Goal: Task Accomplishment & Management: Use online tool/utility

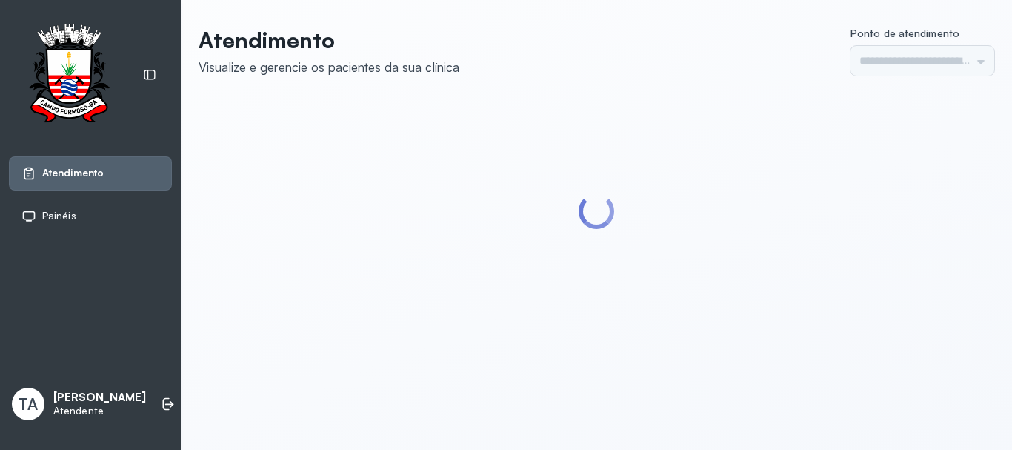
type input "******"
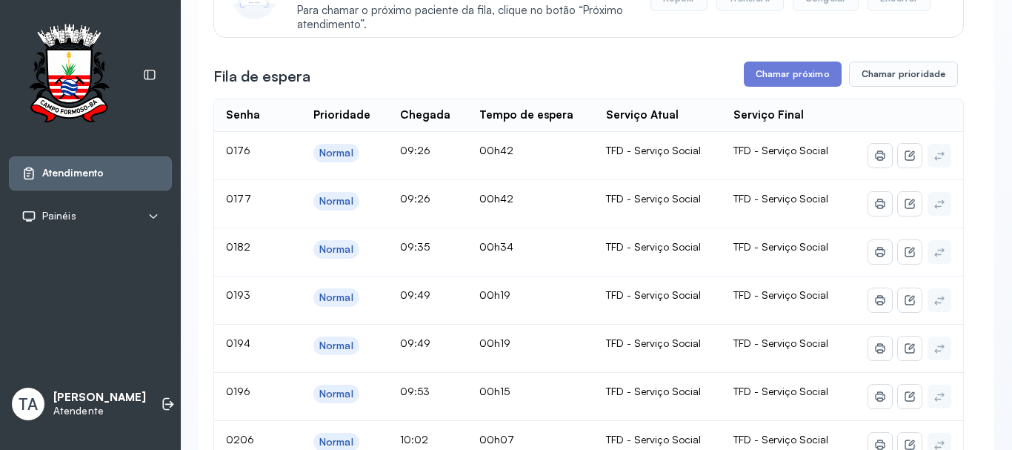
scroll to position [222, 0]
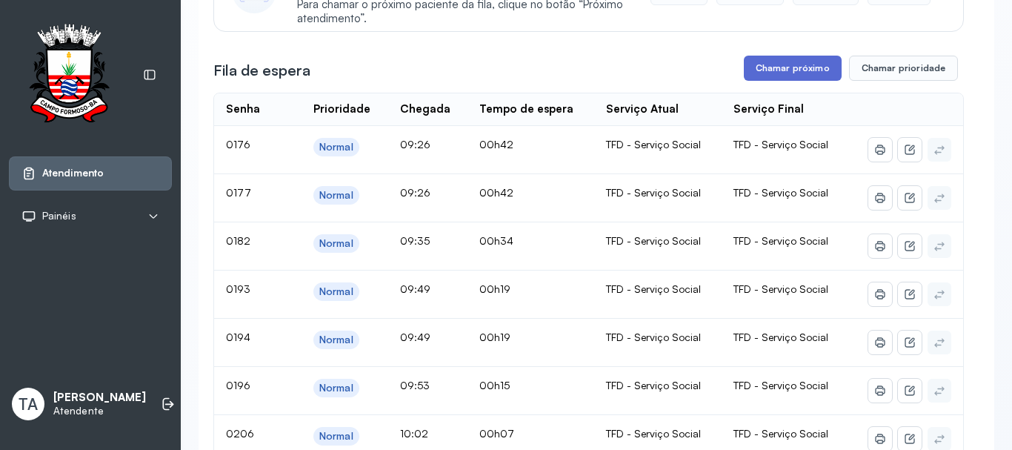
click at [758, 77] on button "Chamar próximo" at bounding box center [793, 68] width 98 height 25
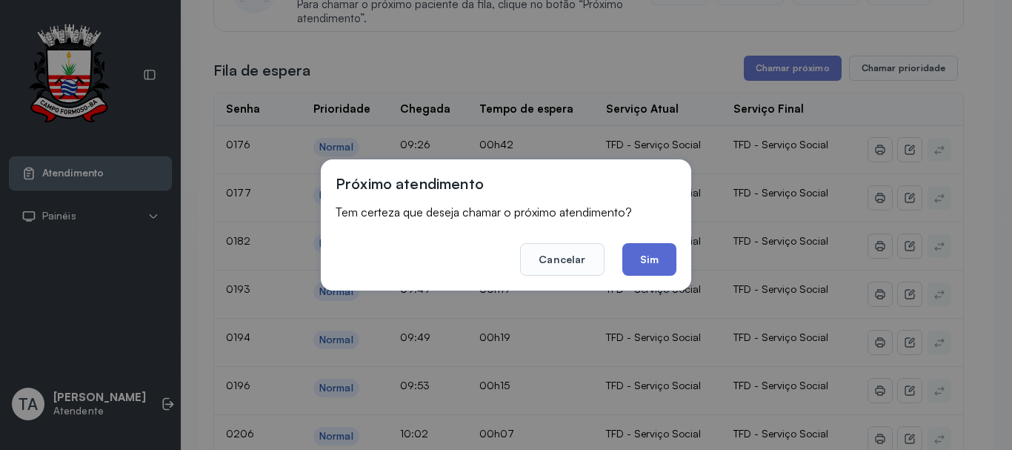
click at [667, 259] on button "Sim" at bounding box center [649, 259] width 54 height 33
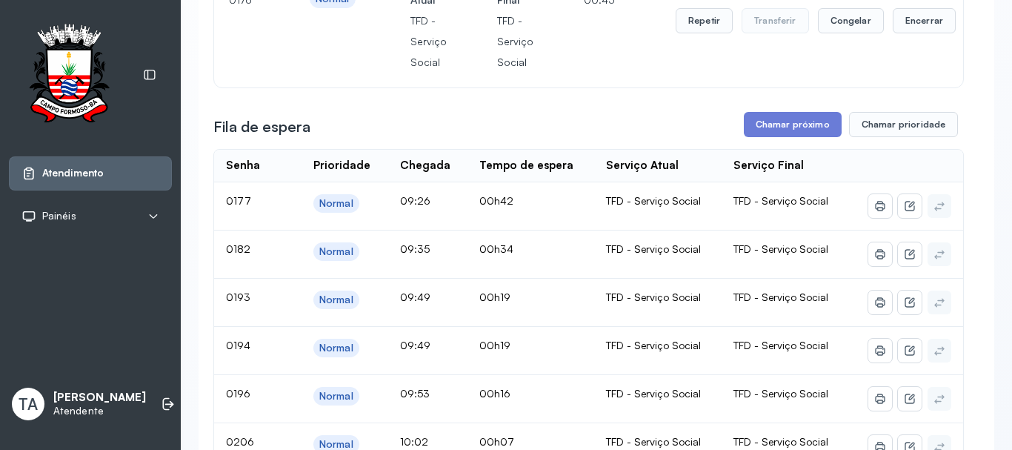
scroll to position [148, 0]
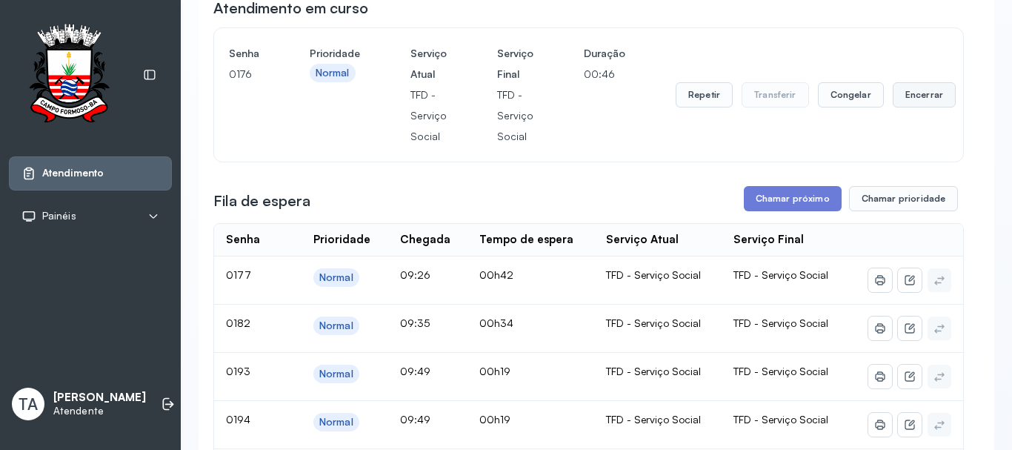
click at [915, 100] on button "Encerrar" at bounding box center [923, 94] width 63 height 25
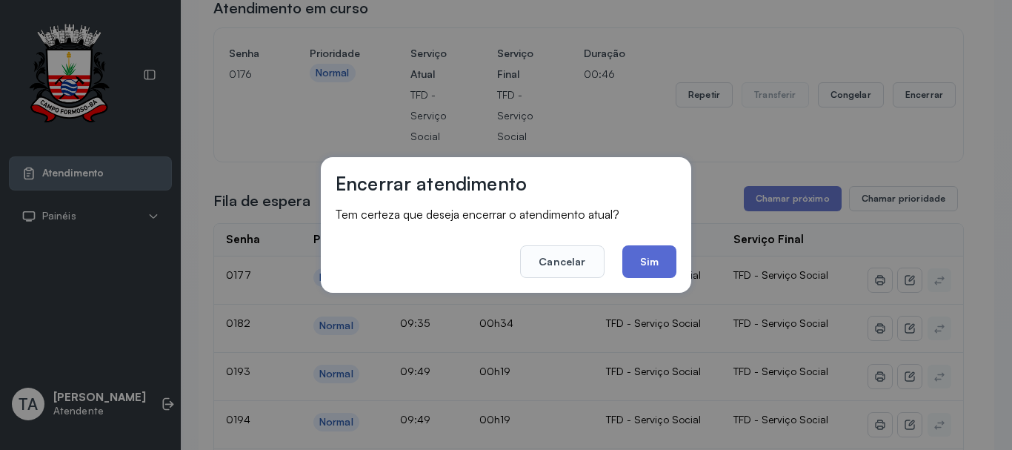
click at [654, 251] on button "Sim" at bounding box center [649, 261] width 54 height 33
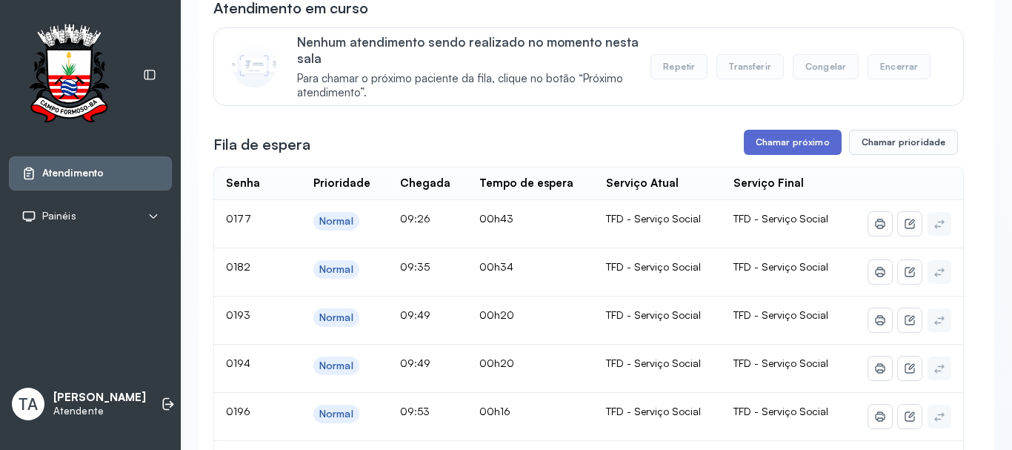
click at [790, 135] on button "Chamar próximo" at bounding box center [793, 142] width 98 height 25
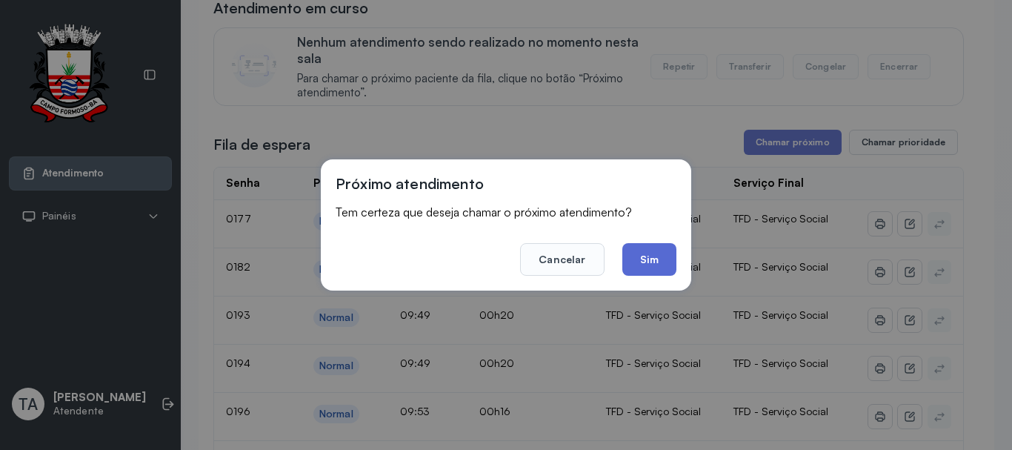
click at [668, 249] on button "Sim" at bounding box center [649, 259] width 54 height 33
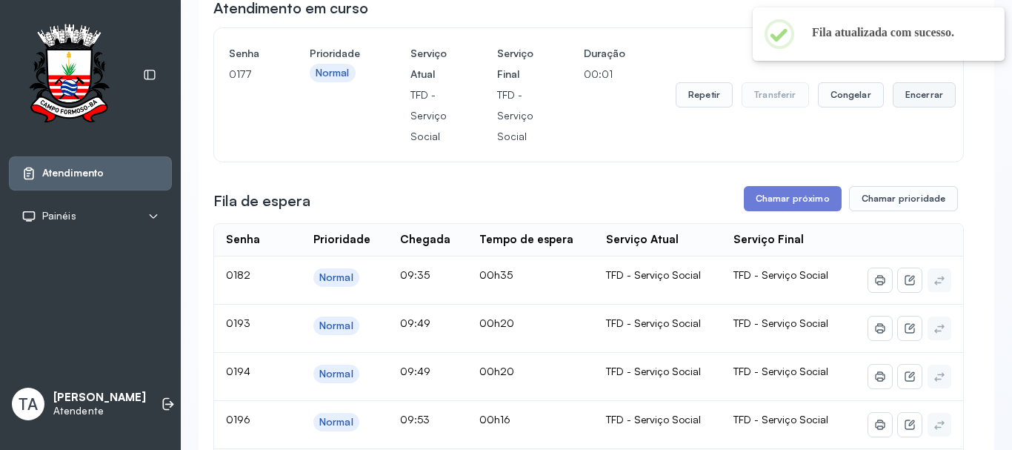
click at [903, 106] on button "Encerrar" at bounding box center [923, 94] width 63 height 25
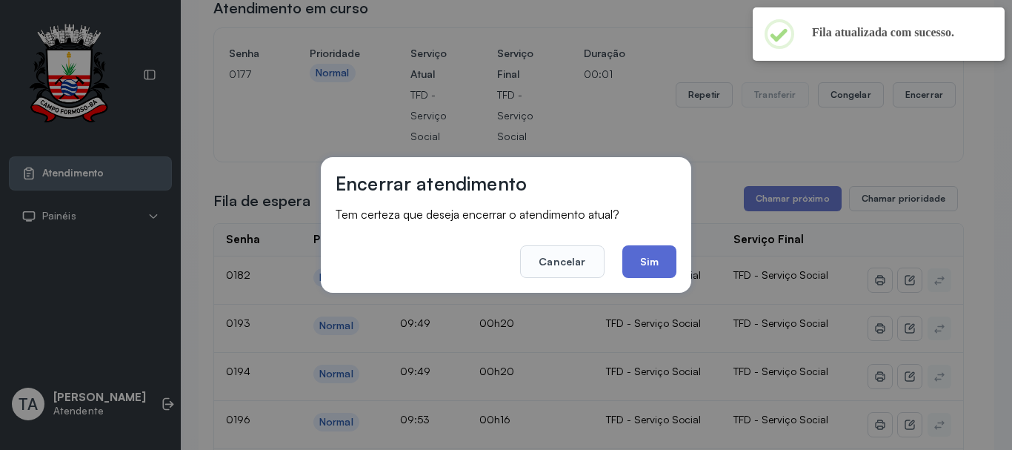
click at [624, 261] on button "Sim" at bounding box center [649, 261] width 54 height 33
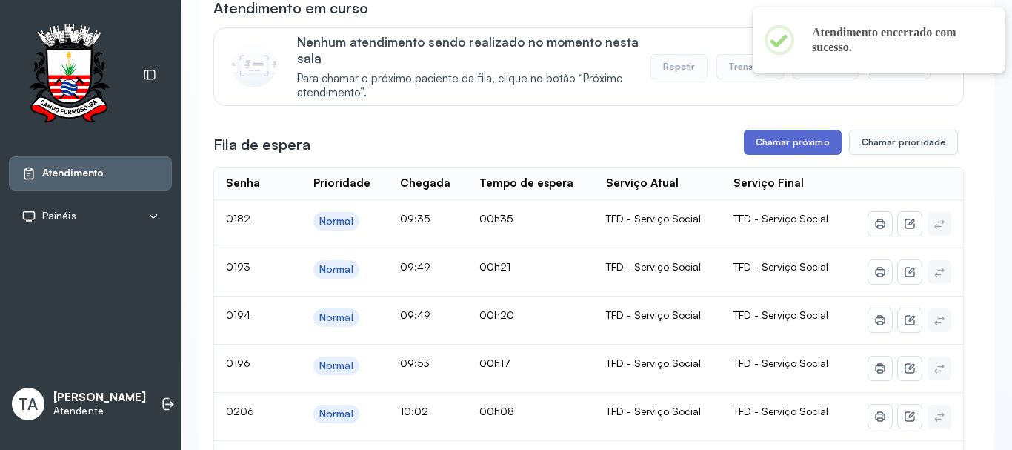
click at [778, 145] on button "Chamar próximo" at bounding box center [793, 142] width 98 height 25
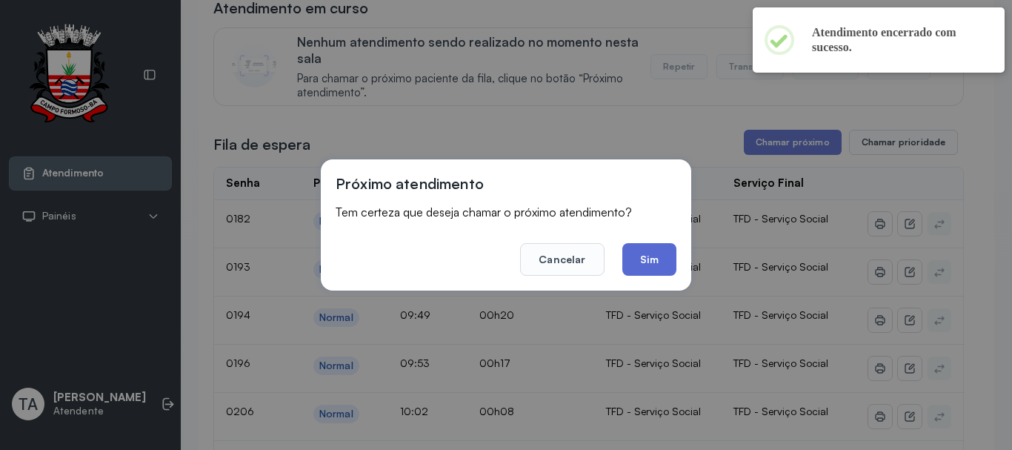
click at [658, 261] on button "Sim" at bounding box center [649, 259] width 54 height 33
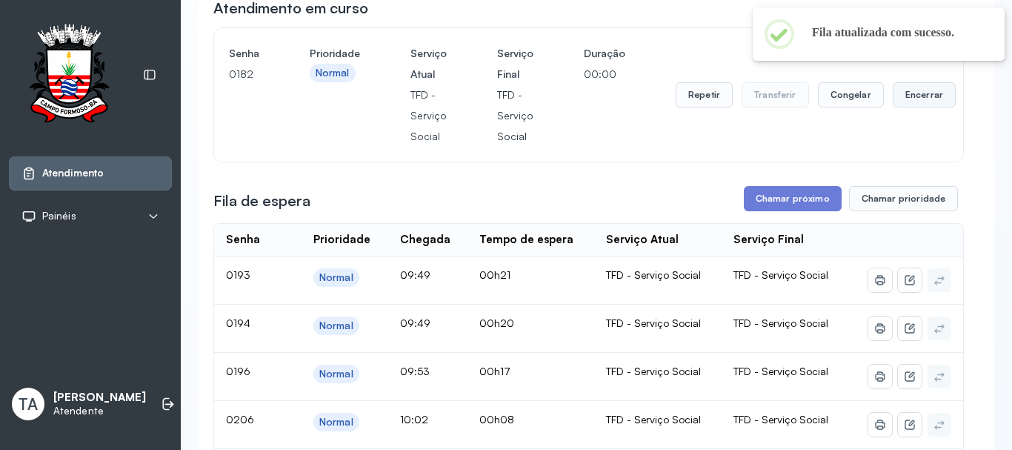
click at [912, 104] on button "Encerrar" at bounding box center [923, 94] width 63 height 25
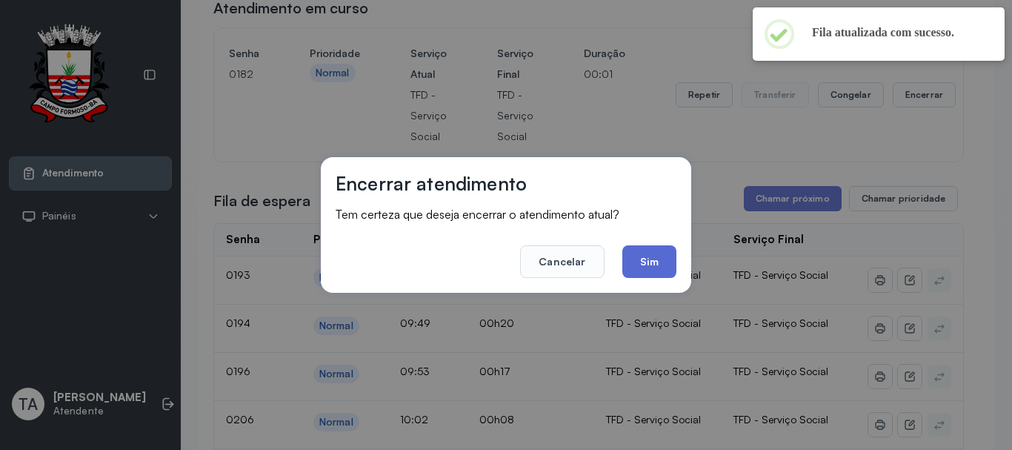
click at [658, 263] on button "Sim" at bounding box center [649, 261] width 54 height 33
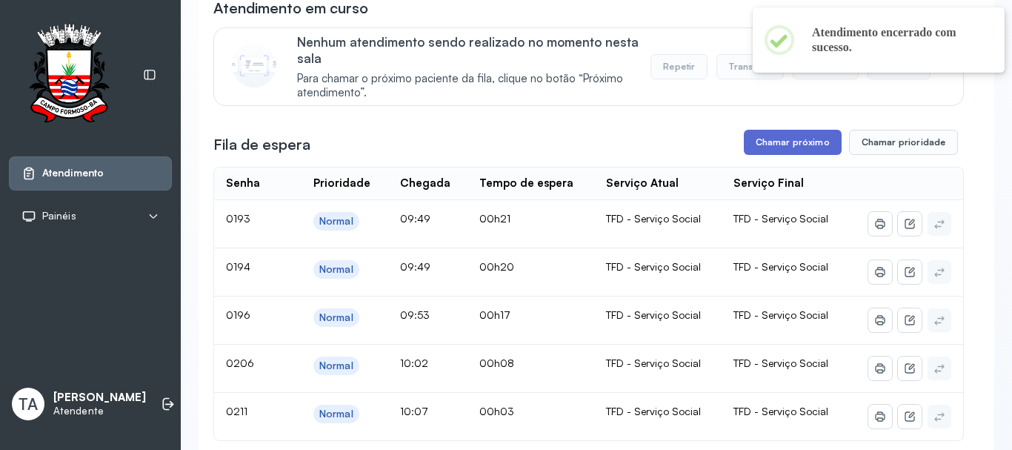
click at [767, 135] on button "Chamar próximo" at bounding box center [793, 142] width 98 height 25
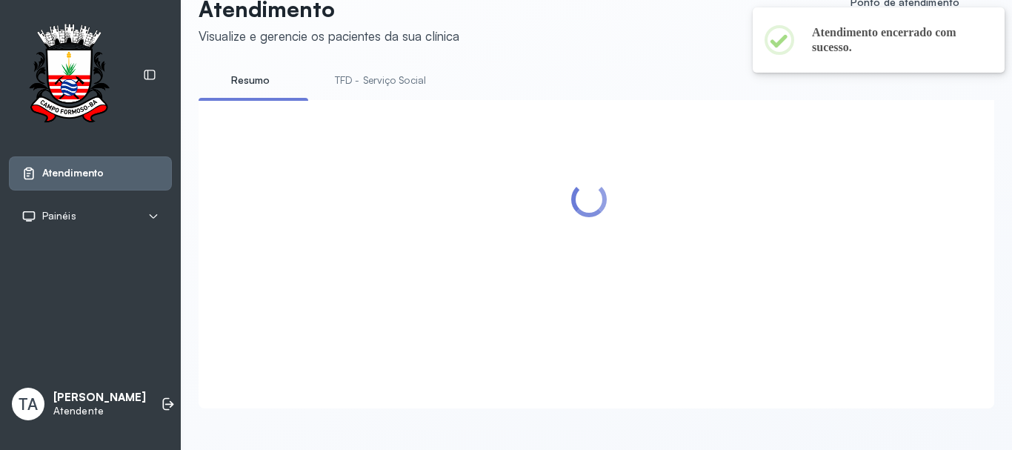
click at [645, 273] on div at bounding box center [588, 236] width 750 height 243
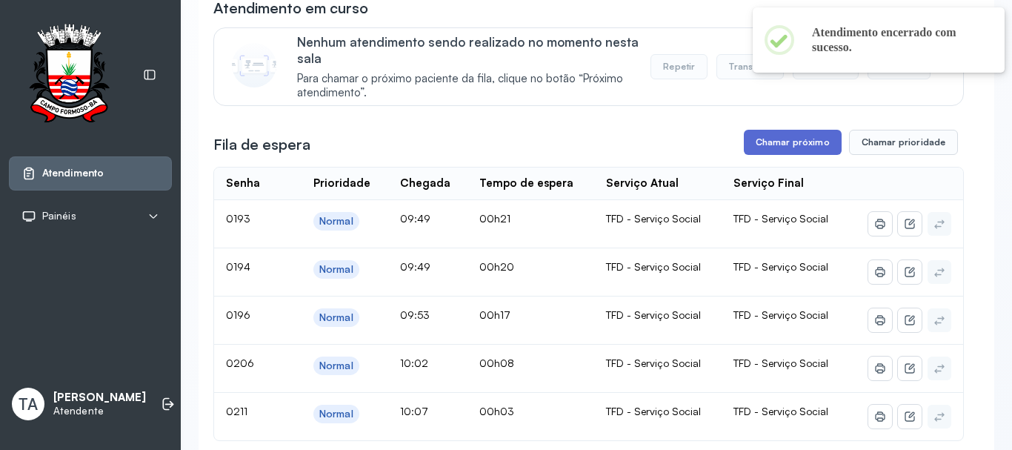
click at [781, 155] on button "Chamar próximo" at bounding box center [793, 142] width 98 height 25
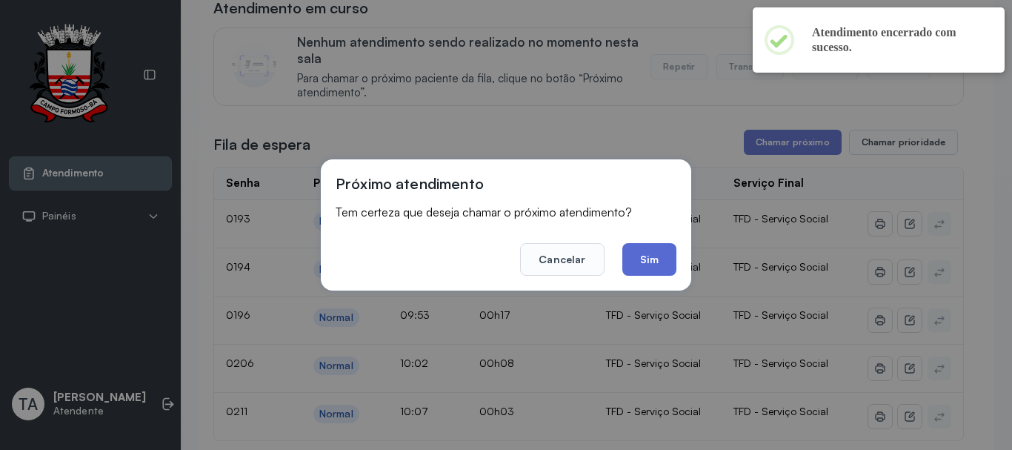
click at [659, 256] on button "Sim" at bounding box center [649, 259] width 54 height 33
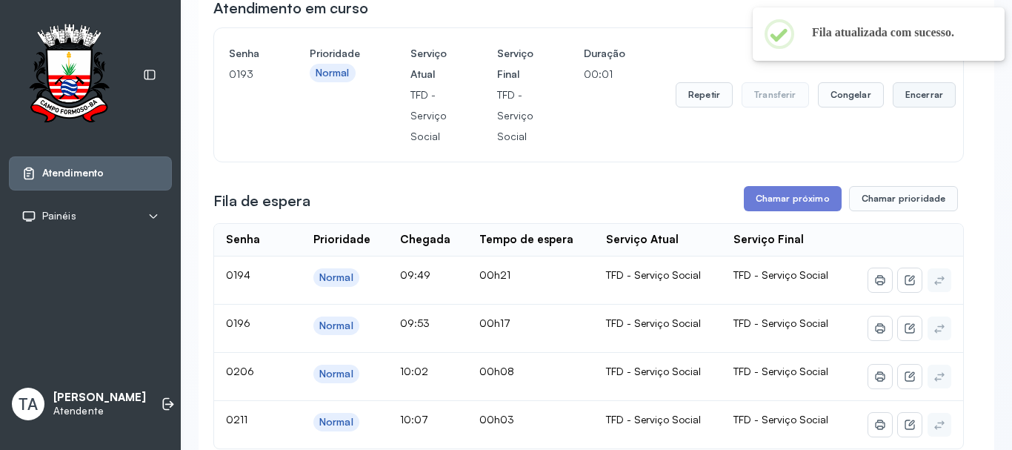
click at [902, 107] on button "Encerrar" at bounding box center [923, 94] width 63 height 25
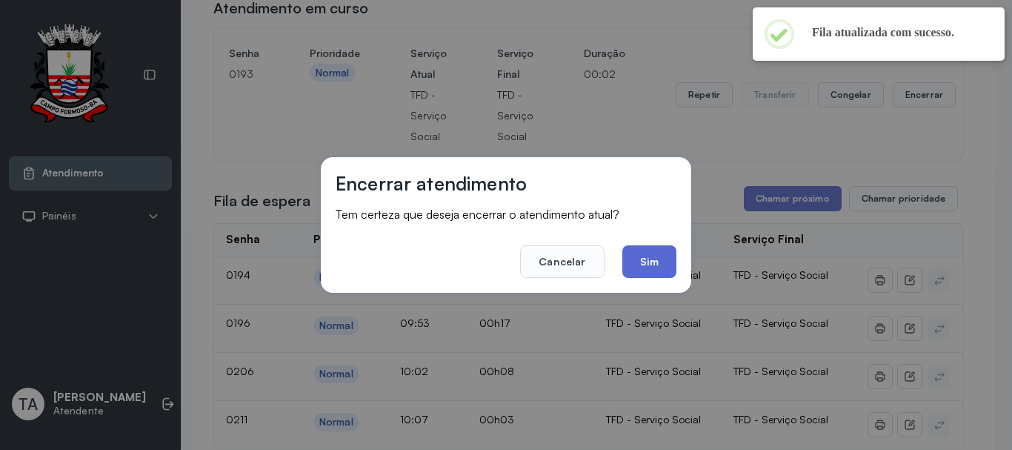
click at [669, 261] on button "Sim" at bounding box center [649, 261] width 54 height 33
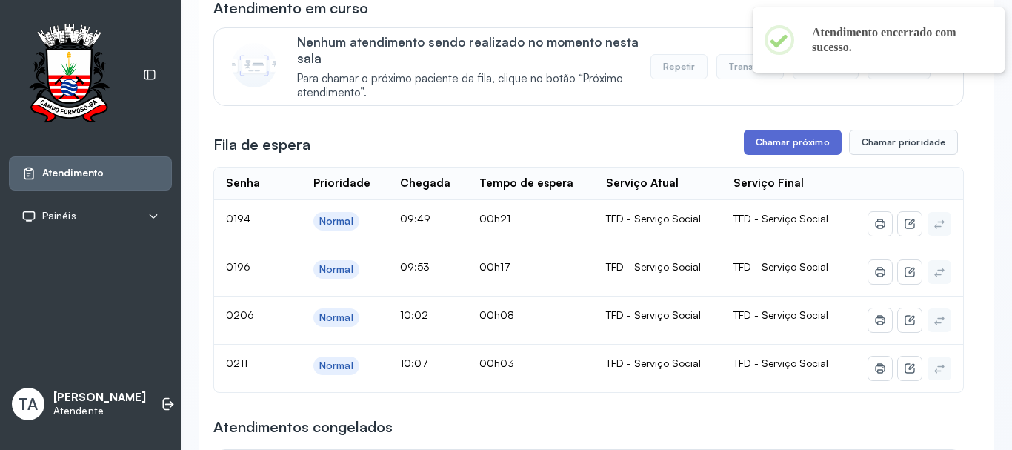
click at [752, 143] on button "Chamar próximo" at bounding box center [793, 142] width 98 height 25
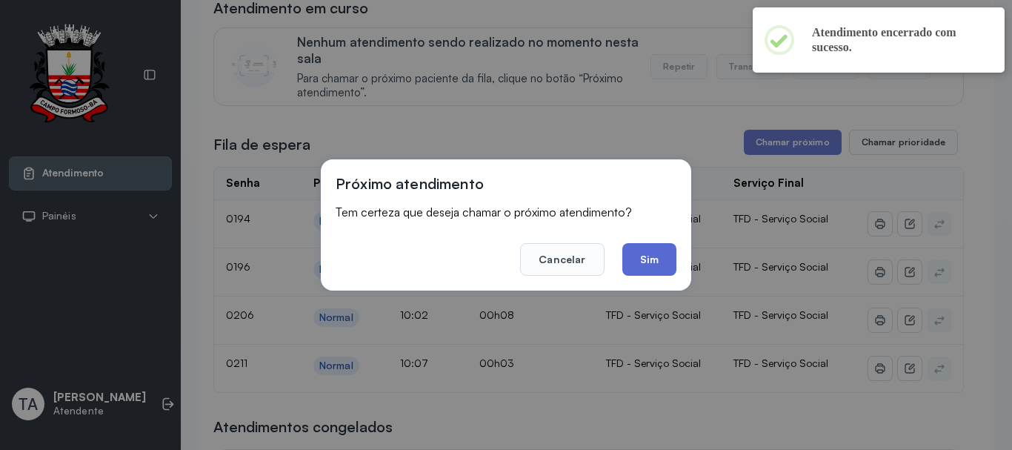
click at [644, 270] on button "Sim" at bounding box center [649, 259] width 54 height 33
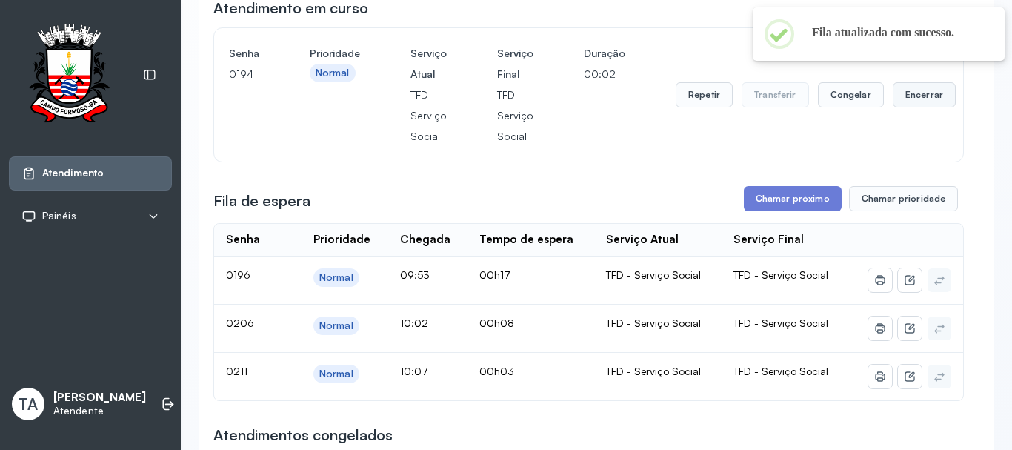
click at [903, 105] on button "Encerrar" at bounding box center [923, 94] width 63 height 25
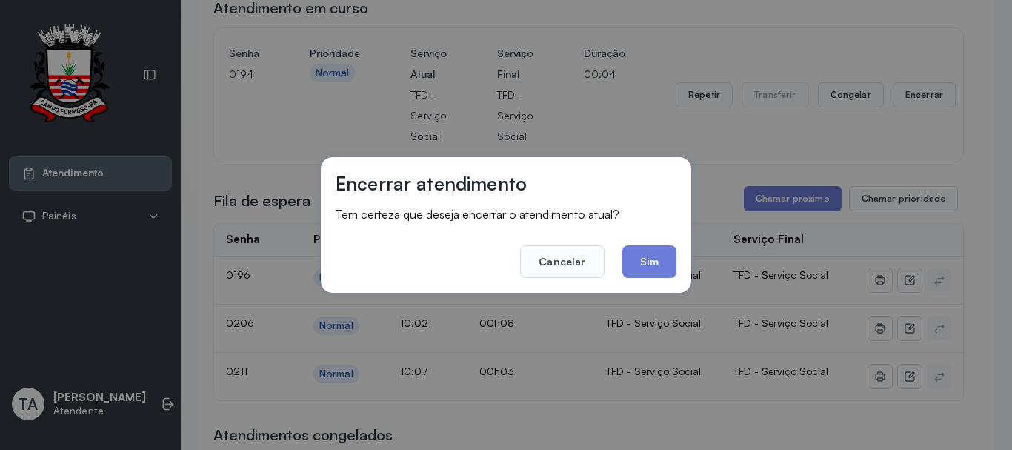
click at [635, 278] on div "Encerrar atendimento Tem certeza que deseja encerrar o atendimento atual? Cance…" at bounding box center [506, 225] width 370 height 136
click at [637, 269] on button "Sim" at bounding box center [649, 261] width 54 height 33
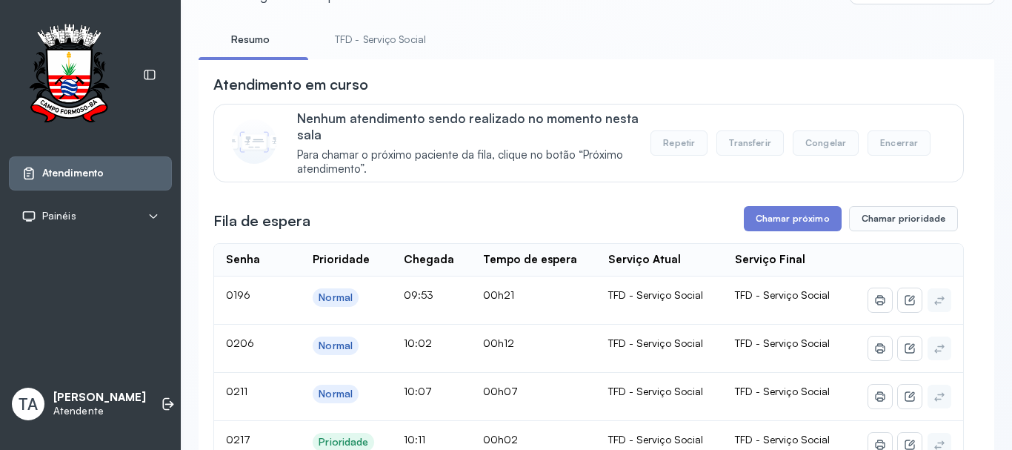
scroll to position [0, 0]
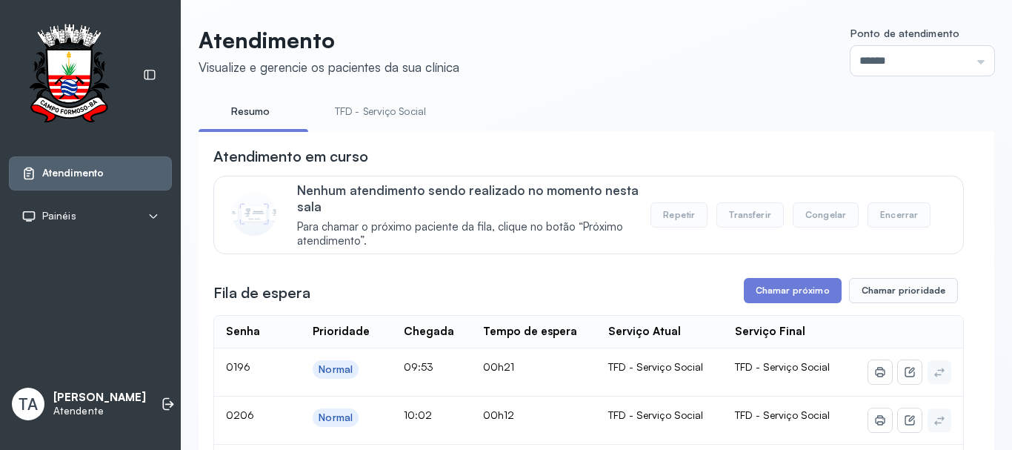
click at [377, 110] on link "TFD - Serviço Social" at bounding box center [380, 111] width 121 height 24
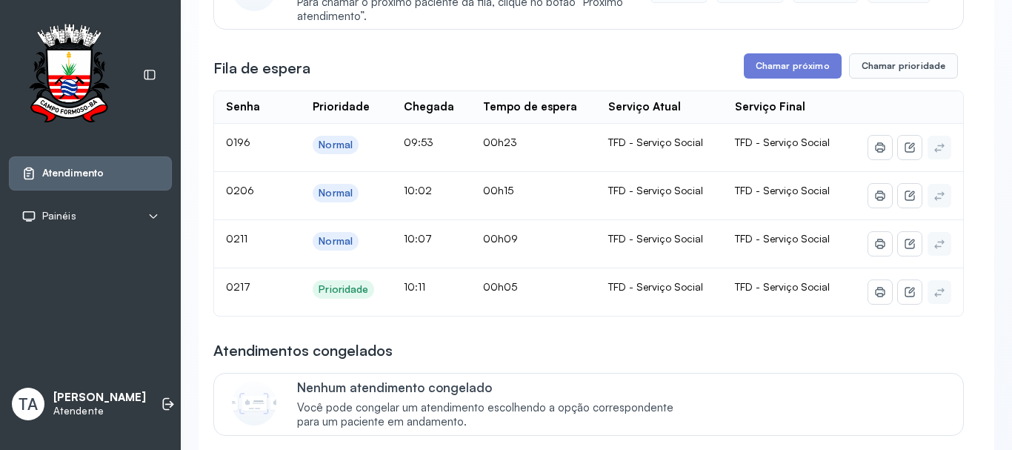
scroll to position [296, 0]
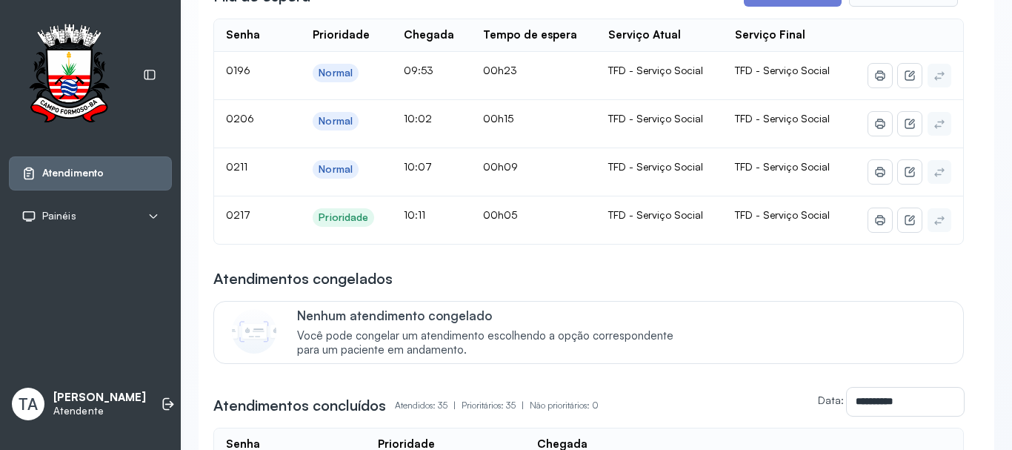
drag, startPoint x: 790, startPoint y: 381, endPoint x: 781, endPoint y: 381, distance: 8.9
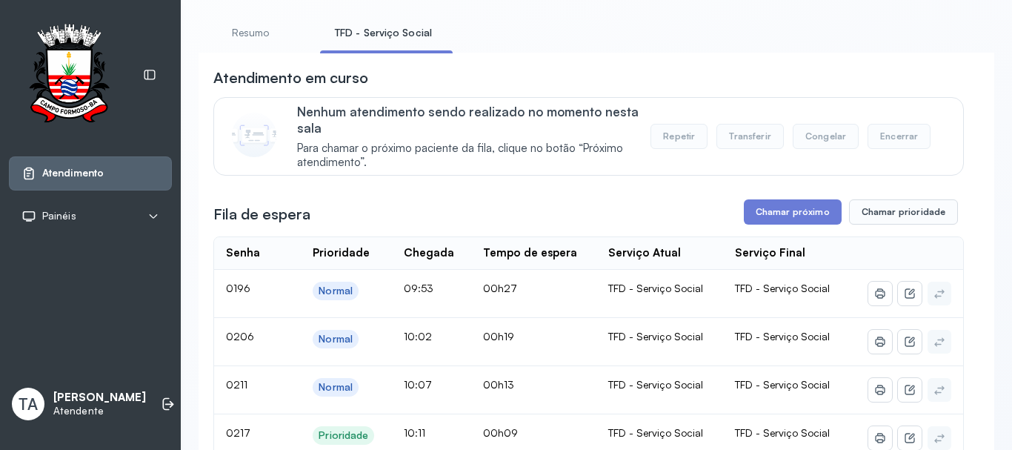
scroll to position [74, 0]
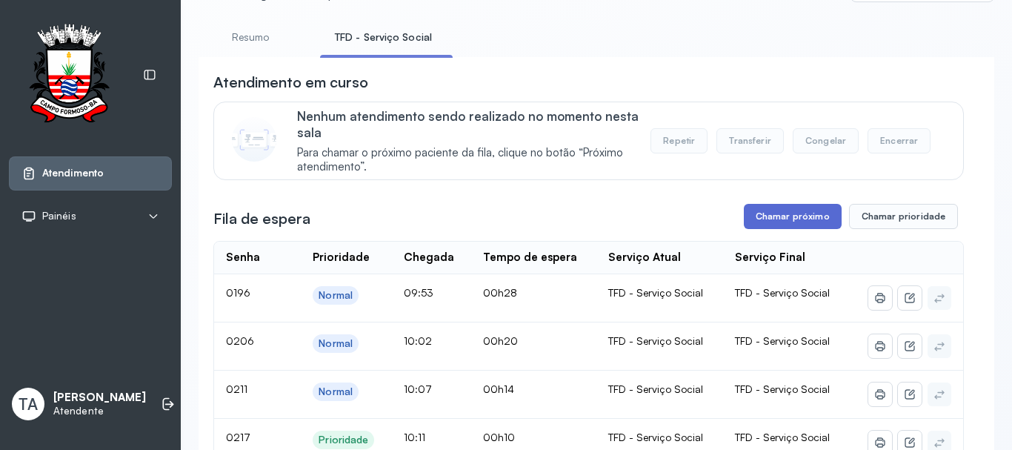
click at [765, 223] on button "Chamar próximo" at bounding box center [793, 216] width 98 height 25
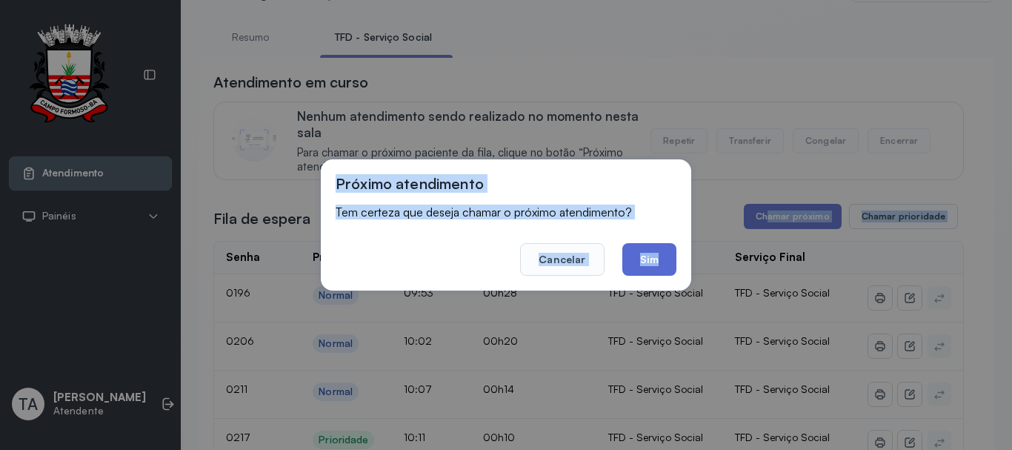
click at [650, 258] on button "Sim" at bounding box center [649, 259] width 54 height 33
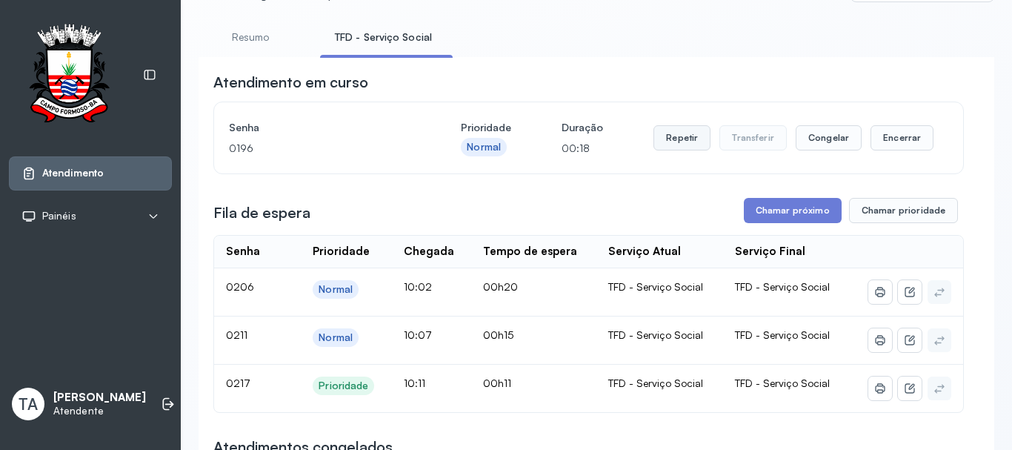
click at [683, 135] on button "Repetir" at bounding box center [681, 137] width 57 height 25
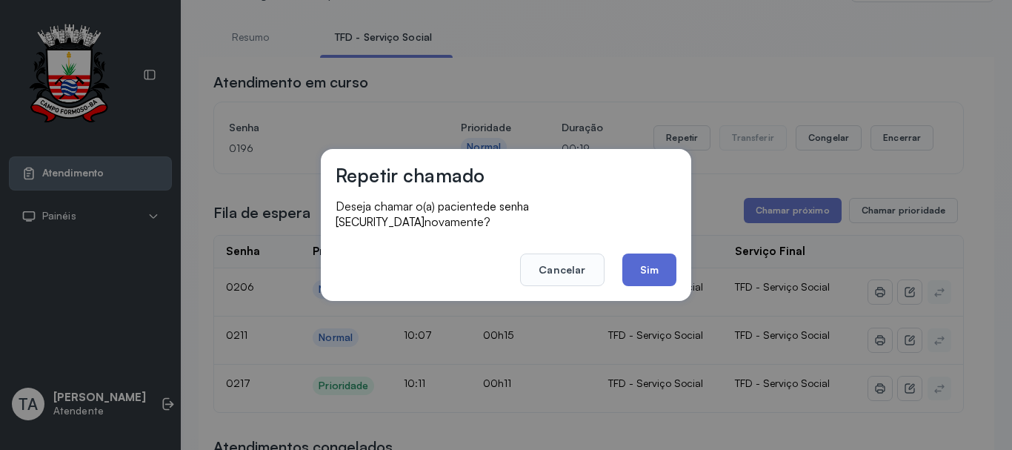
click at [645, 257] on button "Sim" at bounding box center [649, 269] width 54 height 33
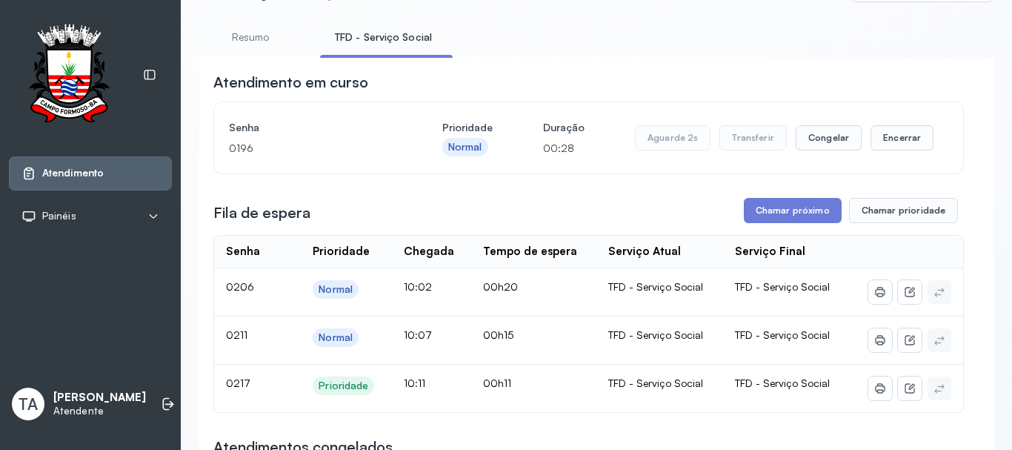
click at [879, 122] on div "Aguarde 2s Transferir Congelar Encerrar" at bounding box center [784, 137] width 298 height 41
click at [877, 147] on button "Encerrar" at bounding box center [901, 137] width 63 height 25
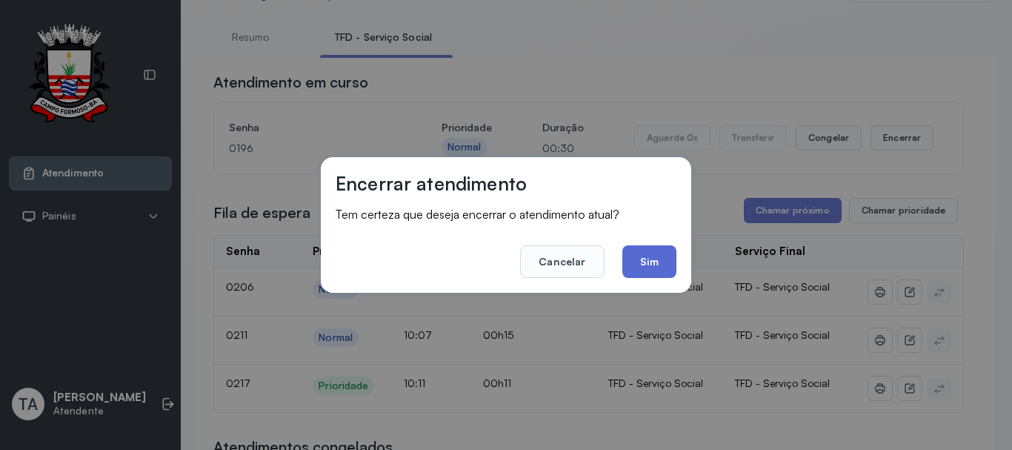
click at [661, 249] on button "Sim" at bounding box center [649, 261] width 54 height 33
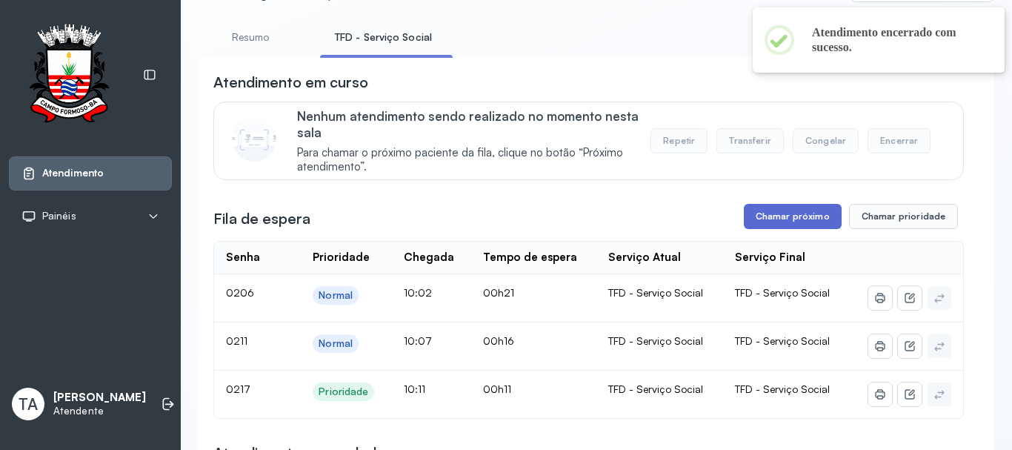
click at [764, 211] on button "Chamar próximo" at bounding box center [793, 216] width 98 height 25
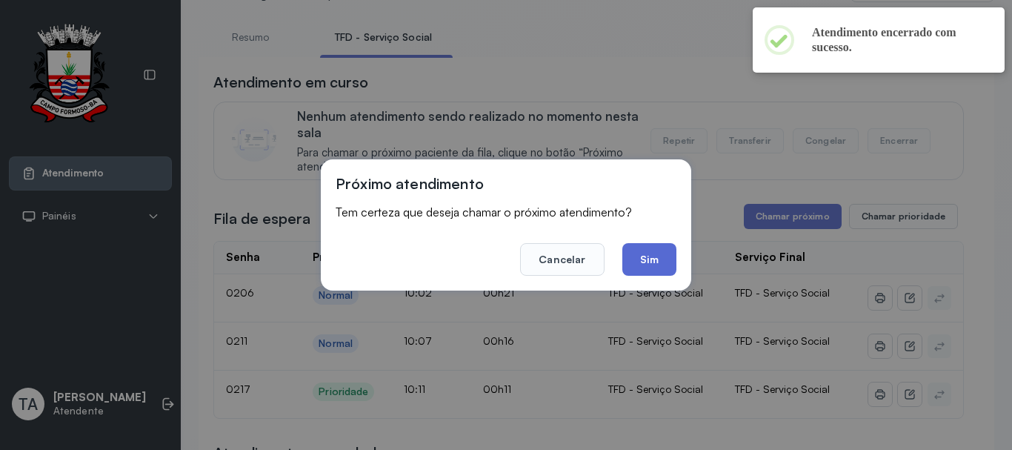
click at [659, 250] on button "Sim" at bounding box center [649, 259] width 54 height 33
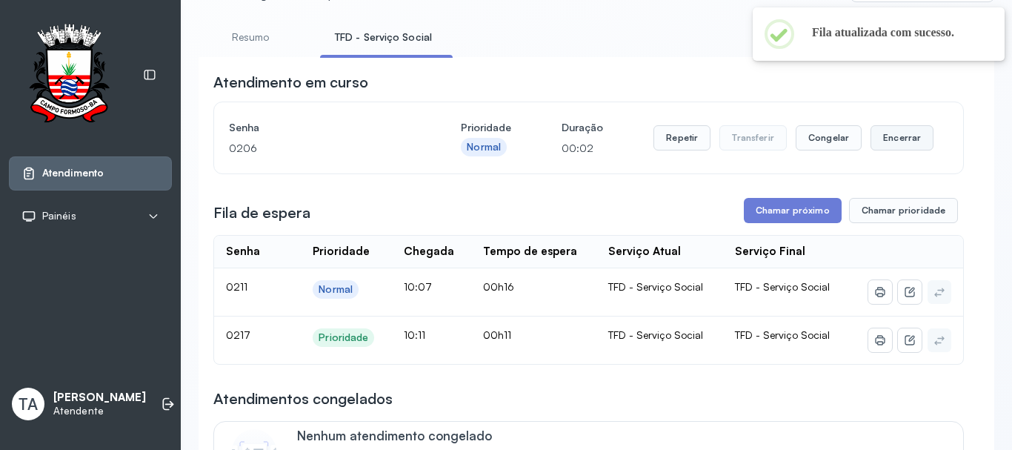
click at [885, 144] on button "Encerrar" at bounding box center [901, 137] width 63 height 25
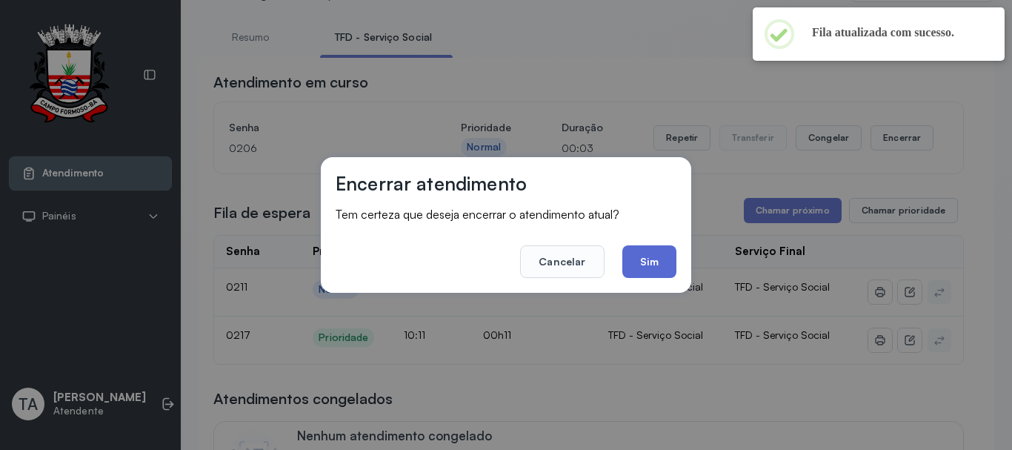
click at [640, 265] on button "Sim" at bounding box center [649, 261] width 54 height 33
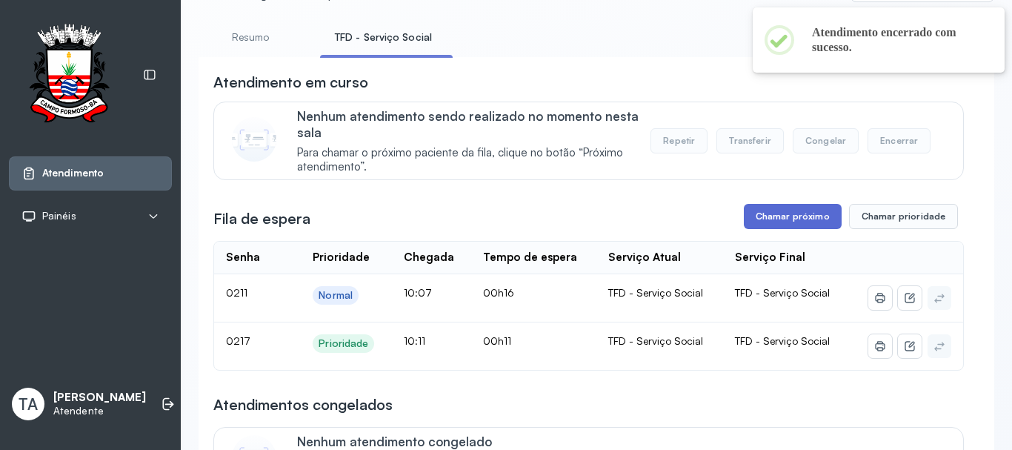
click at [781, 227] on button "Chamar próximo" at bounding box center [793, 216] width 98 height 25
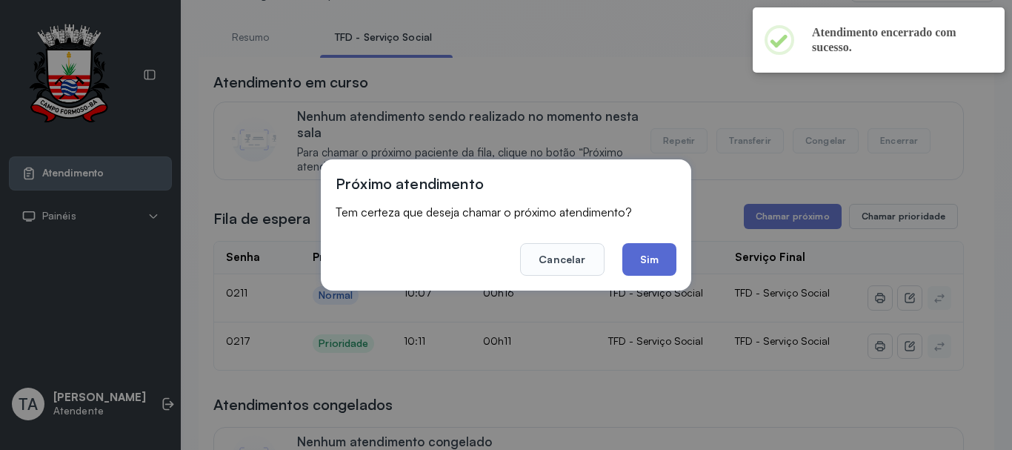
click at [654, 268] on button "Sim" at bounding box center [649, 259] width 54 height 33
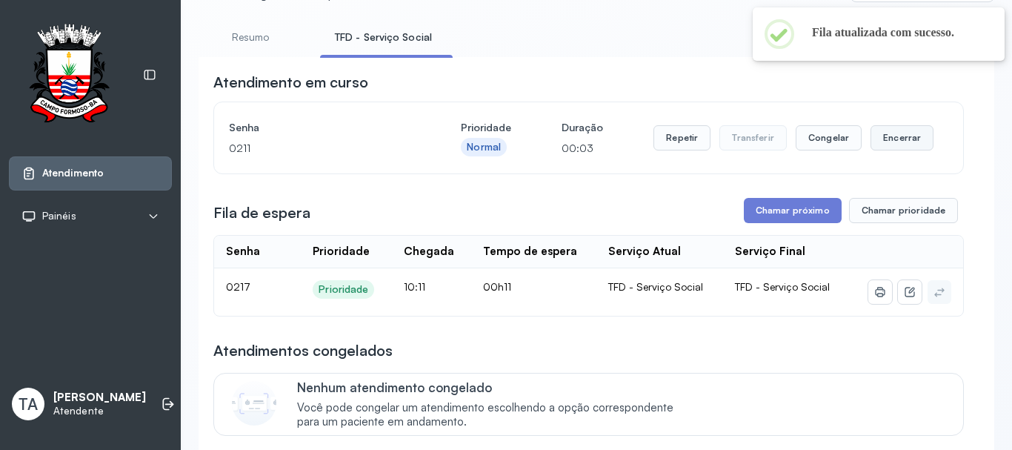
click at [886, 138] on button "Encerrar" at bounding box center [901, 137] width 63 height 25
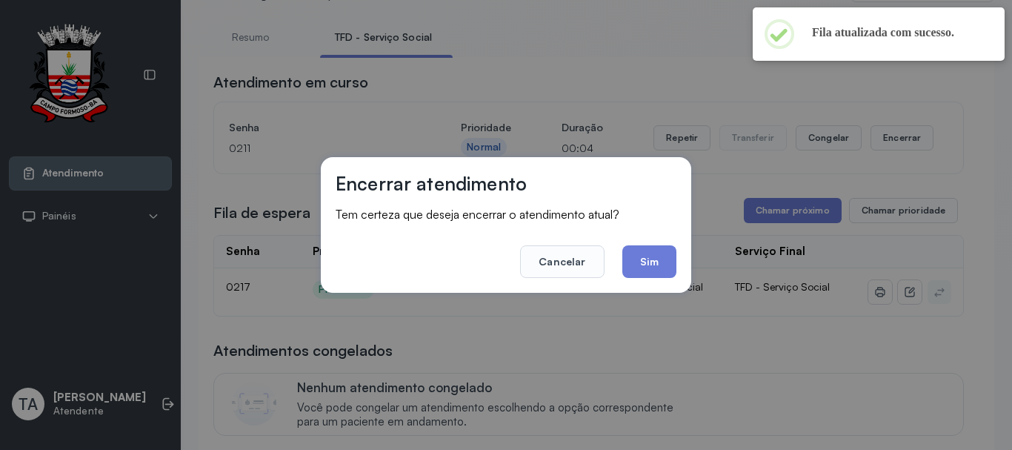
click at [641, 262] on button "Sim" at bounding box center [649, 261] width 54 height 33
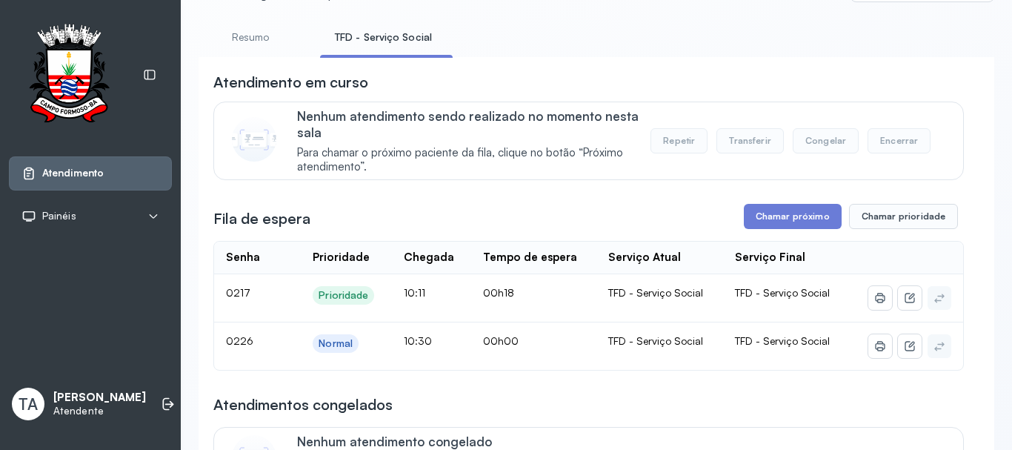
click at [792, 221] on button "Chamar próximo" at bounding box center [793, 216] width 98 height 25
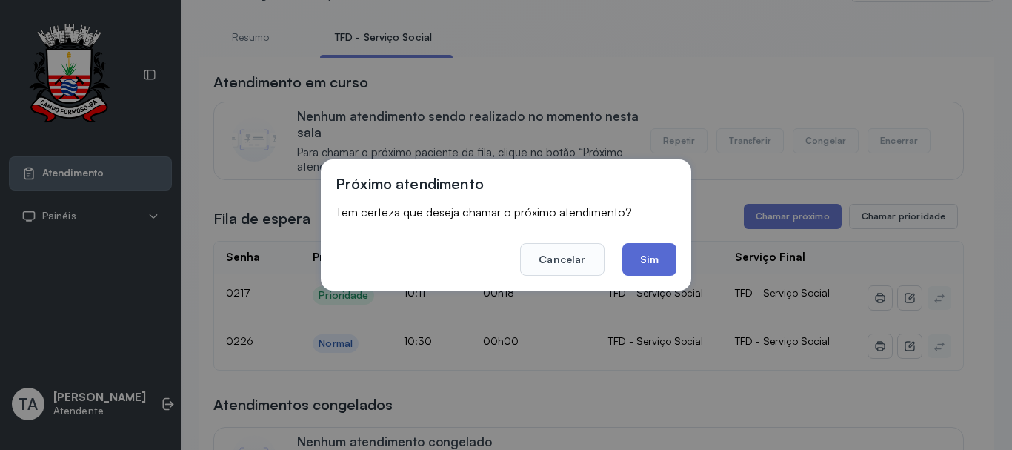
click at [663, 263] on button "Sim" at bounding box center [649, 259] width 54 height 33
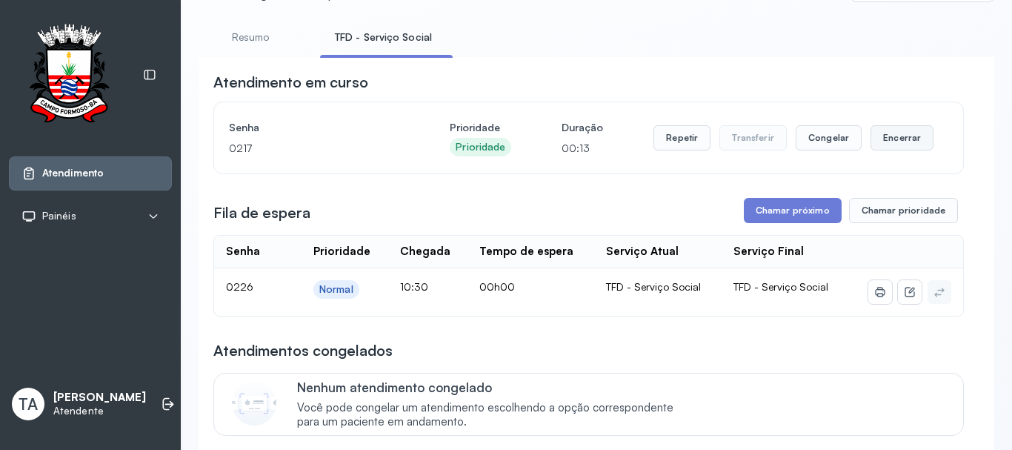
click at [884, 149] on button "Encerrar" at bounding box center [901, 137] width 63 height 25
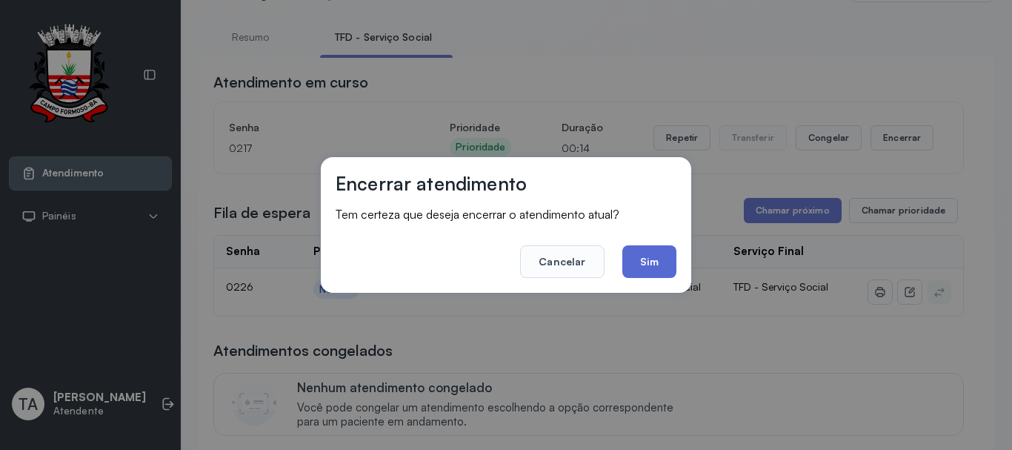
click at [632, 273] on button "Sim" at bounding box center [649, 261] width 54 height 33
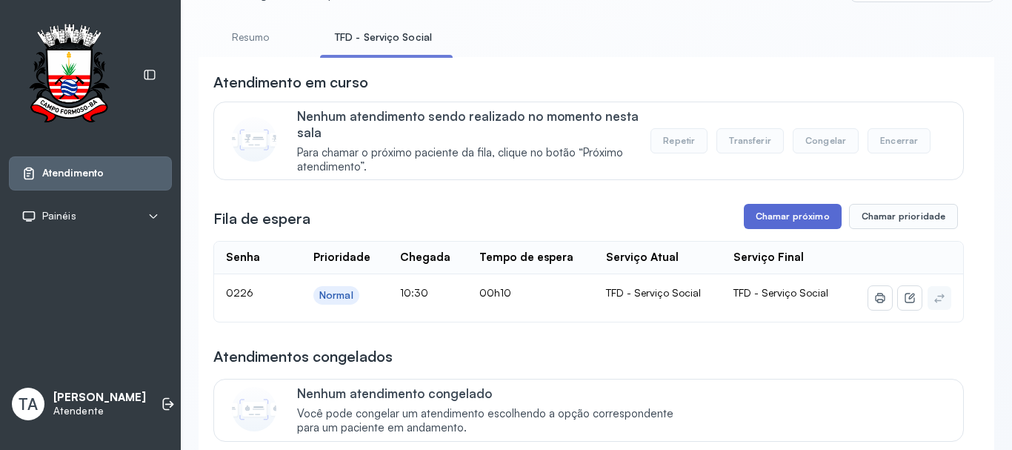
click at [753, 223] on button "Chamar próximo" at bounding box center [793, 216] width 98 height 25
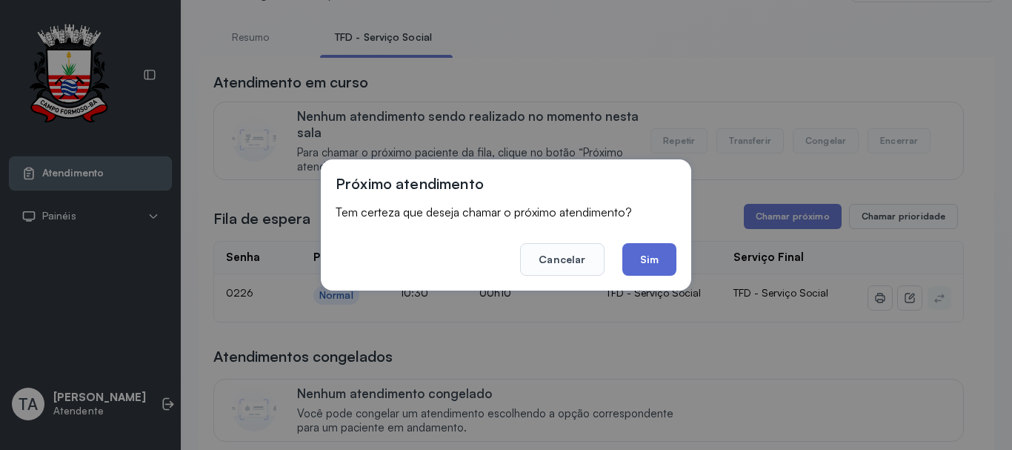
click at [658, 273] on button "Sim" at bounding box center [649, 259] width 54 height 33
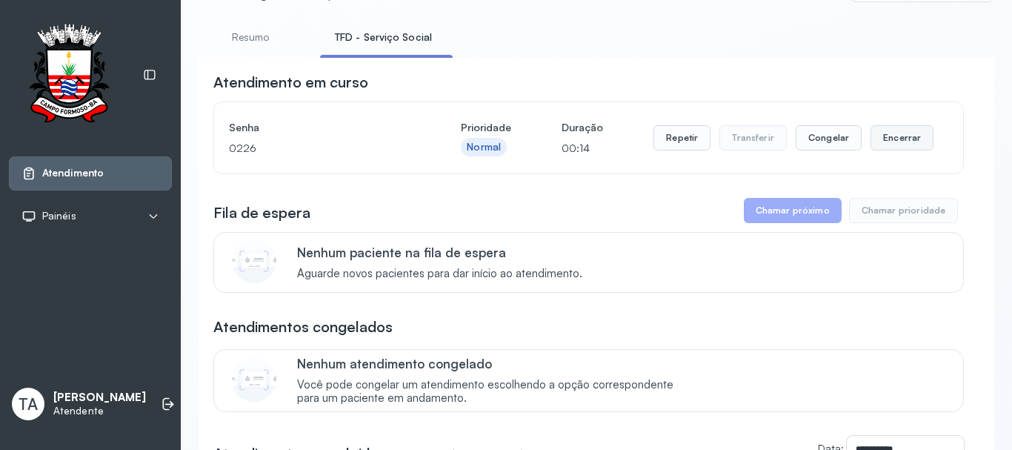
click at [900, 137] on button "Encerrar" at bounding box center [901, 137] width 63 height 25
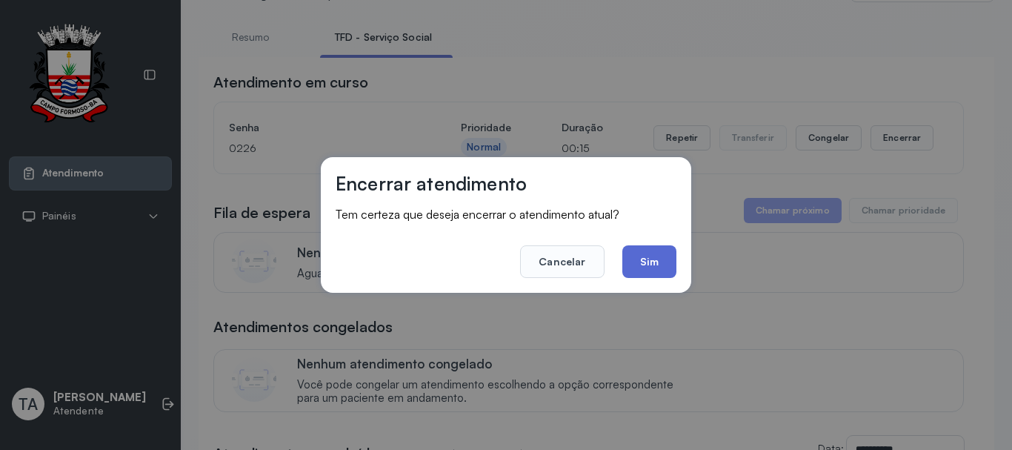
click at [644, 259] on button "Sim" at bounding box center [649, 261] width 54 height 33
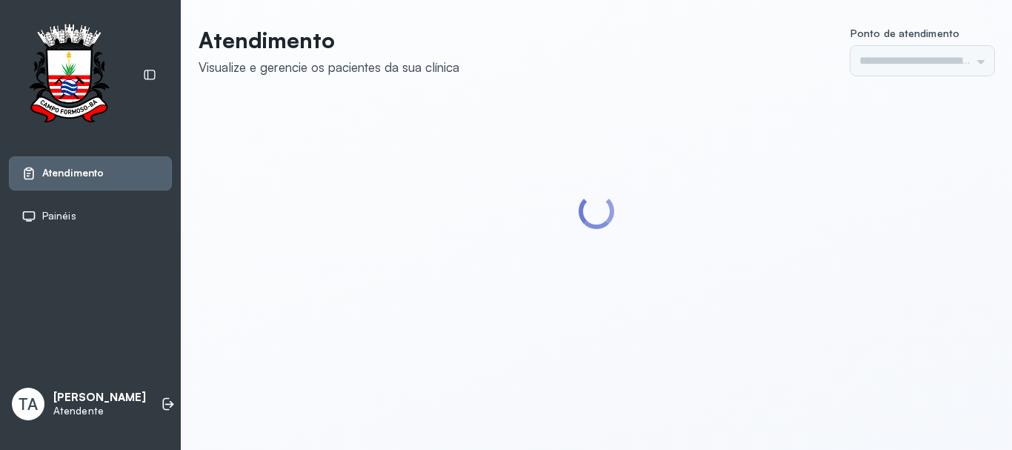
type input "******"
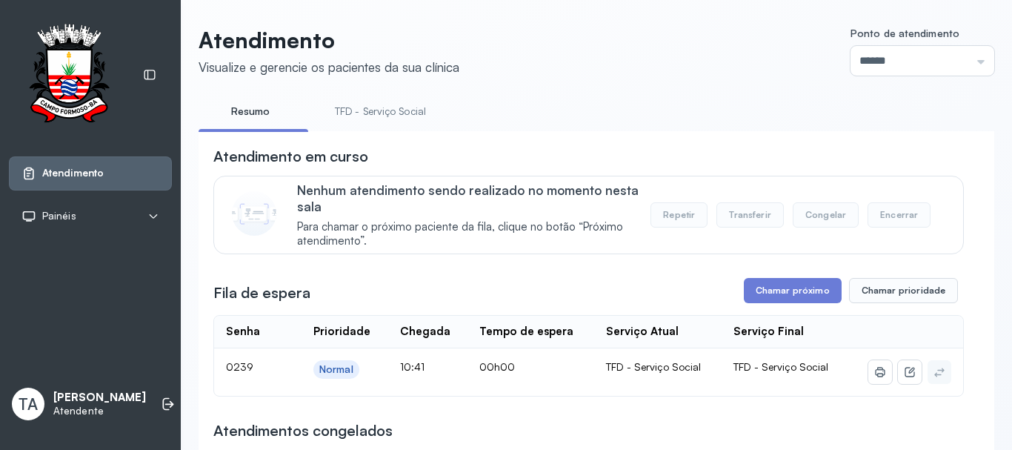
click at [348, 101] on link "TFD - Serviço Social" at bounding box center [380, 111] width 121 height 24
click at [752, 296] on button "Chamar próximo" at bounding box center [793, 290] width 98 height 25
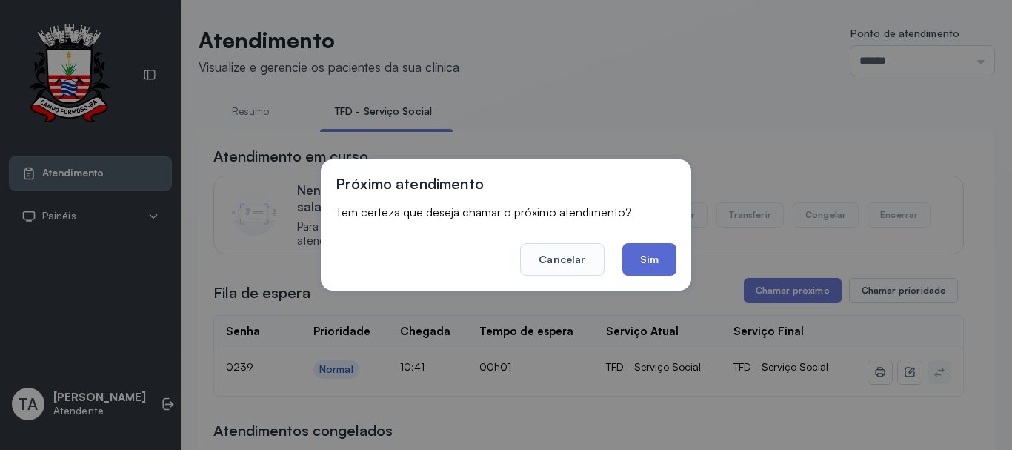
click at [654, 271] on button "Sim" at bounding box center [649, 259] width 54 height 33
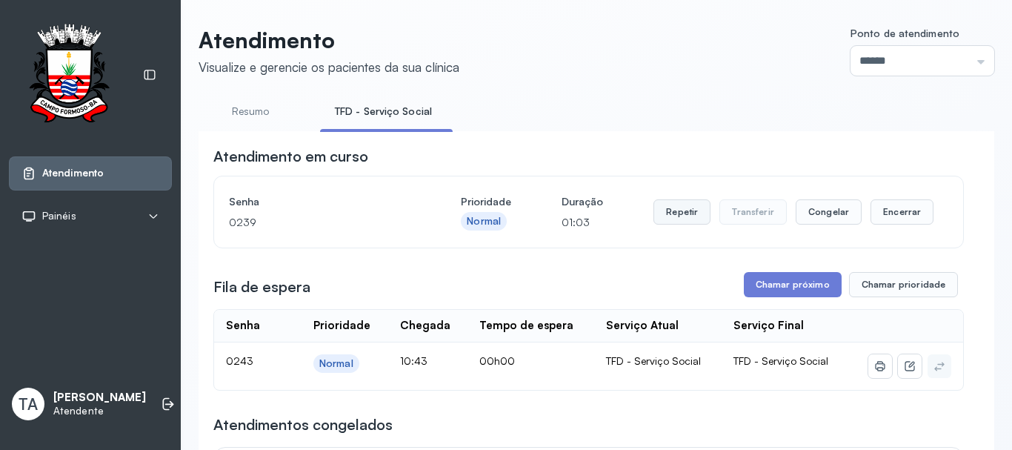
click at [672, 215] on button "Repetir" at bounding box center [681, 211] width 57 height 25
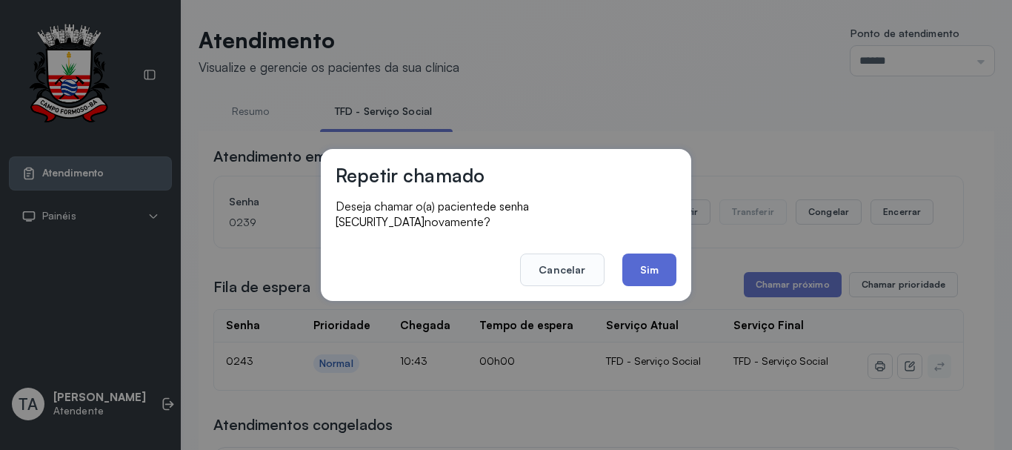
click at [655, 261] on button "Sim" at bounding box center [649, 269] width 54 height 33
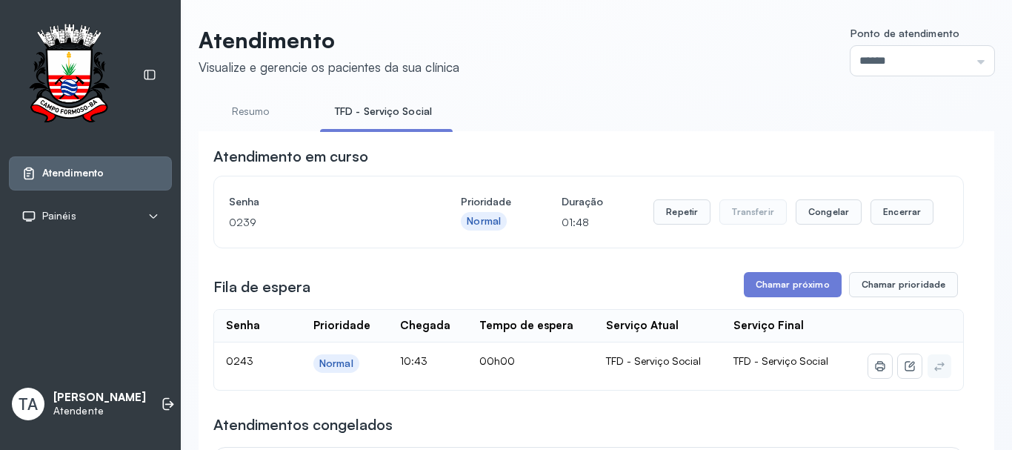
click at [411, 324] on div "Chegada" at bounding box center [425, 325] width 50 height 14
click at [659, 216] on button "Repetir" at bounding box center [681, 211] width 57 height 25
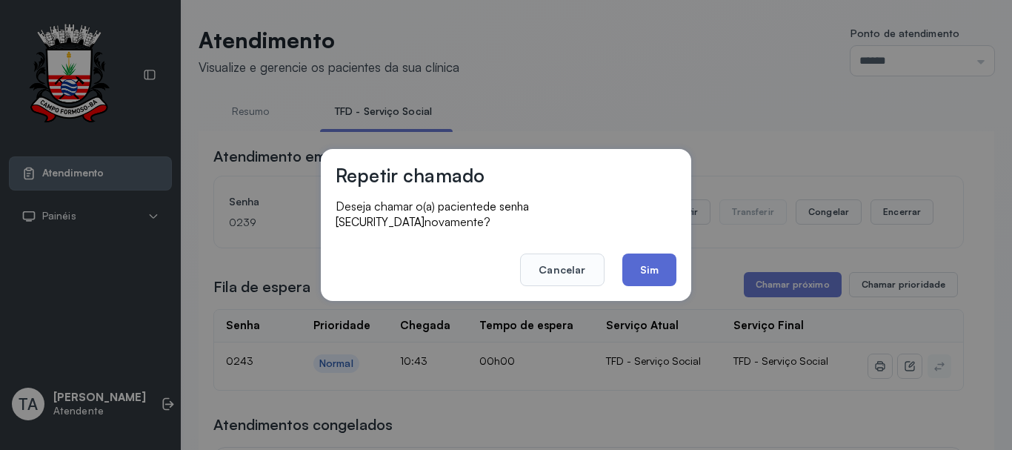
click at [661, 268] on button "Sim" at bounding box center [649, 269] width 54 height 33
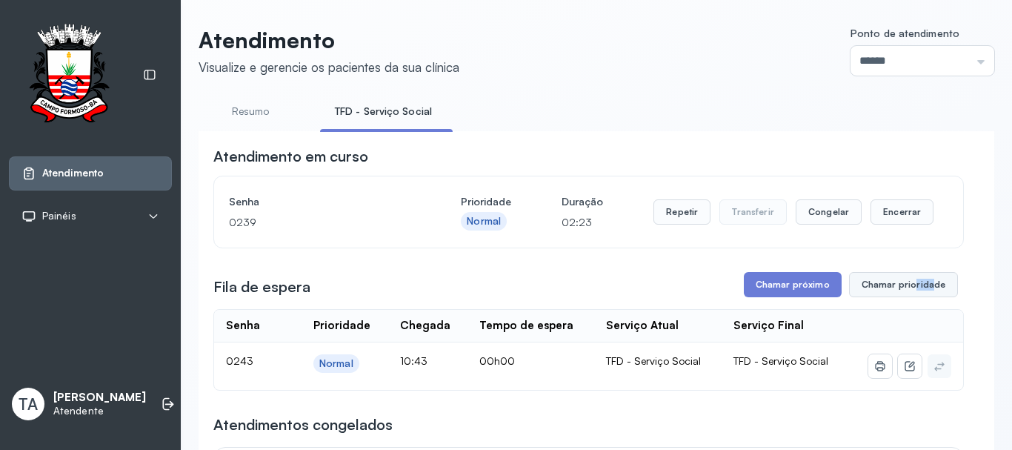
click at [897, 230] on div "Repetir Transferir Congelar Encerrar" at bounding box center [793, 211] width 280 height 41
click at [876, 215] on button "Encerrar" at bounding box center [901, 211] width 63 height 25
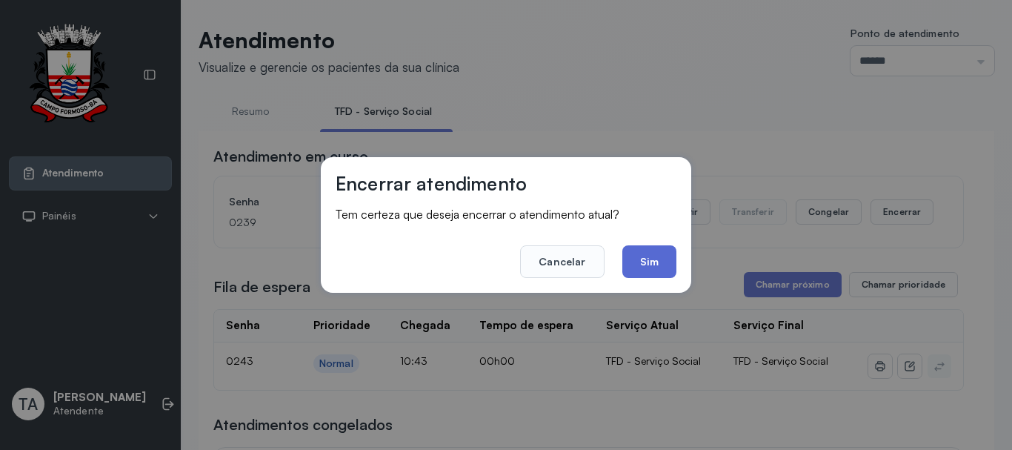
click at [645, 266] on button "Sim" at bounding box center [649, 261] width 54 height 33
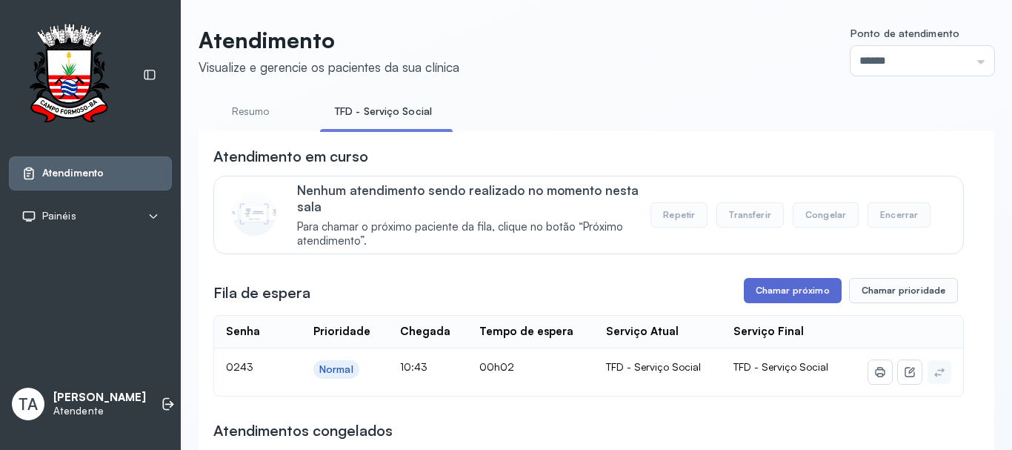
click at [777, 293] on button "Chamar próximo" at bounding box center [793, 290] width 98 height 25
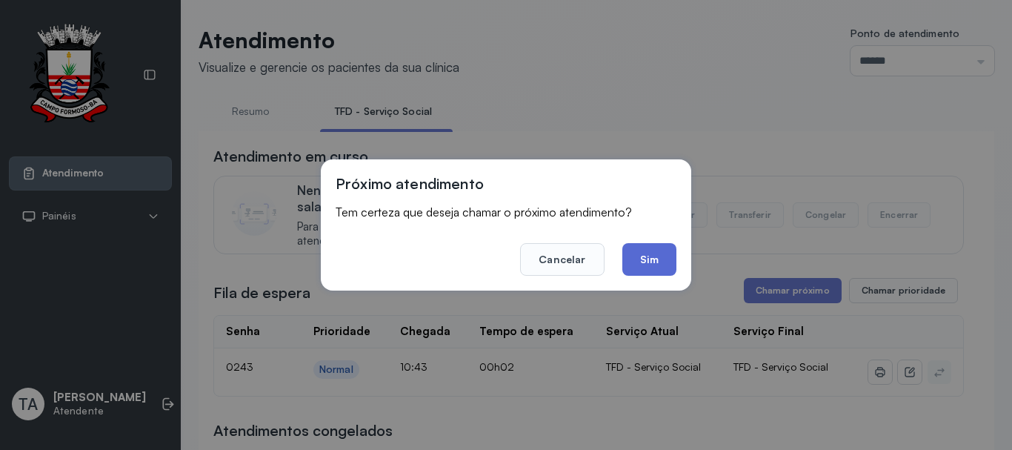
click at [647, 264] on button "Sim" at bounding box center [649, 259] width 54 height 33
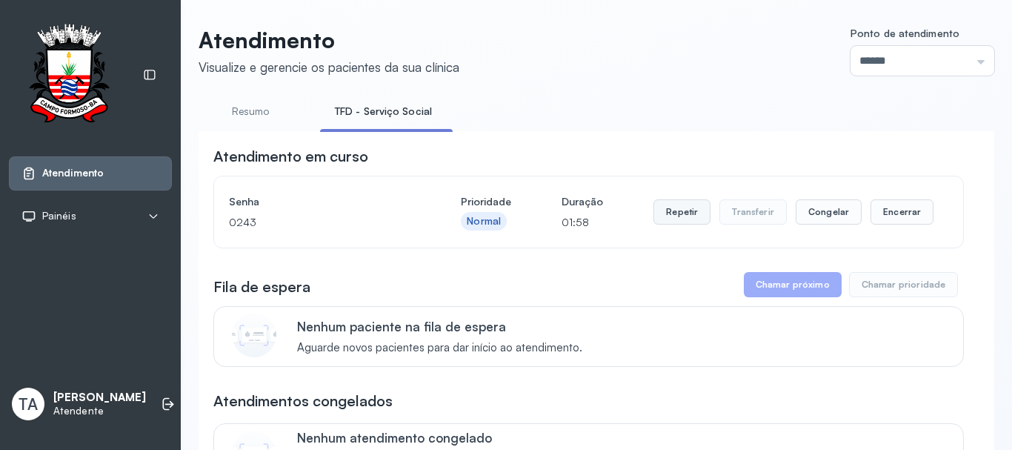
click at [661, 224] on button "Repetir" at bounding box center [681, 211] width 57 height 25
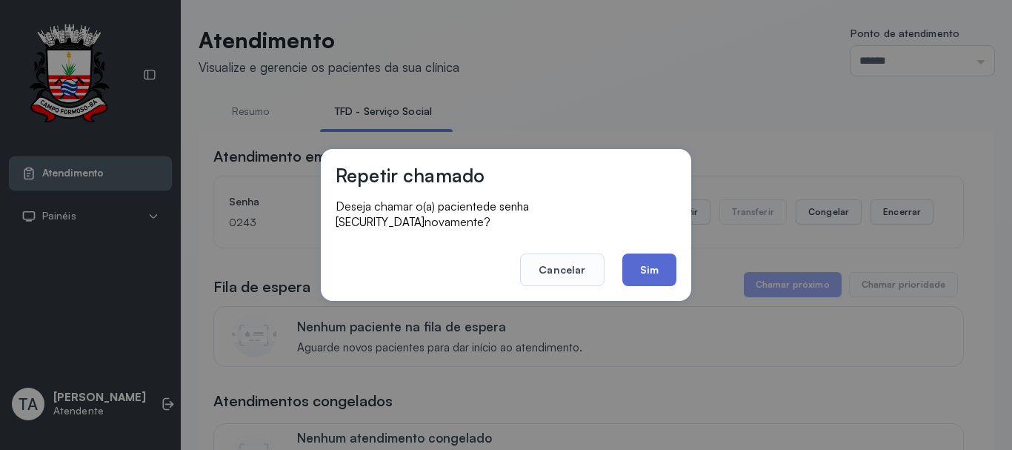
click at [624, 276] on button "Sim" at bounding box center [649, 269] width 54 height 33
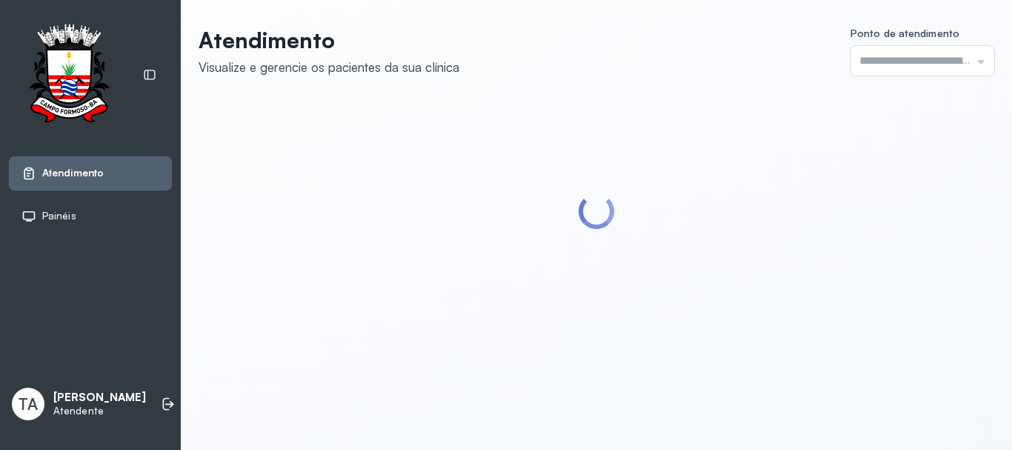
type input "******"
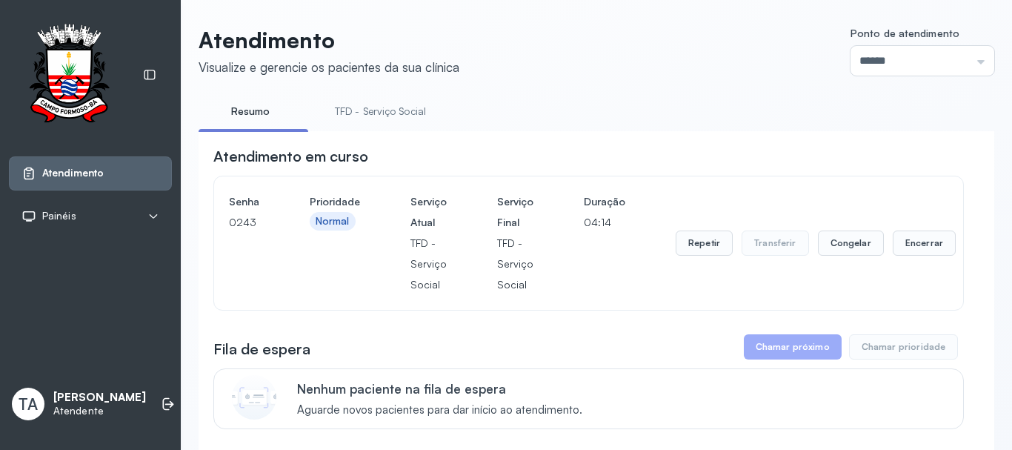
click at [356, 113] on link "TFD - Serviço Social" at bounding box center [380, 111] width 121 height 24
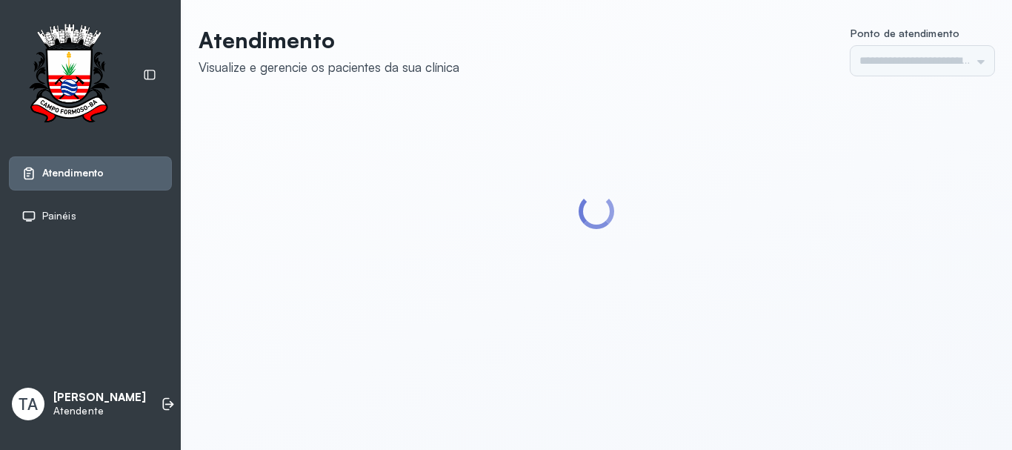
type input "******"
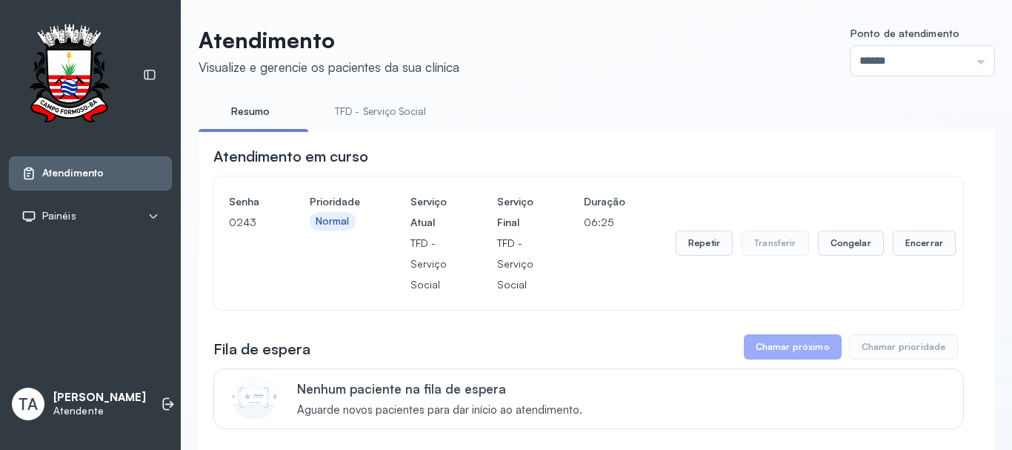
click at [225, 309] on div "Senha [SECURITY_DATA] Prioridade Normal Serviço Atual TFD - Serviço Social Serv…" at bounding box center [588, 242] width 749 height 133
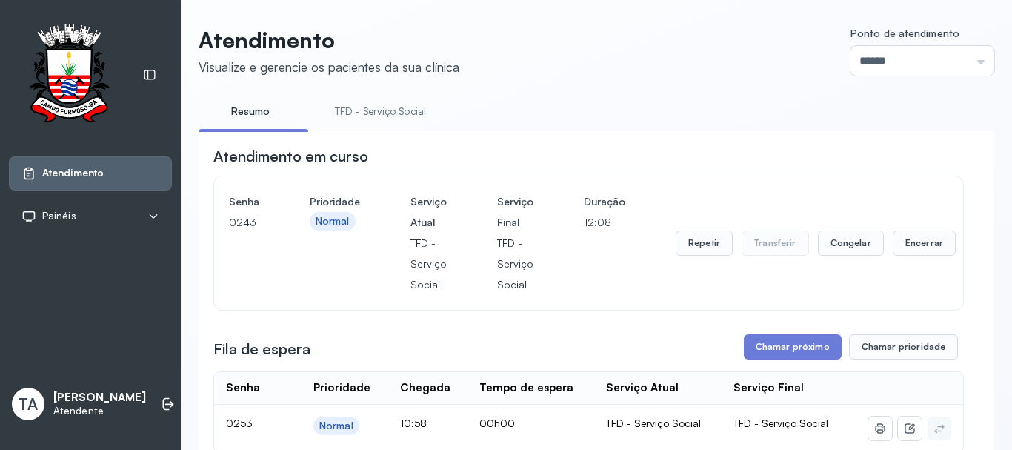
scroll to position [222, 0]
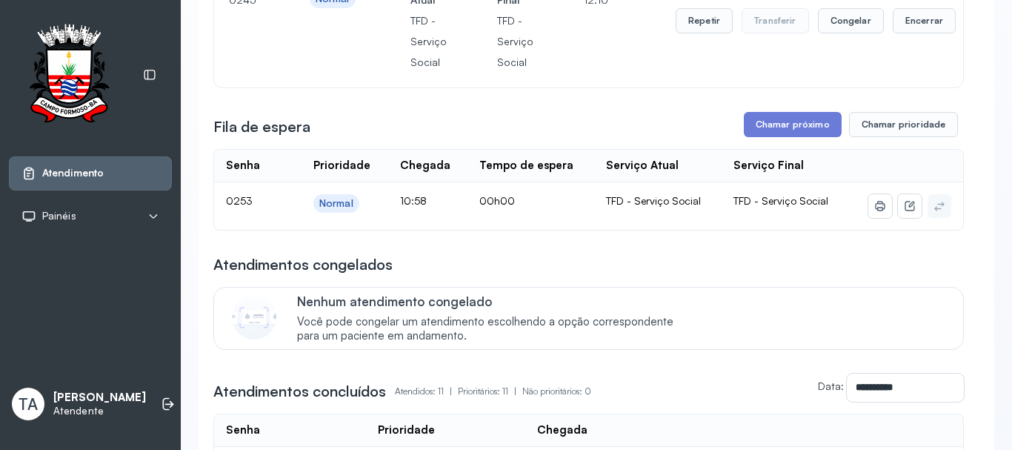
click at [918, 39] on div "Repetir Transferir Congelar Encerrar" at bounding box center [815, 21] width 280 height 104
click at [915, 33] on button "Encerrar" at bounding box center [923, 20] width 63 height 25
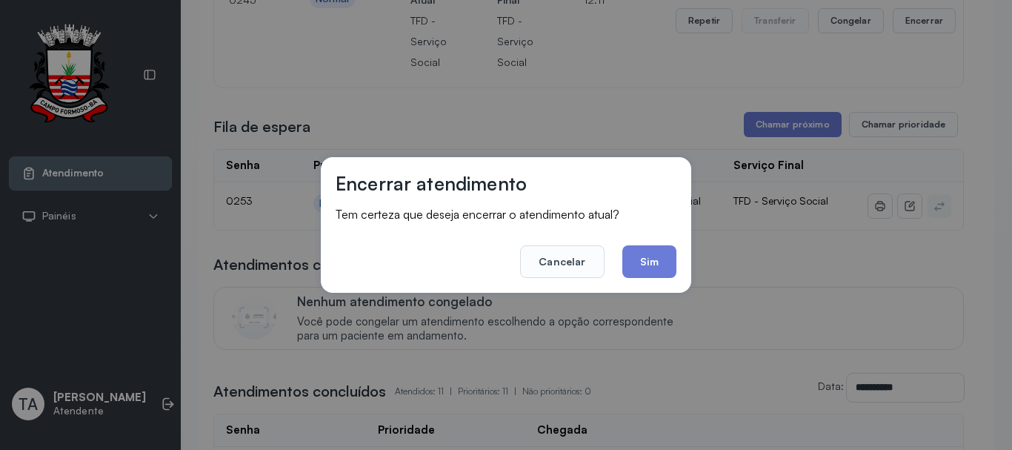
drag, startPoint x: 663, startPoint y: 258, endPoint x: 520, endPoint y: 33, distance: 267.3
click at [657, 257] on button "Sim" at bounding box center [649, 261] width 54 height 33
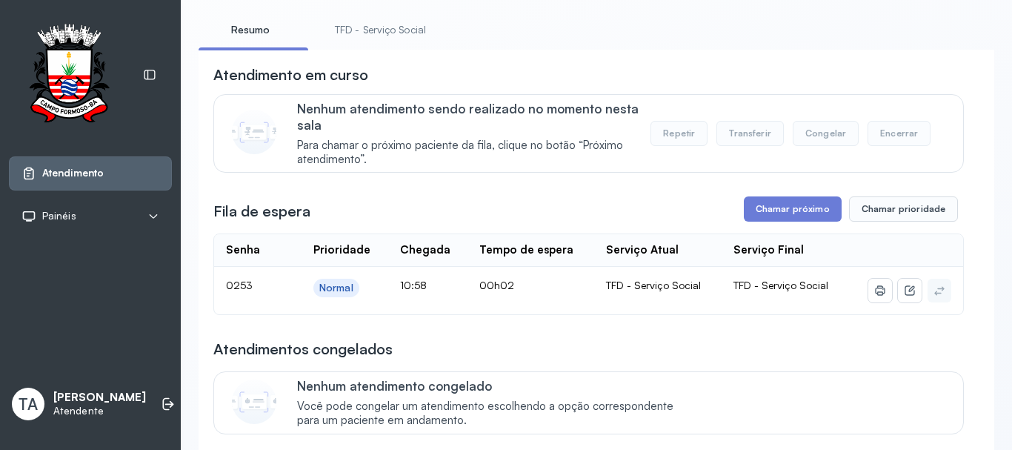
scroll to position [74, 0]
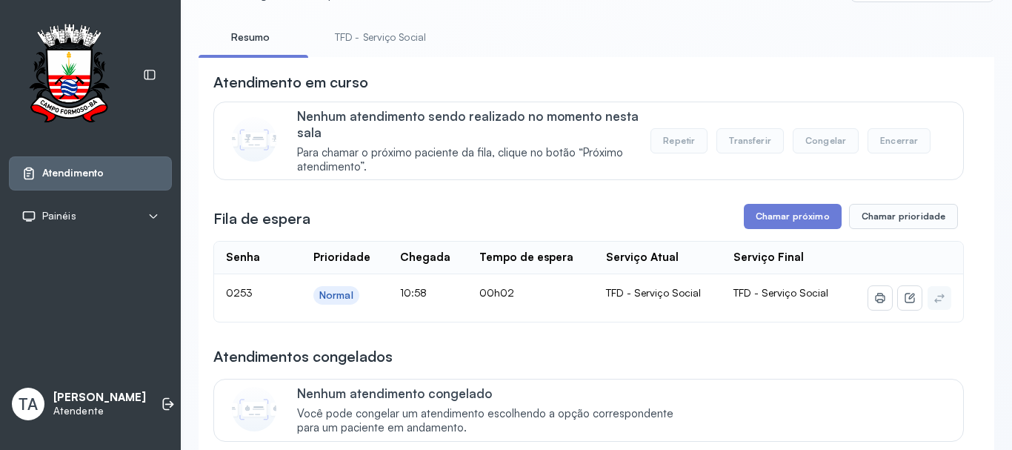
click at [377, 37] on link "TFD - Serviço Social" at bounding box center [380, 37] width 121 height 24
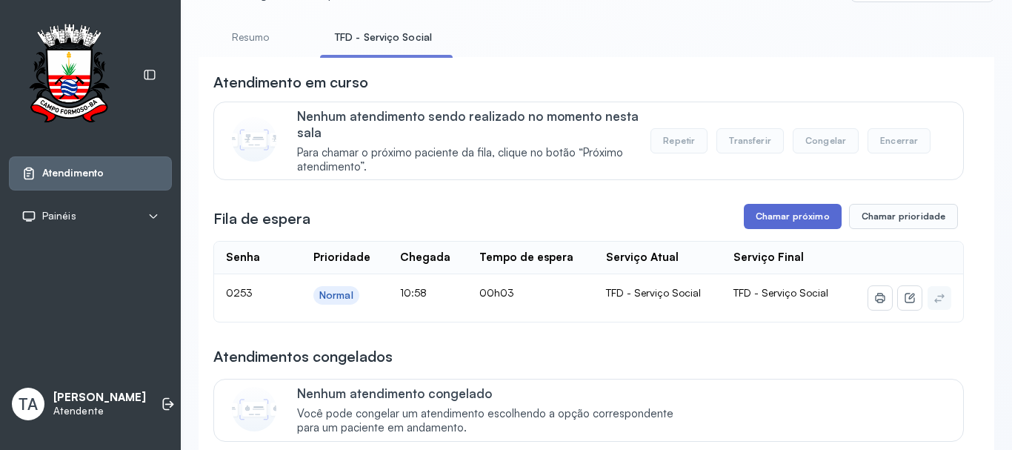
drag, startPoint x: 764, startPoint y: 218, endPoint x: 747, endPoint y: 218, distance: 17.0
click at [747, 218] on button "Chamar próximo" at bounding box center [793, 216] width 98 height 25
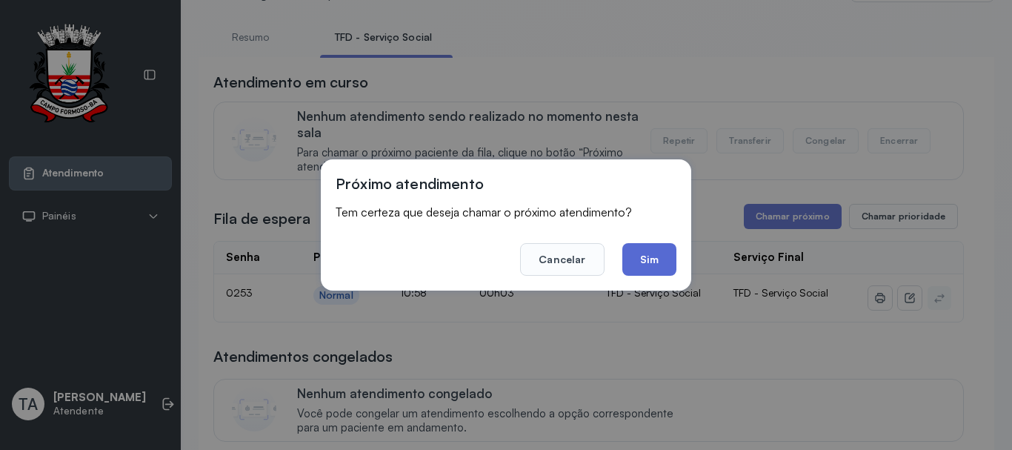
click at [655, 255] on button "Sim" at bounding box center [649, 259] width 54 height 33
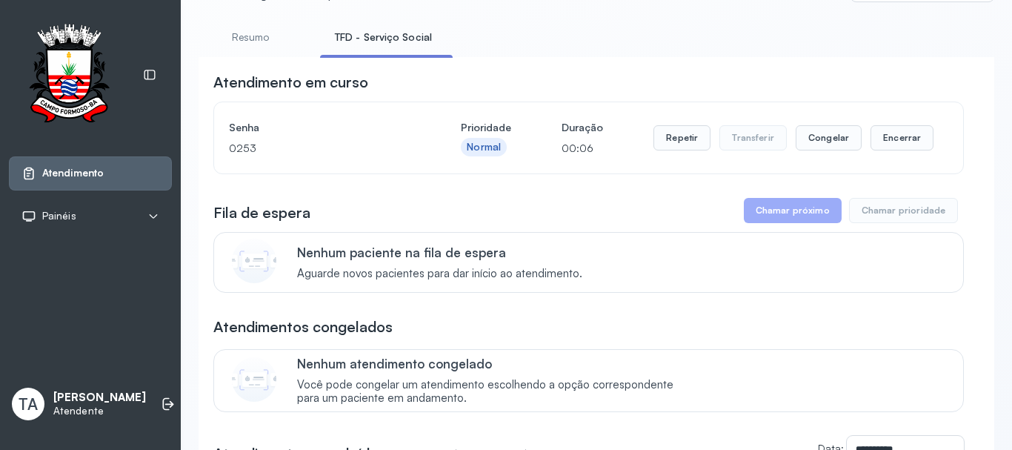
click at [647, 147] on div "Senha 0253 Prioridade Normal Duração 00:06 Repetir Transferir Congelar Encerrar" at bounding box center [588, 137] width 719 height 41
click at [655, 147] on button "Repetir" at bounding box center [681, 137] width 57 height 25
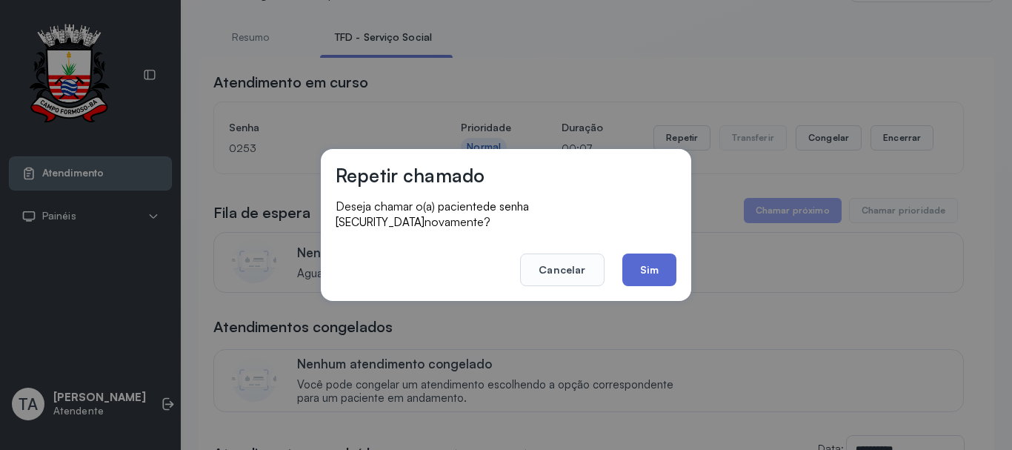
click at [656, 265] on button "Sim" at bounding box center [649, 269] width 54 height 33
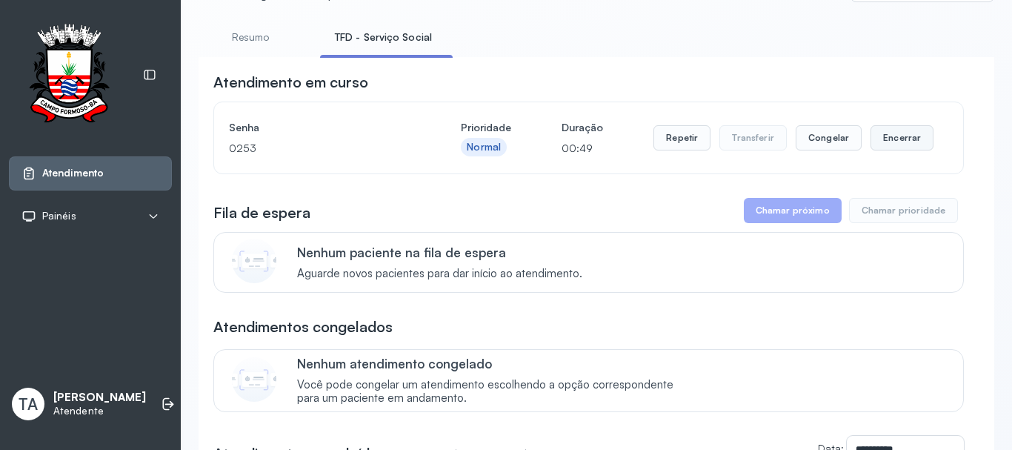
click at [888, 147] on button "Encerrar" at bounding box center [901, 137] width 63 height 25
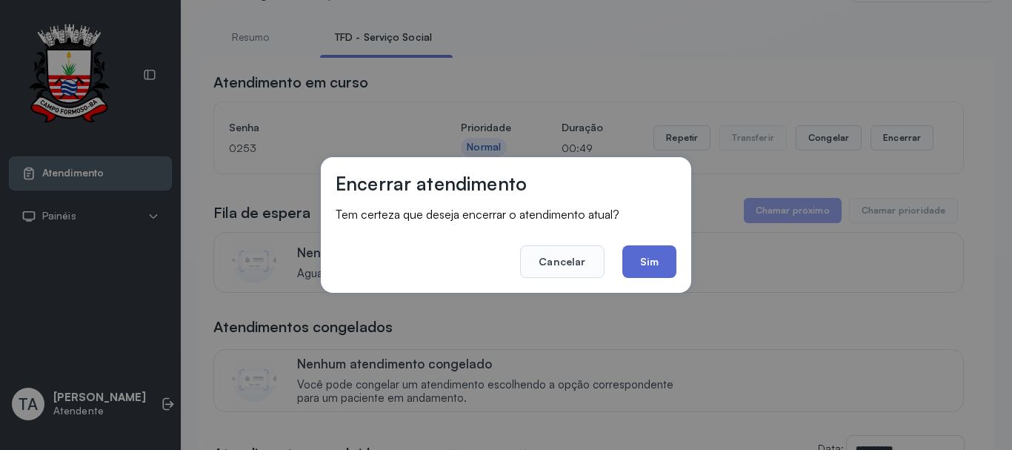
click at [653, 267] on button "Sim" at bounding box center [649, 261] width 54 height 33
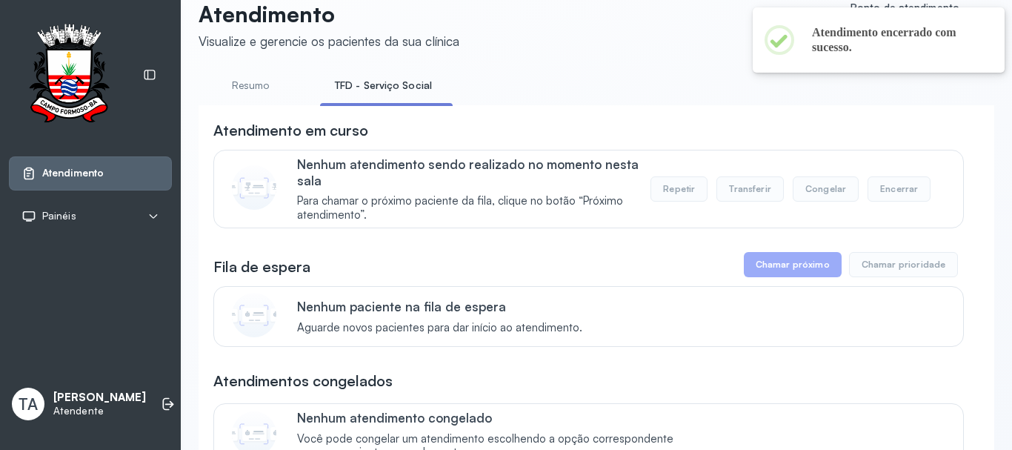
scroll to position [0, 0]
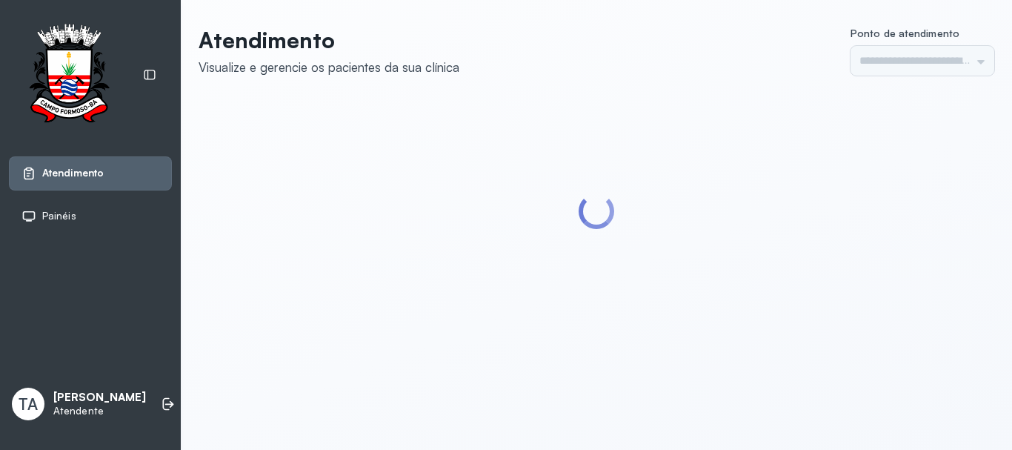
type input "******"
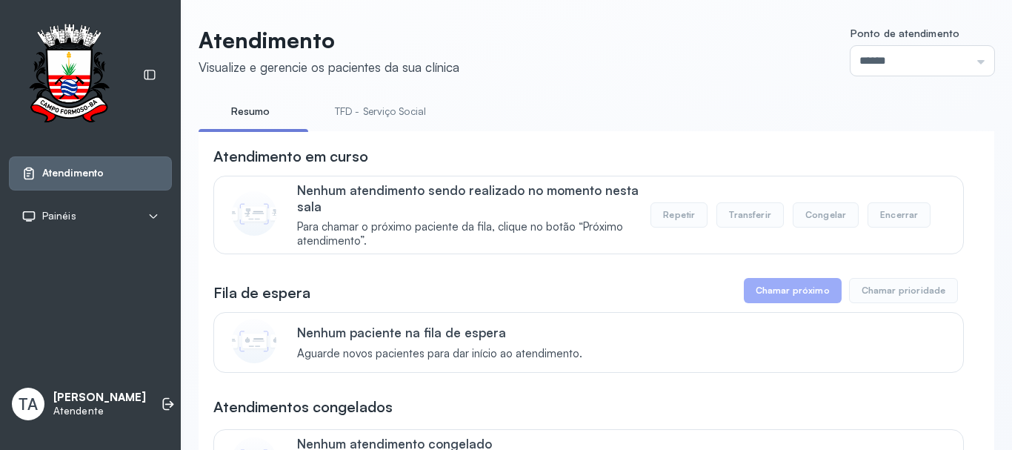
click at [411, 103] on link "TFD - Serviço Social" at bounding box center [380, 111] width 121 height 24
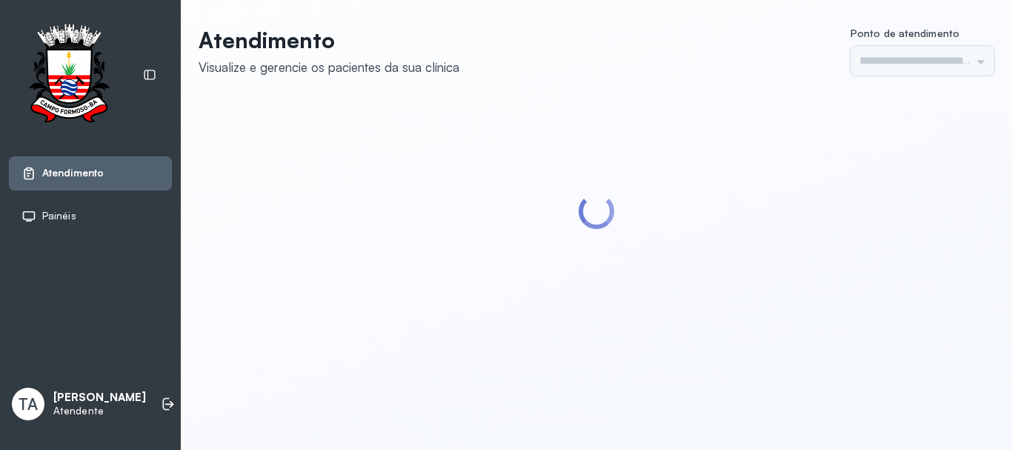
type input "******"
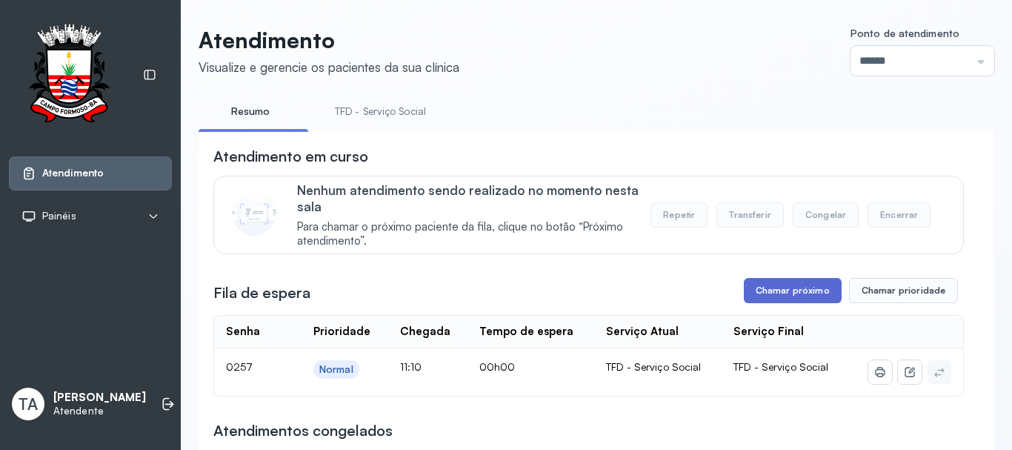
click at [754, 290] on button "Chamar próximo" at bounding box center [793, 290] width 98 height 25
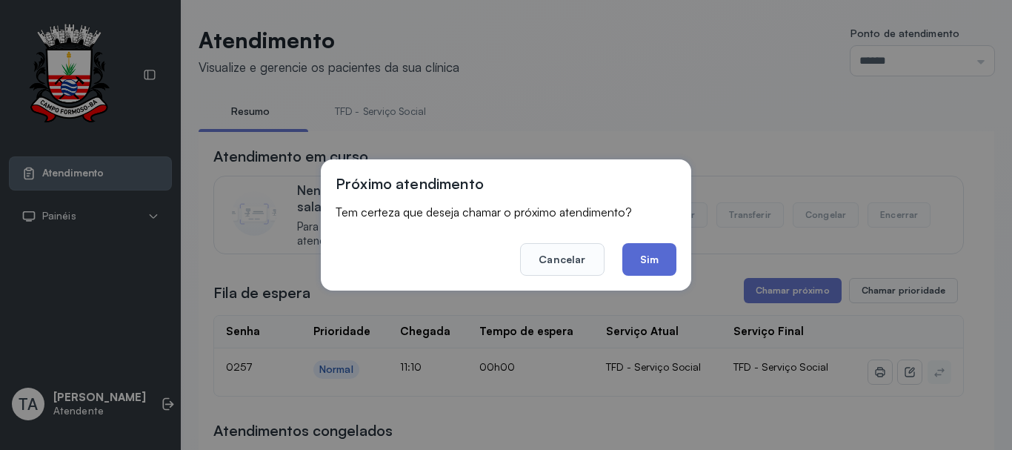
click at [649, 273] on button "Sim" at bounding box center [649, 259] width 54 height 33
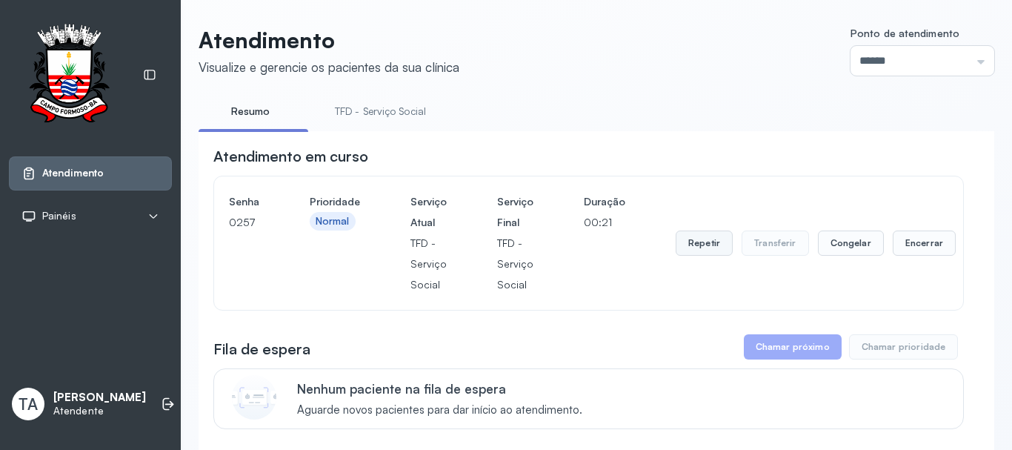
click at [690, 256] on button "Repetir" at bounding box center [703, 242] width 57 height 25
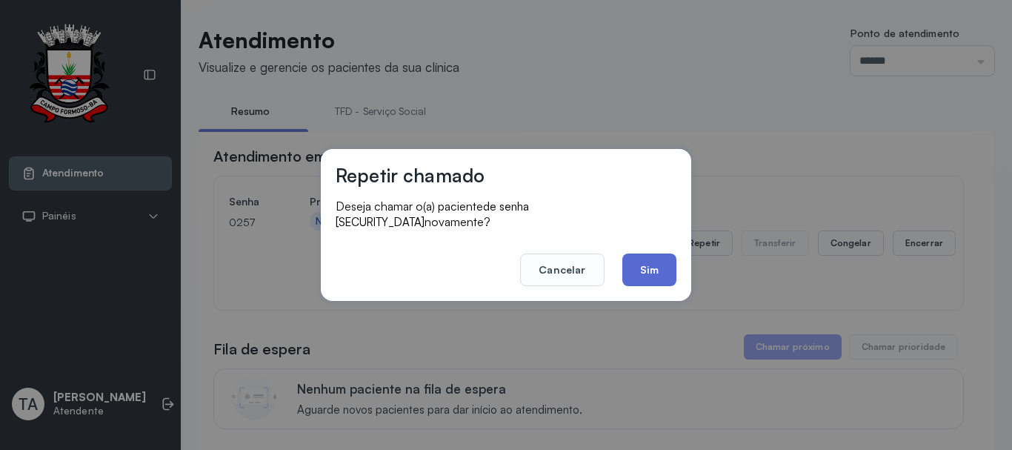
click at [658, 268] on button "Sim" at bounding box center [649, 269] width 54 height 33
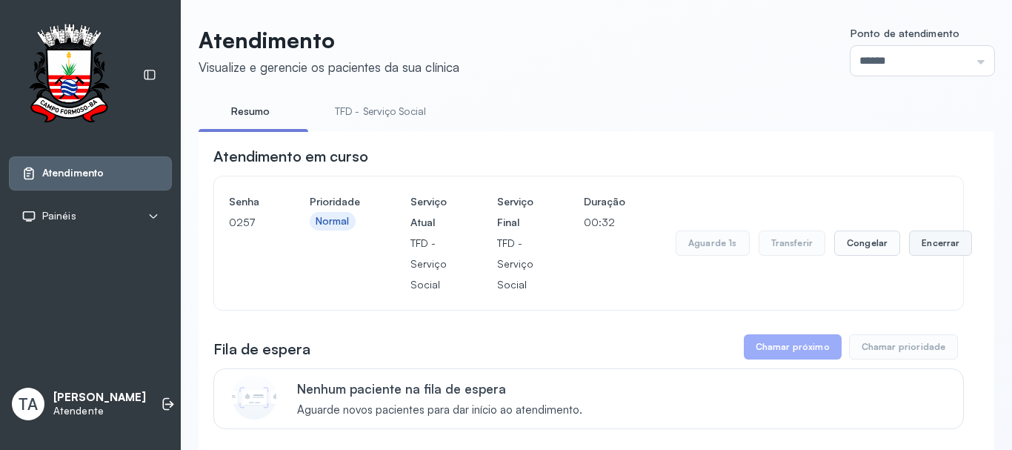
click at [916, 252] on button "Encerrar" at bounding box center [940, 242] width 63 height 25
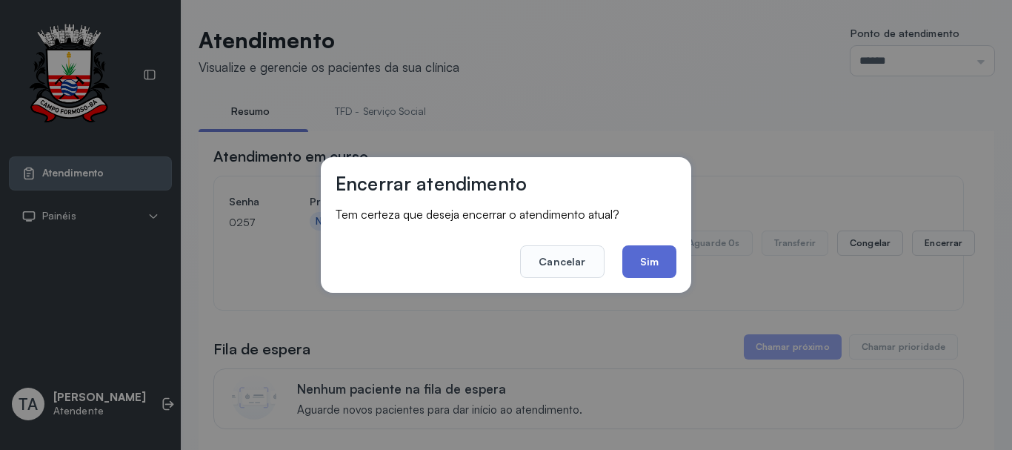
click at [644, 262] on button "Sim" at bounding box center [649, 261] width 54 height 33
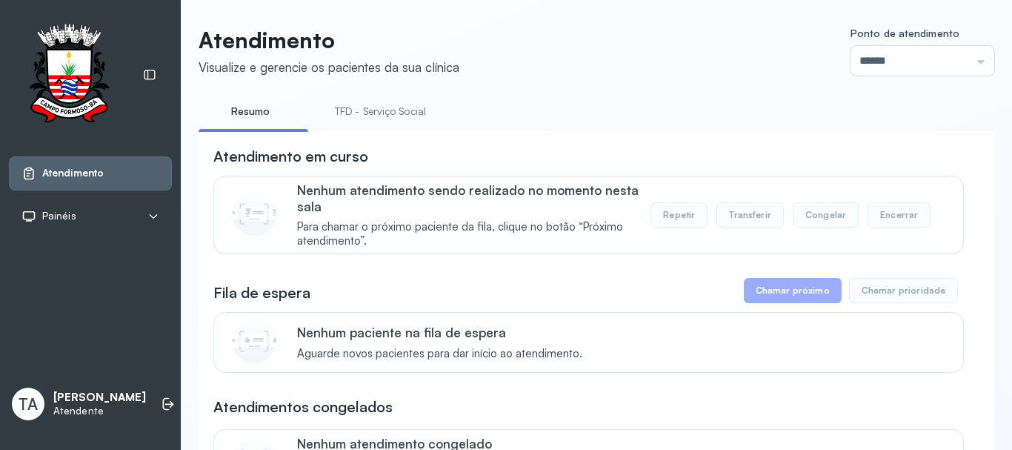
click at [357, 119] on link "TFD - Serviço Social" at bounding box center [380, 111] width 121 height 24
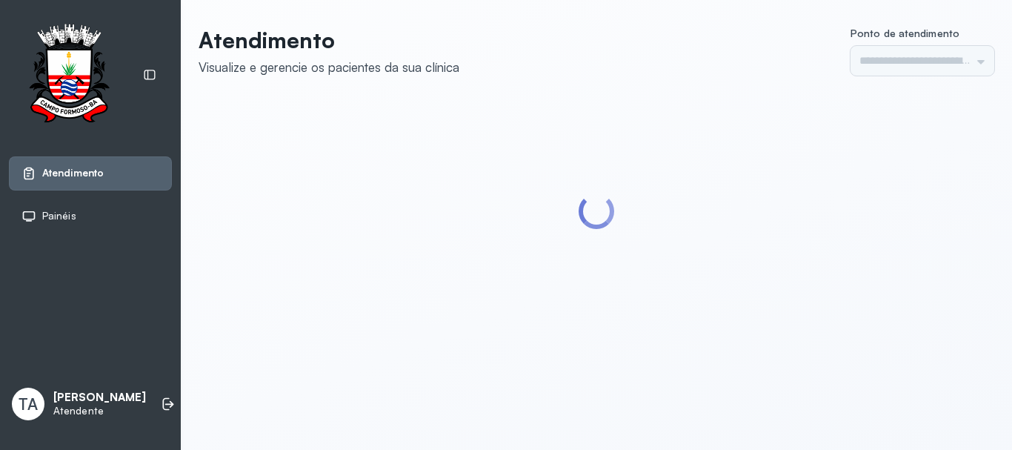
type input "******"
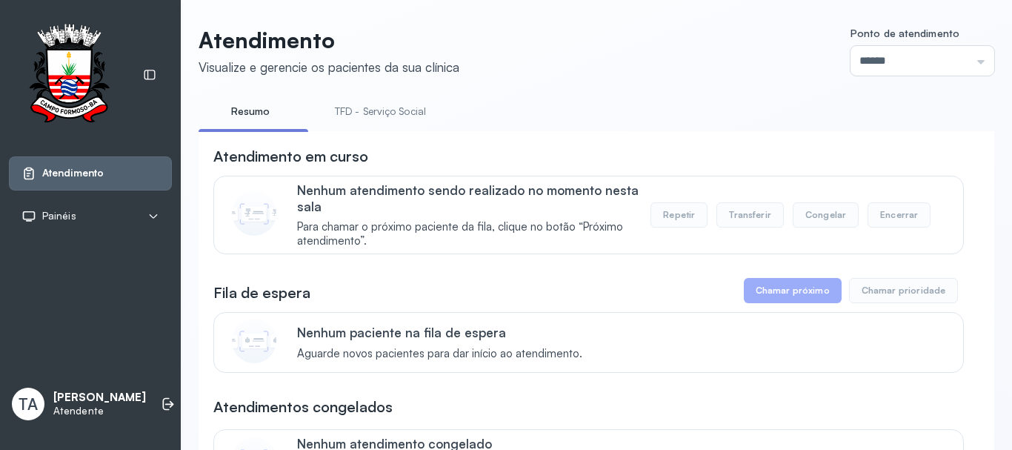
click at [413, 113] on link "TFD - Serviço Social" at bounding box center [380, 111] width 121 height 24
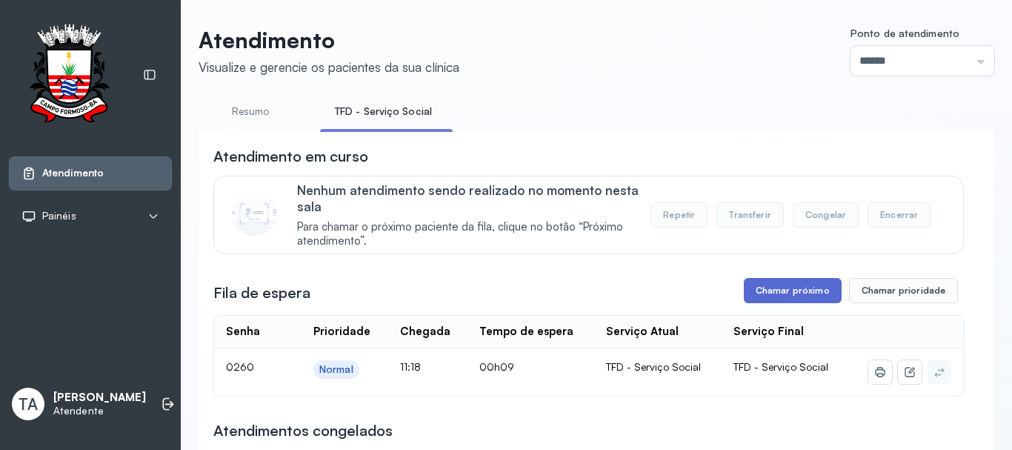
click at [804, 297] on button "Chamar próximo" at bounding box center [793, 290] width 98 height 25
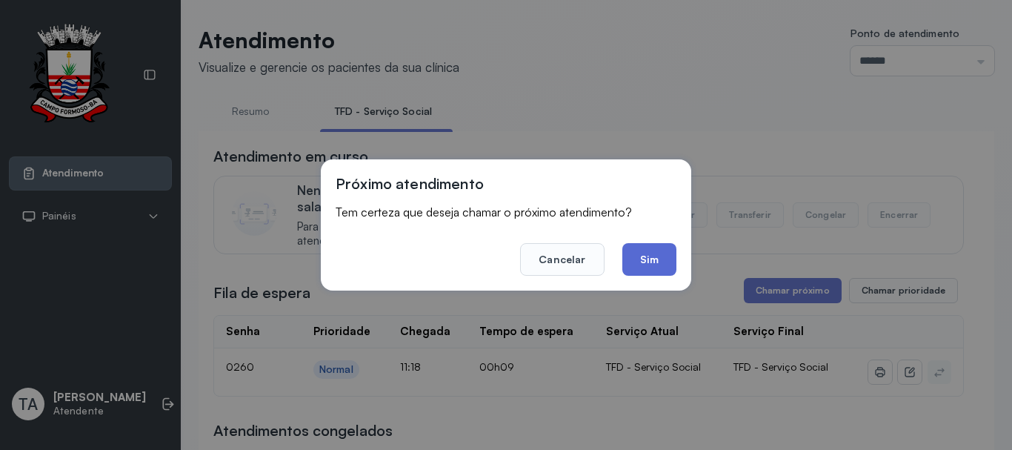
click at [671, 267] on button "Sim" at bounding box center [649, 259] width 54 height 33
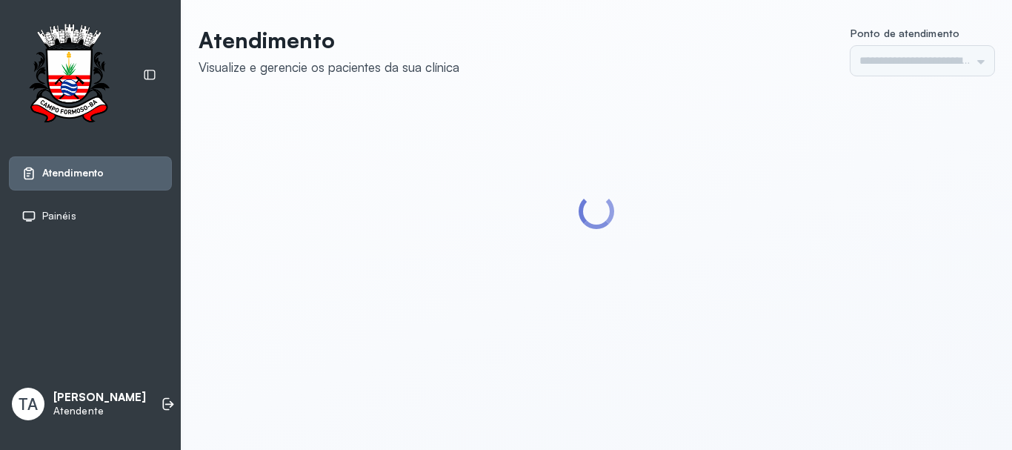
type input "******"
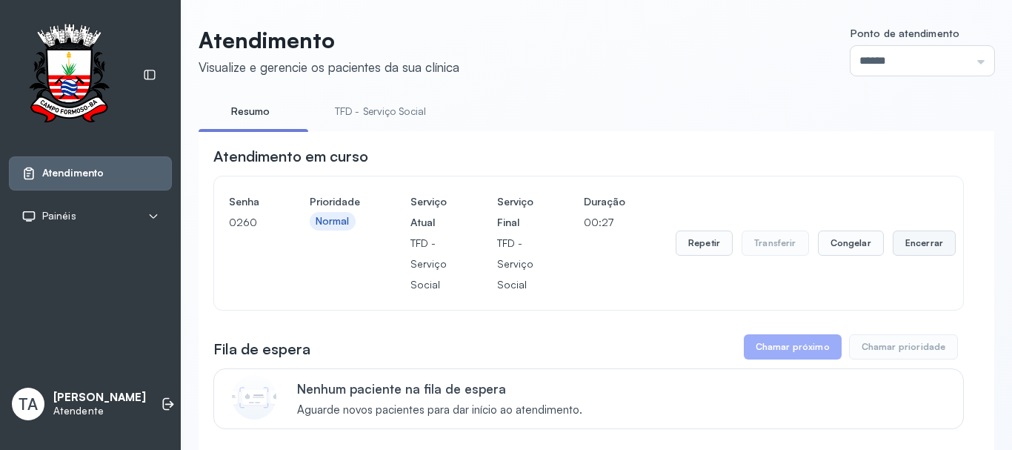
click at [924, 249] on button "Encerrar" at bounding box center [923, 242] width 63 height 25
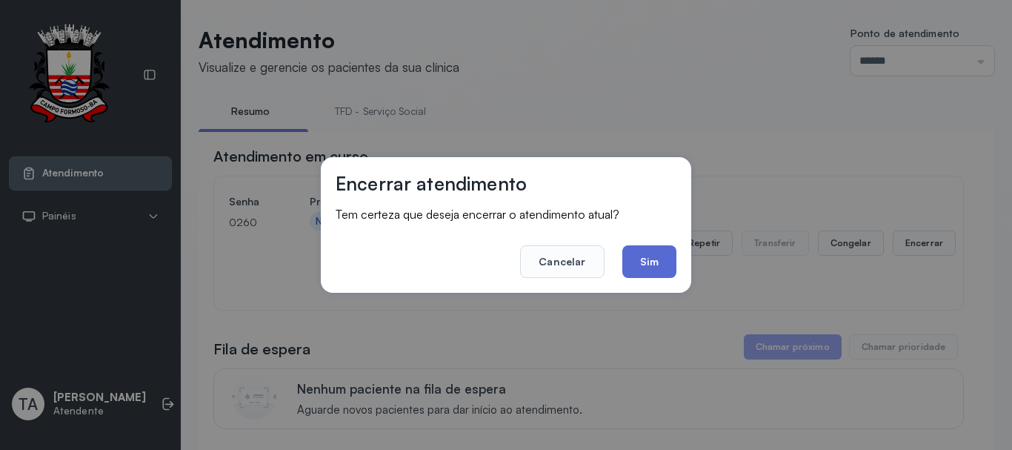
click at [667, 261] on button "Sim" at bounding box center [649, 261] width 54 height 33
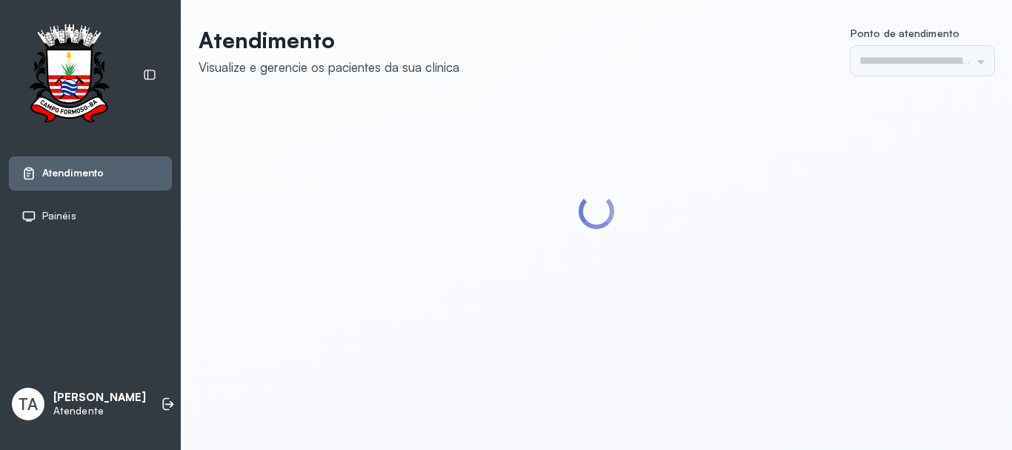
type input "******"
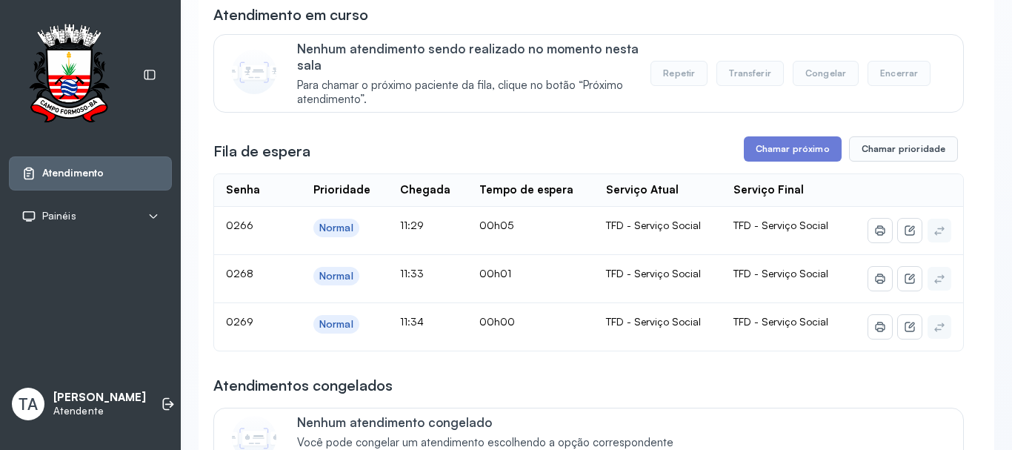
scroll to position [148, 0]
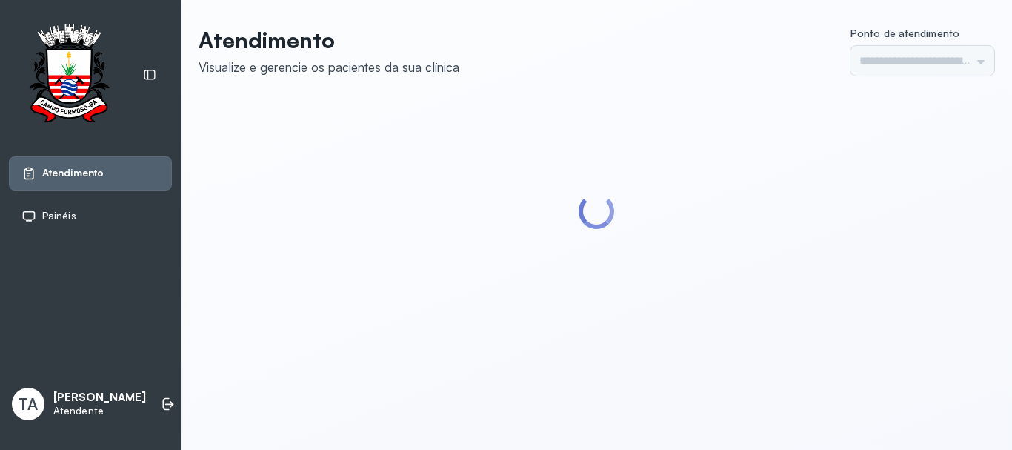
type input "******"
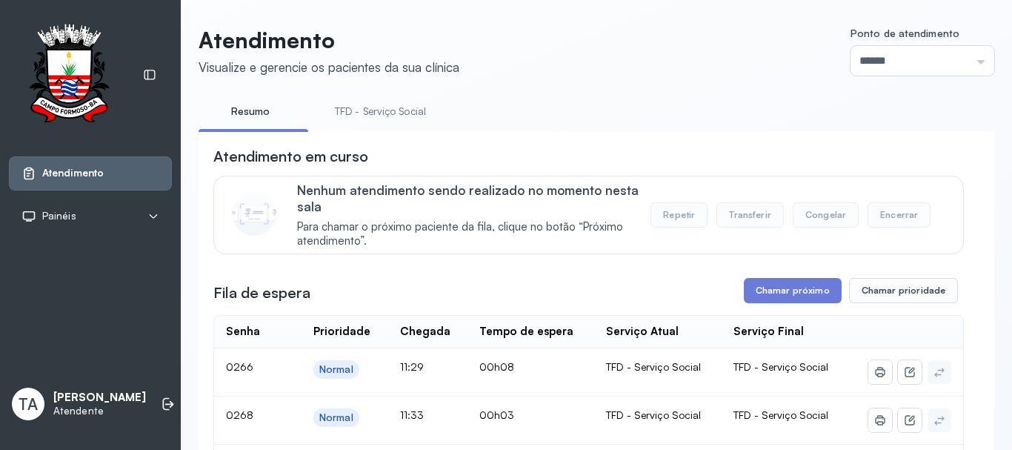
click at [408, 110] on link "TFD - Serviço Social" at bounding box center [380, 111] width 121 height 24
click at [785, 293] on button "Chamar próximo" at bounding box center [793, 290] width 98 height 25
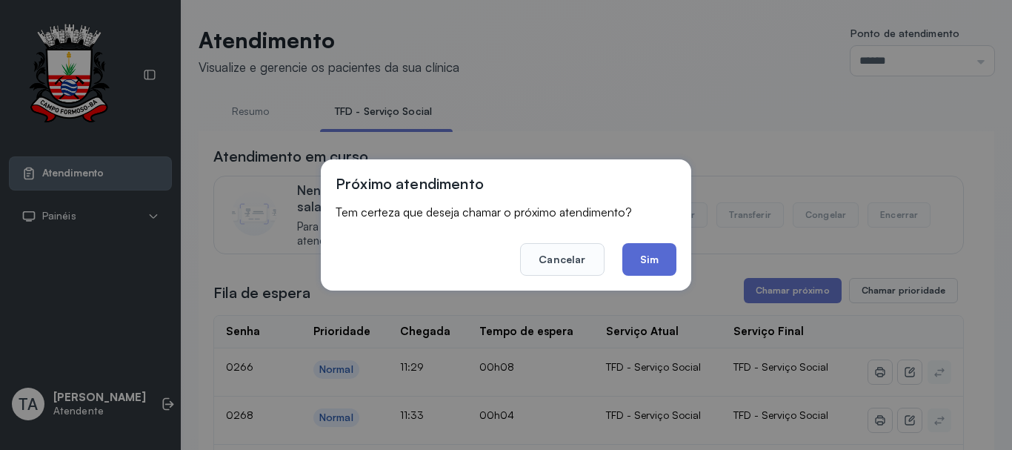
click at [647, 263] on button "Sim" at bounding box center [649, 259] width 54 height 33
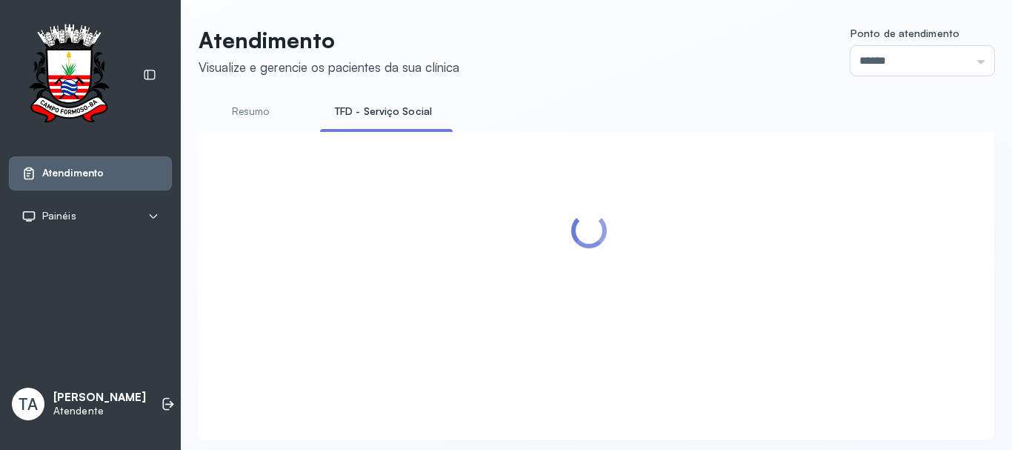
scroll to position [46, 0]
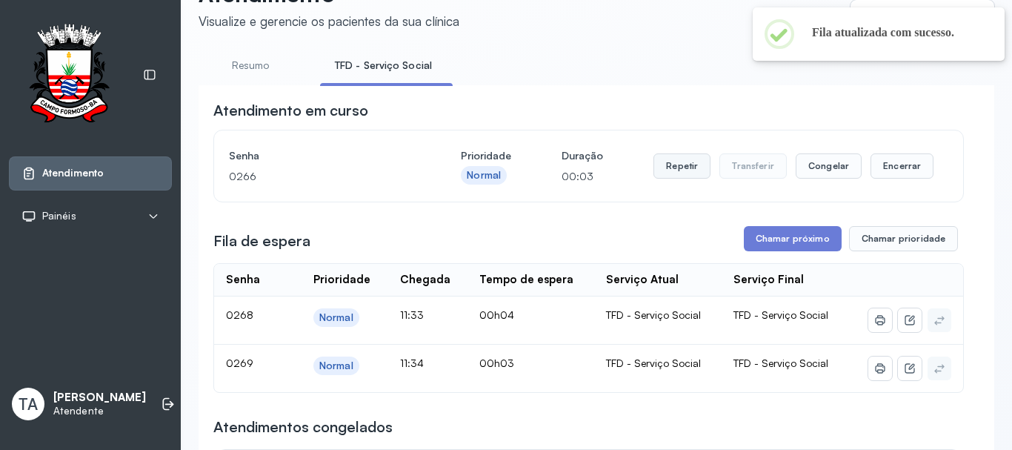
click at [687, 163] on button "Repetir" at bounding box center [681, 165] width 57 height 25
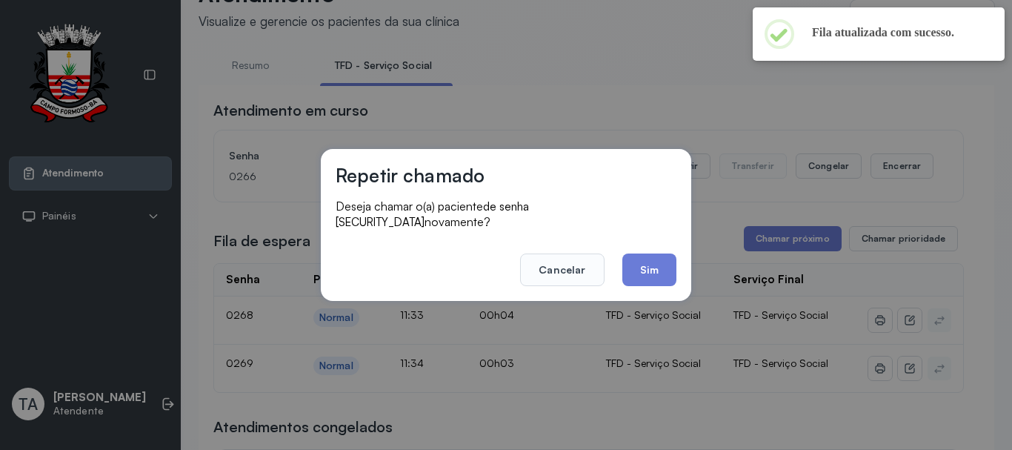
click at [644, 279] on div "Repetir chamado Deseja chamar o(a) paciente de senha [SECURITY_DATA] novamente?…" at bounding box center [506, 225] width 370 height 152
click at [647, 268] on button "Sim" at bounding box center [649, 269] width 54 height 33
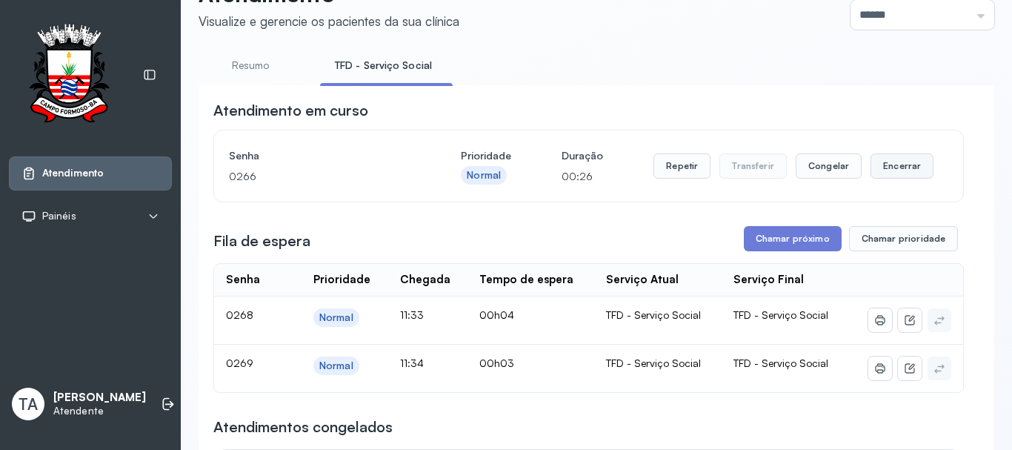
click at [890, 167] on button "Encerrar" at bounding box center [901, 165] width 63 height 25
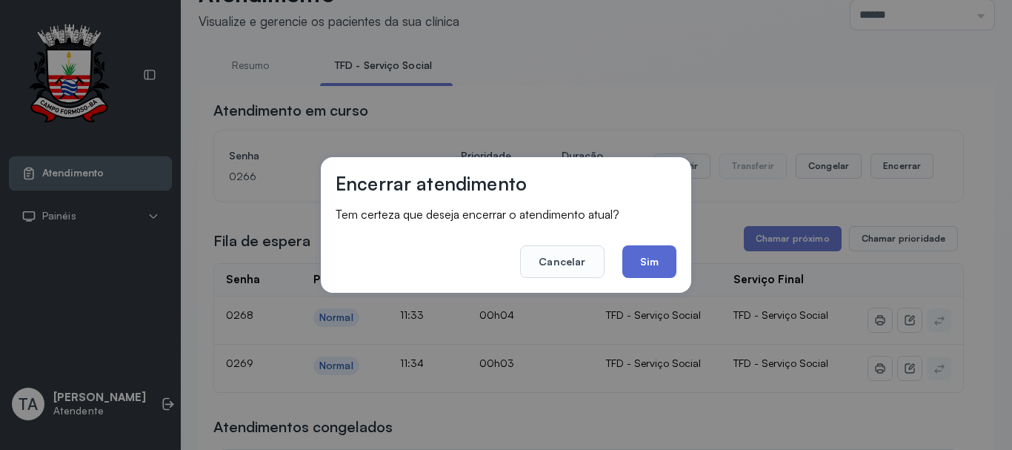
click at [647, 264] on button "Sim" at bounding box center [649, 261] width 54 height 33
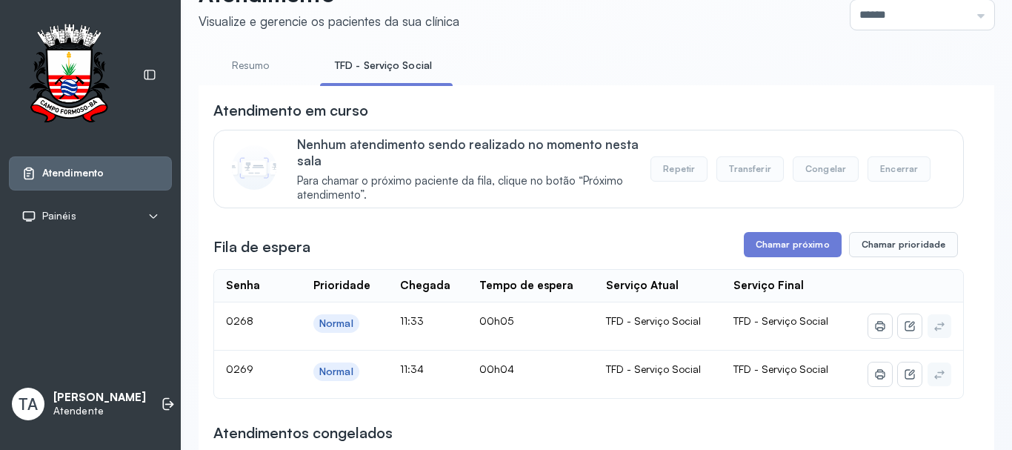
click at [580, 254] on div "Fila de espera Chamar próximo Chamar prioridade" at bounding box center [588, 244] width 750 height 25
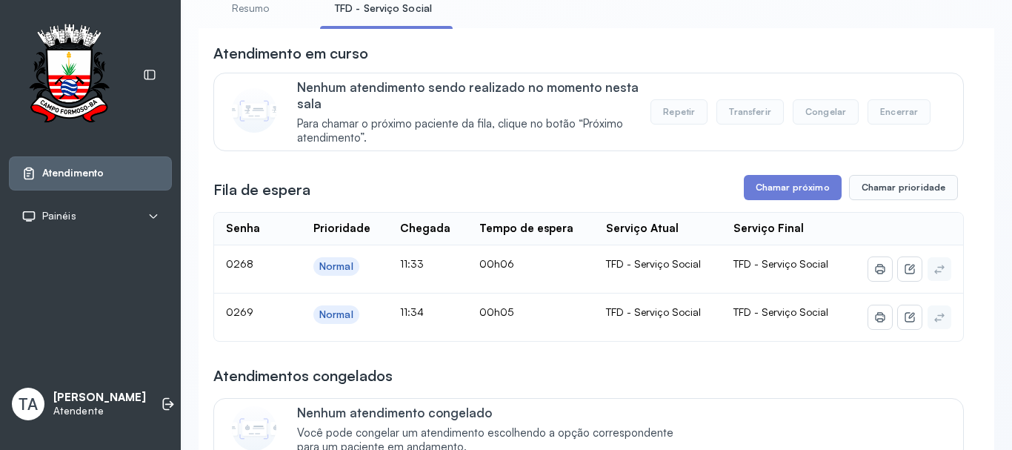
scroll to position [74, 0]
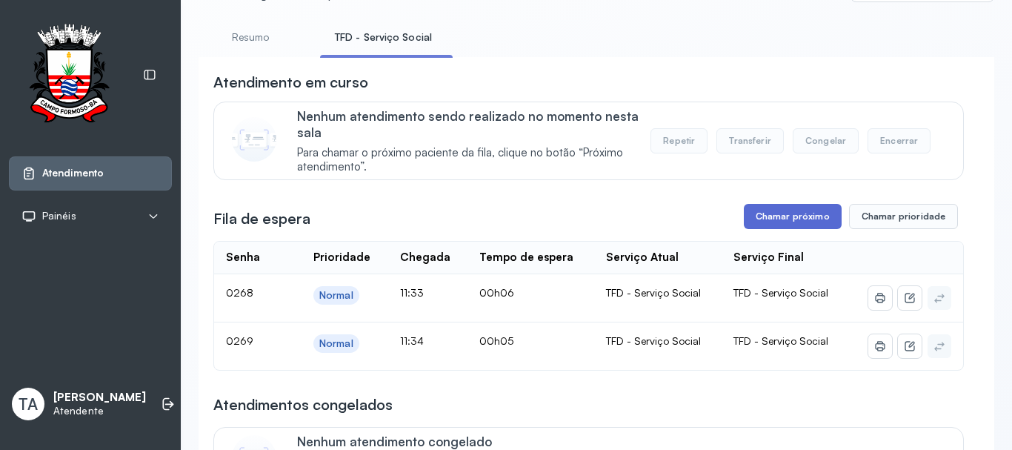
click at [794, 219] on button "Chamar próximo" at bounding box center [793, 216] width 98 height 25
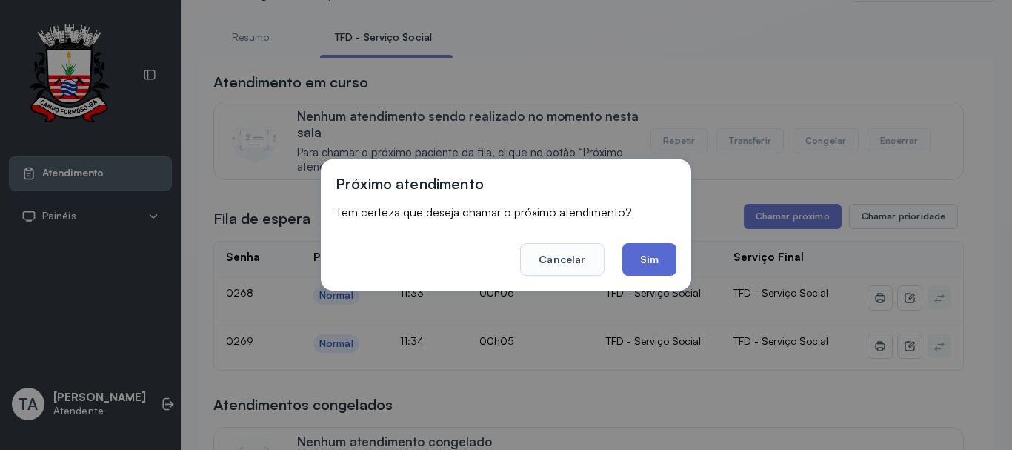
click at [650, 269] on button "Sim" at bounding box center [649, 259] width 54 height 33
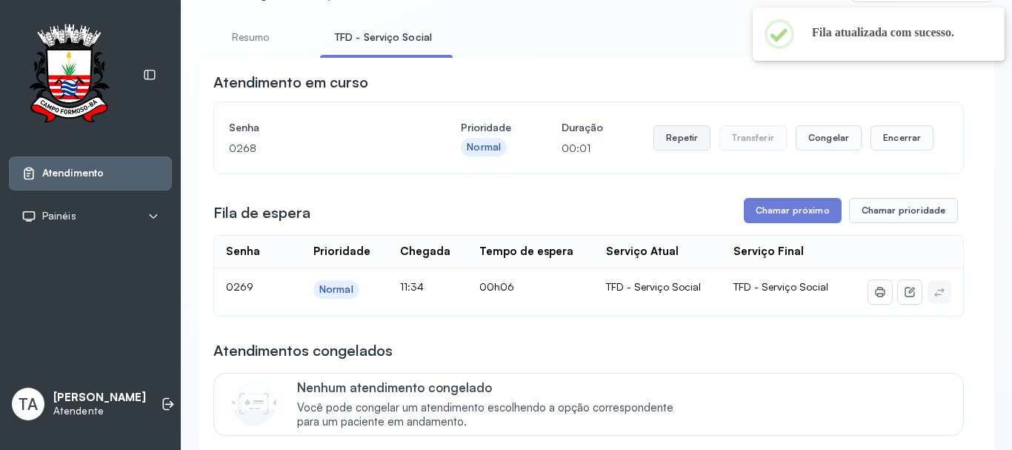
click at [682, 150] on button "Repetir" at bounding box center [681, 137] width 57 height 25
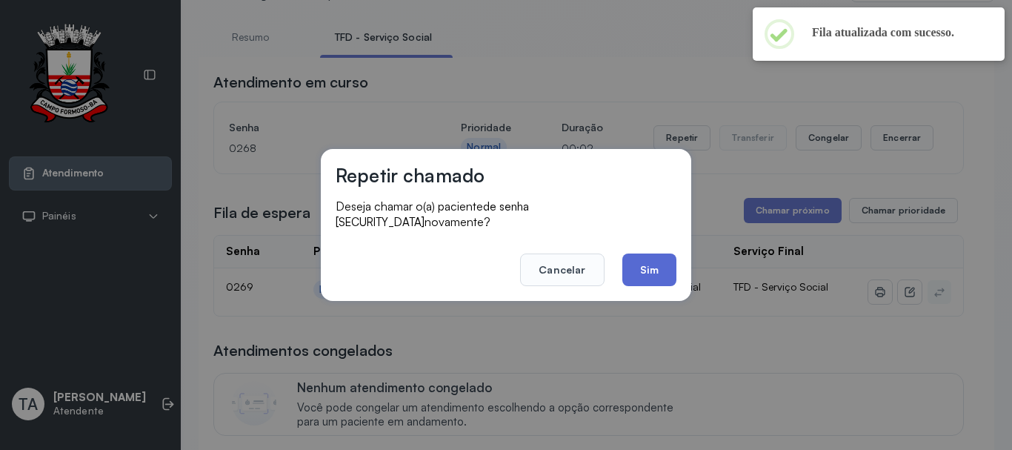
click at [648, 270] on button "Sim" at bounding box center [649, 269] width 54 height 33
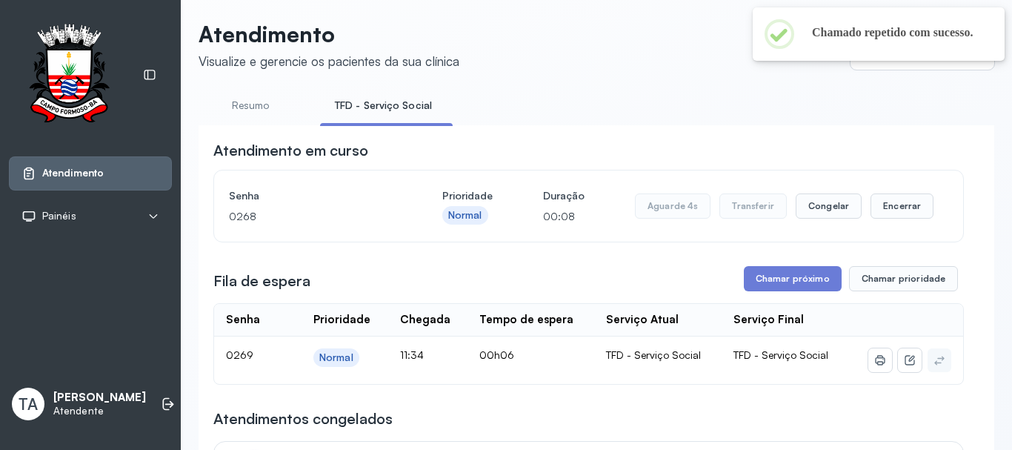
scroll to position [0, 0]
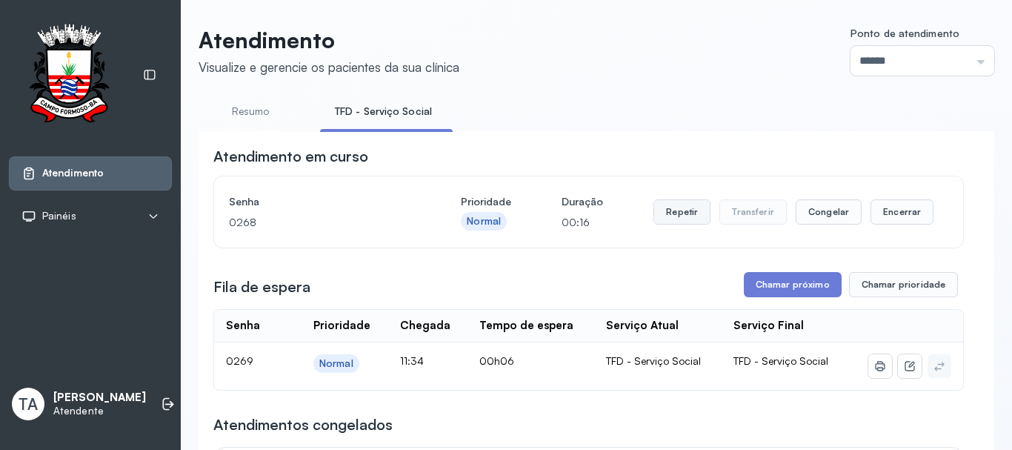
click at [670, 221] on button "Repetir" at bounding box center [681, 211] width 57 height 25
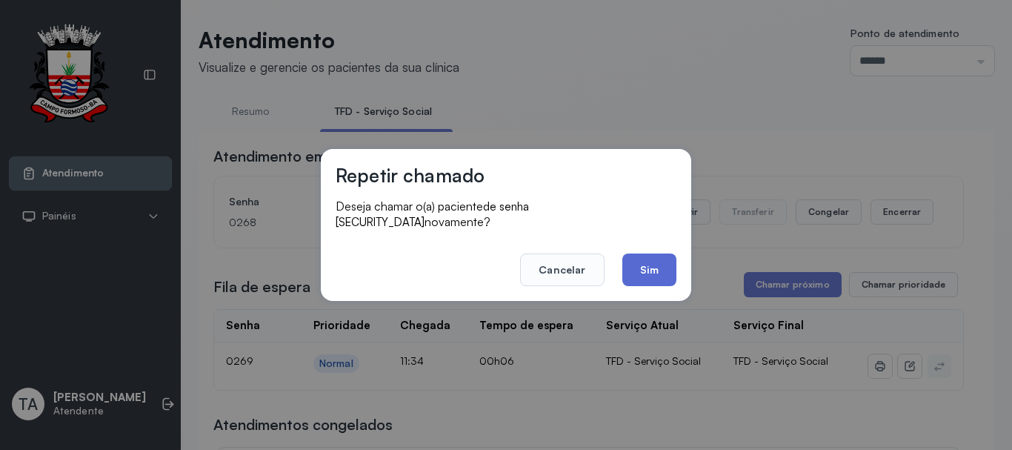
click at [635, 271] on button "Sim" at bounding box center [649, 269] width 54 height 33
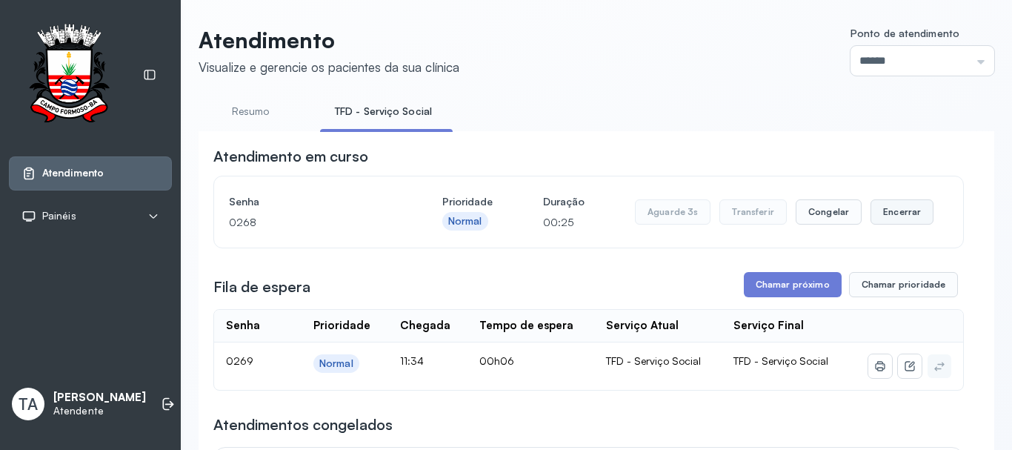
click at [887, 219] on button "Encerrar" at bounding box center [901, 211] width 63 height 25
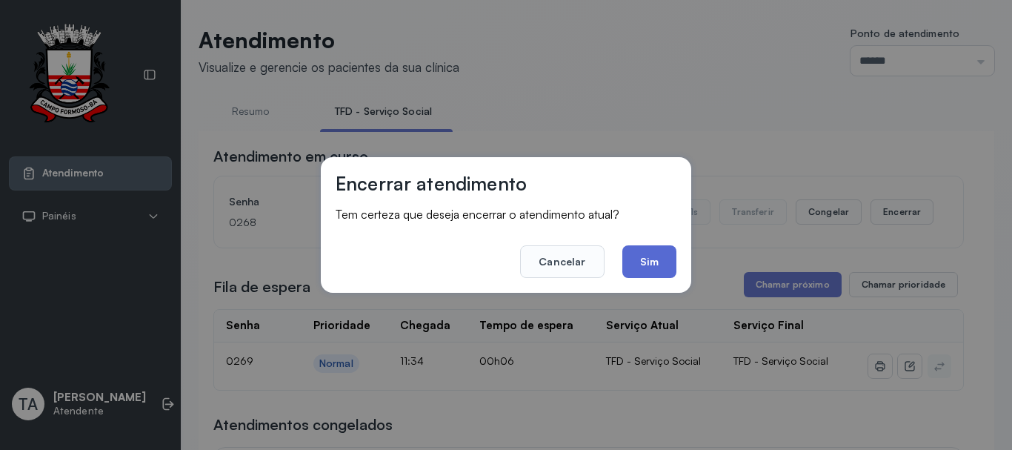
click at [648, 261] on button "Sim" at bounding box center [649, 261] width 54 height 33
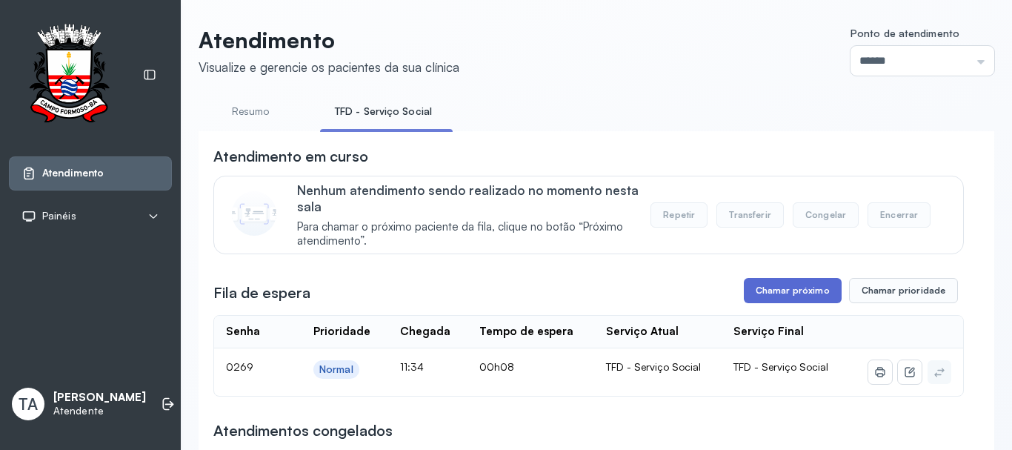
click at [752, 293] on button "Chamar próximo" at bounding box center [793, 290] width 98 height 25
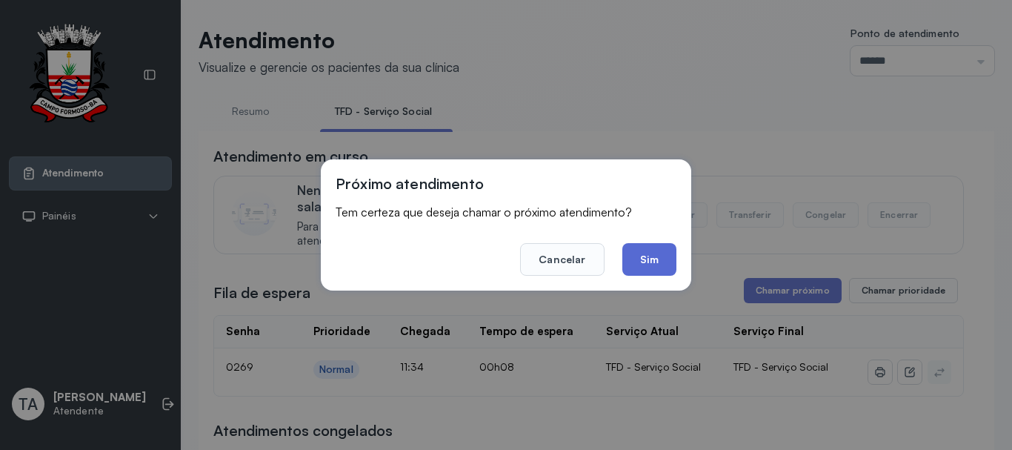
click at [656, 254] on button "Sim" at bounding box center [649, 259] width 54 height 33
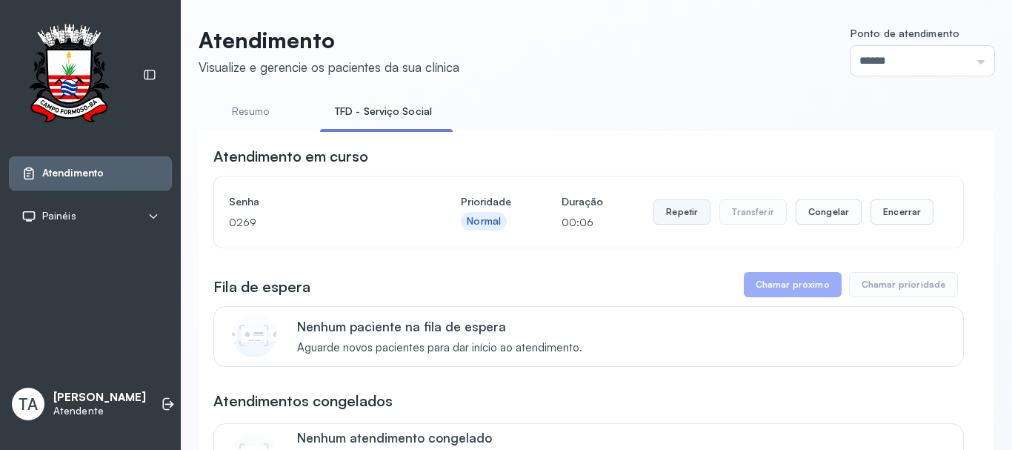
click at [687, 213] on button "Repetir" at bounding box center [681, 211] width 57 height 25
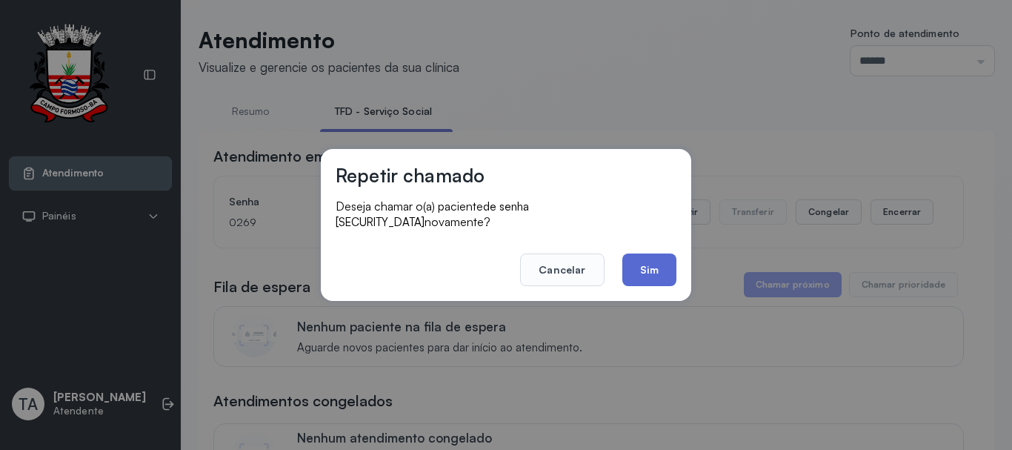
click at [648, 261] on button "Sim" at bounding box center [649, 269] width 54 height 33
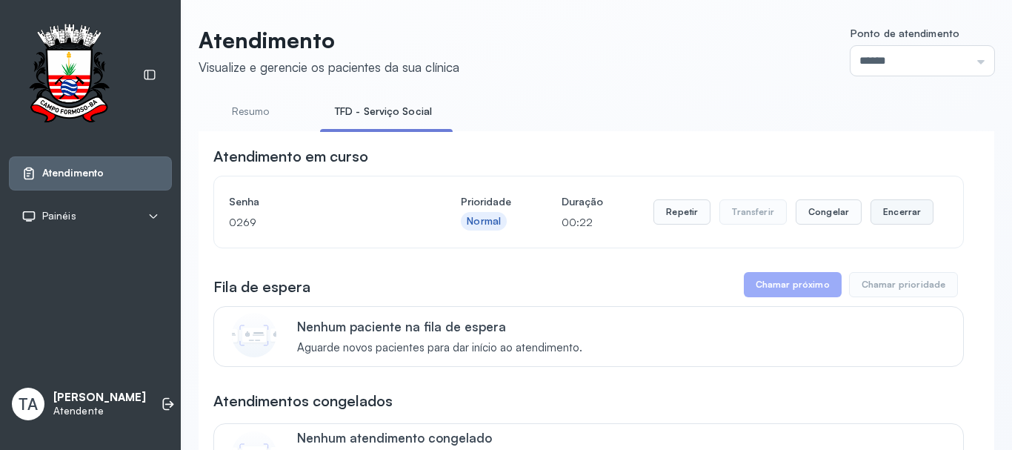
click at [905, 216] on button "Encerrar" at bounding box center [901, 211] width 63 height 25
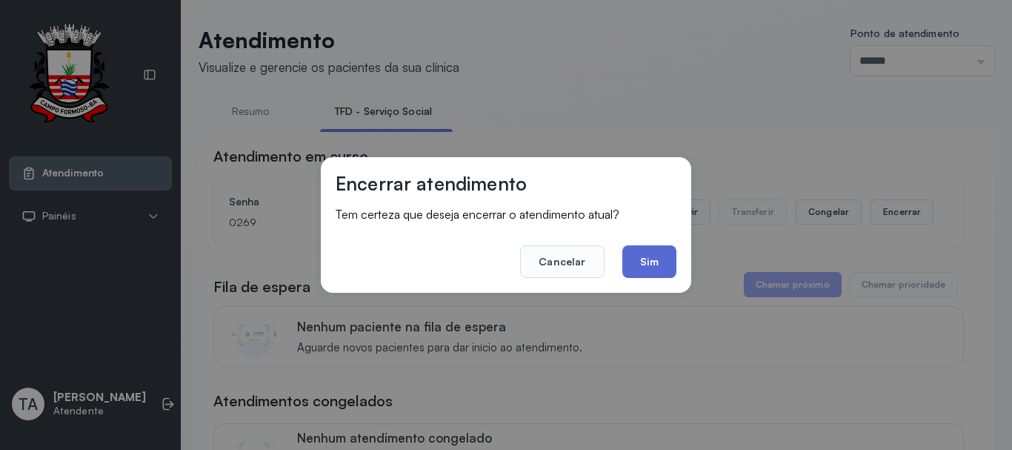
click at [650, 265] on button "Sim" at bounding box center [649, 261] width 54 height 33
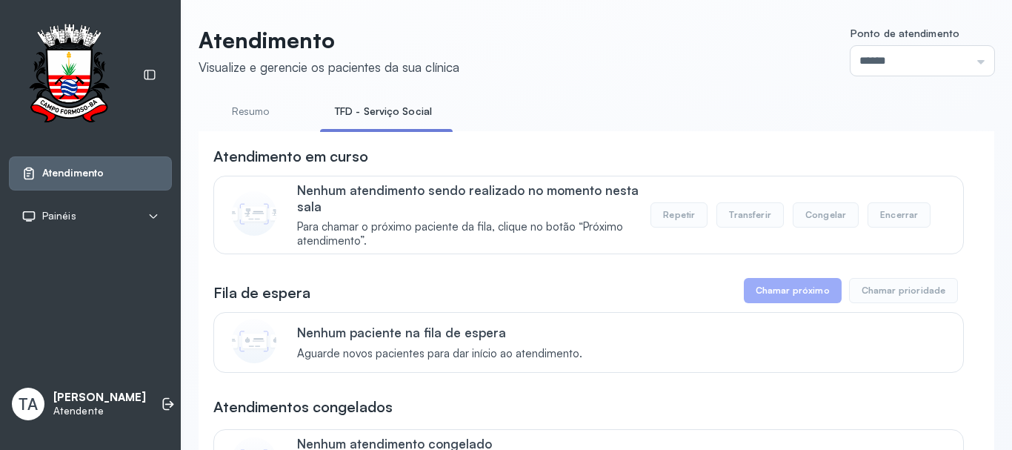
drag, startPoint x: 622, startPoint y: 92, endPoint x: 483, endPoint y: 65, distance: 141.8
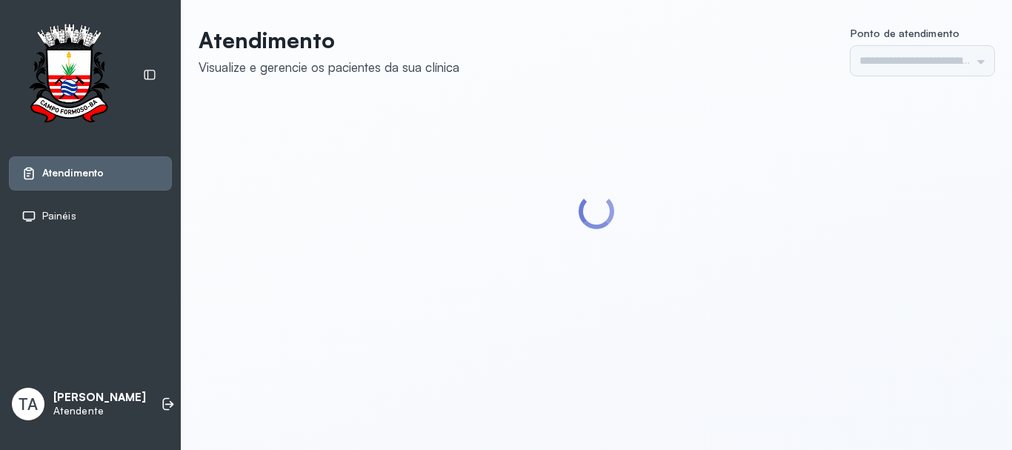
type input "******"
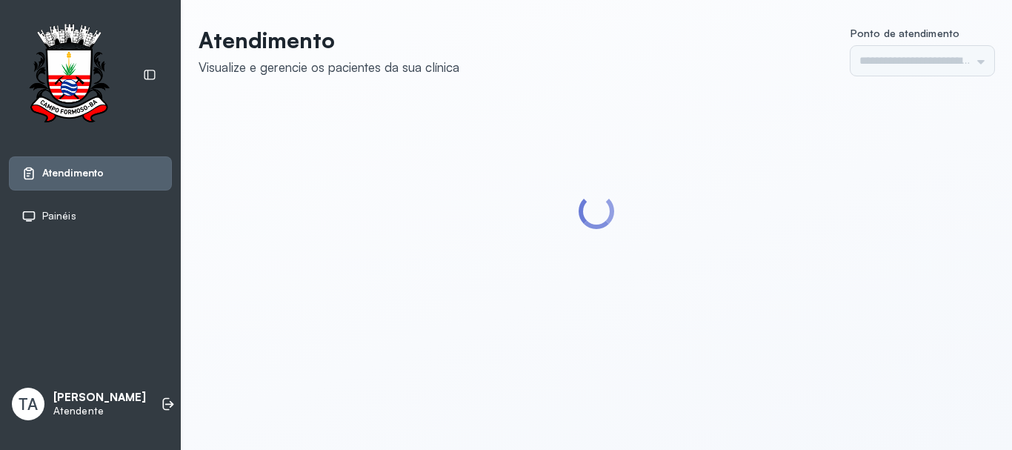
type input "******"
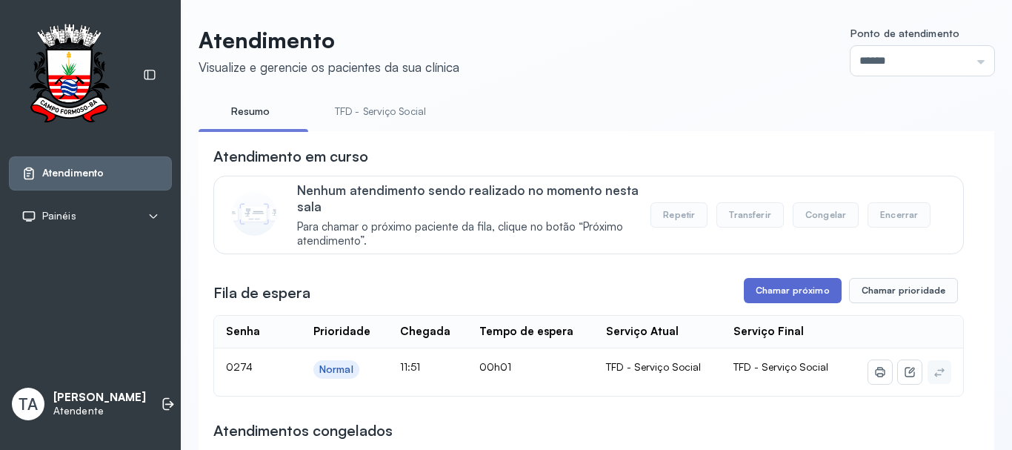
click at [788, 292] on button "Chamar próximo" at bounding box center [793, 290] width 98 height 25
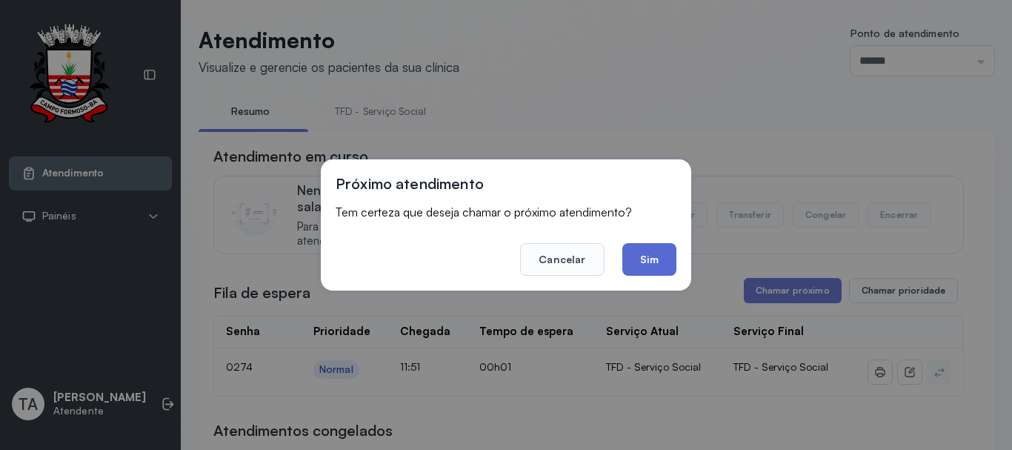
click at [655, 262] on button "Sim" at bounding box center [649, 259] width 54 height 33
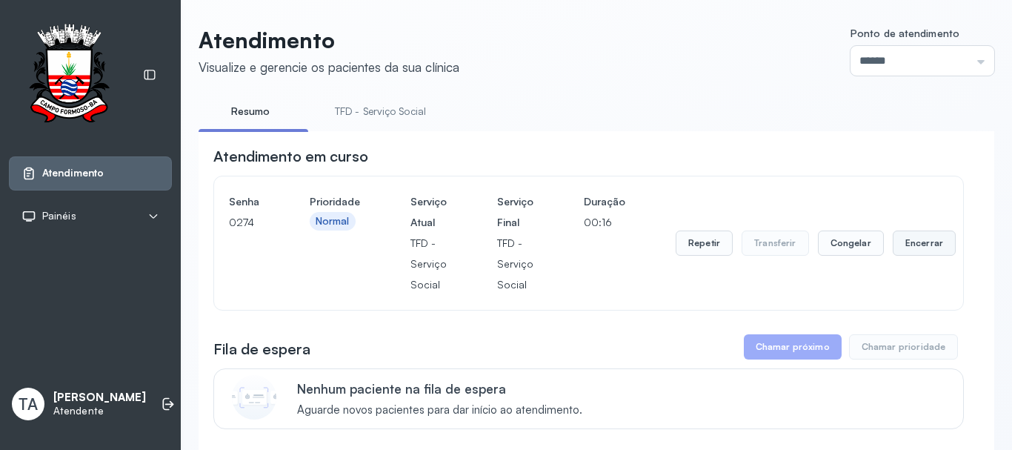
click at [926, 256] on button "Encerrar" at bounding box center [923, 242] width 63 height 25
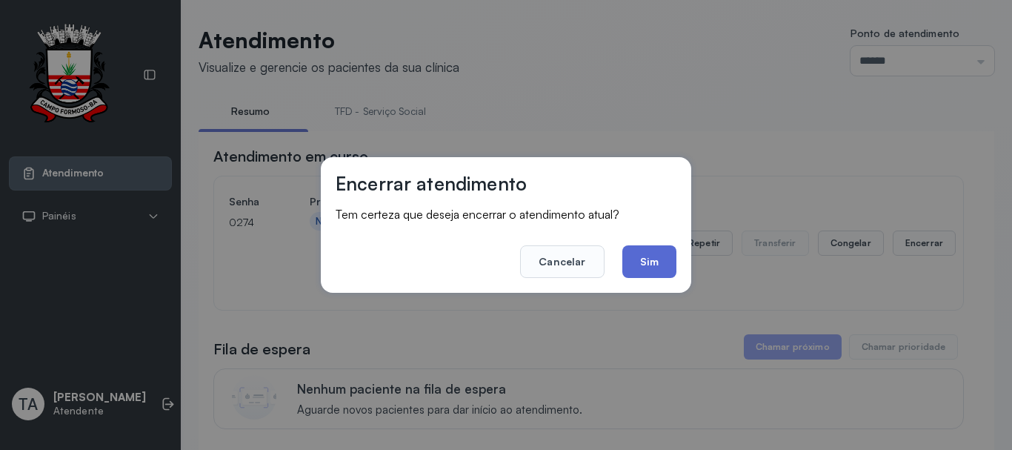
click at [664, 263] on button "Sim" at bounding box center [649, 261] width 54 height 33
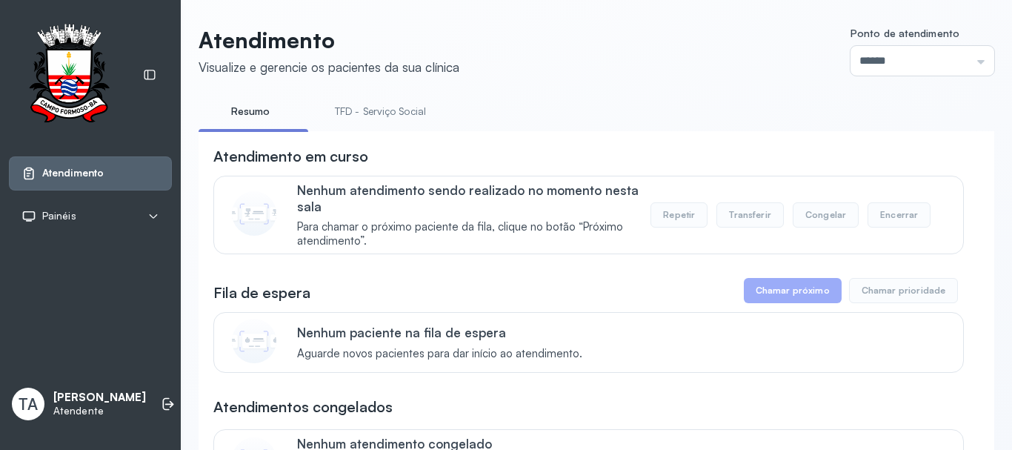
click at [406, 113] on link "TFD - Serviço Social" at bounding box center [380, 111] width 121 height 24
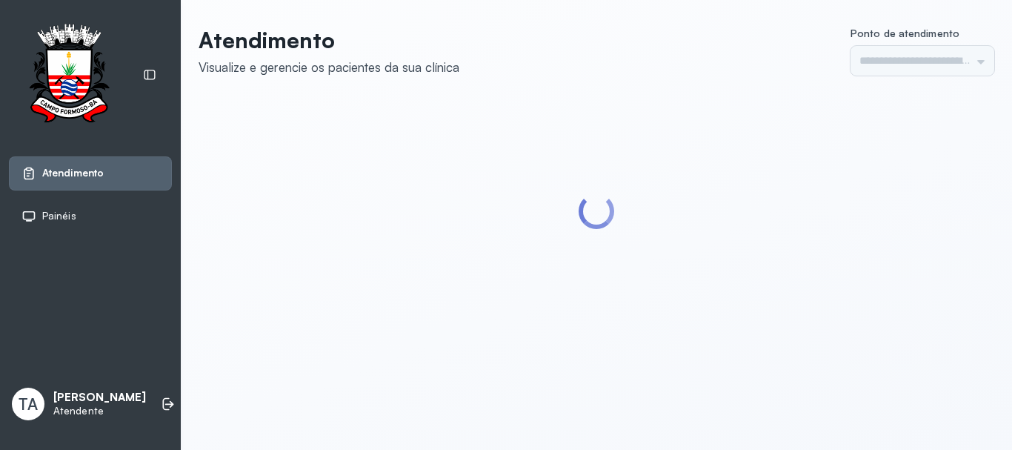
type input "******"
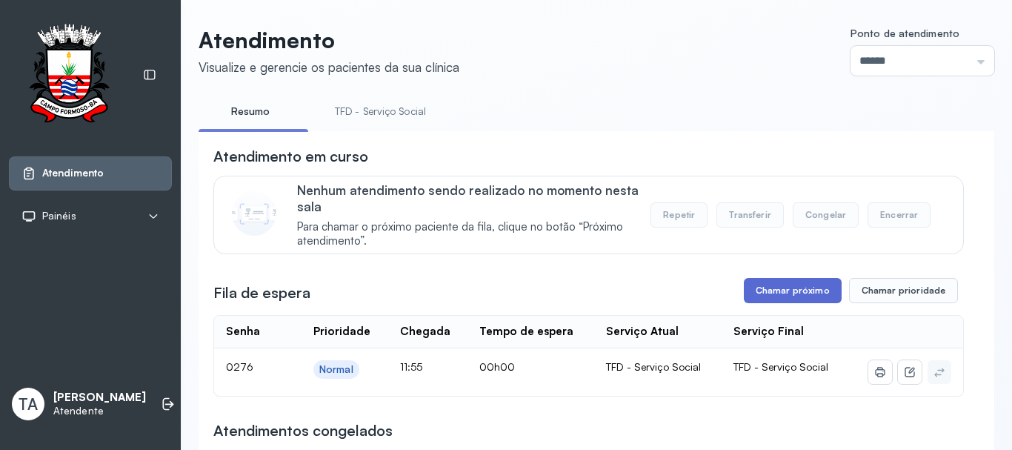
click at [744, 291] on button "Chamar próximo" at bounding box center [793, 290] width 98 height 25
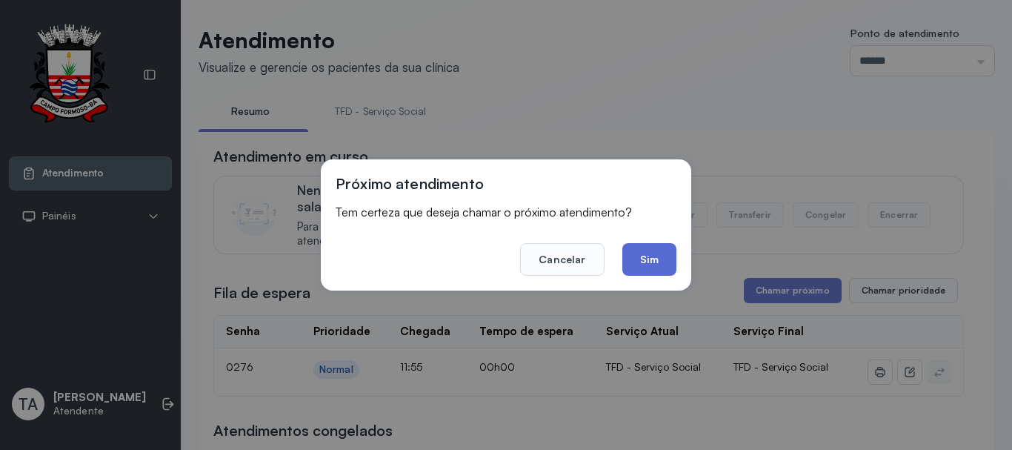
click at [662, 261] on button "Sim" at bounding box center [649, 259] width 54 height 33
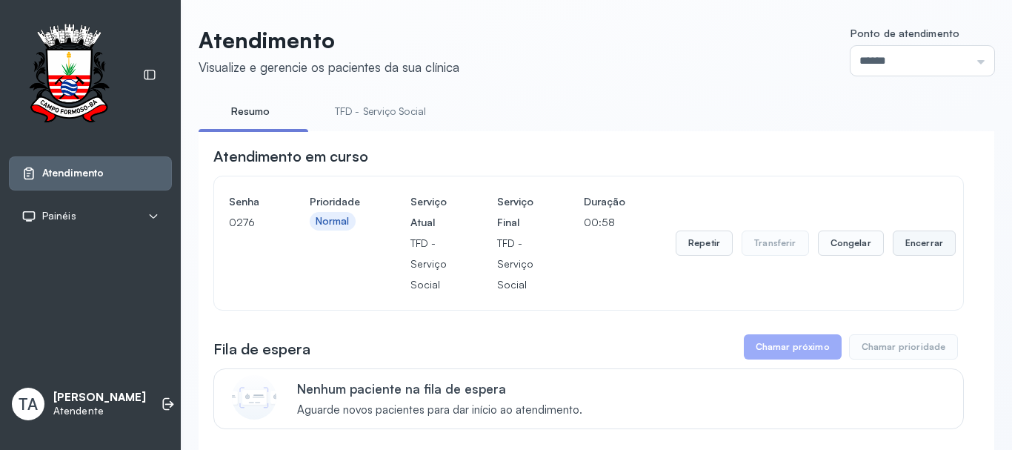
click at [918, 253] on button "Encerrar" at bounding box center [923, 242] width 63 height 25
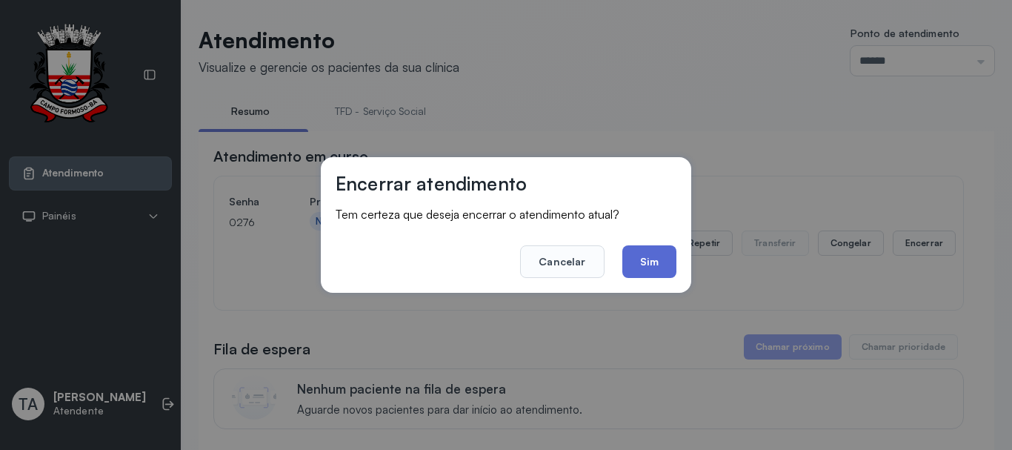
click at [644, 270] on button "Sim" at bounding box center [649, 261] width 54 height 33
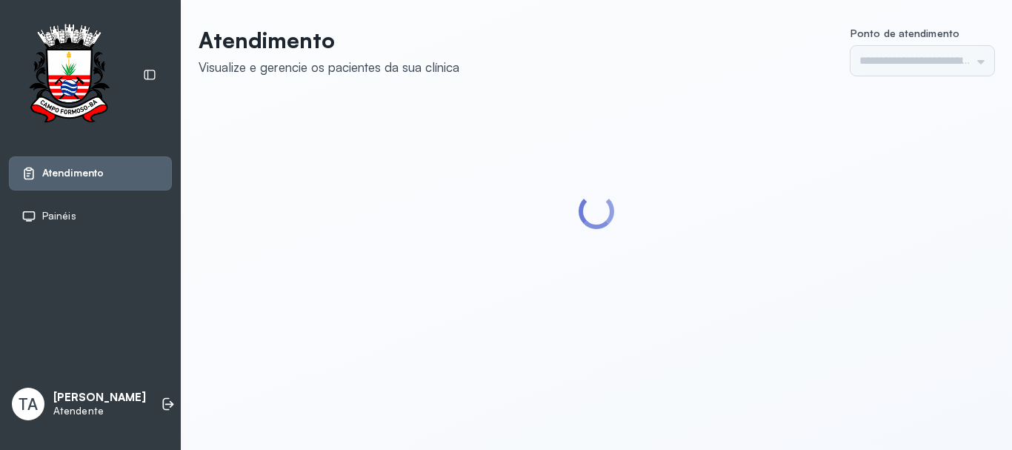
type input "******"
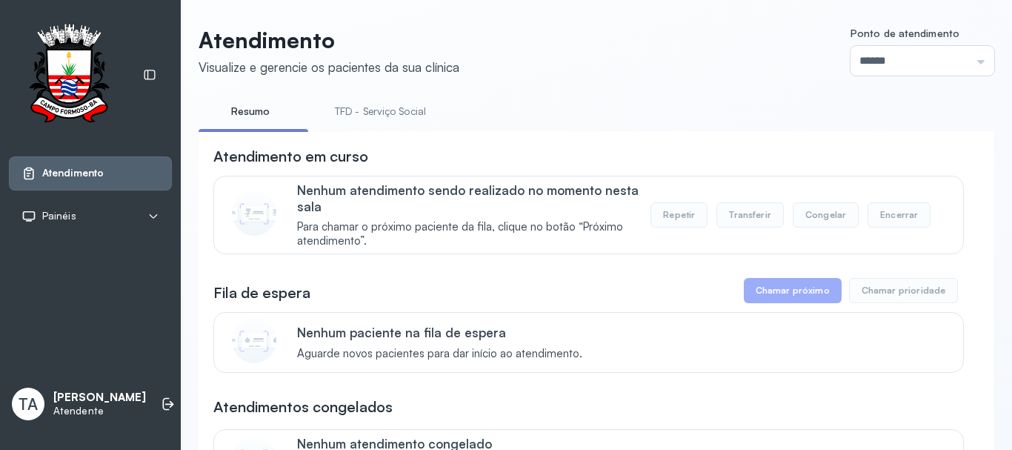
click at [370, 112] on link "TFD - Serviço Social" at bounding box center [380, 111] width 121 height 24
click at [264, 119] on link "Resumo" at bounding box center [250, 111] width 104 height 24
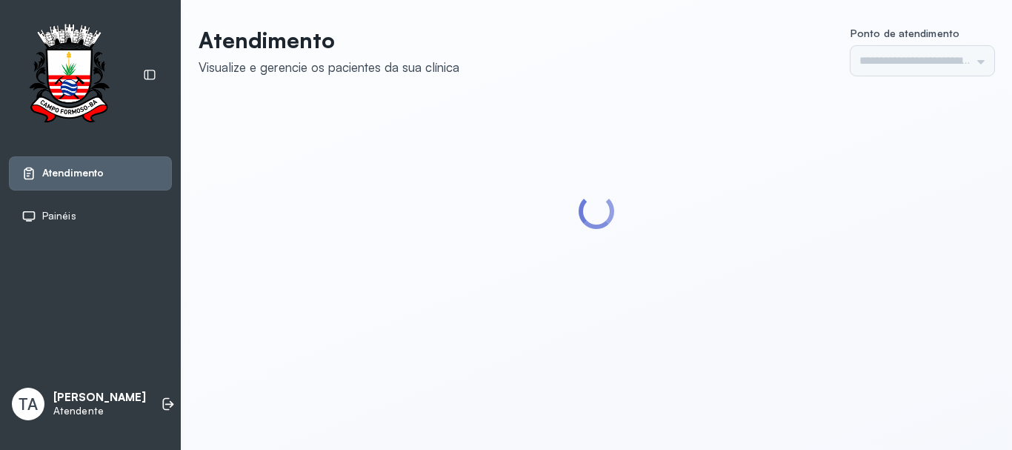
type input "******"
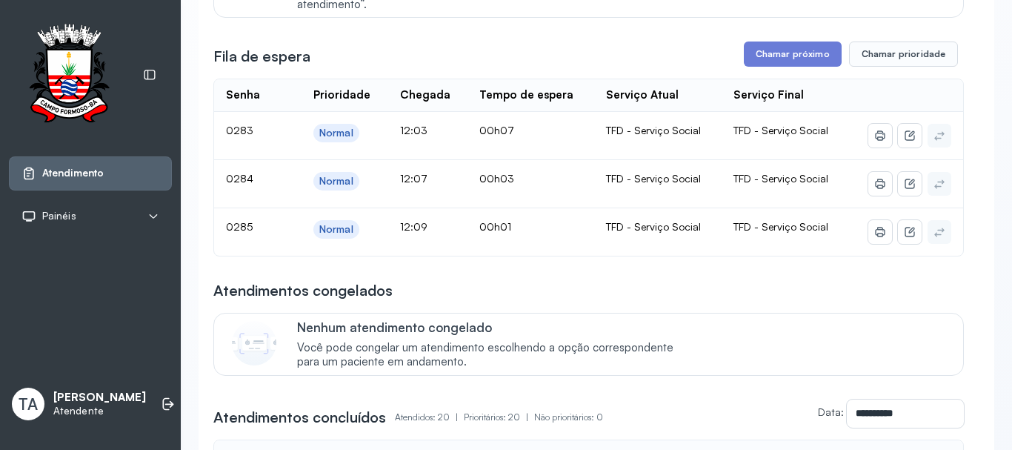
scroll to position [268, 0]
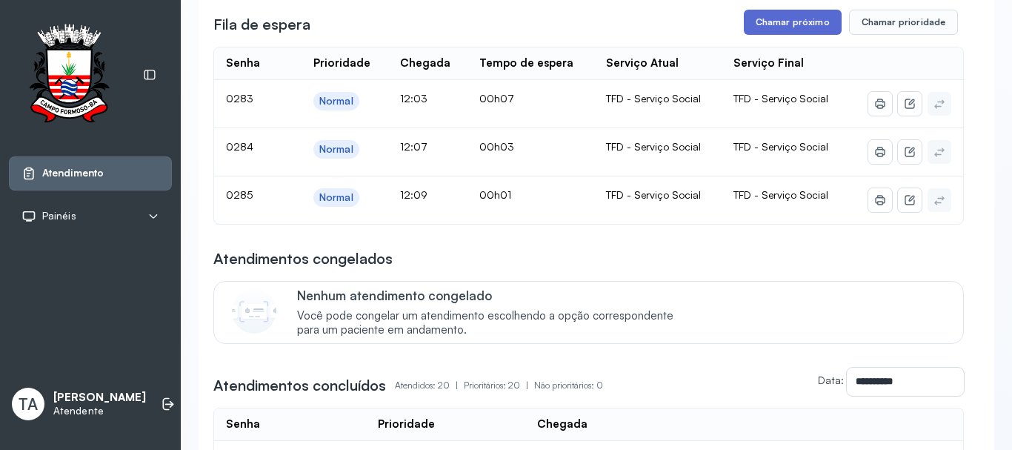
click at [772, 30] on button "Chamar próximo" at bounding box center [793, 22] width 98 height 25
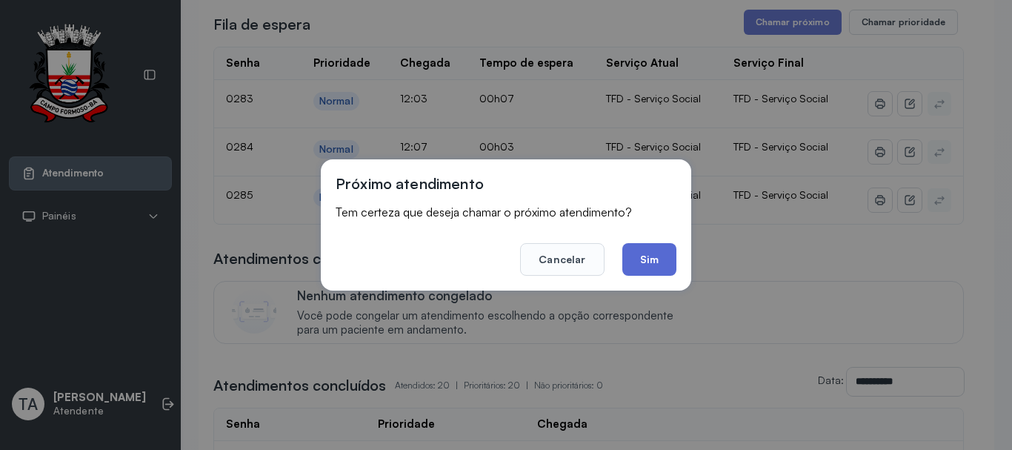
click at [646, 256] on button "Sim" at bounding box center [649, 259] width 54 height 33
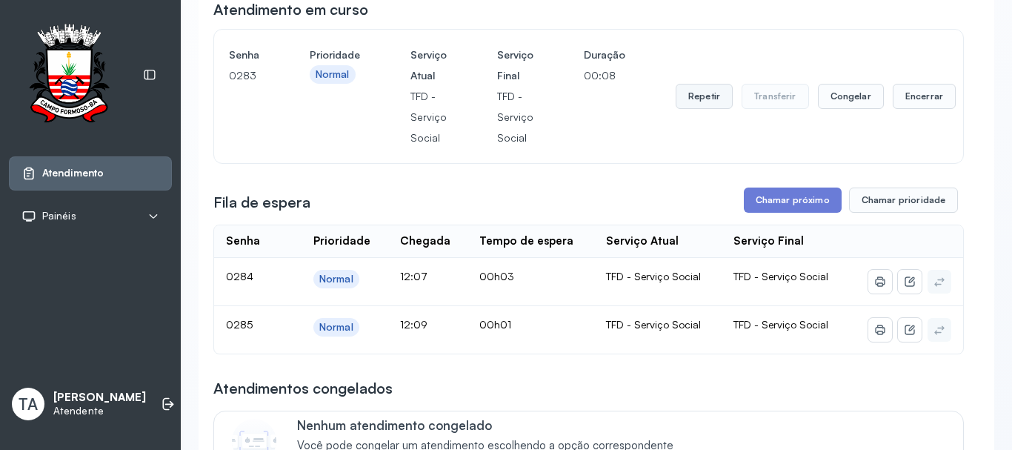
scroll to position [120, 0]
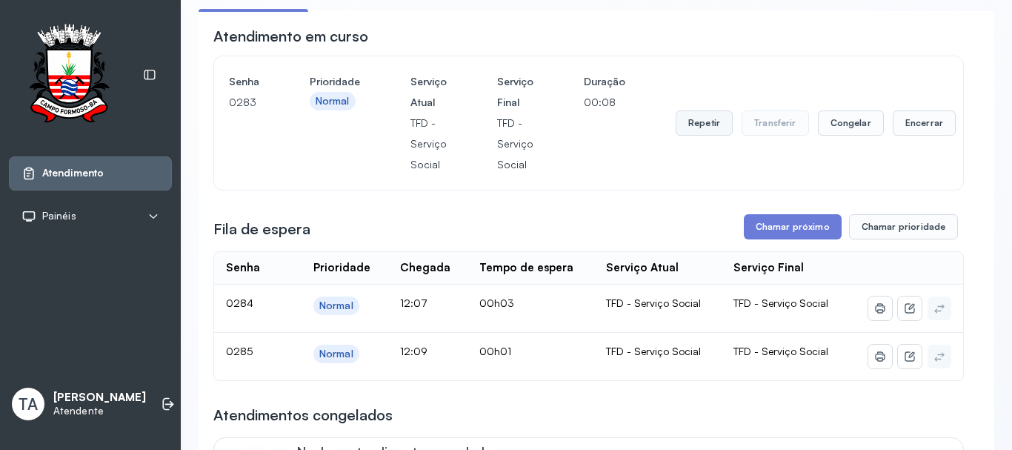
click at [693, 125] on button "Repetir" at bounding box center [703, 122] width 57 height 25
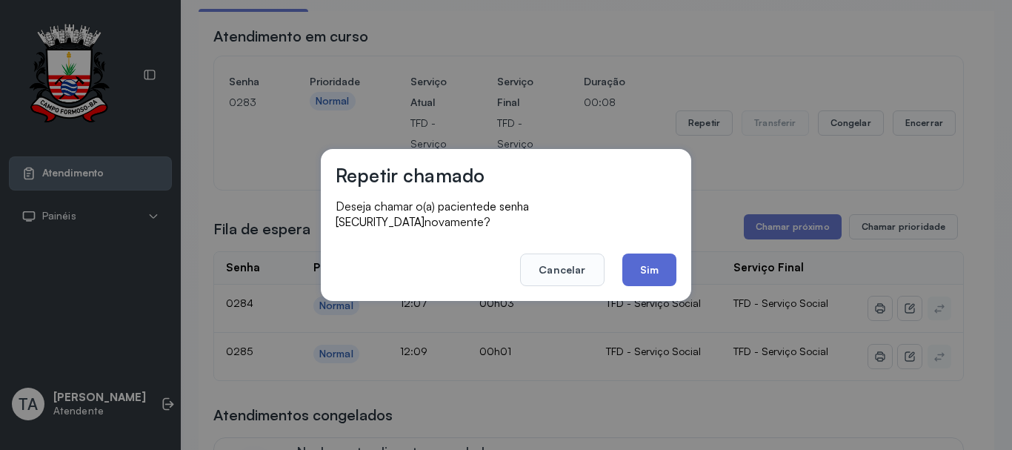
click at [633, 260] on button "Sim" at bounding box center [649, 269] width 54 height 33
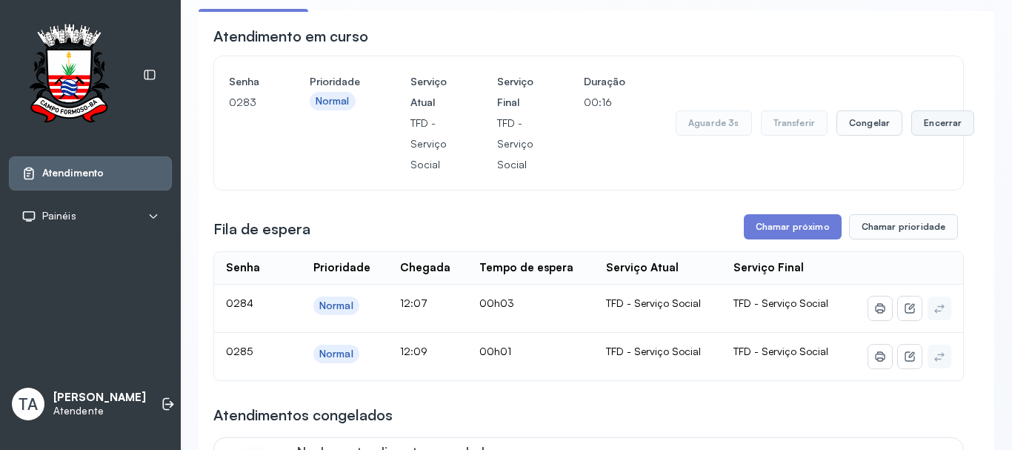
click at [911, 120] on button "Encerrar" at bounding box center [942, 122] width 63 height 25
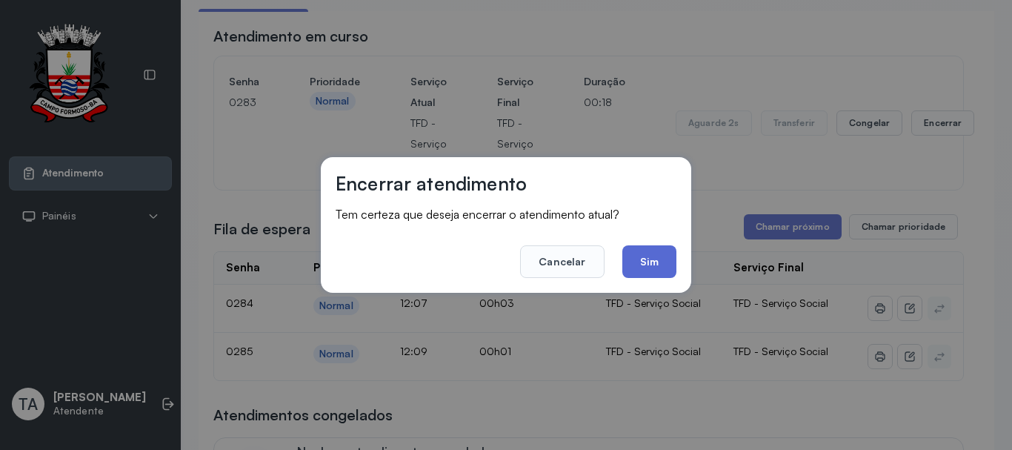
click at [650, 274] on button "Sim" at bounding box center [649, 261] width 54 height 33
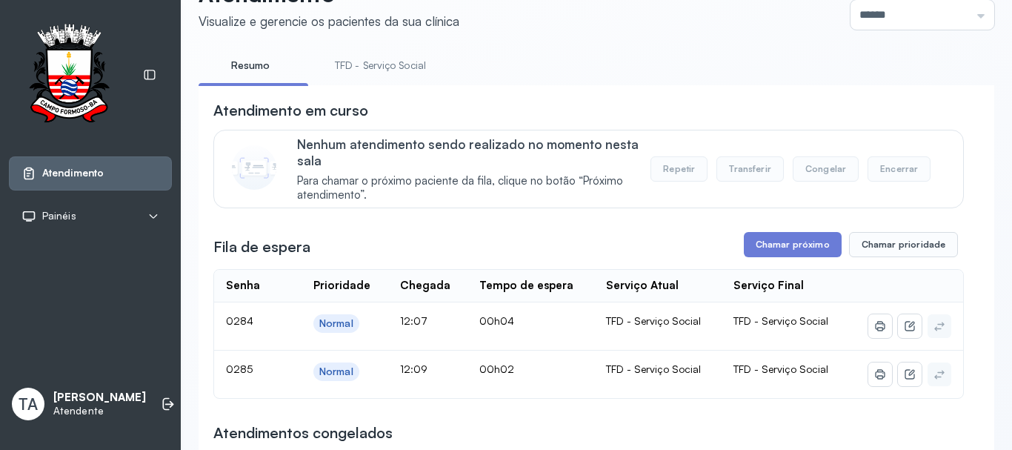
scroll to position [148, 0]
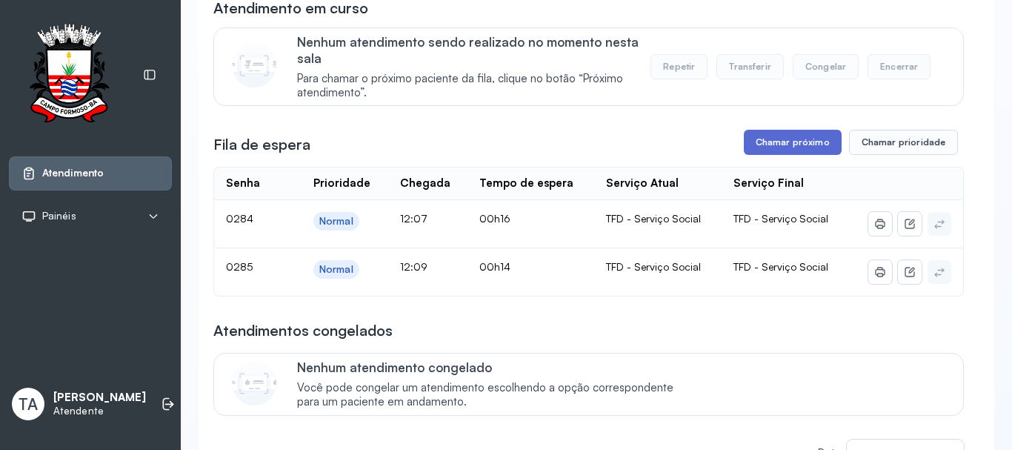
click at [764, 139] on button "Chamar próximo" at bounding box center [793, 142] width 98 height 25
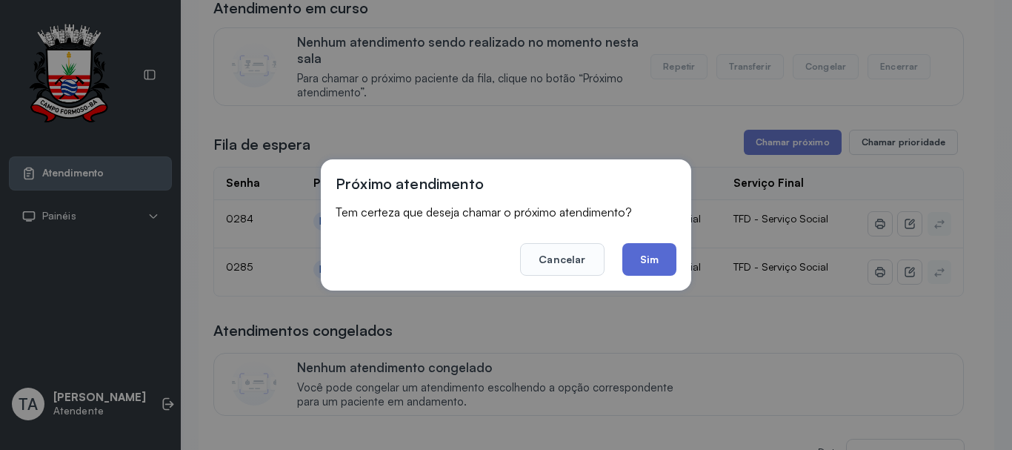
click at [641, 250] on button "Sim" at bounding box center [649, 259] width 54 height 33
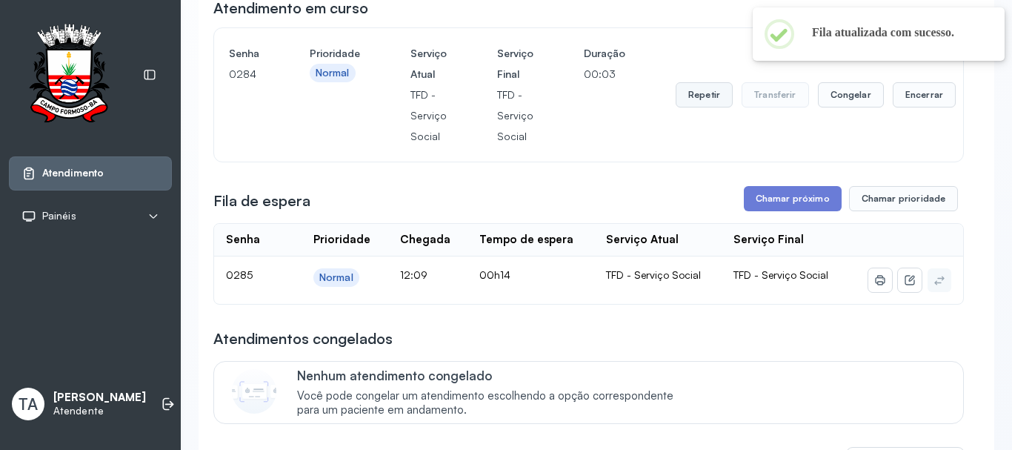
click at [700, 96] on button "Repetir" at bounding box center [703, 94] width 57 height 25
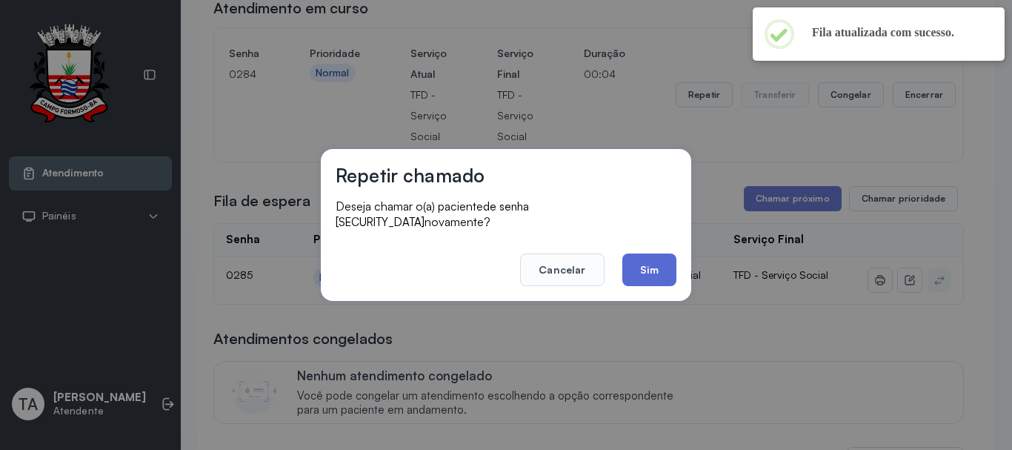
click at [644, 270] on button "Sim" at bounding box center [649, 269] width 54 height 33
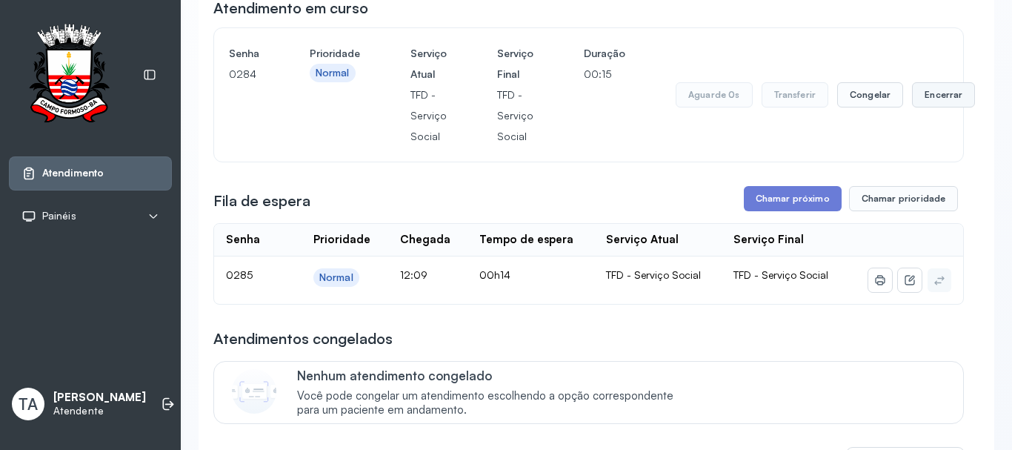
click at [941, 107] on button "Encerrar" at bounding box center [943, 94] width 63 height 25
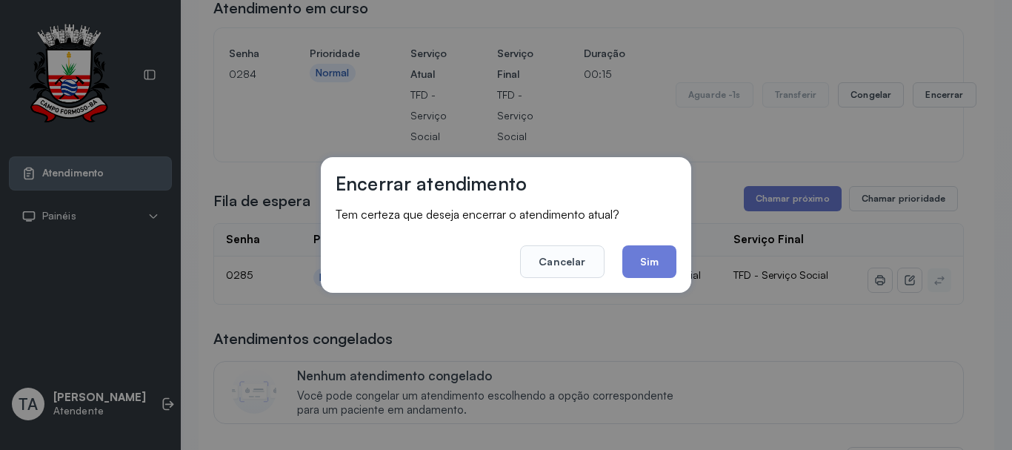
click at [635, 264] on button "Sim" at bounding box center [649, 261] width 54 height 33
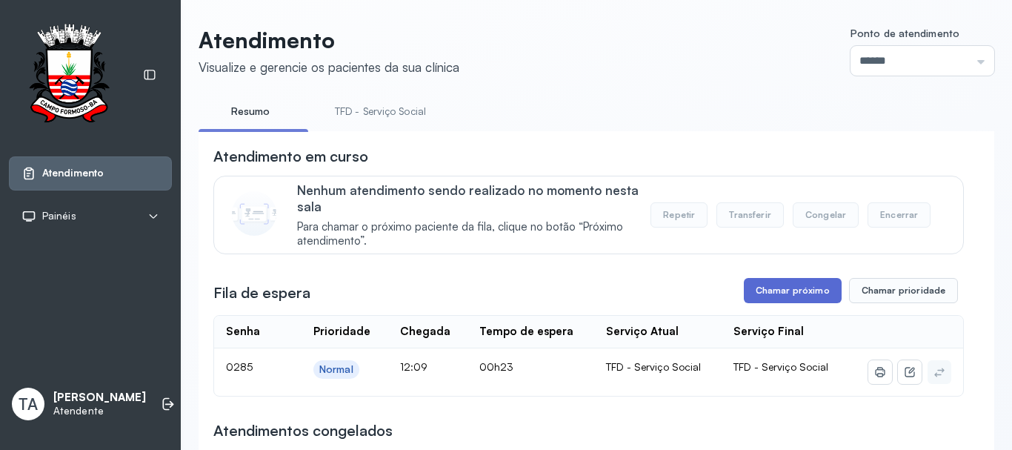
click at [749, 289] on button "Chamar próximo" at bounding box center [793, 290] width 98 height 25
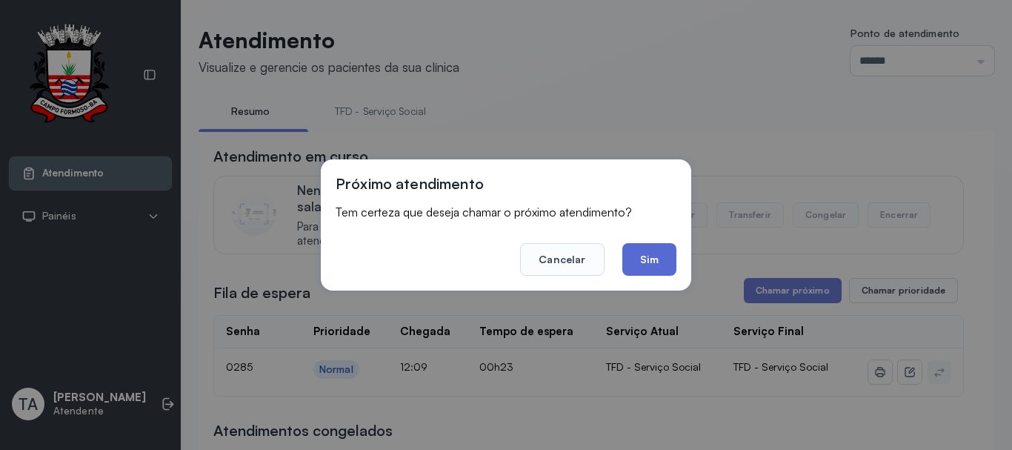
click at [624, 261] on button "Sim" at bounding box center [649, 259] width 54 height 33
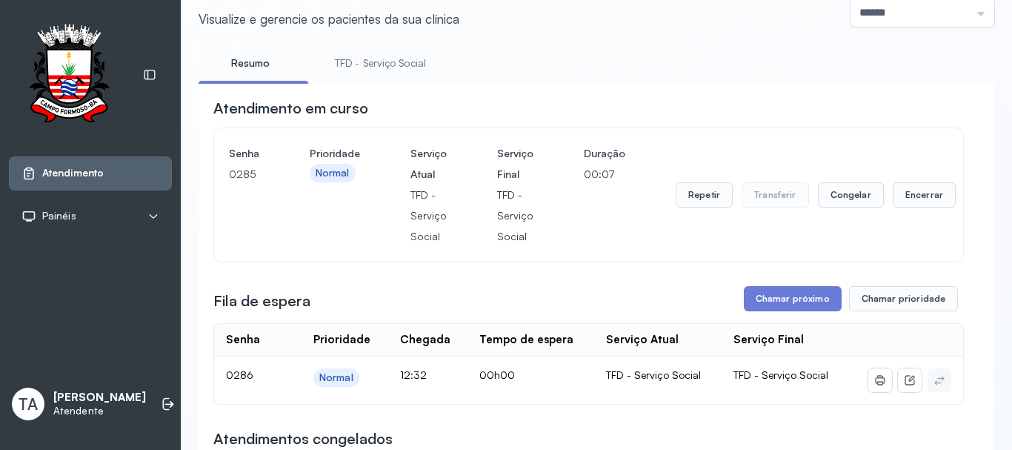
scroll to position [74, 0]
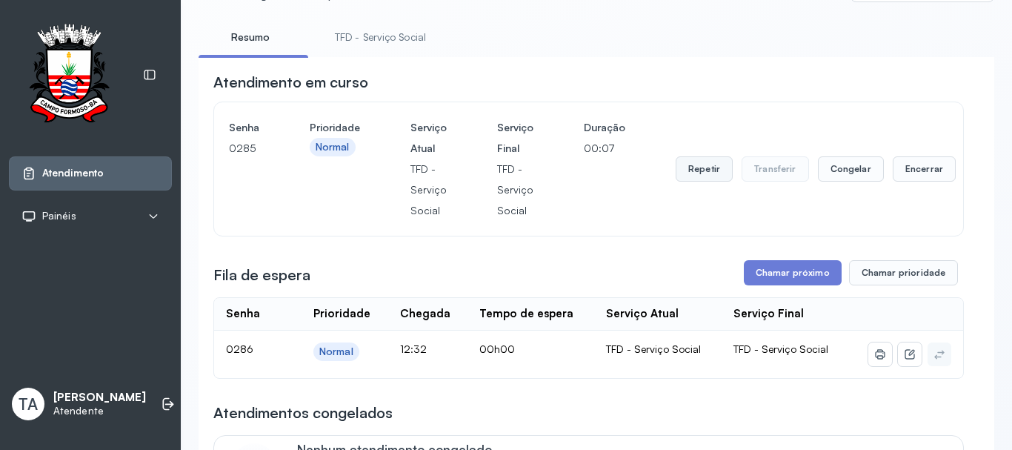
click at [699, 170] on button "Repetir" at bounding box center [703, 168] width 57 height 25
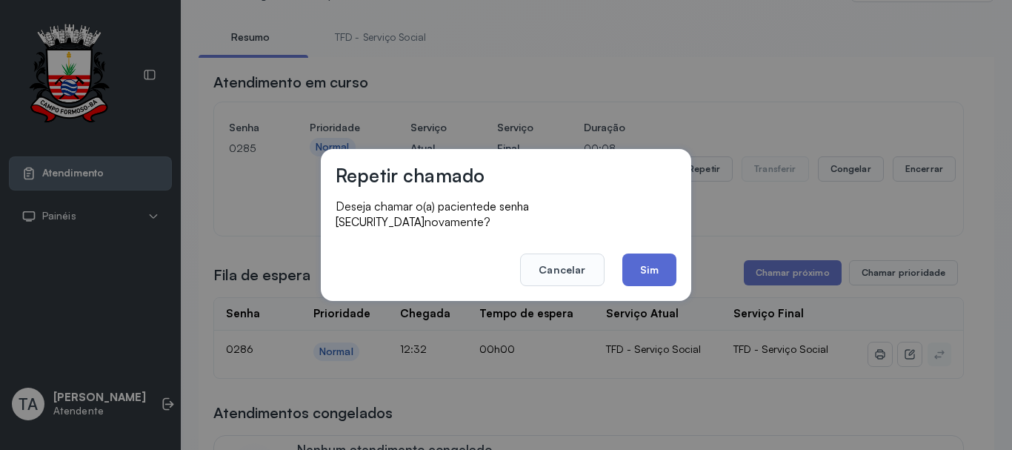
click at [657, 253] on button "Sim" at bounding box center [649, 269] width 54 height 33
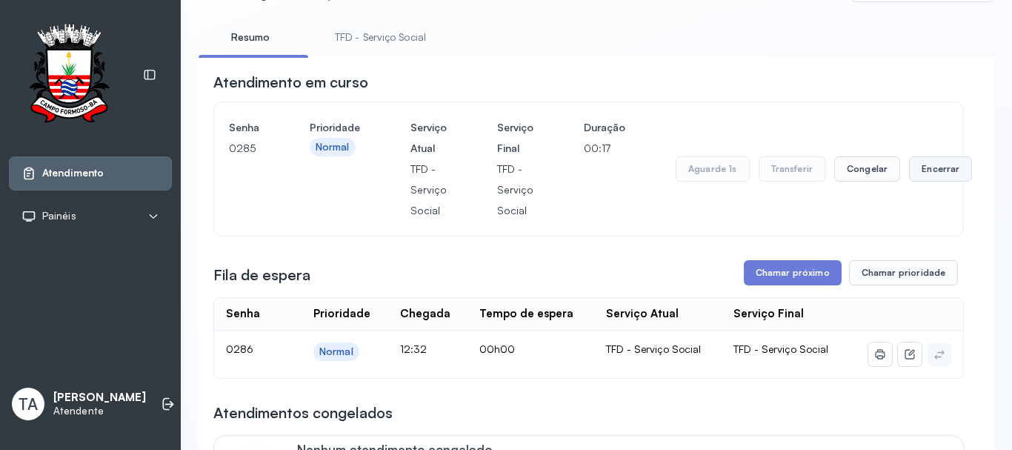
drag, startPoint x: 927, startPoint y: 179, endPoint x: 913, endPoint y: 184, distance: 14.8
click at [913, 181] on button "Encerrar" at bounding box center [940, 168] width 63 height 25
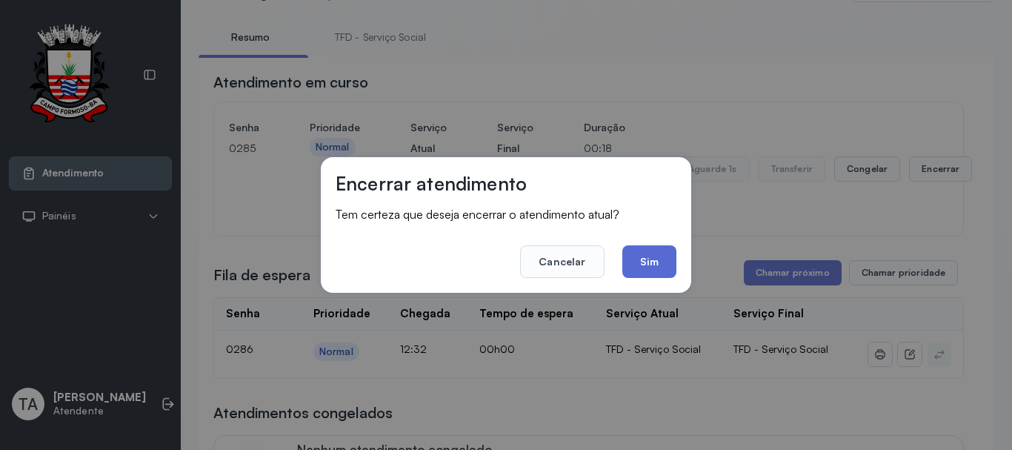
click at [658, 251] on button "Sim" at bounding box center [649, 261] width 54 height 33
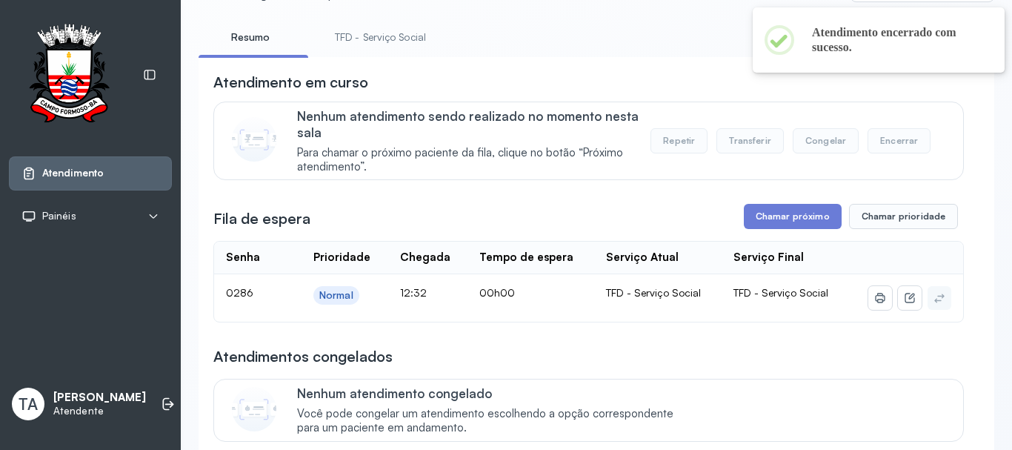
click at [364, 33] on link "TFD - Serviço Social" at bounding box center [380, 37] width 121 height 24
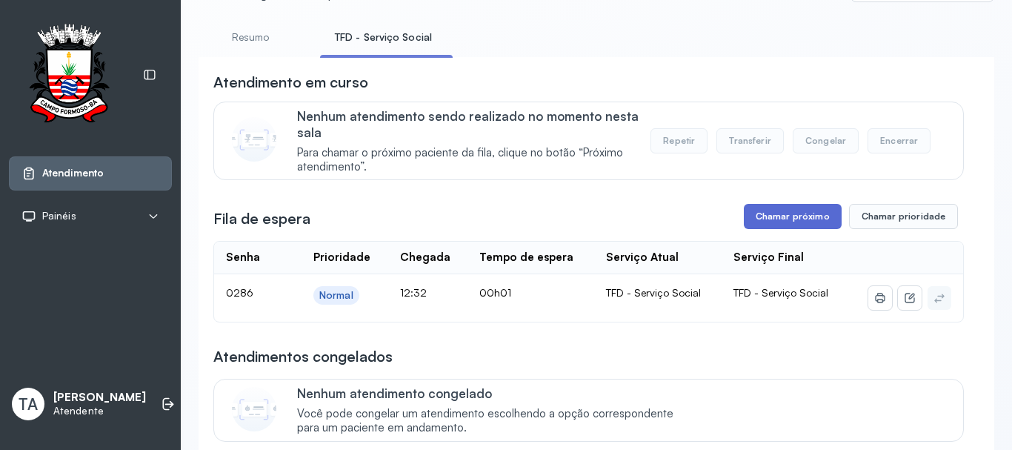
click at [764, 224] on button "Chamar próximo" at bounding box center [793, 216] width 98 height 25
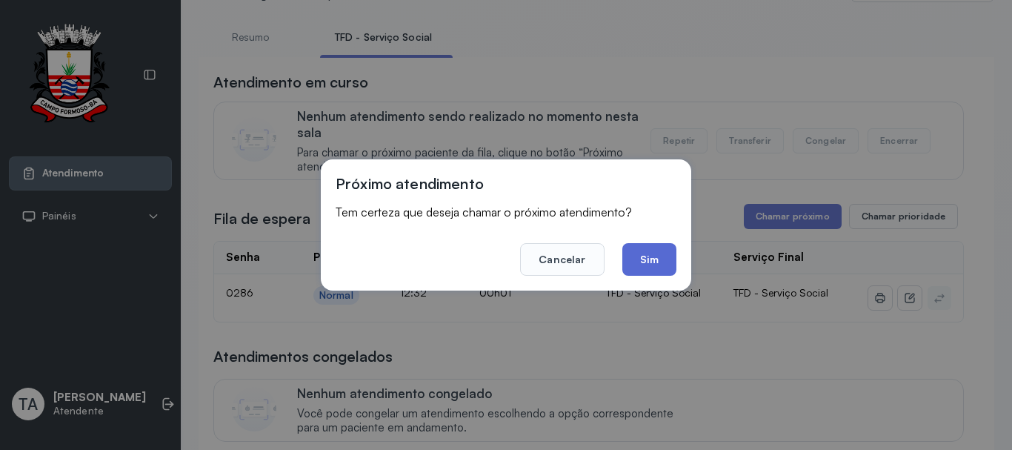
click at [638, 252] on button "Sim" at bounding box center [649, 259] width 54 height 33
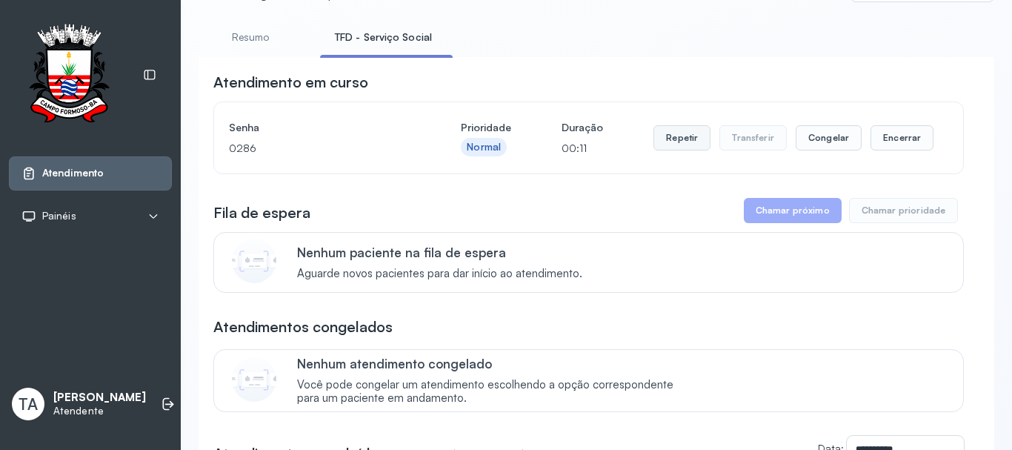
click at [681, 150] on button "Repetir" at bounding box center [681, 137] width 57 height 25
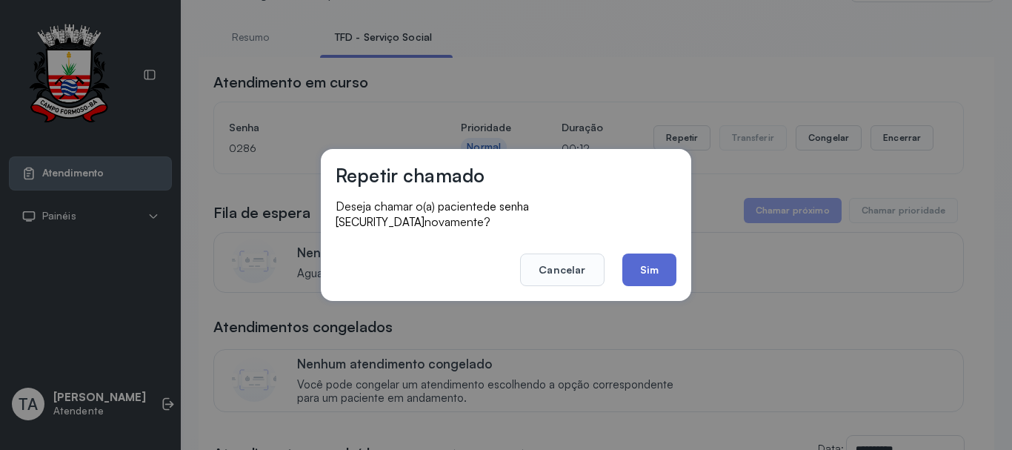
click at [655, 253] on button "Sim" at bounding box center [649, 269] width 54 height 33
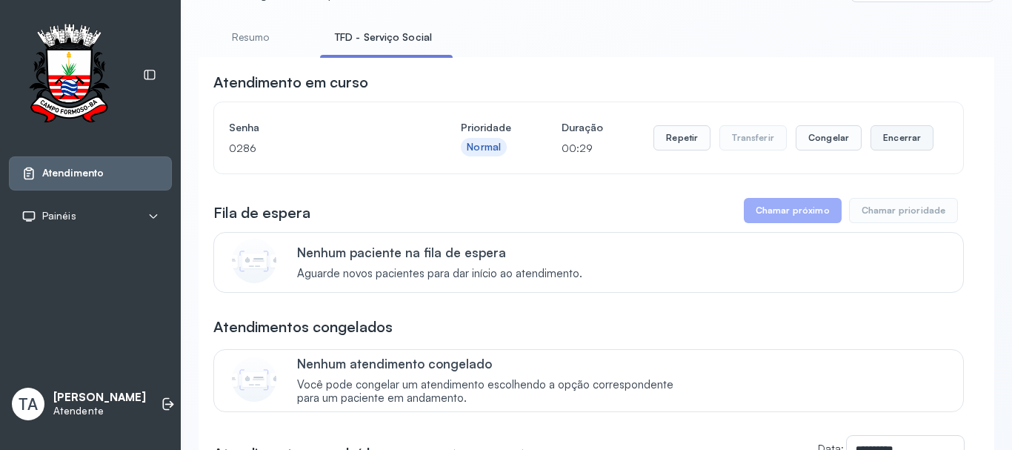
drag, startPoint x: 898, startPoint y: 144, endPoint x: 887, endPoint y: 144, distance: 11.1
click at [887, 144] on button "Encerrar" at bounding box center [901, 137] width 63 height 25
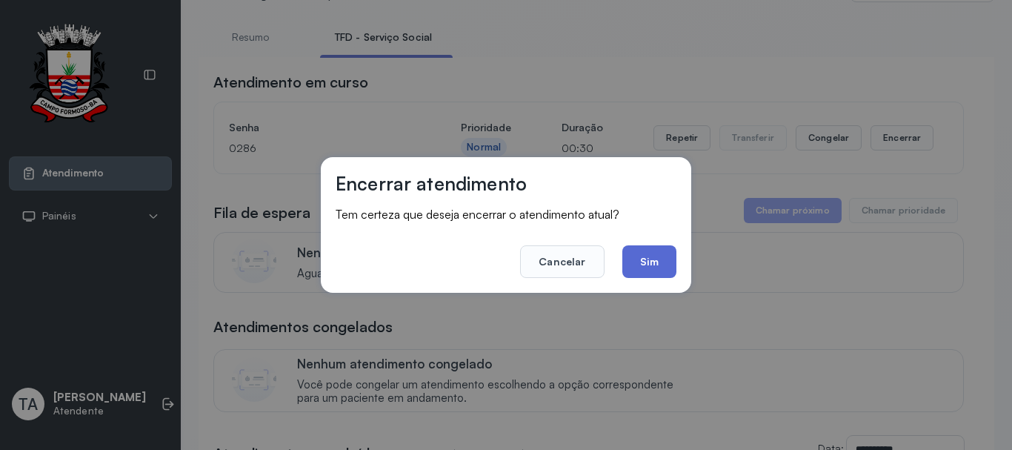
click at [663, 250] on button "Sim" at bounding box center [649, 261] width 54 height 33
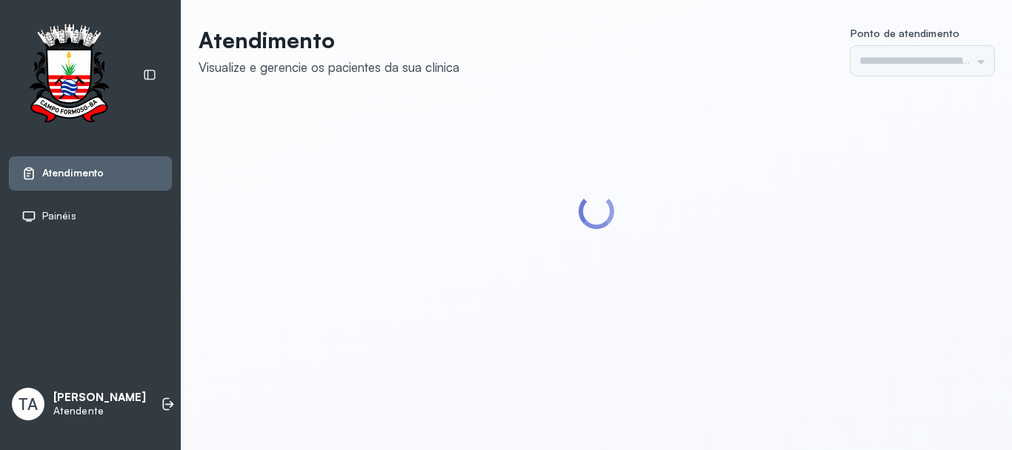
type input "******"
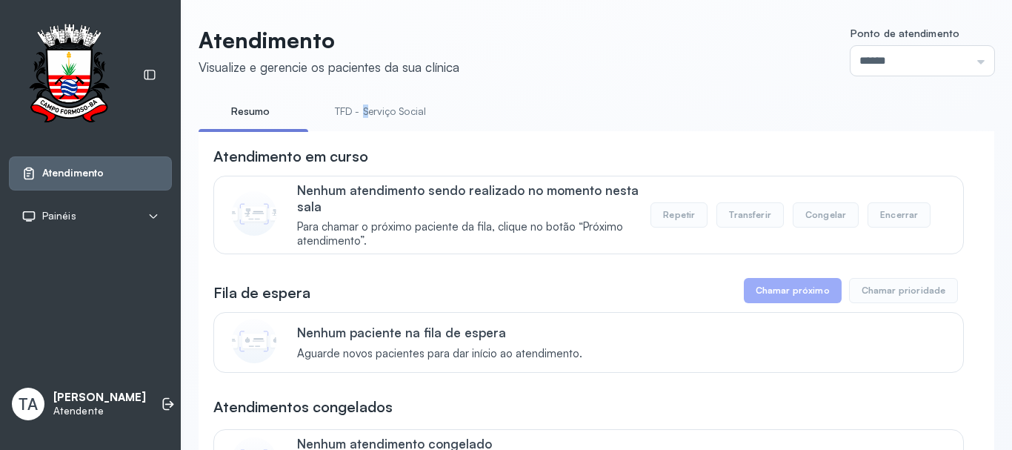
click at [366, 117] on link "TFD - Serviço Social" at bounding box center [380, 111] width 121 height 24
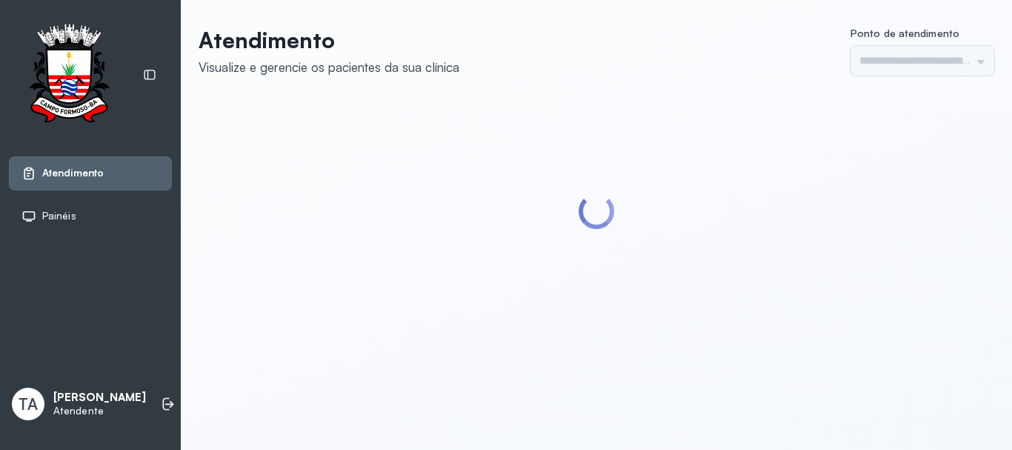
type input "******"
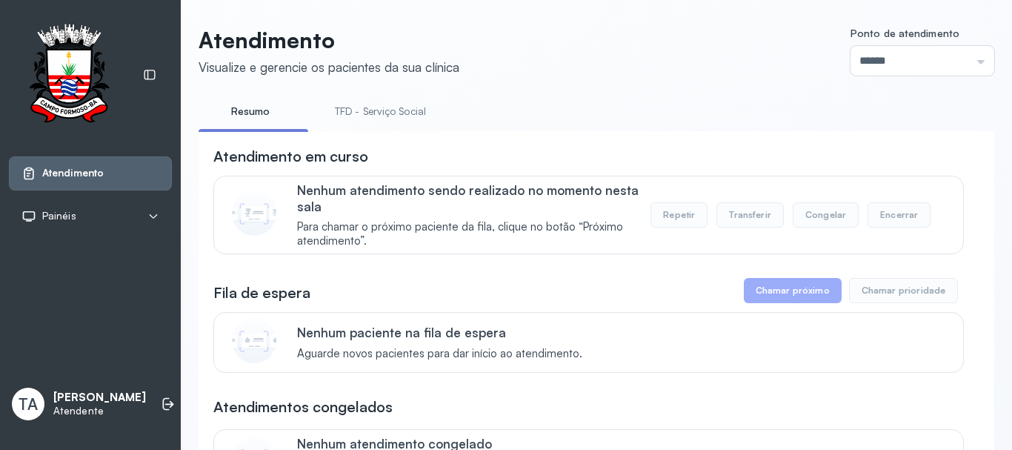
click at [369, 113] on link "TFD - Serviço Social" at bounding box center [380, 111] width 121 height 24
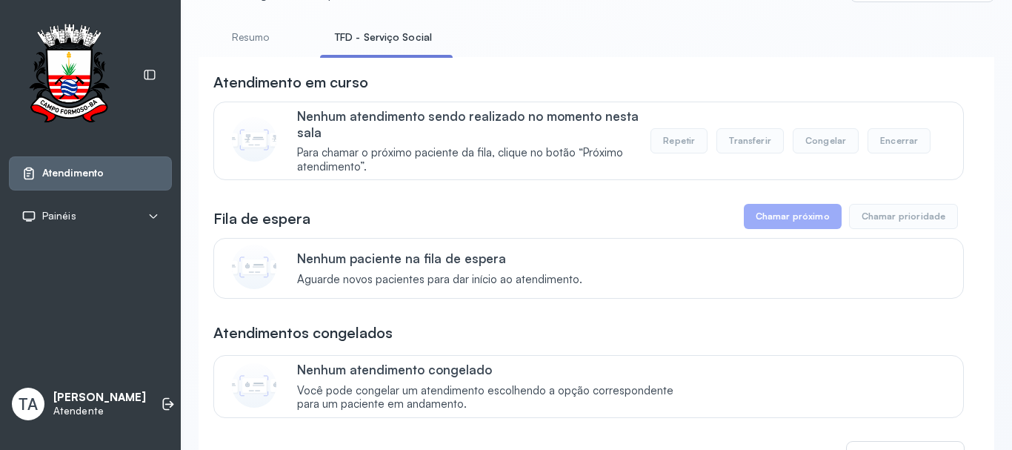
click at [255, 47] on link "Resumo" at bounding box center [250, 37] width 104 height 24
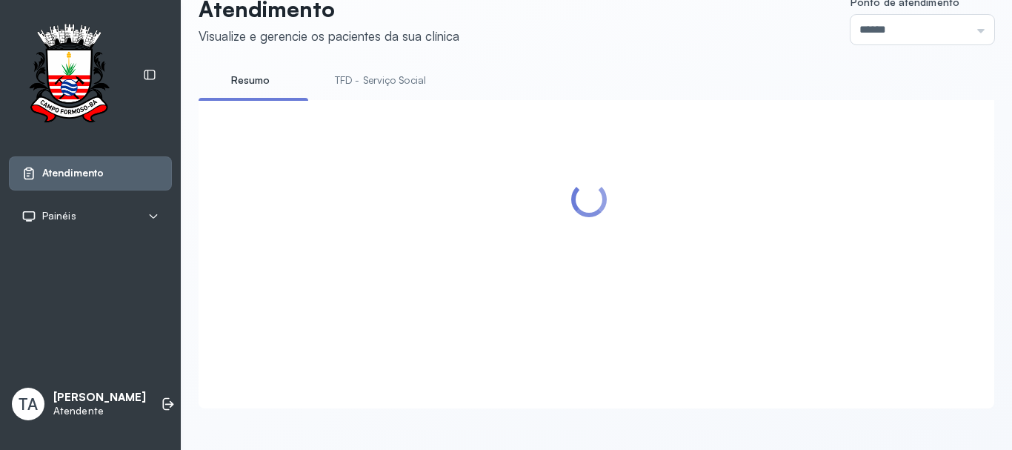
scroll to position [46, 0]
click at [381, 69] on link "TFD - Serviço Social" at bounding box center [380, 80] width 121 height 24
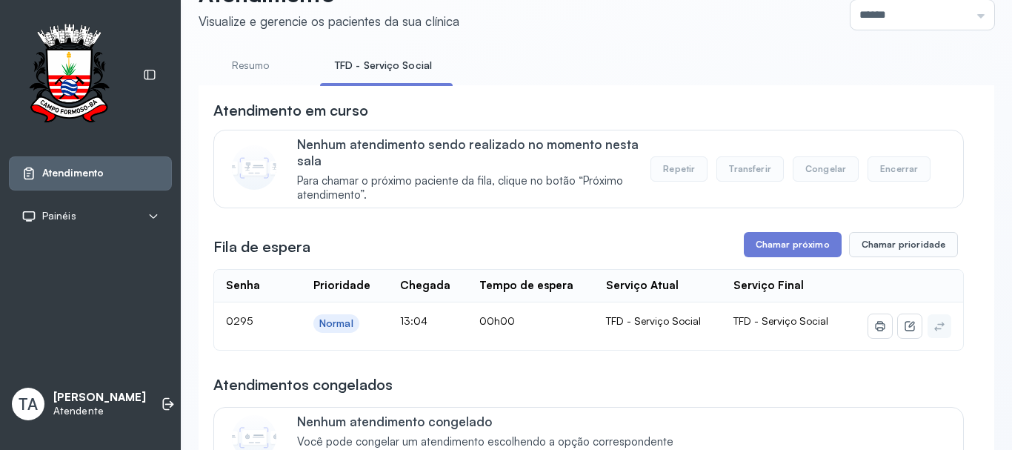
drag, startPoint x: 794, startPoint y: 289, endPoint x: 790, endPoint y: 269, distance: 20.5
click at [790, 275] on th "Serviço Final" at bounding box center [784, 286] width 127 height 33
click at [789, 244] on button "Chamar próximo" at bounding box center [793, 244] width 98 height 25
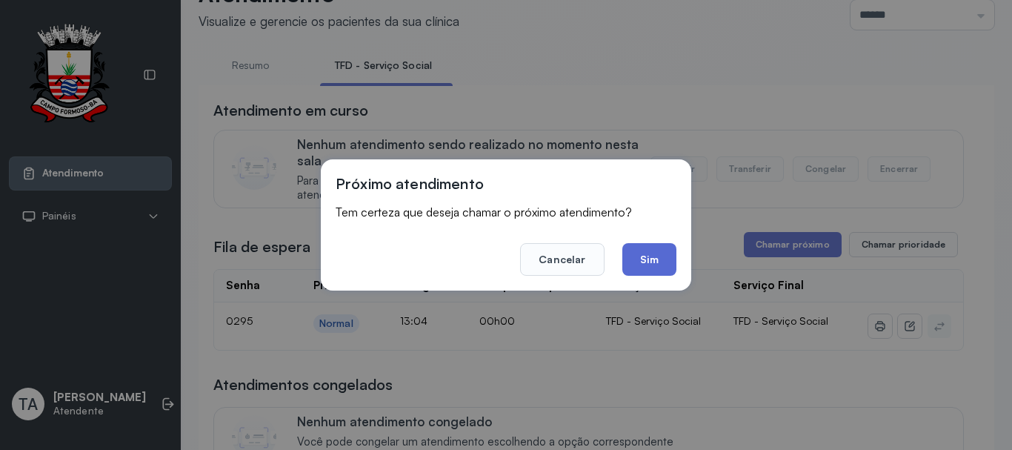
click at [639, 256] on button "Sim" at bounding box center [649, 259] width 54 height 33
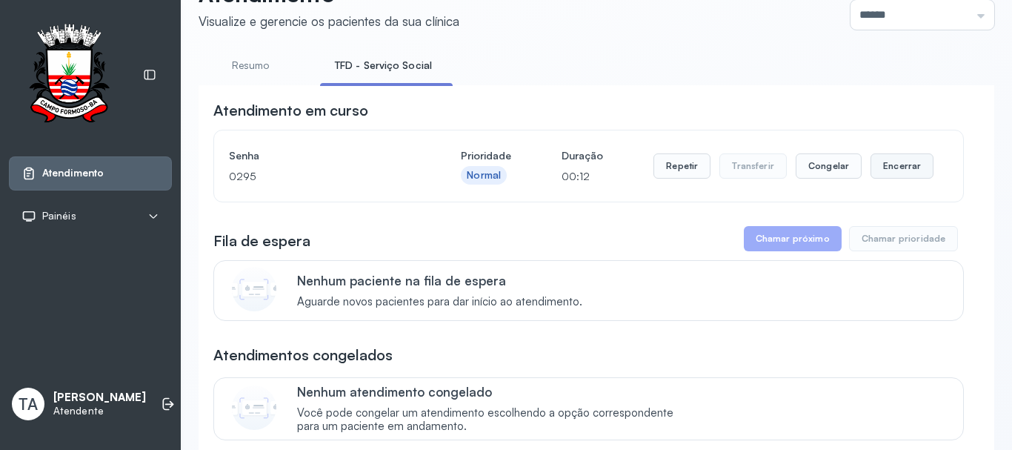
click at [870, 176] on button "Encerrar" at bounding box center [901, 165] width 63 height 25
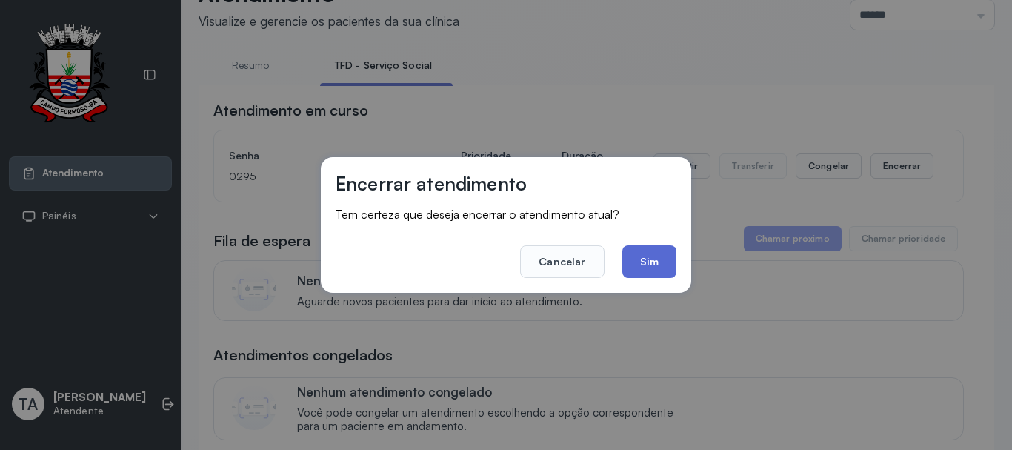
click at [635, 264] on button "Sim" at bounding box center [649, 261] width 54 height 33
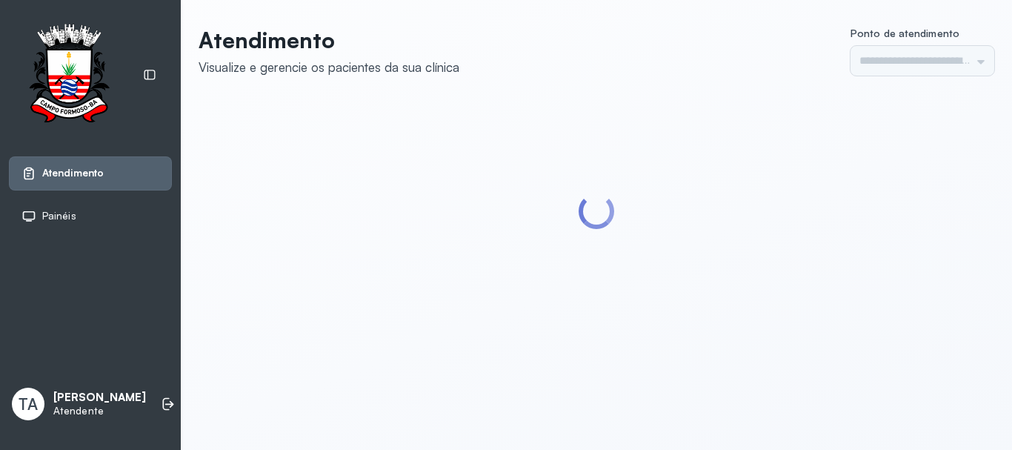
type input "******"
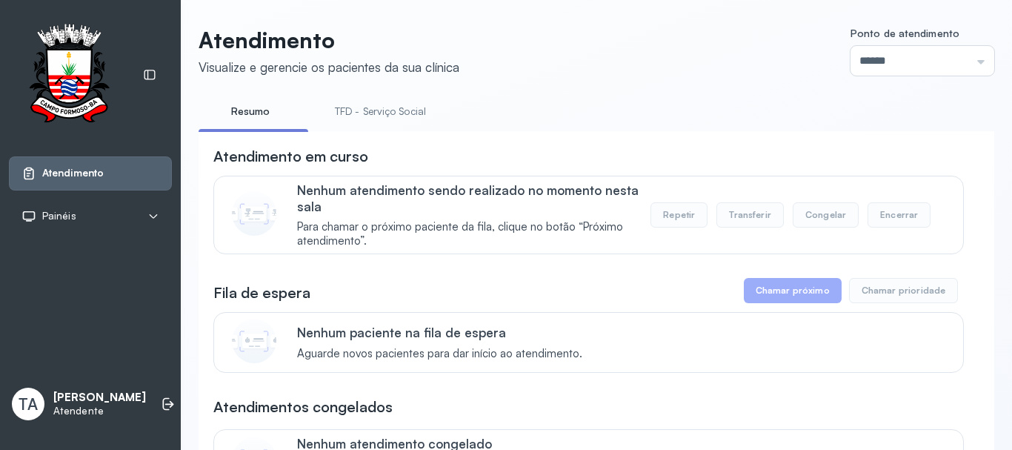
drag, startPoint x: 373, startPoint y: 119, endPoint x: 410, endPoint y: 12, distance: 112.9
click at [374, 119] on link "TFD - Serviço Social" at bounding box center [380, 111] width 121 height 24
click at [331, 116] on link "TFD - Serviço Social" at bounding box center [383, 111] width 127 height 24
click at [256, 104] on link "Resumo" at bounding box center [250, 111] width 104 height 24
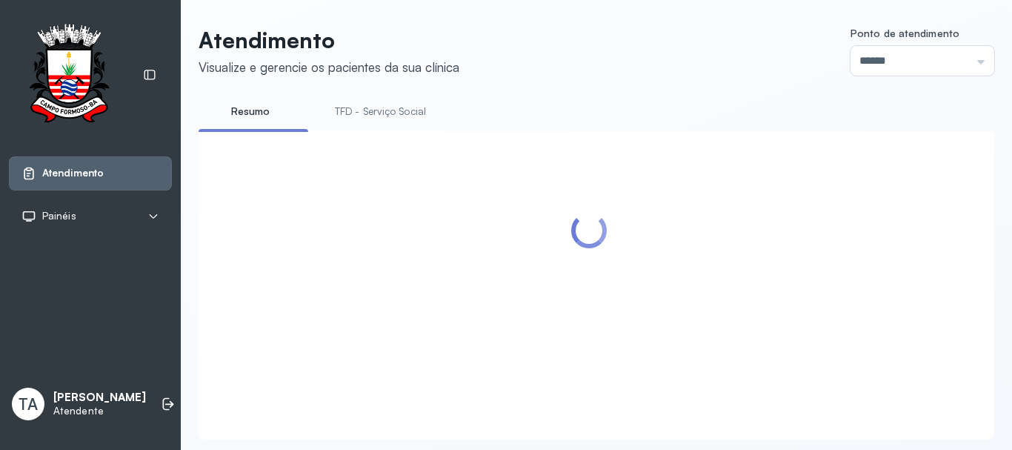
click at [376, 111] on link "TFD - Serviço Social" at bounding box center [380, 111] width 121 height 24
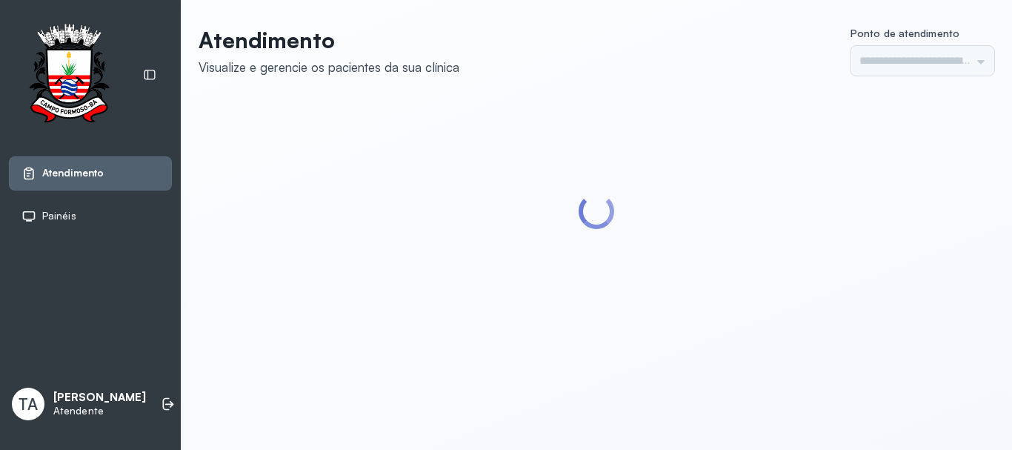
type input "******"
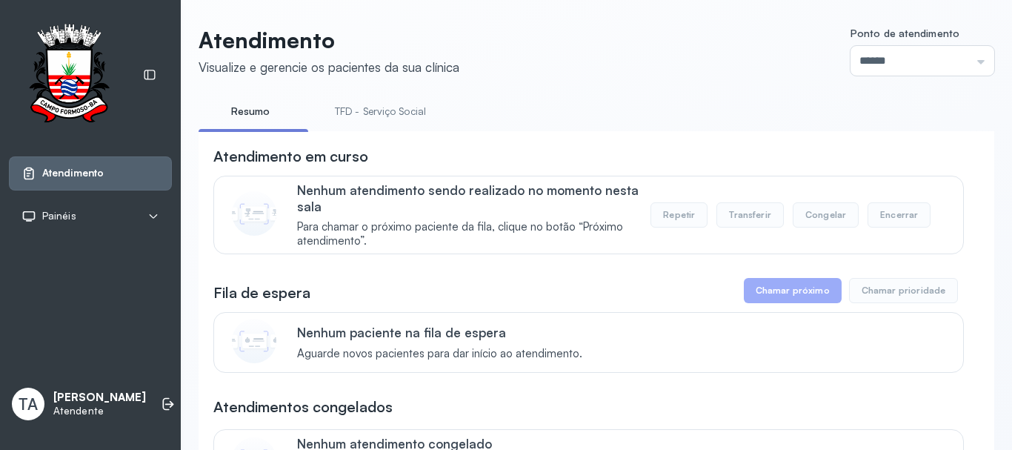
click at [376, 119] on link "TFD - Serviço Social" at bounding box center [380, 111] width 121 height 24
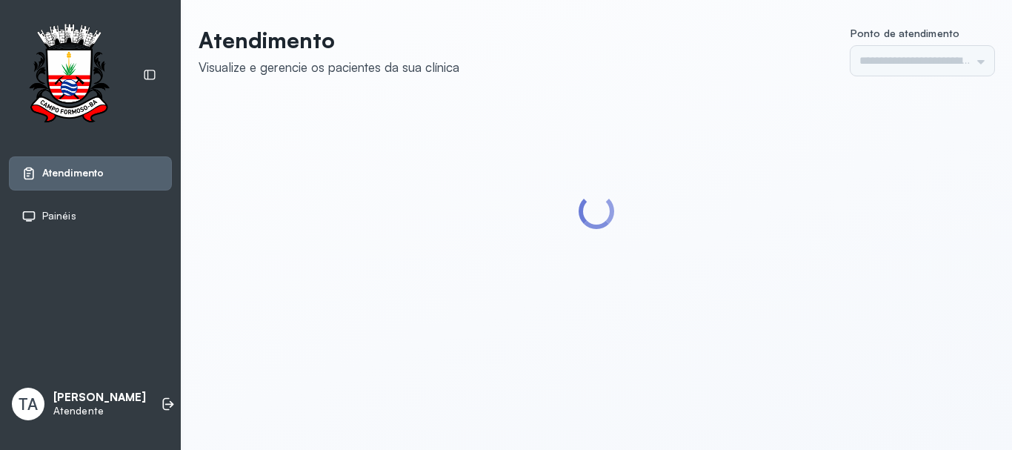
type input "******"
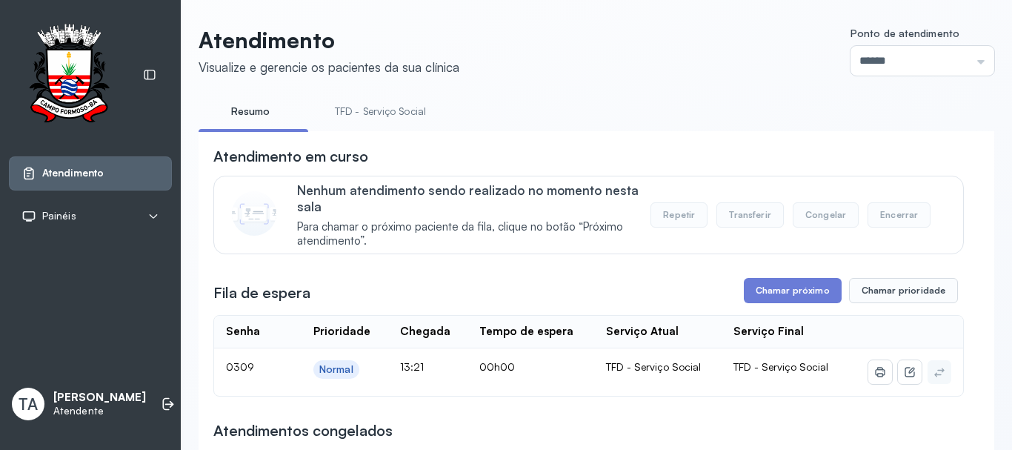
click at [354, 117] on link "TFD - Serviço Social" at bounding box center [380, 111] width 121 height 24
click at [254, 120] on link "Resumo" at bounding box center [250, 111] width 104 height 24
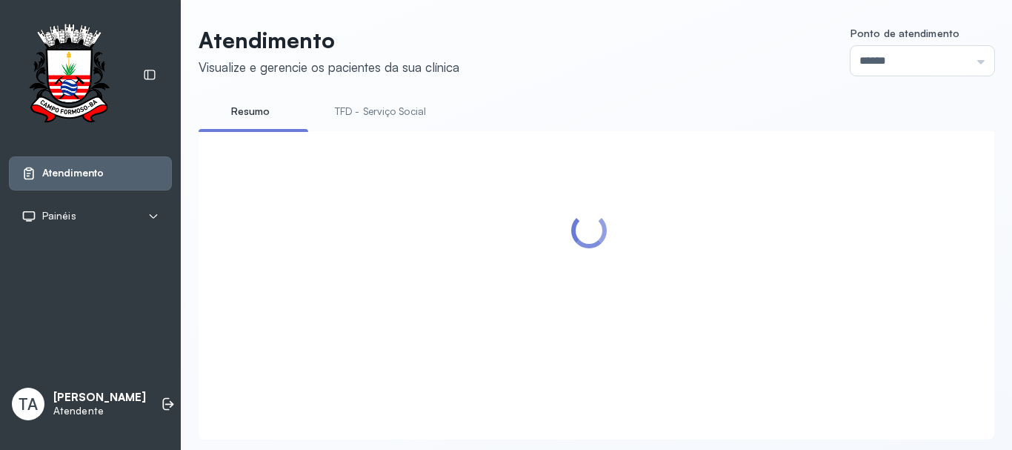
click at [358, 119] on link "TFD - Serviço Social" at bounding box center [380, 111] width 121 height 24
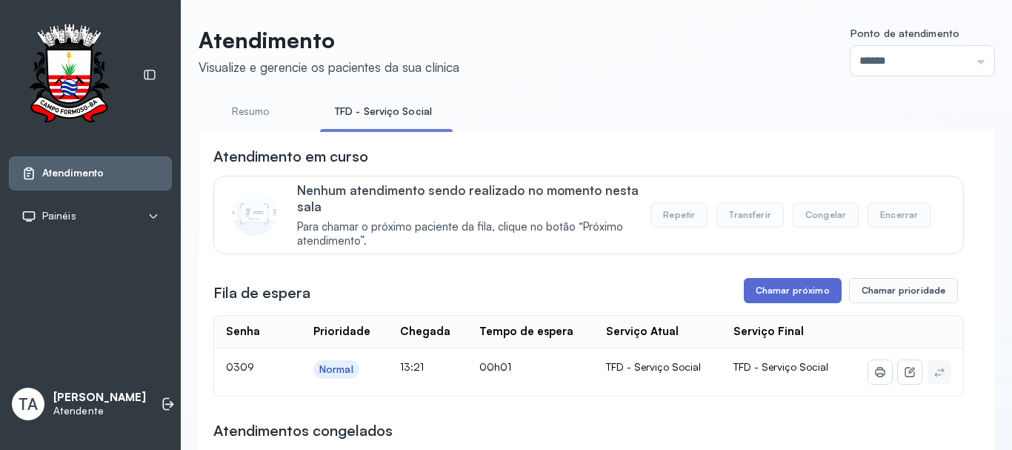
click at [762, 296] on button "Chamar próximo" at bounding box center [793, 290] width 98 height 25
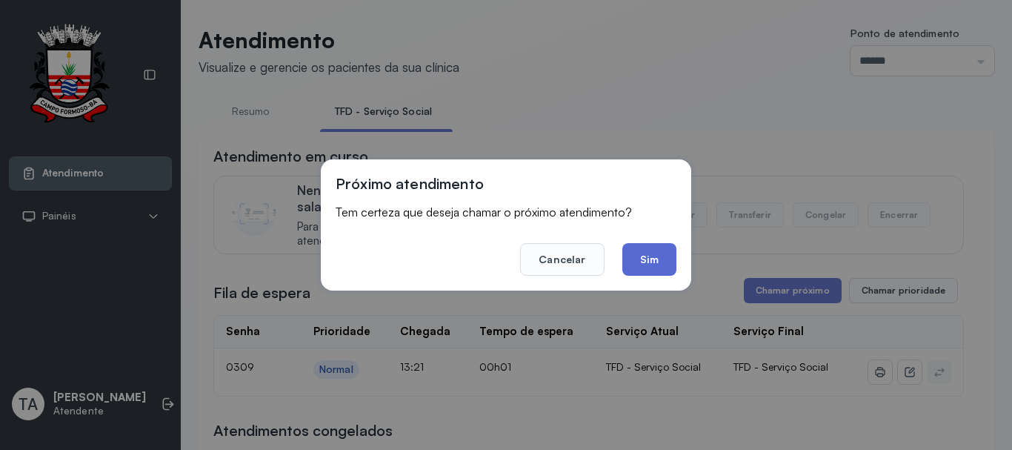
click at [661, 262] on button "Sim" at bounding box center [649, 259] width 54 height 33
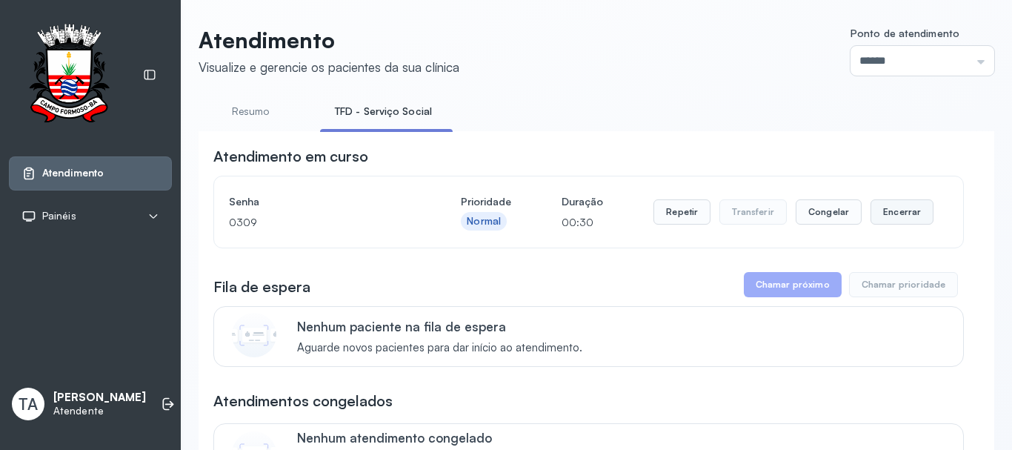
click at [919, 218] on button "Encerrar" at bounding box center [901, 211] width 63 height 25
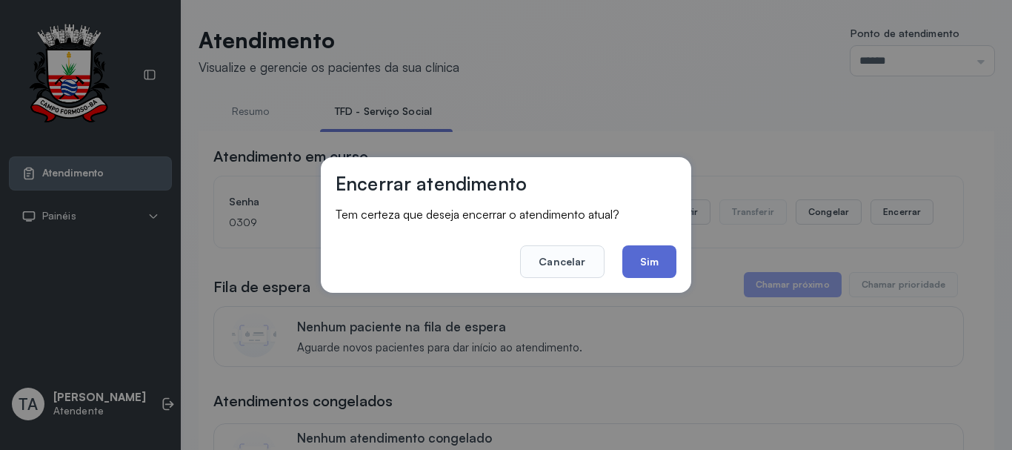
click at [675, 253] on button "Sim" at bounding box center [649, 261] width 54 height 33
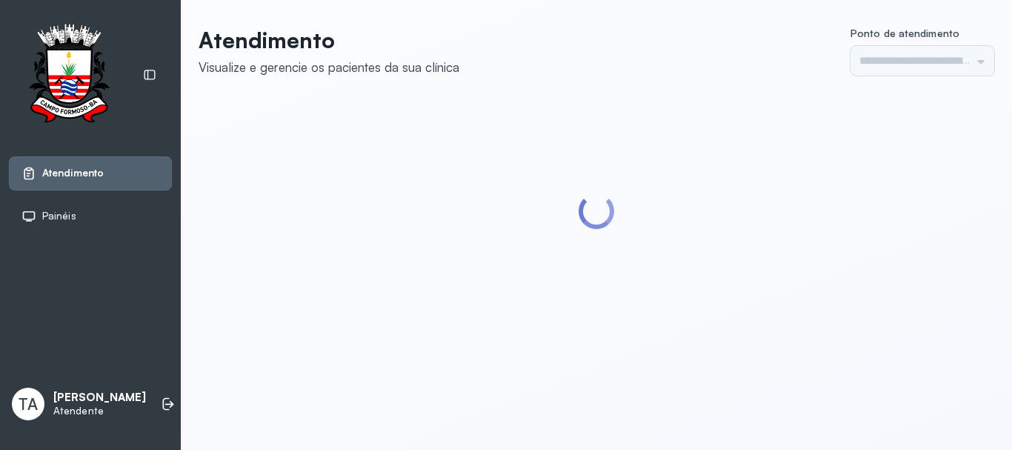
type input "******"
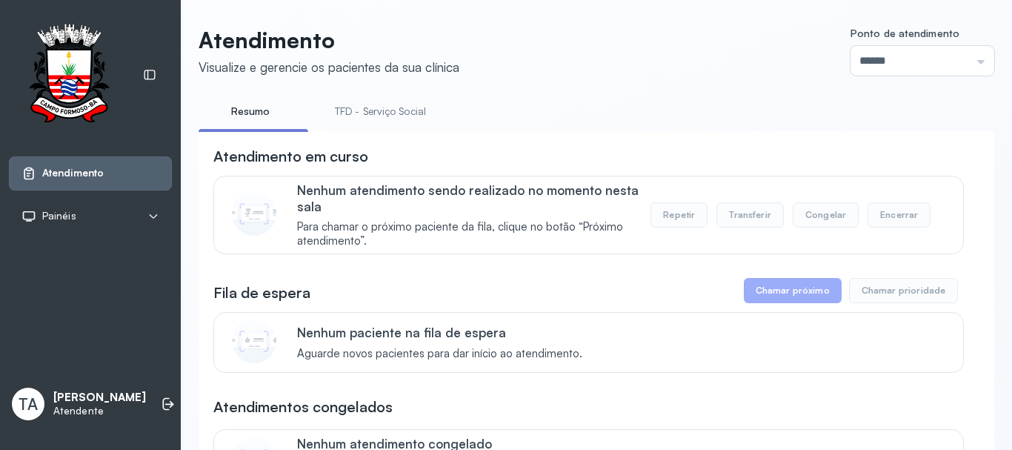
click at [387, 112] on link "TFD - Serviço Social" at bounding box center [380, 111] width 121 height 24
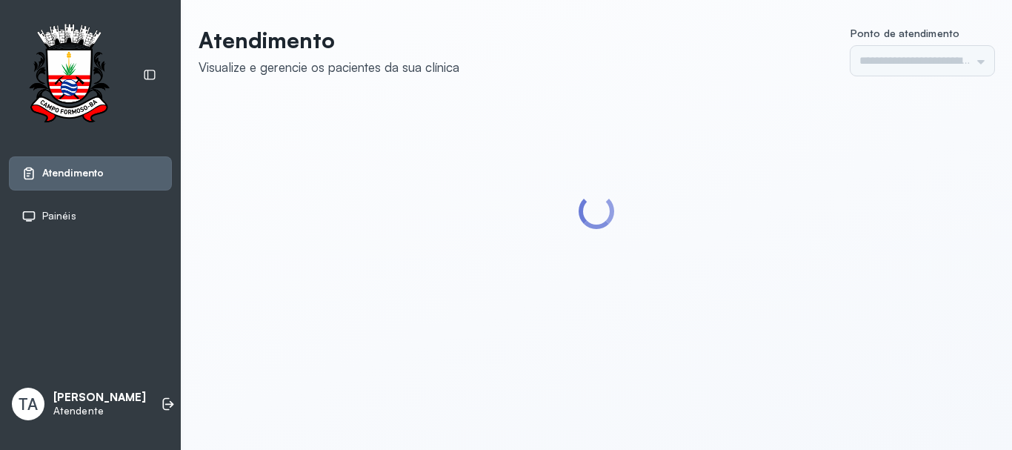
type input "******"
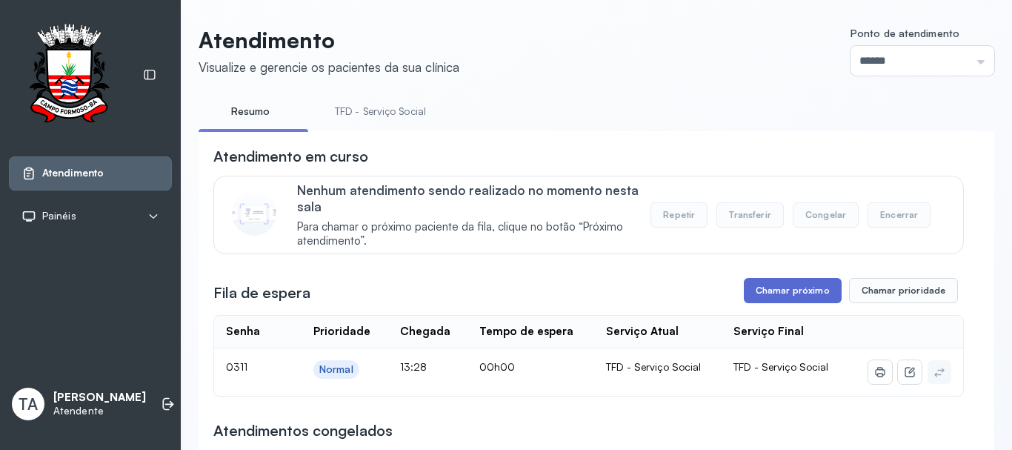
click at [762, 301] on button "Chamar próximo" at bounding box center [793, 290] width 98 height 25
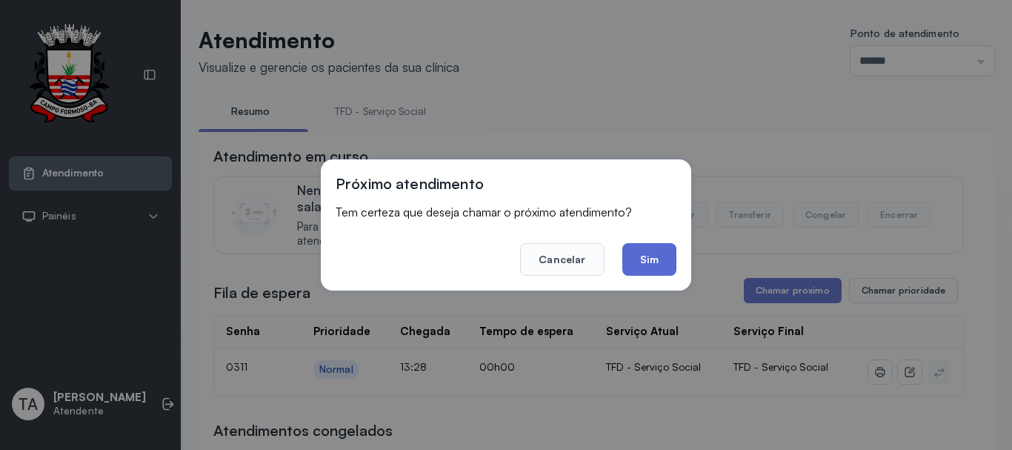
click at [648, 270] on button "Sim" at bounding box center [649, 259] width 54 height 33
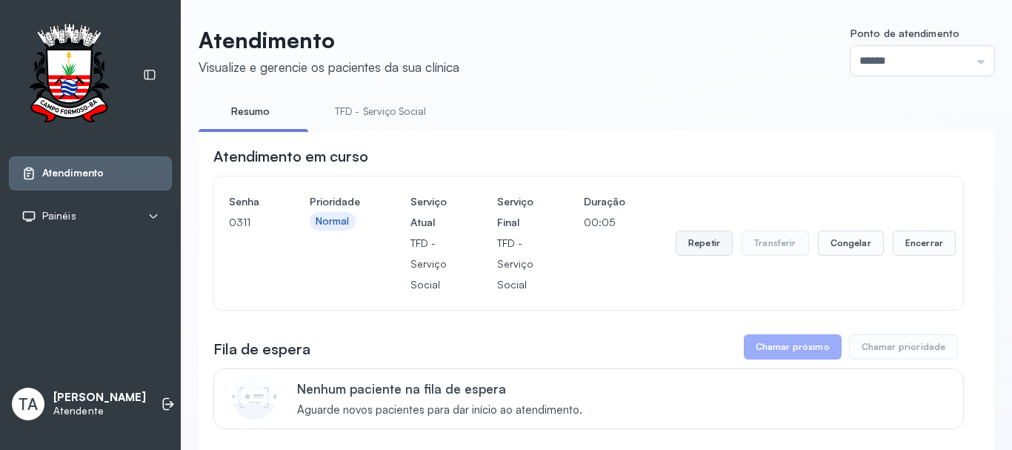
click at [678, 249] on button "Repetir" at bounding box center [703, 242] width 57 height 25
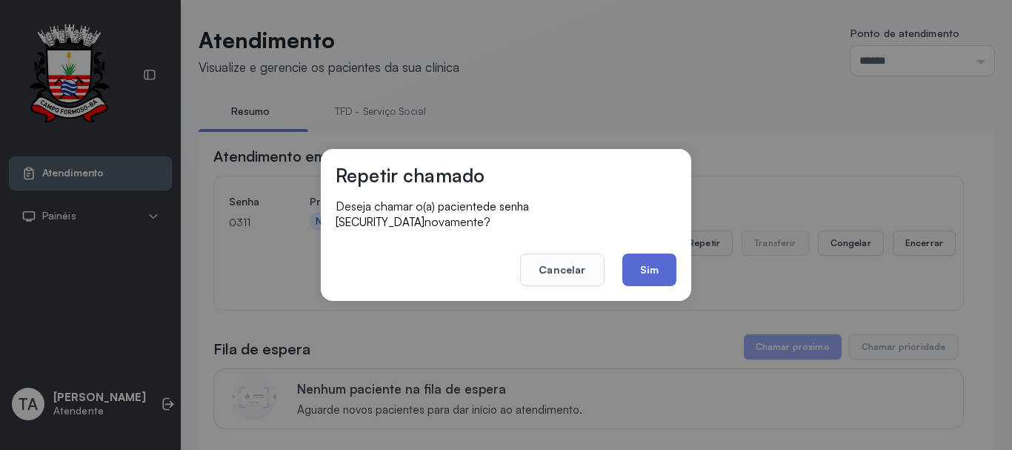
click at [651, 262] on button "Sim" at bounding box center [649, 269] width 54 height 33
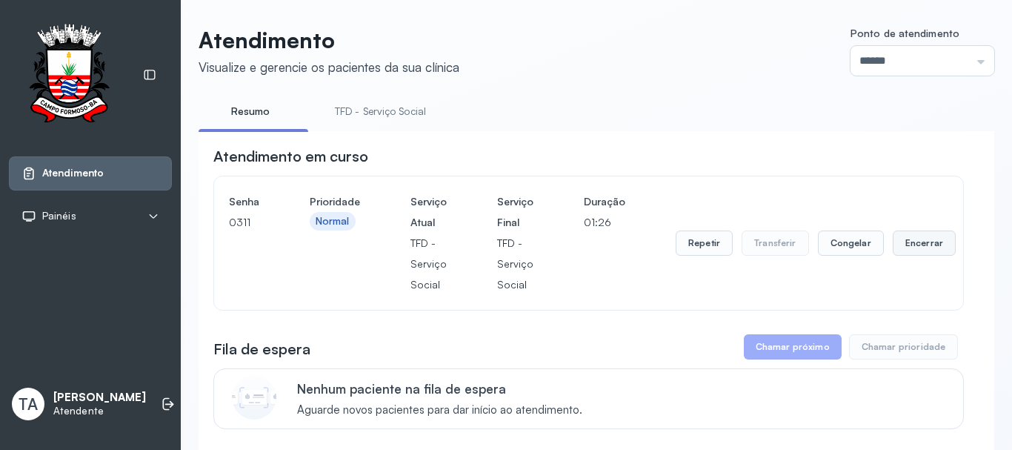
click at [892, 242] on button "Encerrar" at bounding box center [923, 242] width 63 height 25
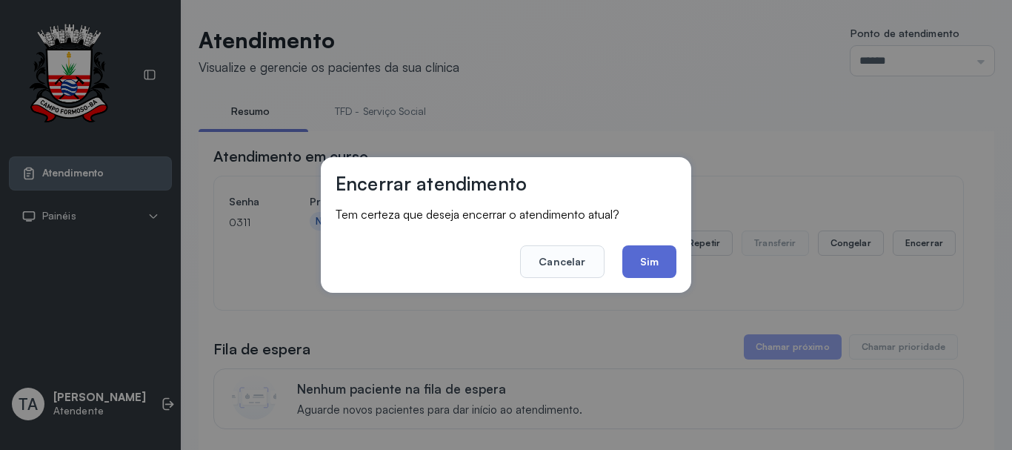
click at [655, 260] on button "Sim" at bounding box center [649, 261] width 54 height 33
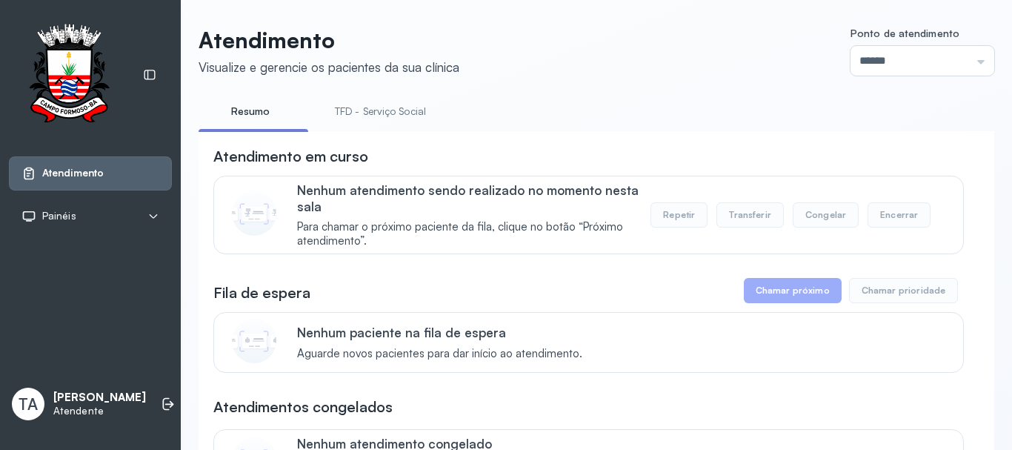
click at [396, 108] on link "TFD - Serviço Social" at bounding box center [380, 111] width 121 height 24
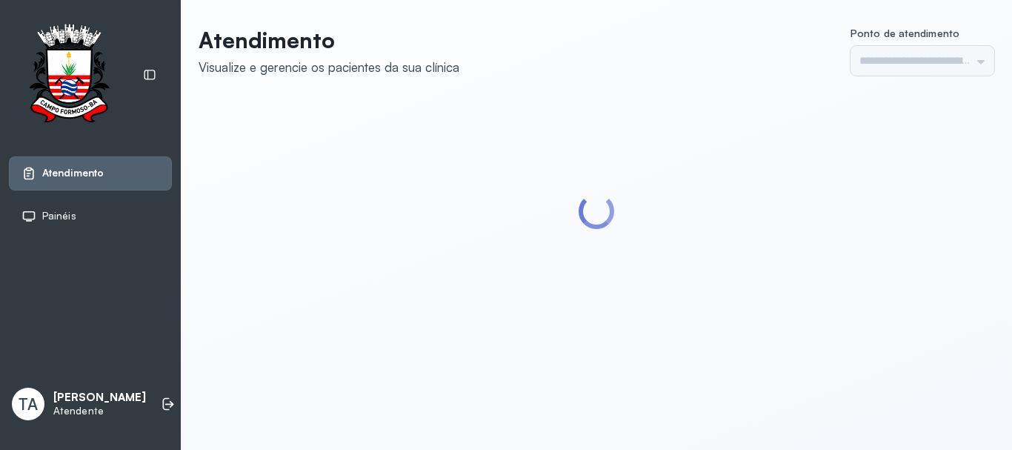
type input "******"
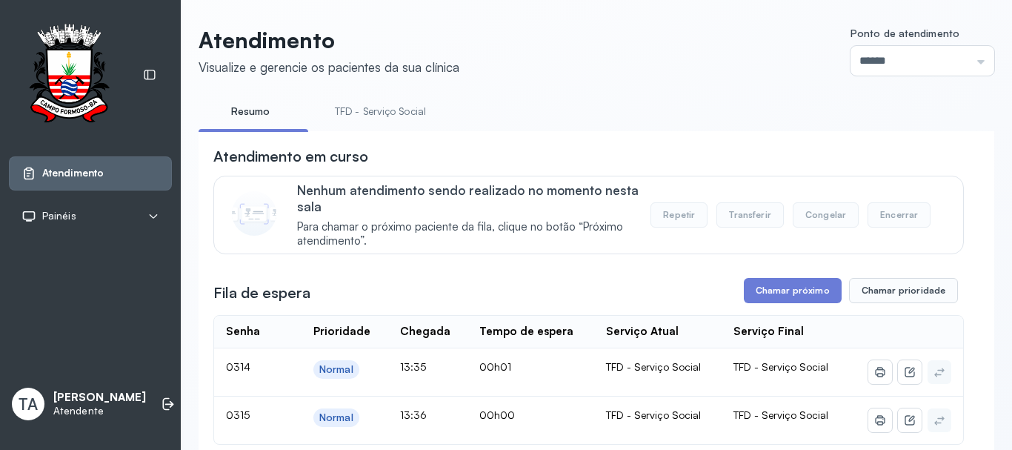
click at [390, 121] on link "TFD - Serviço Social" at bounding box center [380, 111] width 121 height 24
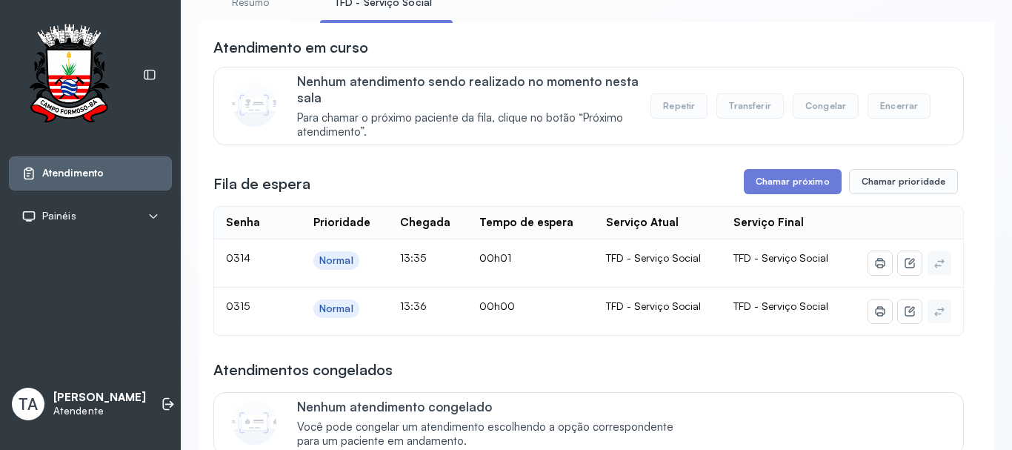
scroll to position [148, 0]
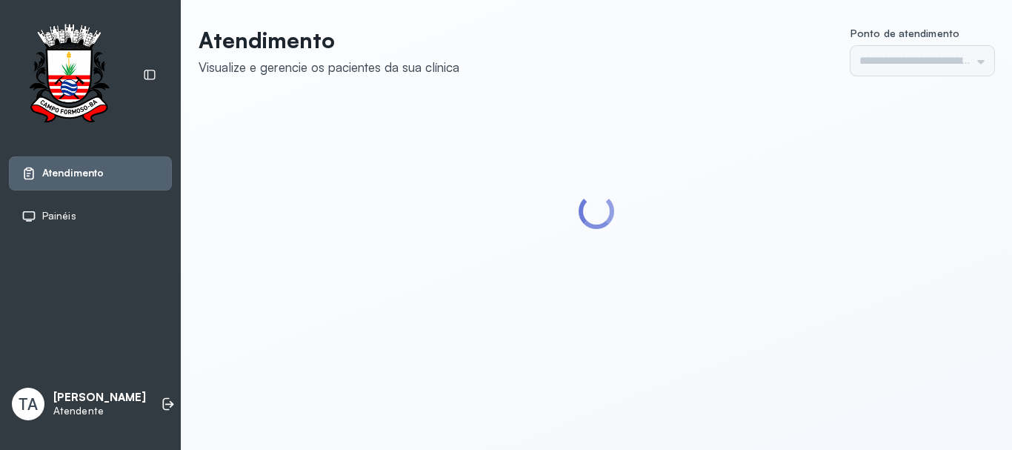
type input "******"
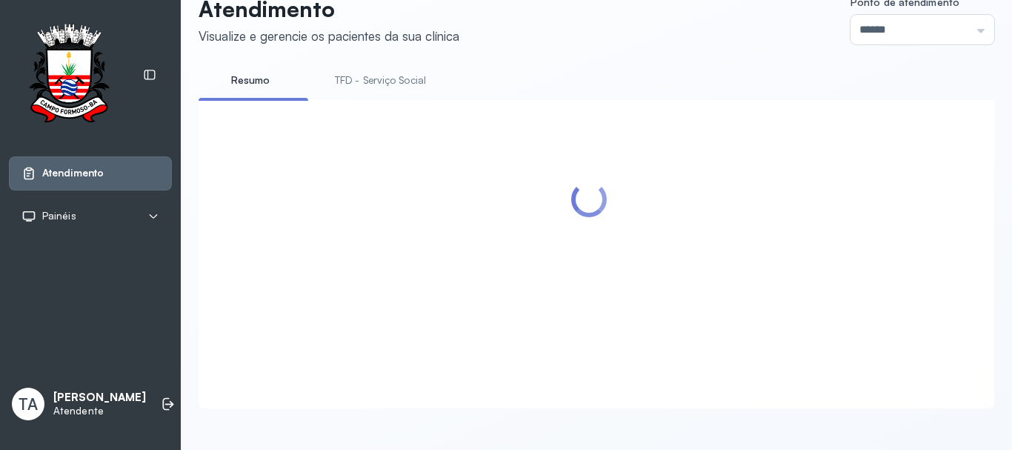
scroll to position [74, 0]
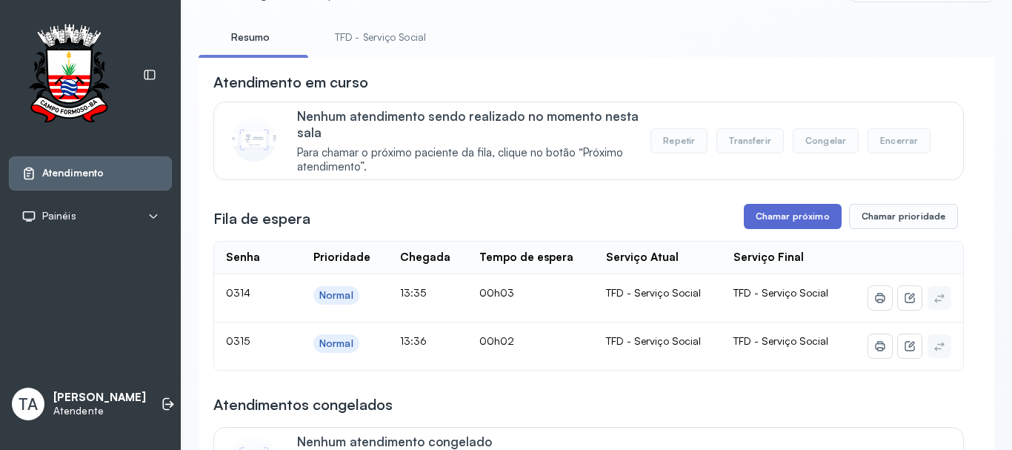
click at [747, 216] on button "Chamar próximo" at bounding box center [793, 216] width 98 height 25
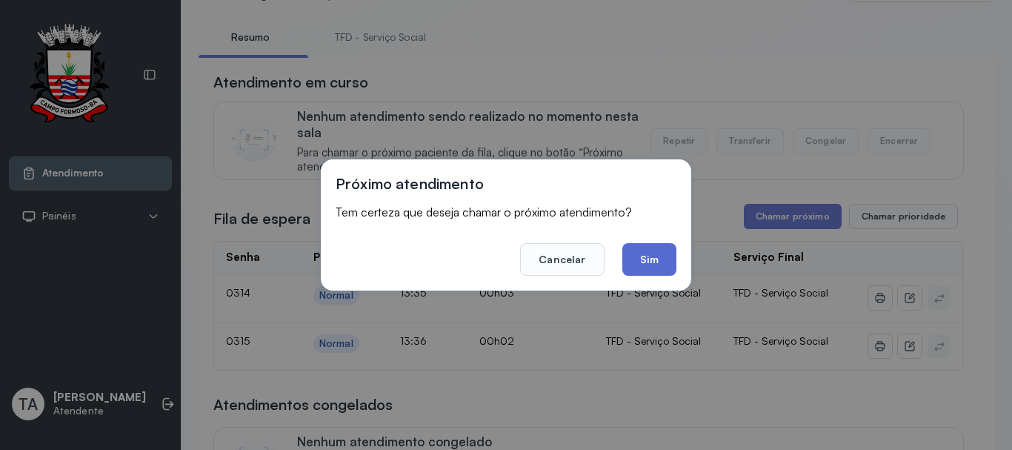
click at [657, 255] on button "Sim" at bounding box center [649, 259] width 54 height 33
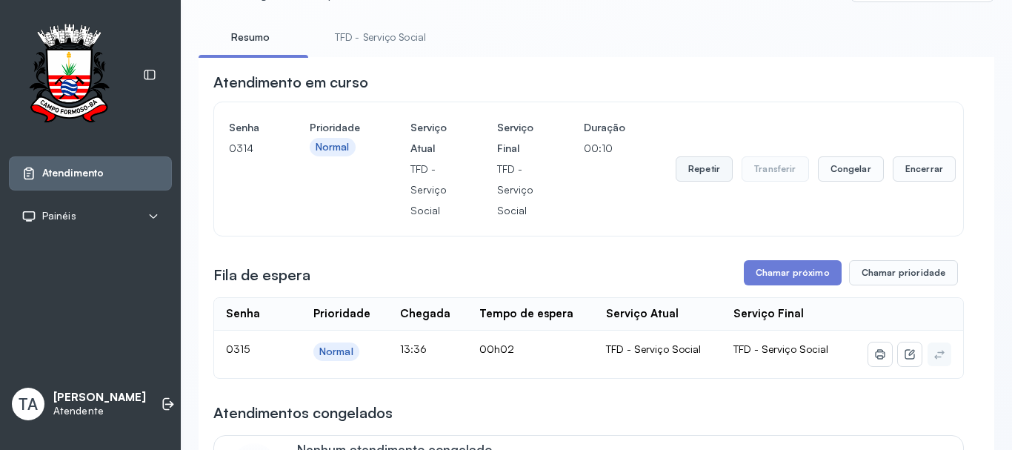
click at [695, 181] on button "Repetir" at bounding box center [703, 168] width 57 height 25
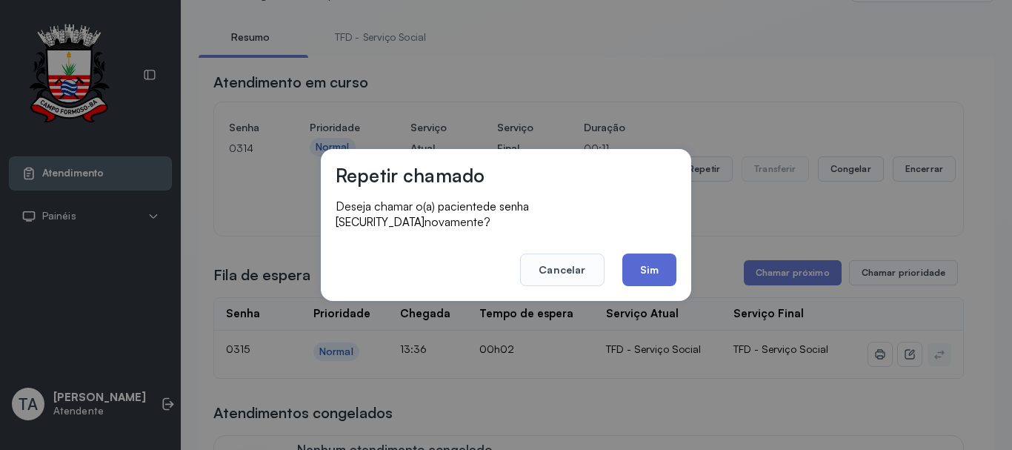
click at [648, 257] on button "Sim" at bounding box center [649, 269] width 54 height 33
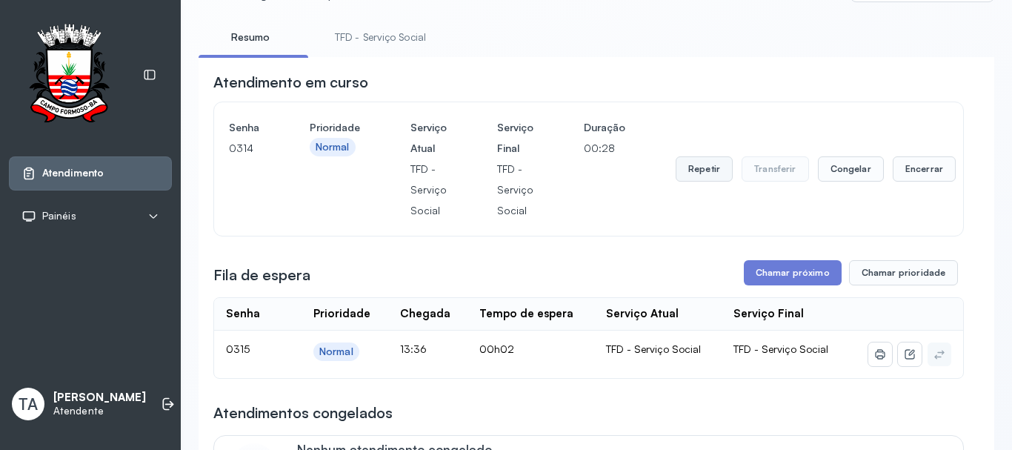
click at [693, 178] on button "Repetir" at bounding box center [703, 168] width 57 height 25
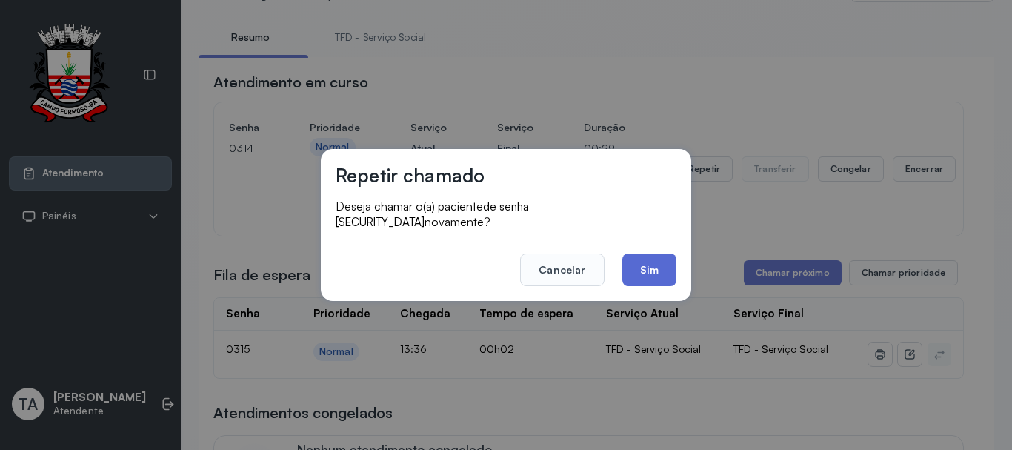
click at [662, 271] on button "Sim" at bounding box center [649, 269] width 54 height 33
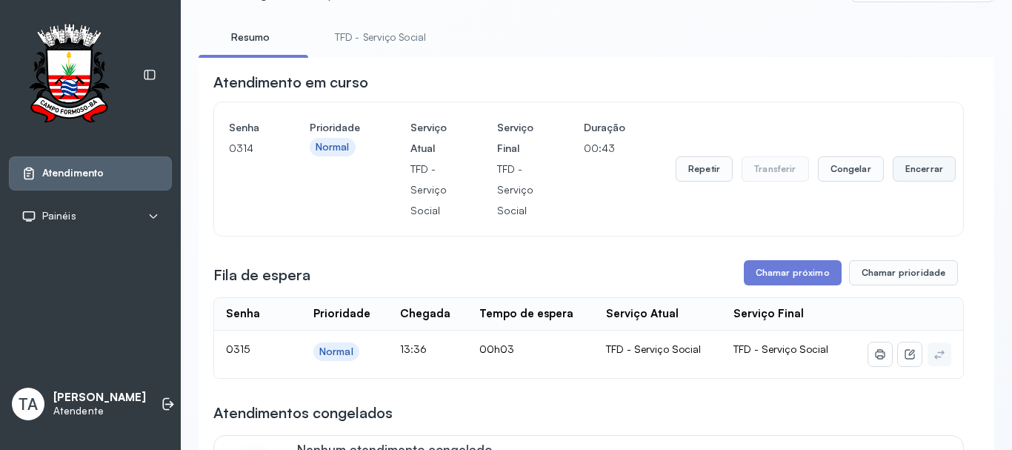
click at [892, 166] on button "Encerrar" at bounding box center [923, 168] width 63 height 25
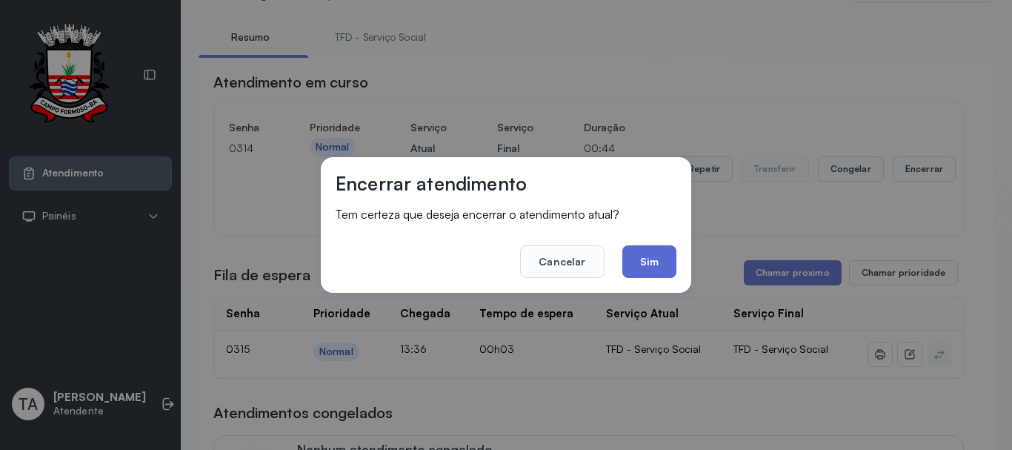
click at [652, 258] on button "Sim" at bounding box center [649, 261] width 54 height 33
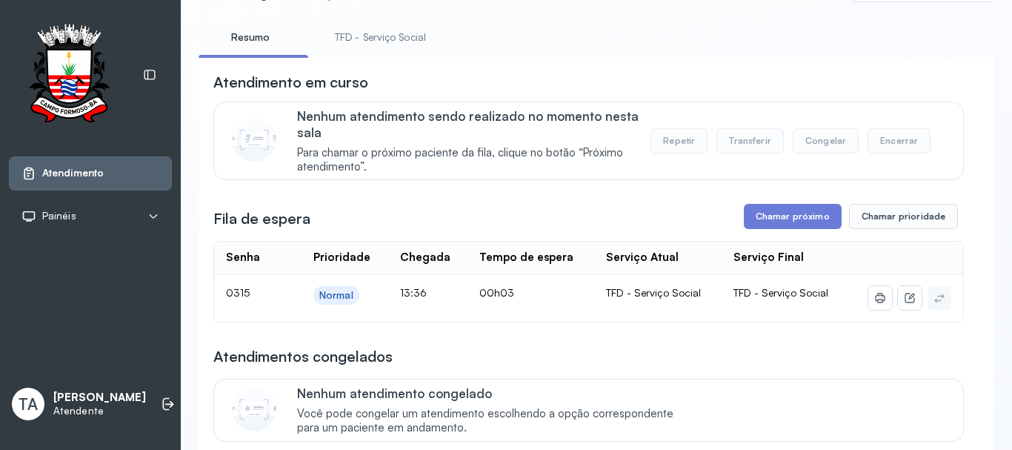
click at [386, 50] on li "TFD - Serviço Social" at bounding box center [383, 41] width 127 height 33
click at [386, 41] on link "TFD - Serviço Social" at bounding box center [380, 37] width 121 height 24
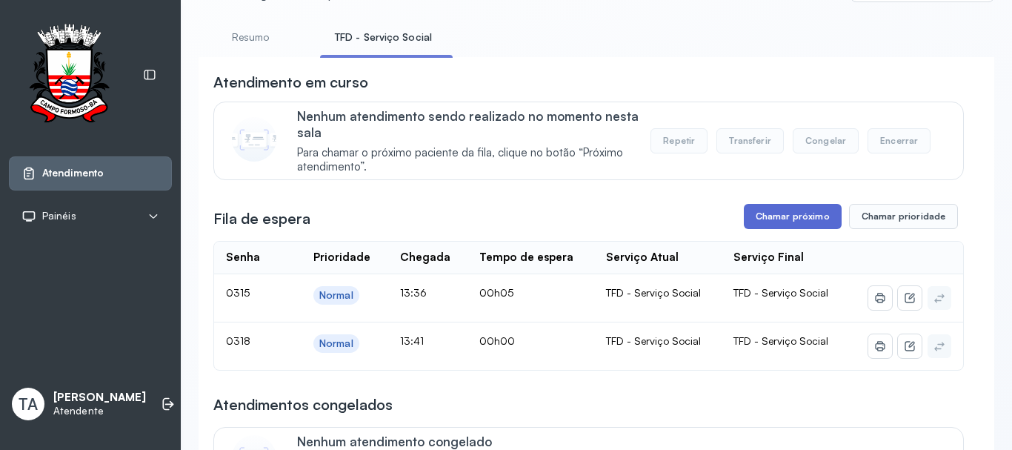
click at [747, 221] on button "Chamar próximo" at bounding box center [793, 216] width 98 height 25
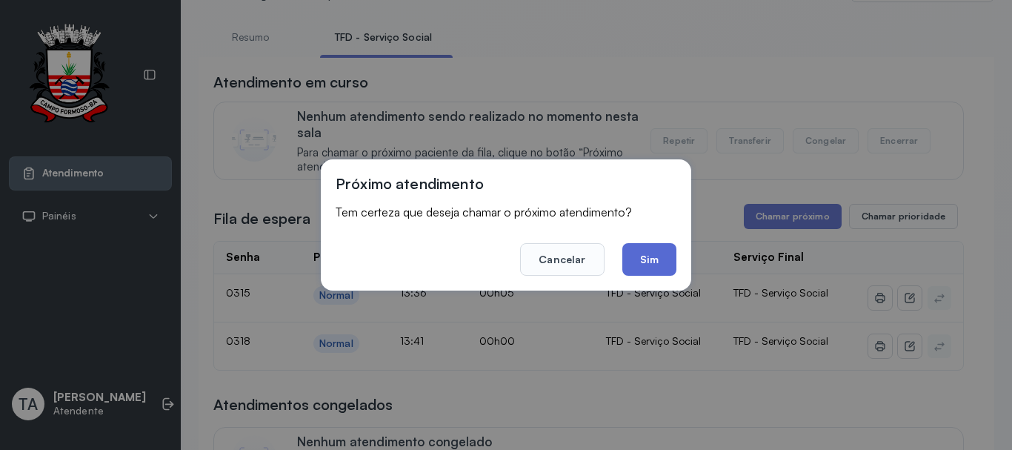
click at [667, 250] on button "Sim" at bounding box center [649, 259] width 54 height 33
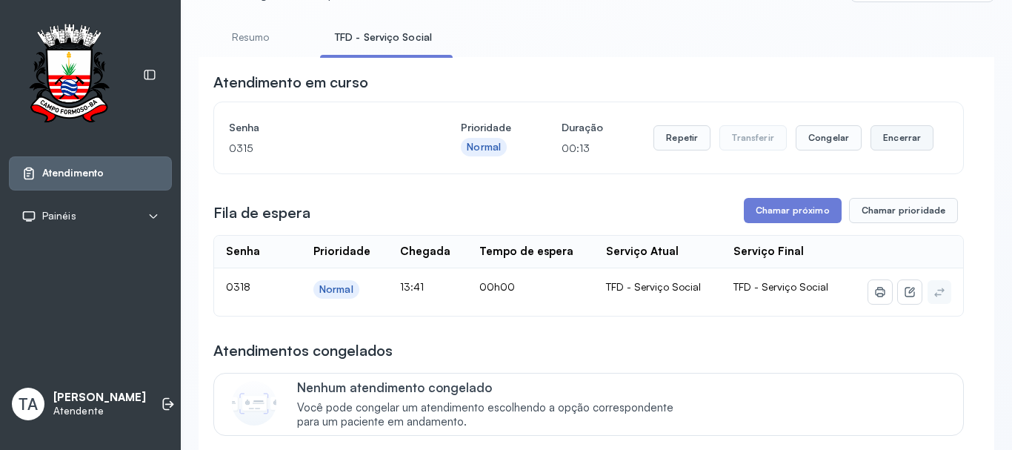
click at [892, 147] on button "Encerrar" at bounding box center [901, 137] width 63 height 25
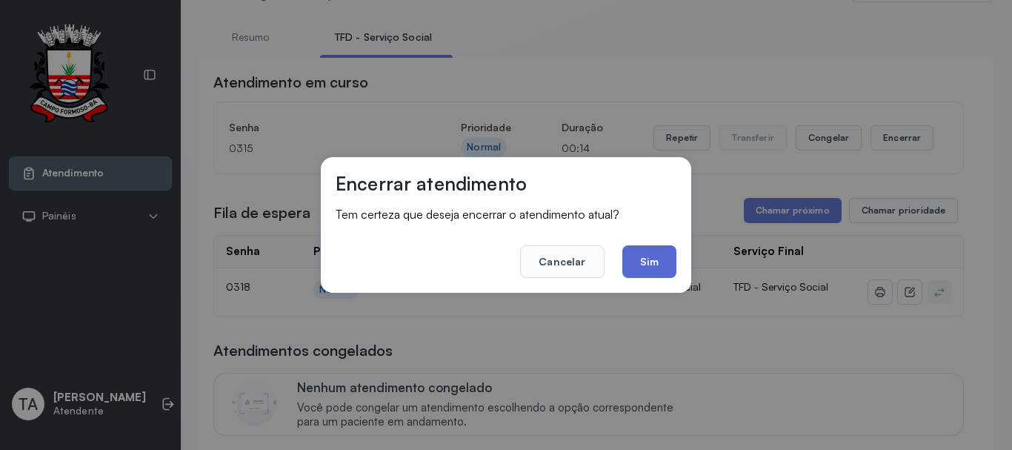
click at [654, 260] on button "Sim" at bounding box center [649, 261] width 54 height 33
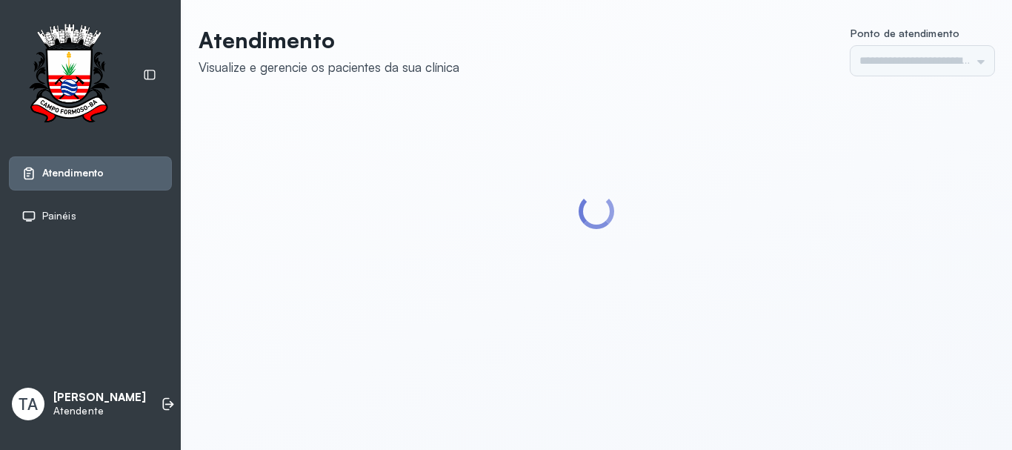
type input "******"
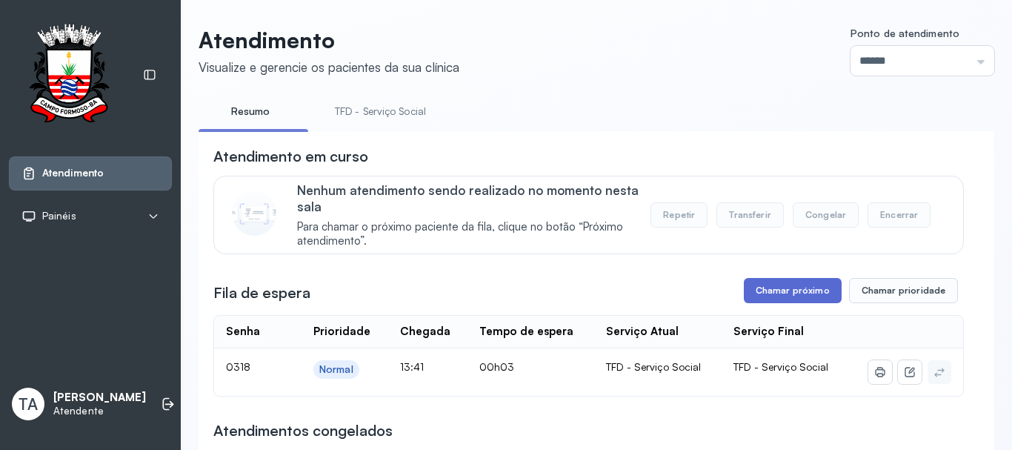
click at [753, 302] on button "Chamar próximo" at bounding box center [793, 290] width 98 height 25
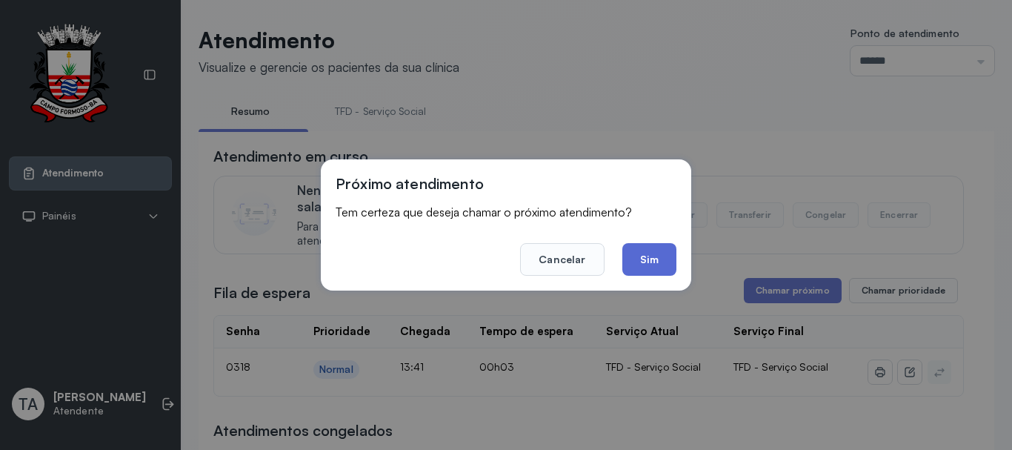
click at [660, 266] on button "Sim" at bounding box center [649, 259] width 54 height 33
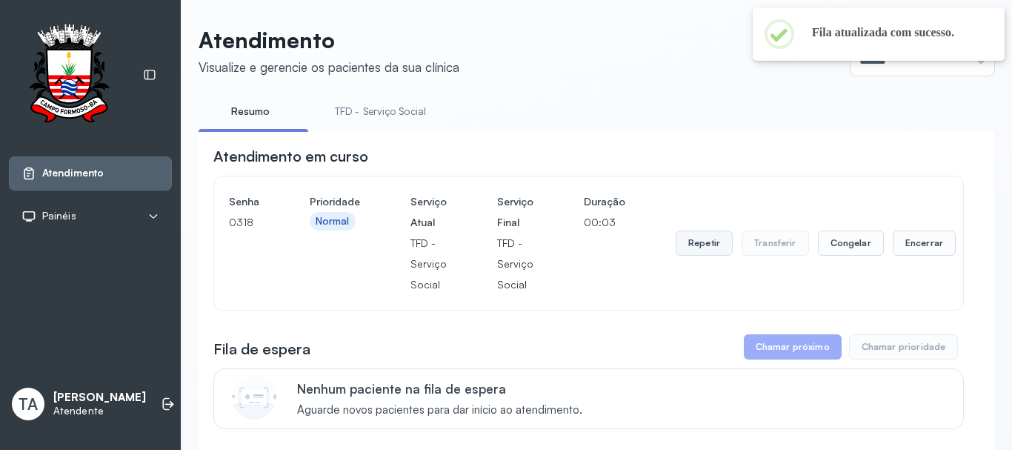
click at [675, 243] on button "Repetir" at bounding box center [703, 242] width 57 height 25
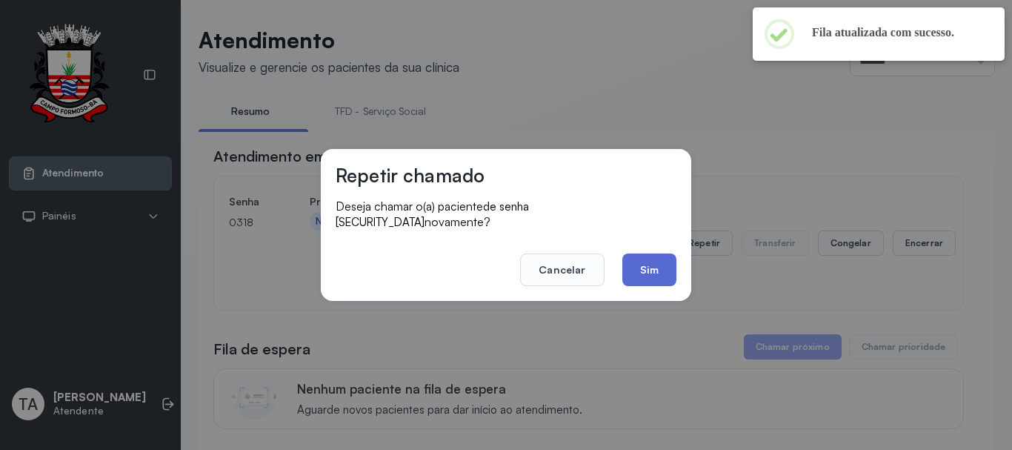
click at [640, 256] on button "Sim" at bounding box center [649, 269] width 54 height 33
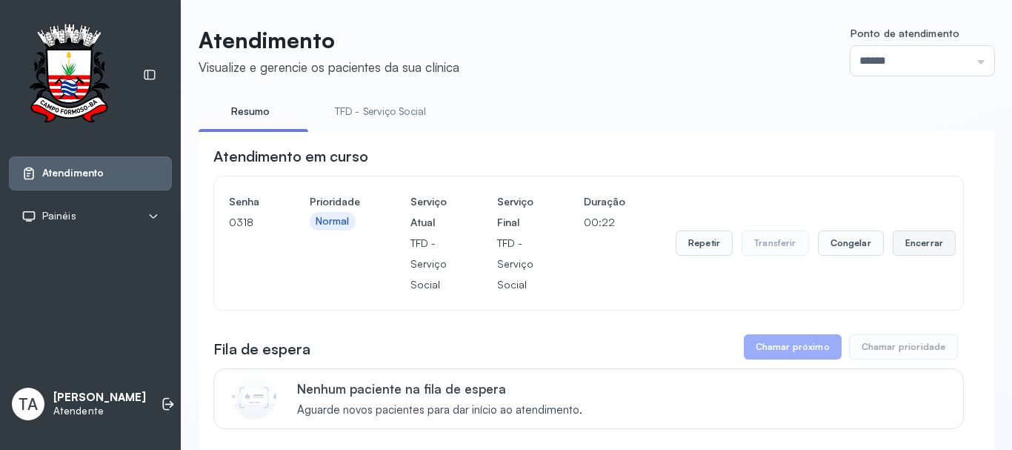
click at [911, 250] on button "Encerrar" at bounding box center [923, 242] width 63 height 25
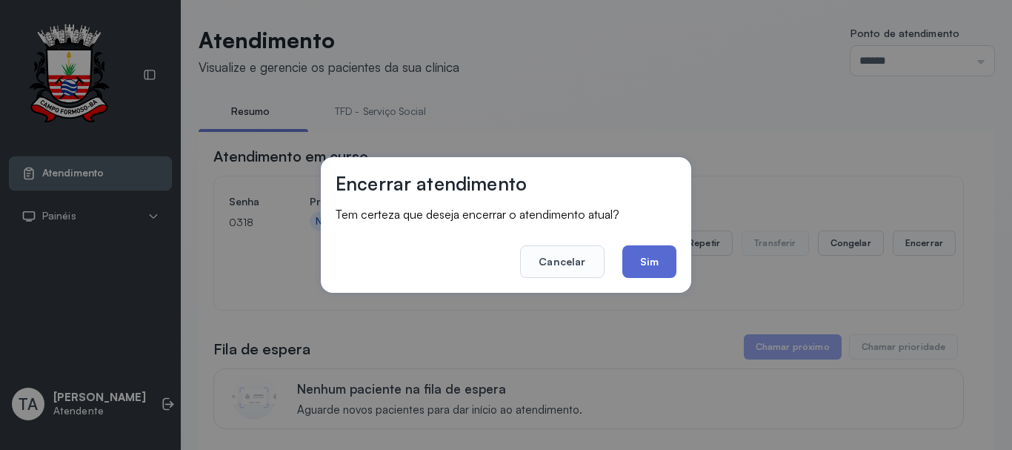
click at [667, 263] on button "Sim" at bounding box center [649, 261] width 54 height 33
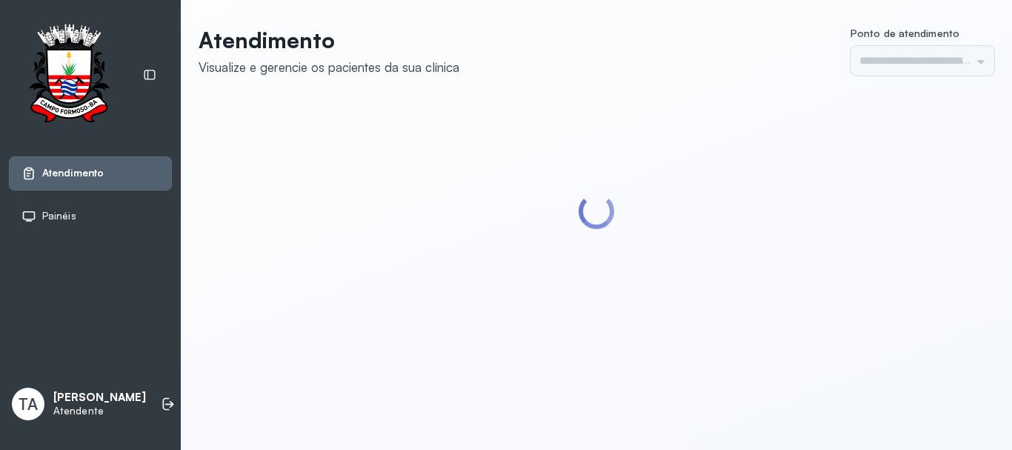
type input "******"
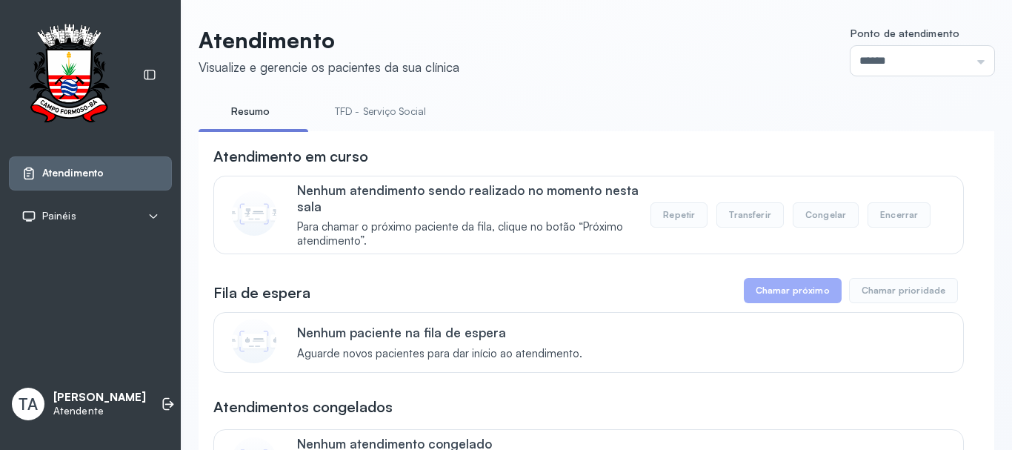
click at [393, 101] on link "TFD - Serviço Social" at bounding box center [380, 111] width 121 height 24
click at [252, 115] on link "Resumo" at bounding box center [250, 111] width 104 height 24
click at [351, 109] on link "TFD - Serviço Social" at bounding box center [380, 111] width 121 height 24
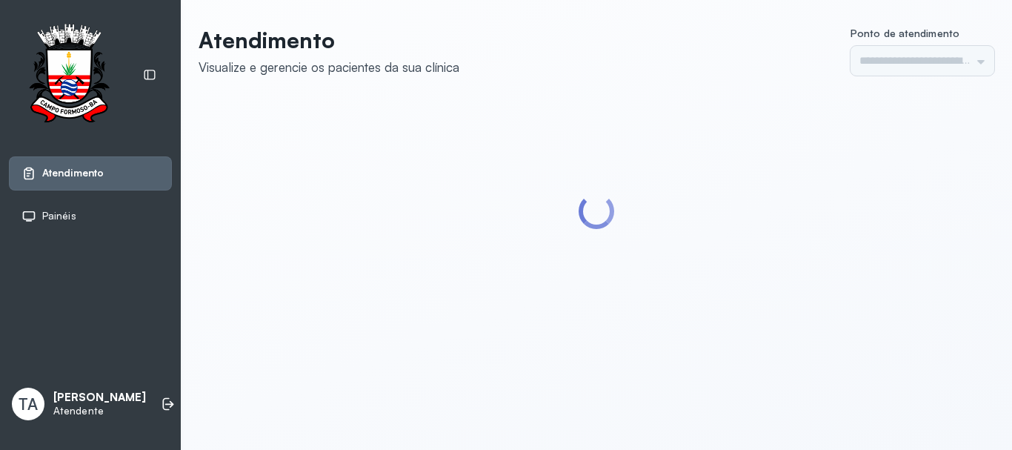
type input "******"
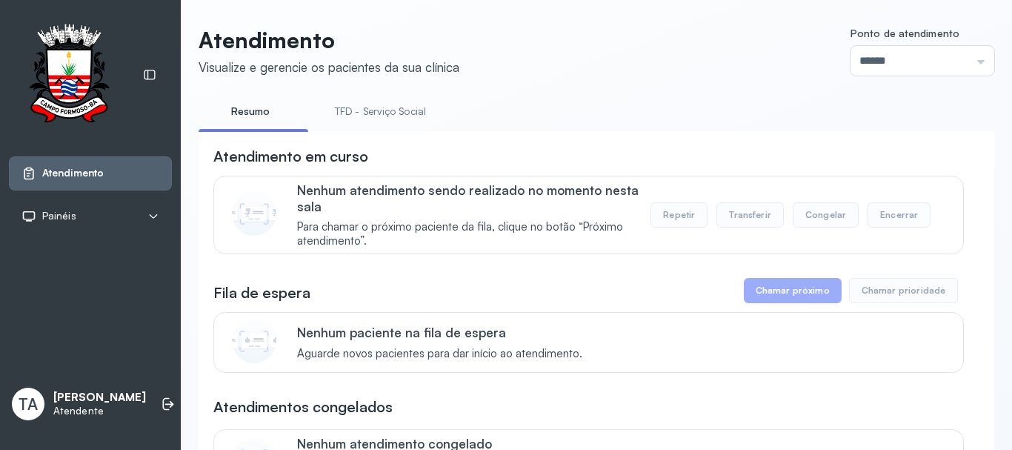
click at [404, 102] on link "TFD - Serviço Social" at bounding box center [380, 111] width 121 height 24
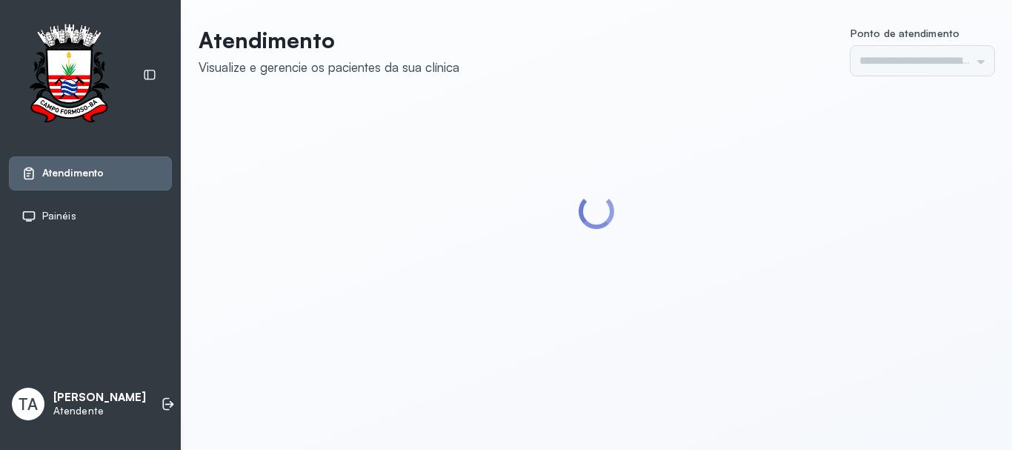
type input "******"
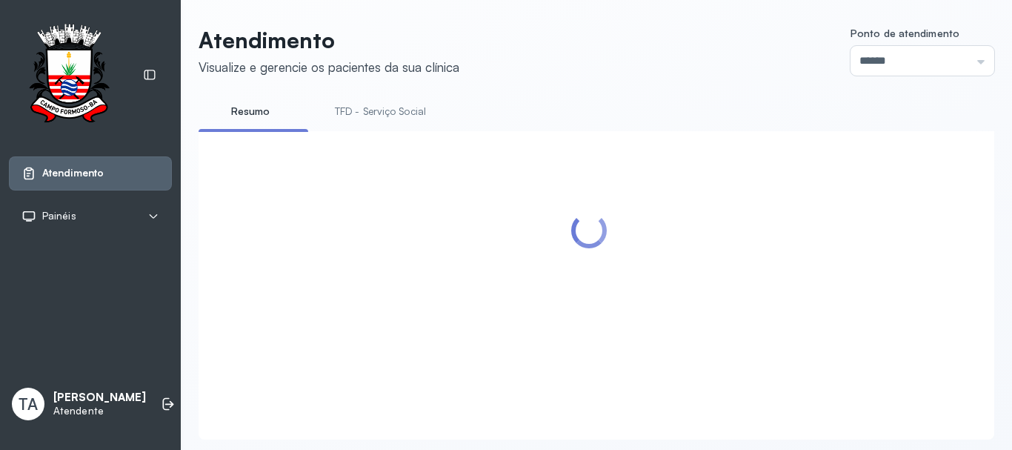
click at [366, 122] on link "TFD - Serviço Social" at bounding box center [380, 111] width 121 height 24
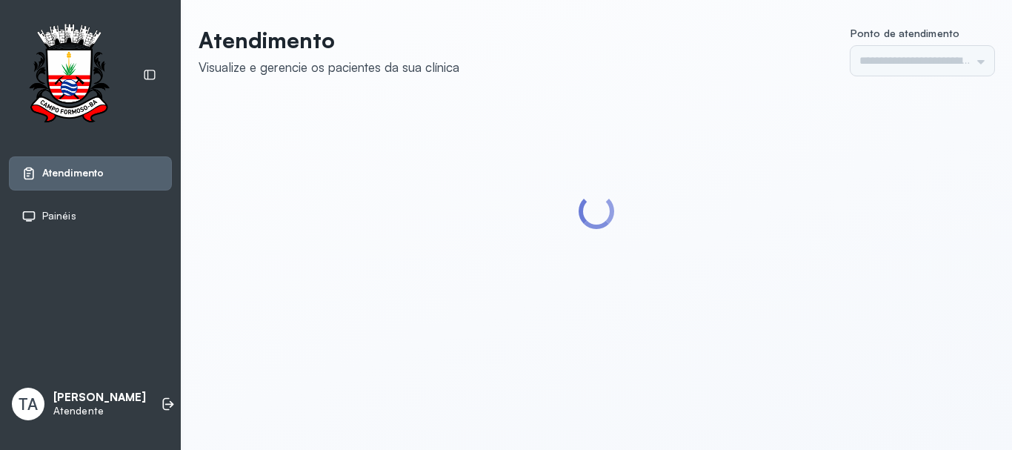
type input "******"
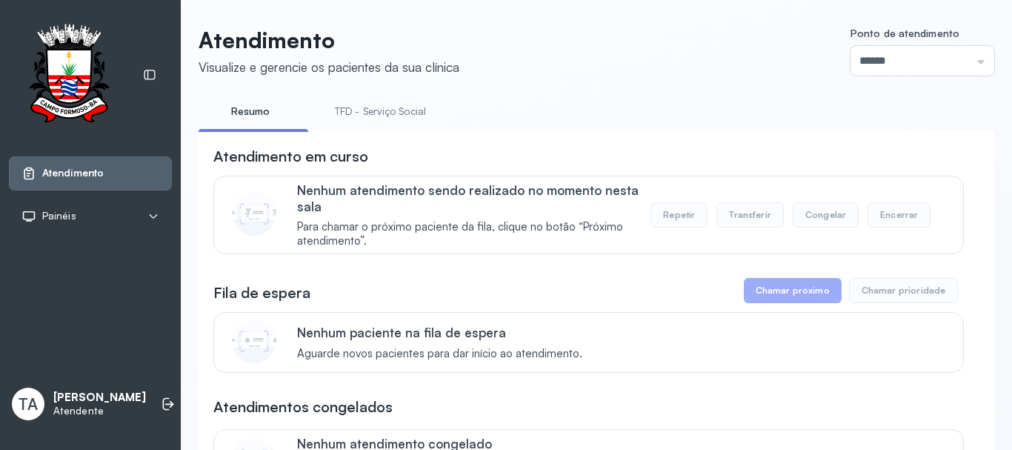
click at [346, 110] on link "TFD - Serviço Social" at bounding box center [380, 111] width 121 height 24
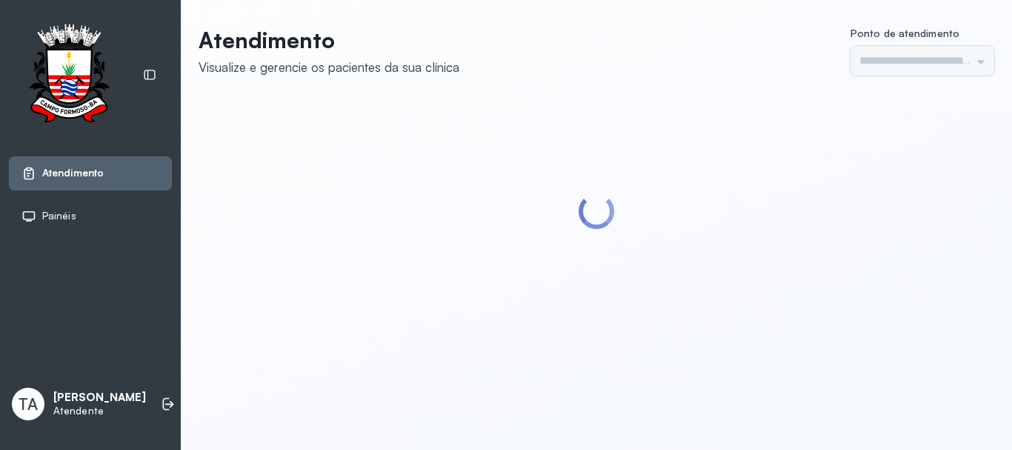
type input "******"
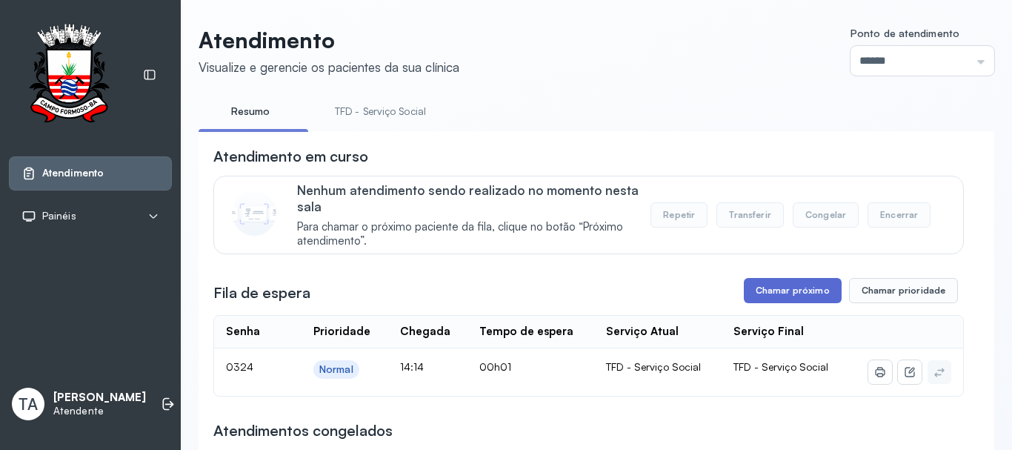
click at [769, 302] on button "Chamar próximo" at bounding box center [793, 290] width 98 height 25
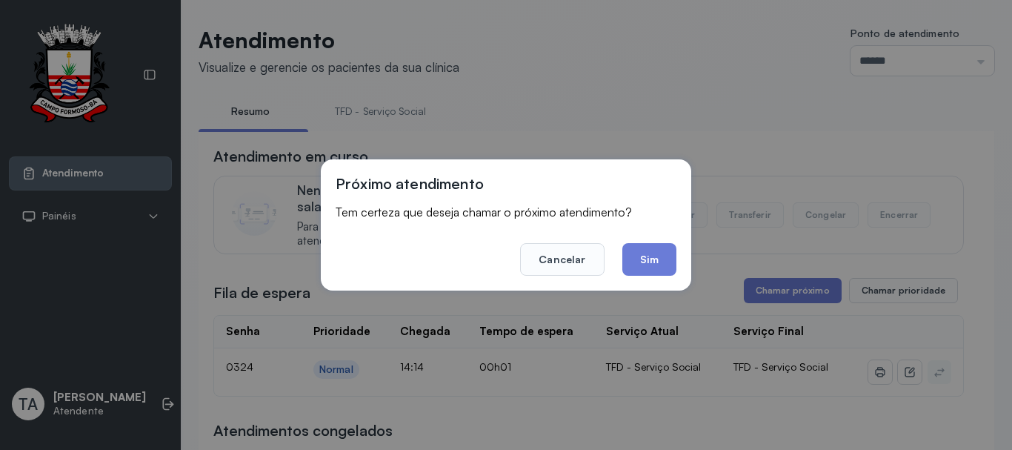
click at [640, 269] on button "Sim" at bounding box center [649, 259] width 54 height 33
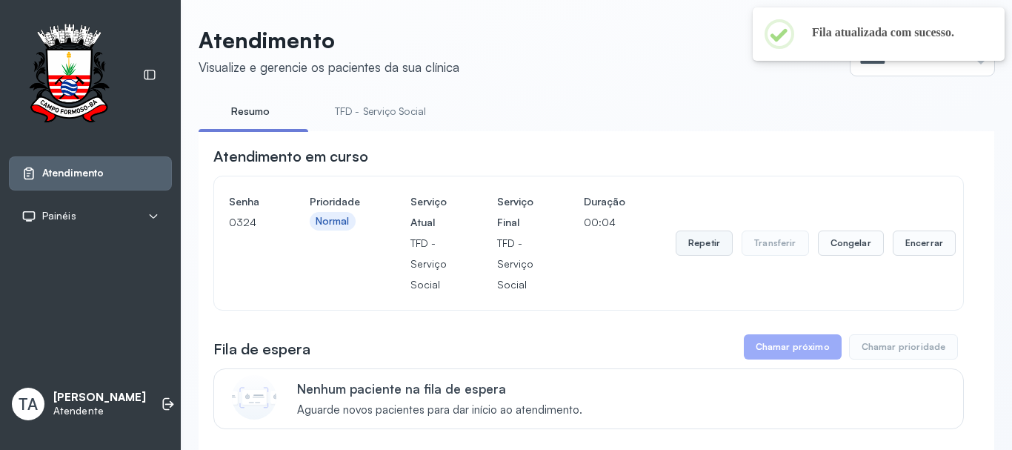
click at [675, 247] on button "Repetir" at bounding box center [703, 242] width 57 height 25
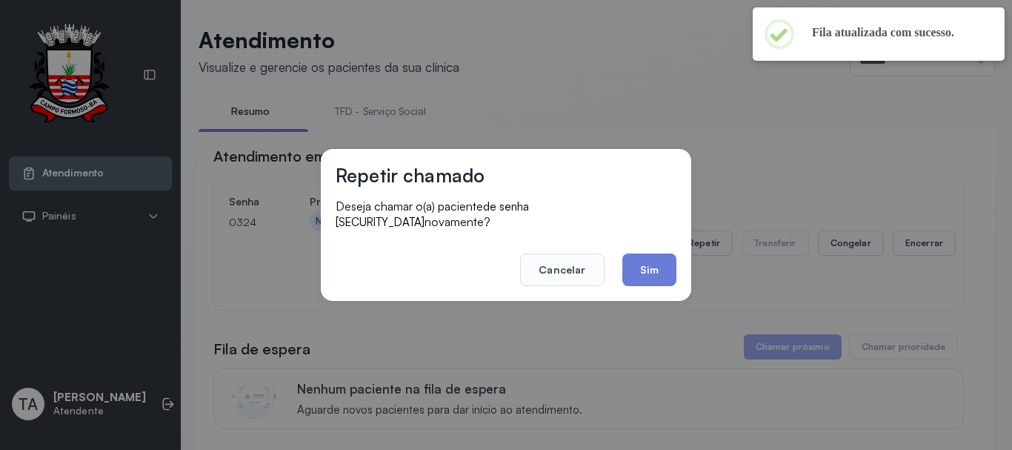
click at [629, 257] on button "Sim" at bounding box center [649, 269] width 54 height 33
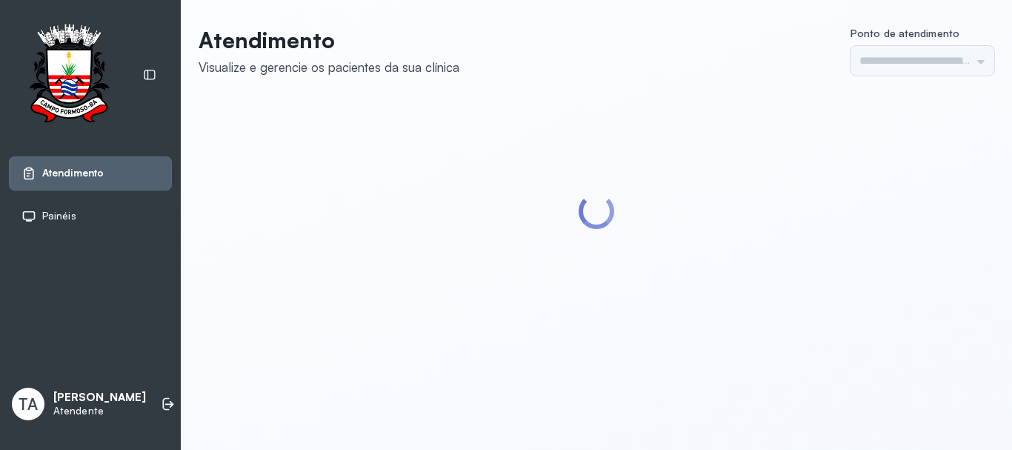
type input "******"
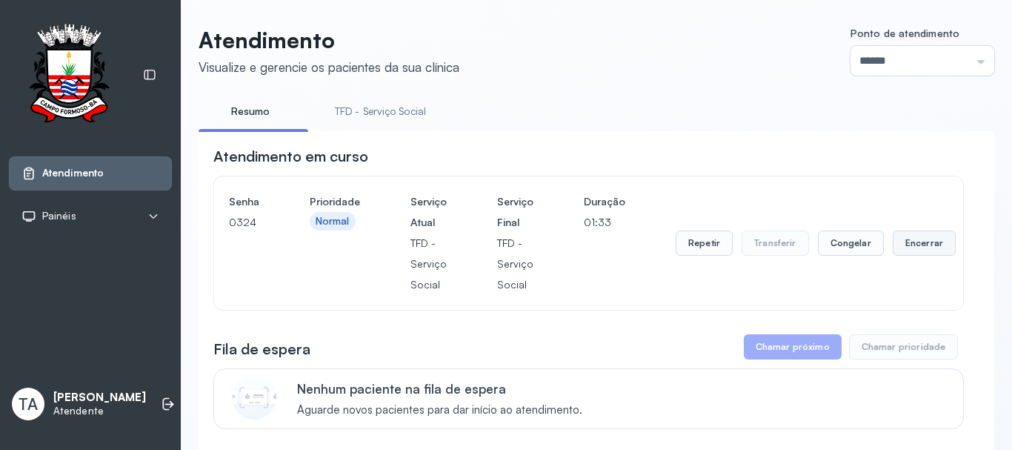
click at [895, 246] on button "Encerrar" at bounding box center [923, 242] width 63 height 25
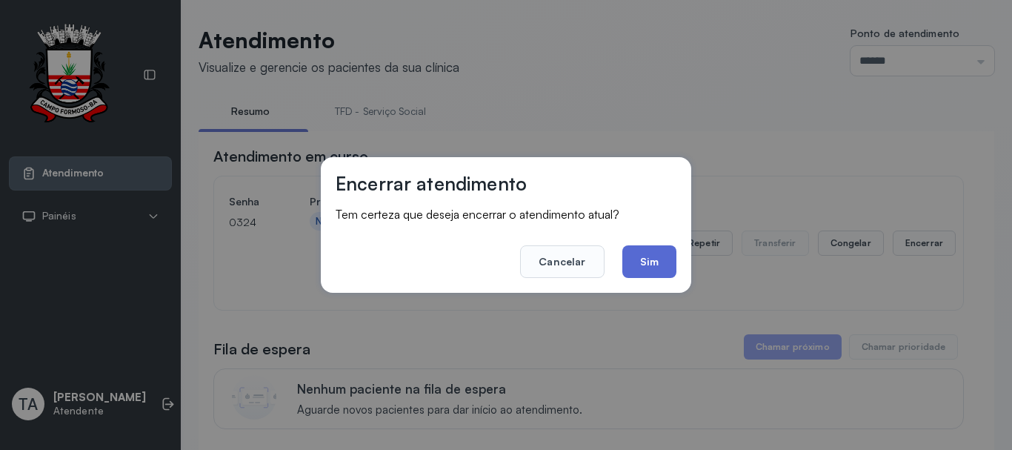
click at [630, 259] on button "Sim" at bounding box center [649, 261] width 54 height 33
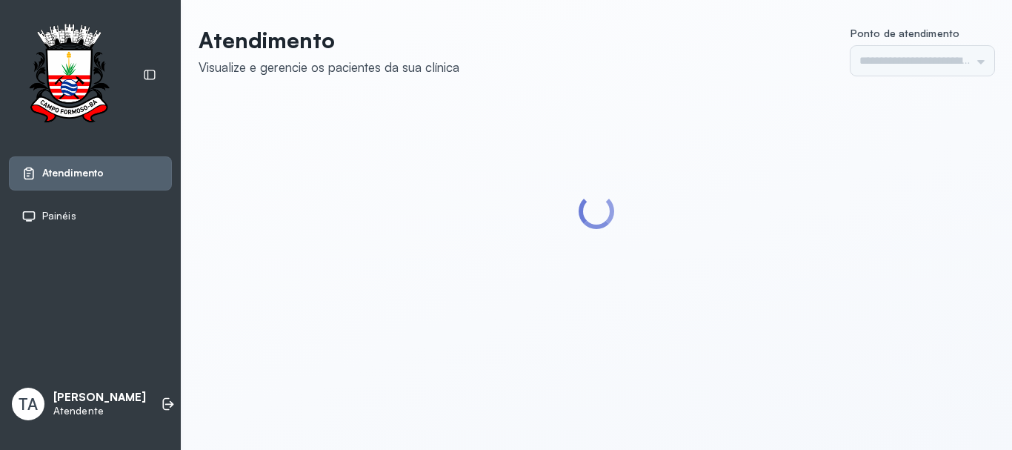
type input "******"
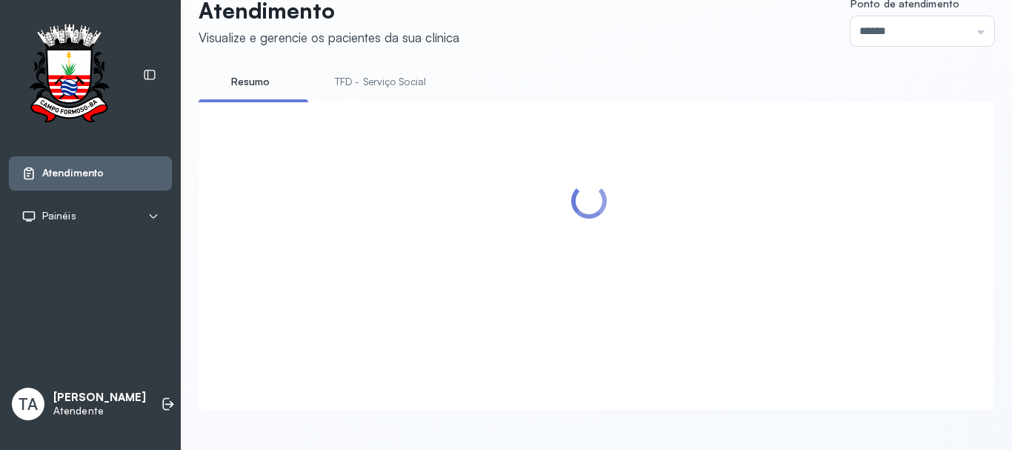
scroll to position [46, 0]
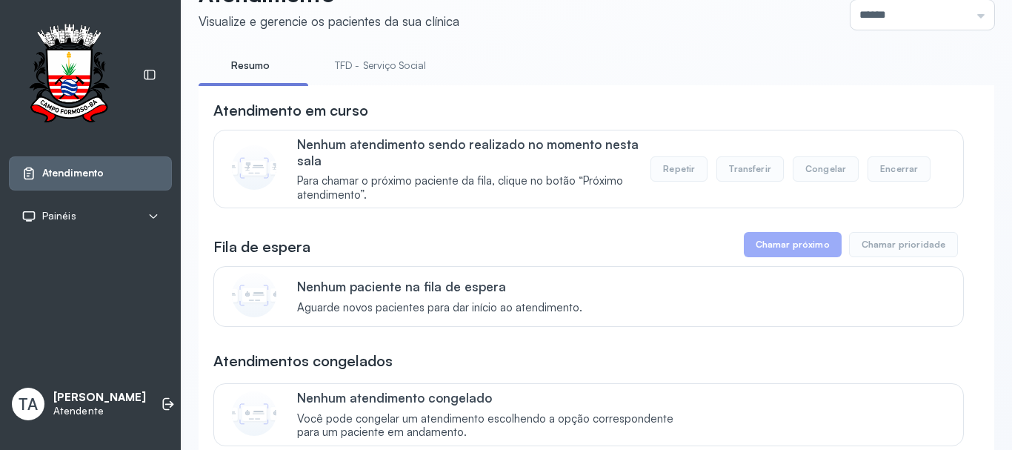
click at [373, 62] on link "TFD - Serviço Social" at bounding box center [380, 65] width 121 height 24
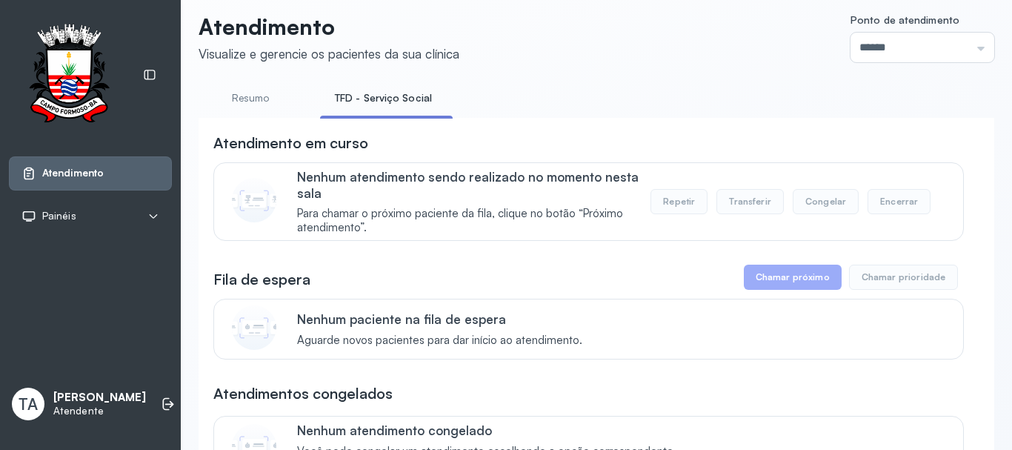
scroll to position [0, 0]
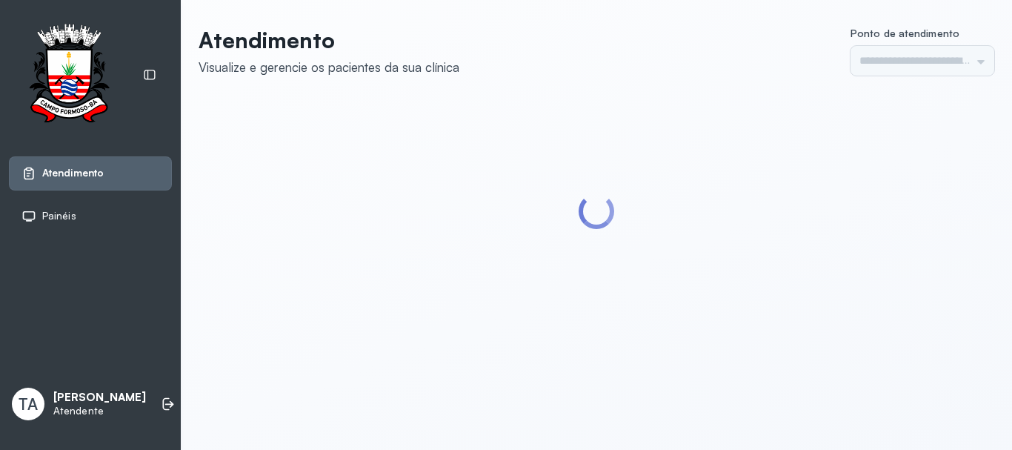
type input "******"
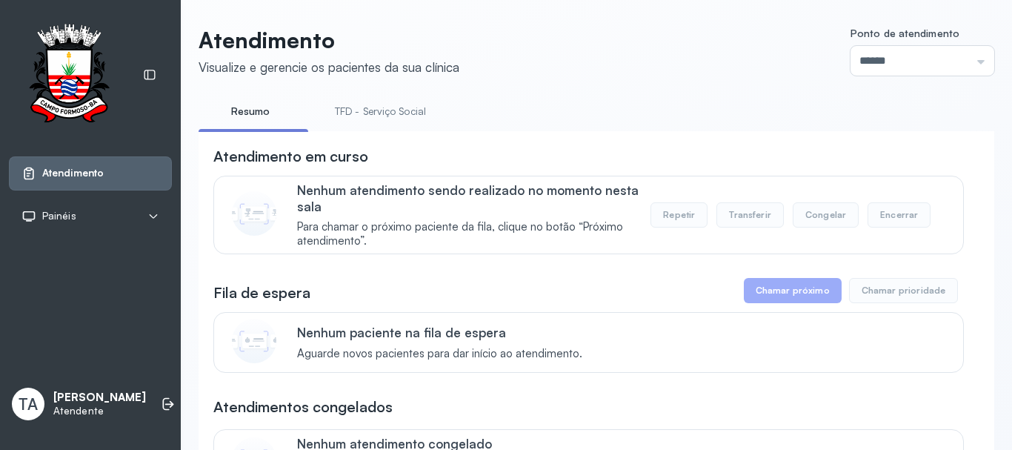
click at [392, 127] on li "TFD - Serviço Social" at bounding box center [383, 115] width 127 height 33
click at [390, 124] on li "TFD - Serviço Social" at bounding box center [383, 115] width 127 height 33
click at [425, 121] on link "TFD - Serviço Social" at bounding box center [380, 111] width 121 height 24
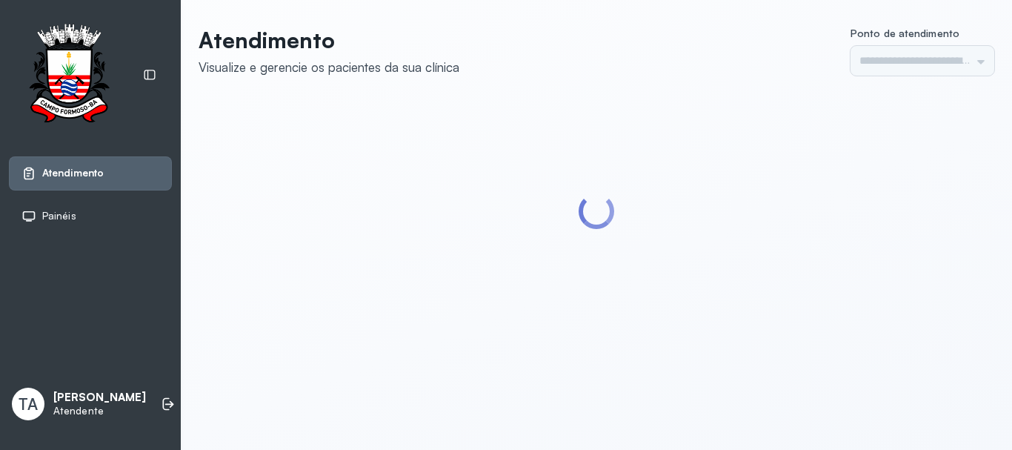
type input "******"
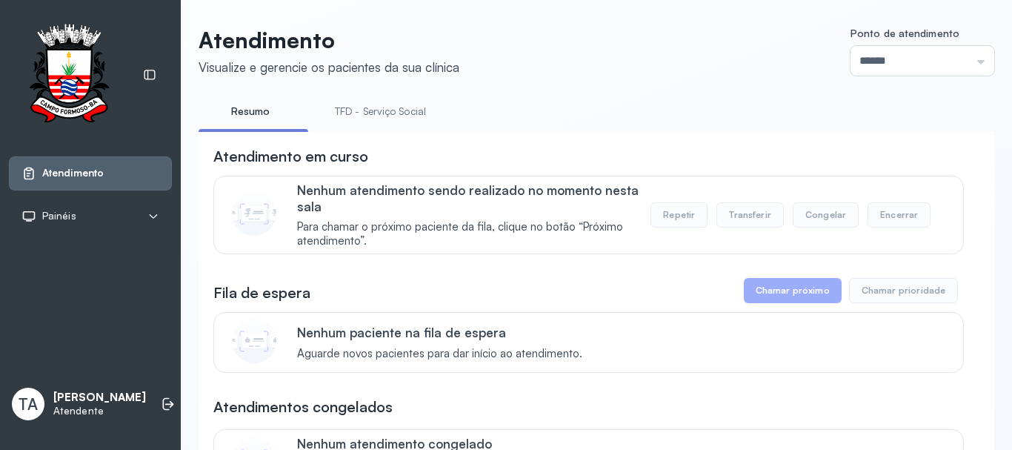
click at [412, 113] on link "TFD - Serviço Social" at bounding box center [380, 111] width 121 height 24
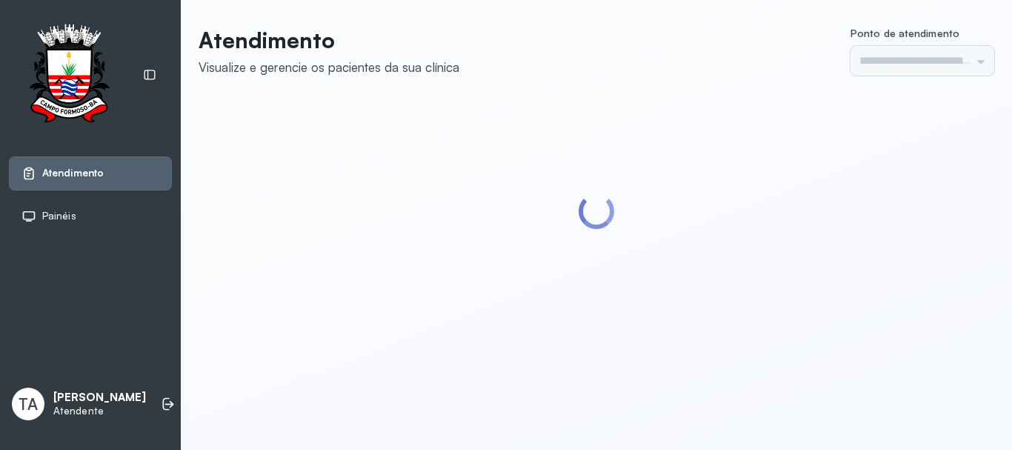
type input "******"
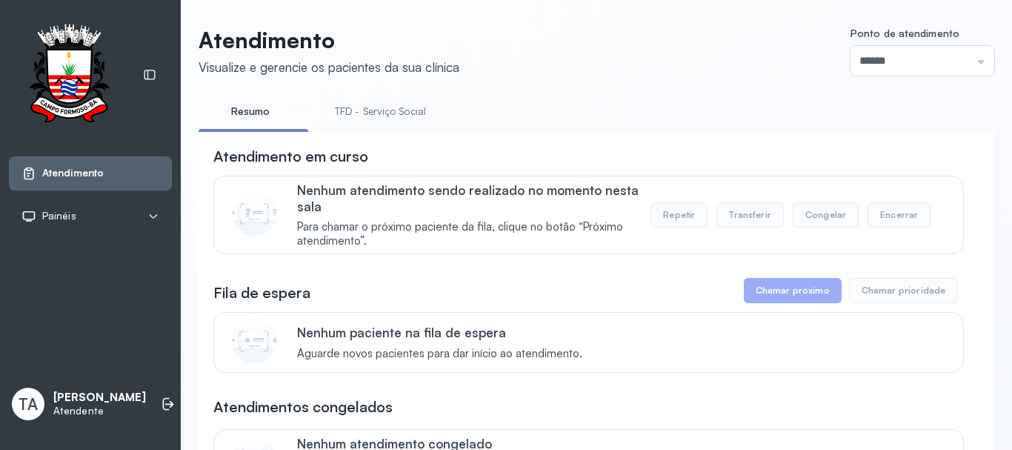
click at [390, 104] on link "TFD - Serviço Social" at bounding box center [380, 111] width 121 height 24
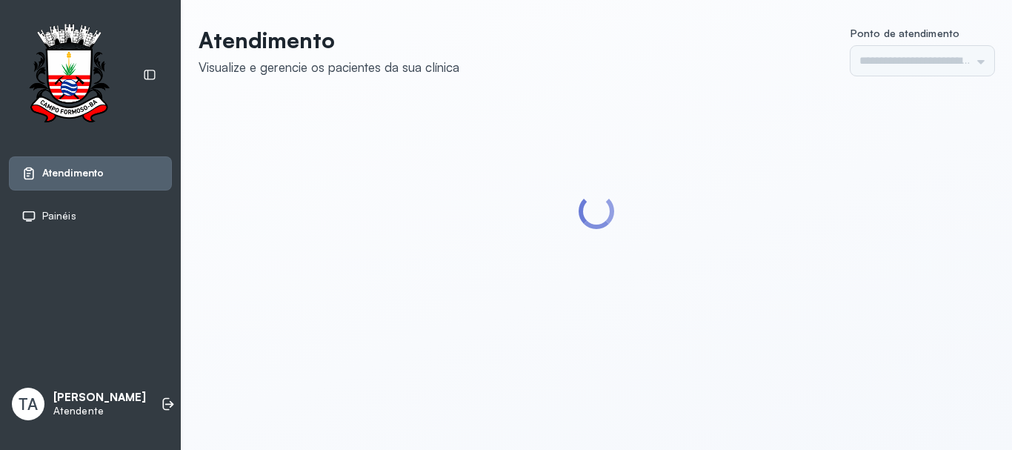
type input "******"
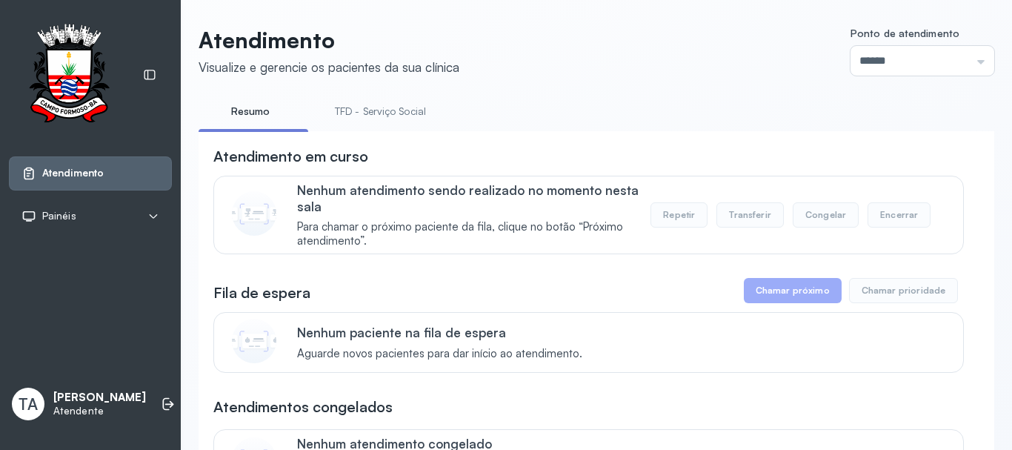
click at [379, 105] on link "TFD - Serviço Social" at bounding box center [380, 111] width 121 height 24
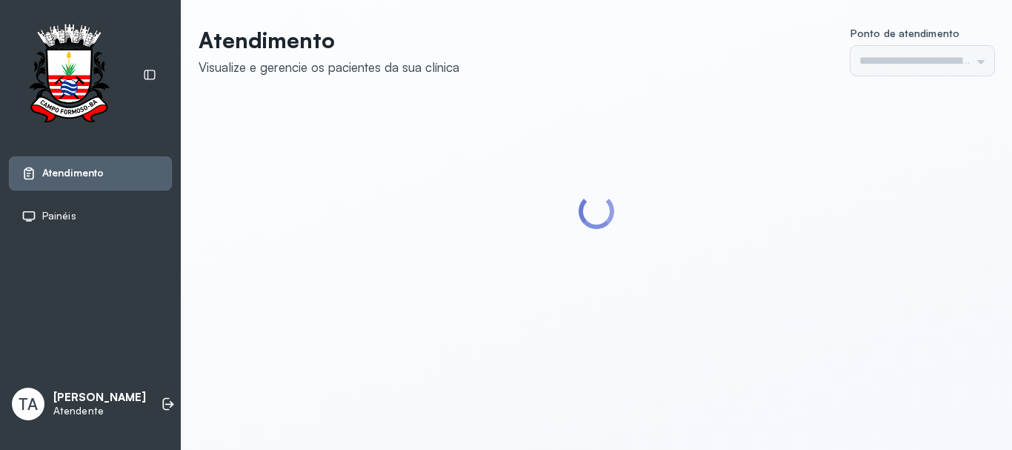
type input "******"
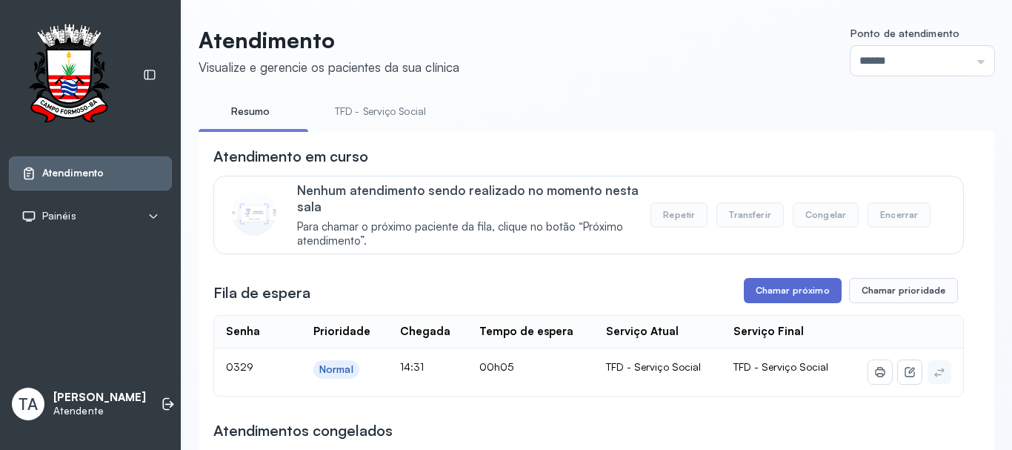
click at [755, 296] on button "Chamar próximo" at bounding box center [793, 290] width 98 height 25
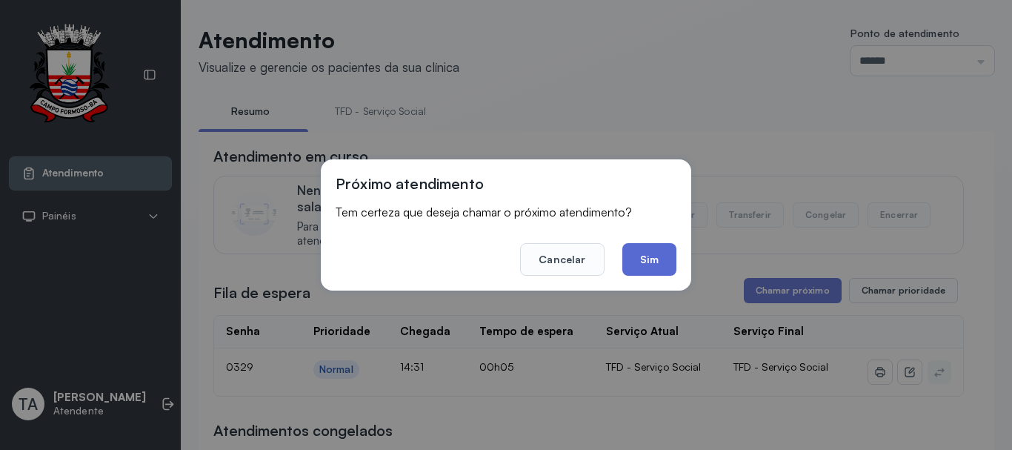
click at [635, 266] on button "Sim" at bounding box center [649, 259] width 54 height 33
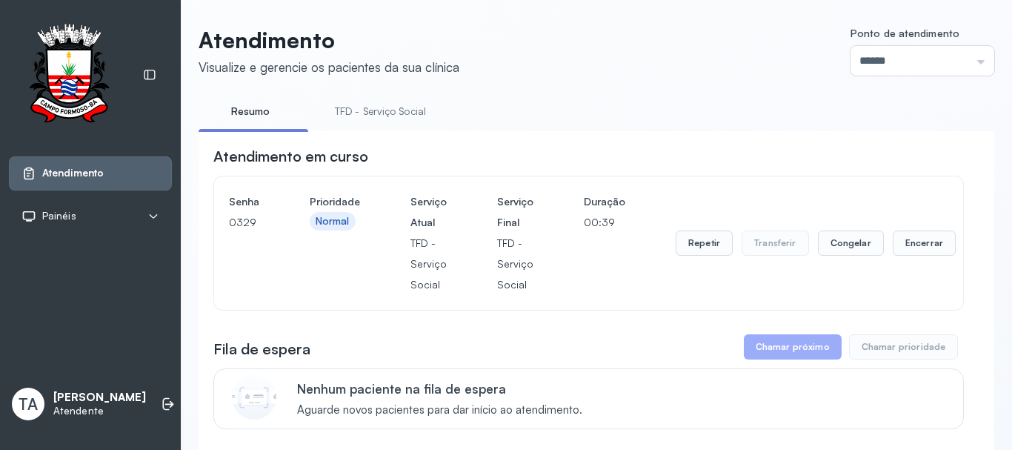
click at [407, 117] on link "TFD - Serviço Social" at bounding box center [380, 111] width 121 height 24
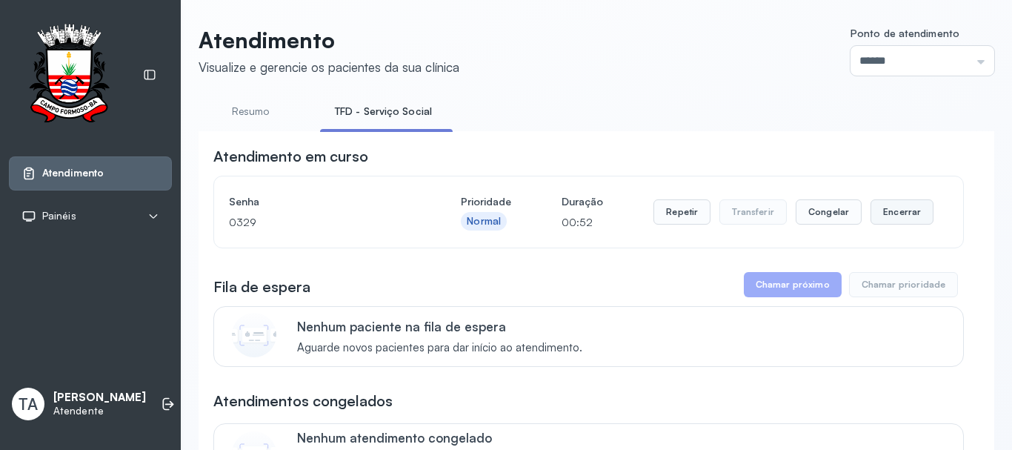
click at [889, 224] on button "Encerrar" at bounding box center [901, 211] width 63 height 25
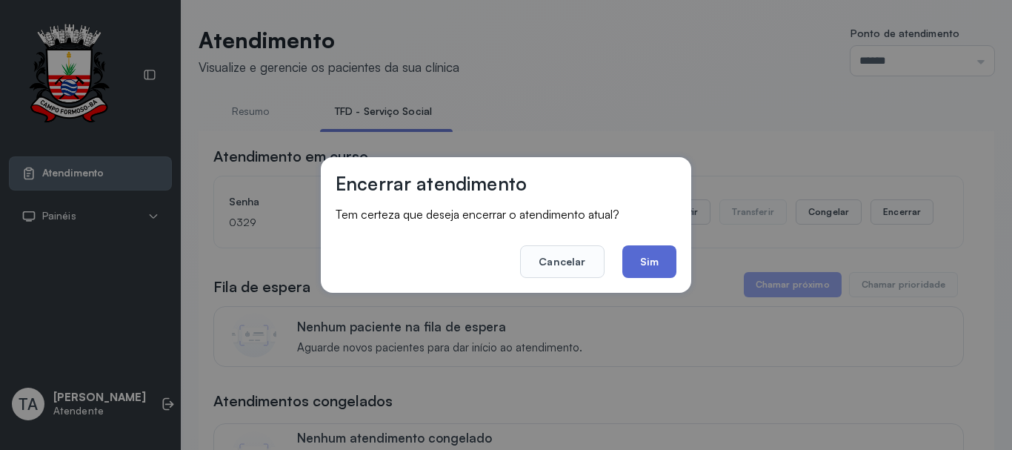
click at [669, 260] on button "Sim" at bounding box center [649, 261] width 54 height 33
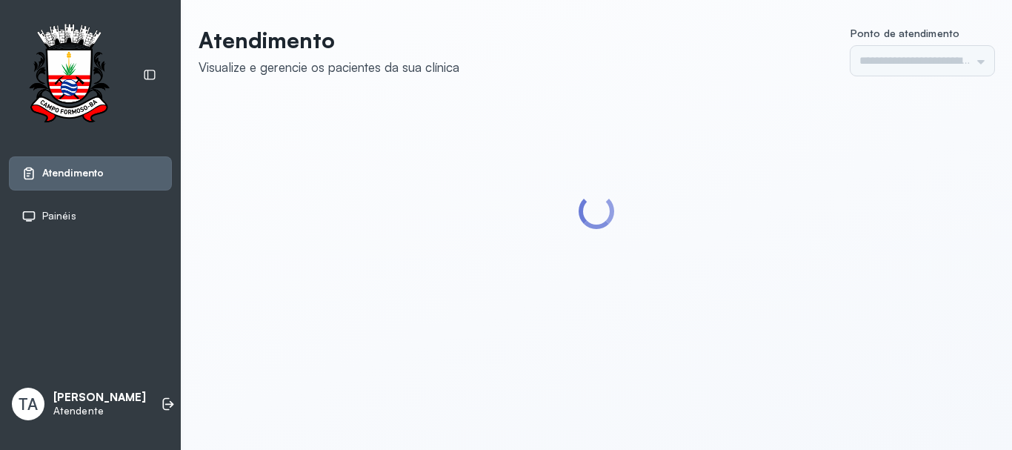
type input "******"
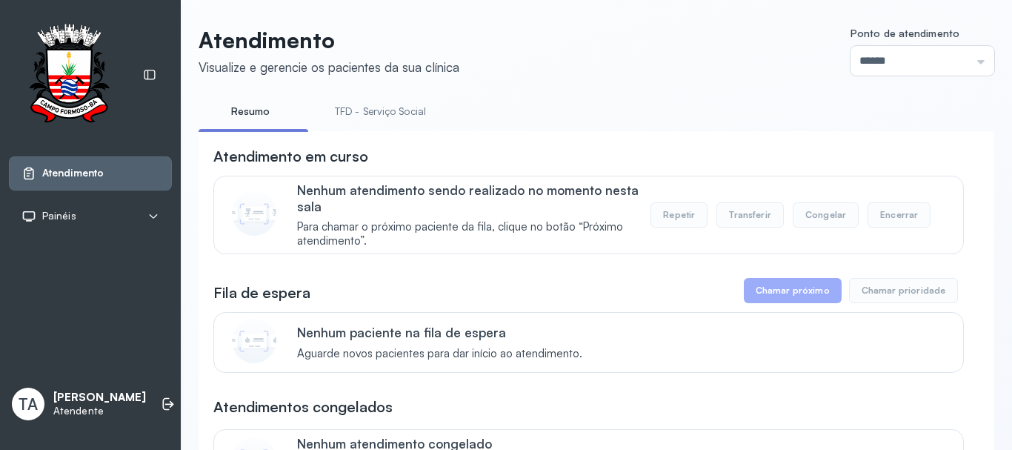
click at [362, 115] on link "TFD - Serviço Social" at bounding box center [380, 111] width 121 height 24
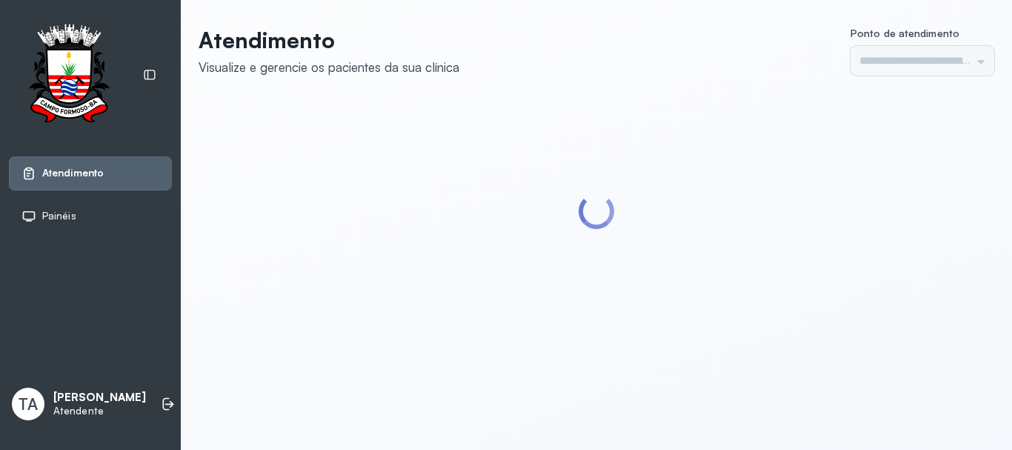
type input "******"
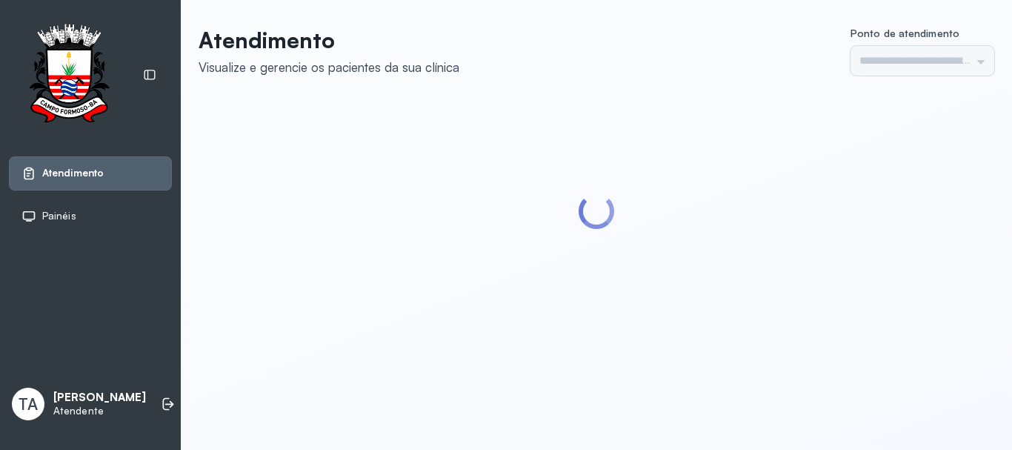
type input "******"
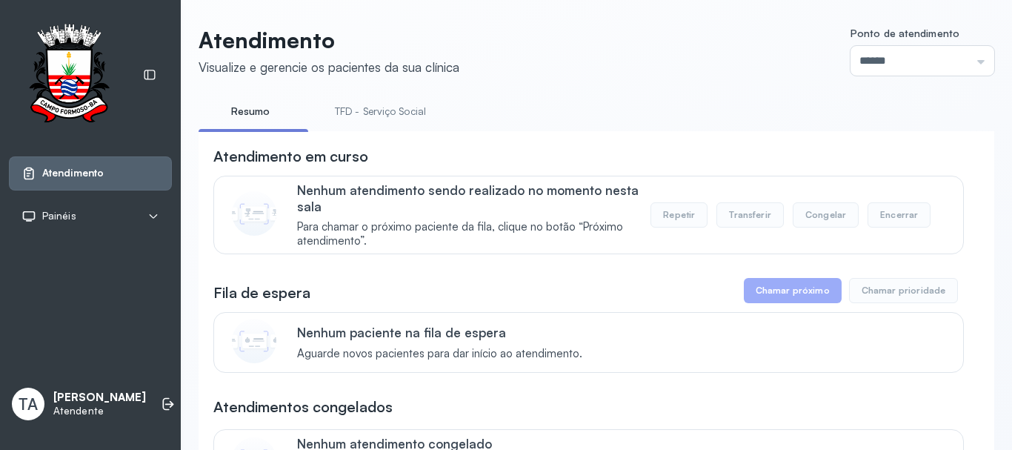
click at [376, 111] on link "TFD - Serviço Social" at bounding box center [380, 111] width 121 height 24
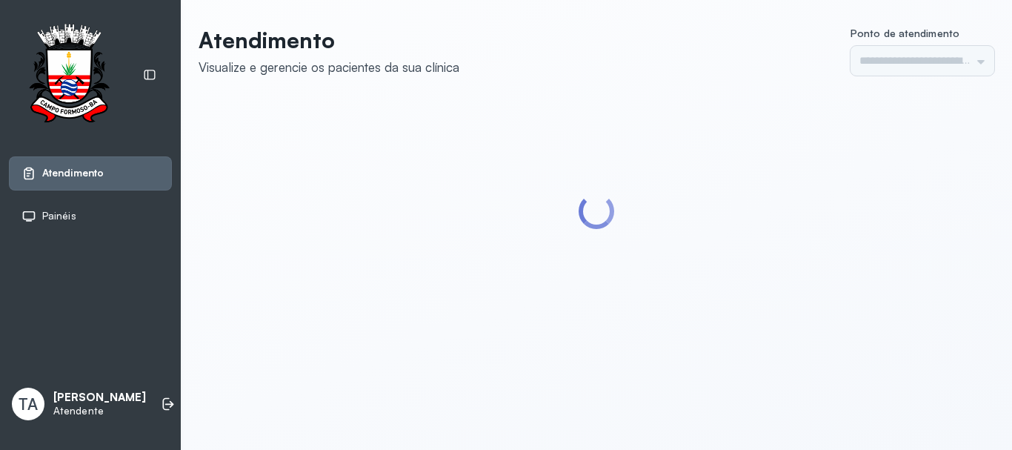
type input "******"
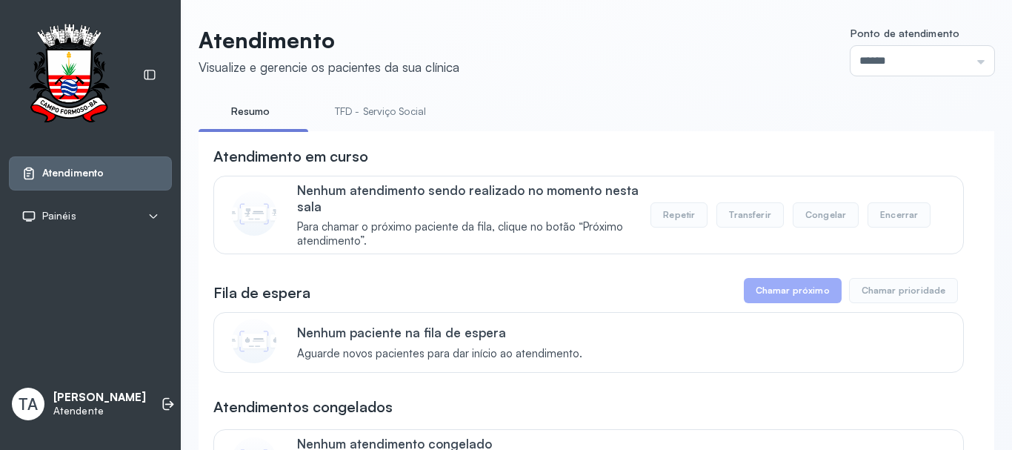
click at [347, 108] on link "TFD - Serviço Social" at bounding box center [380, 111] width 121 height 24
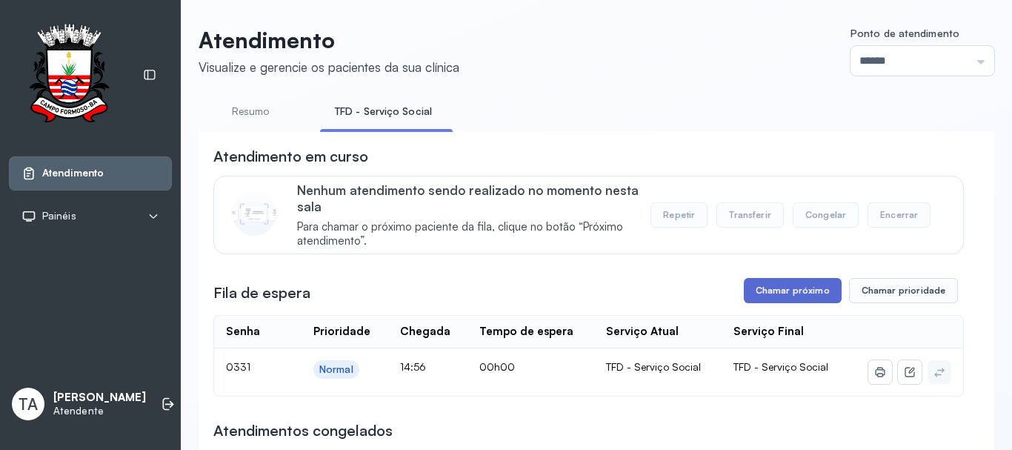
click at [767, 288] on button "Chamar próximo" at bounding box center [793, 290] width 98 height 25
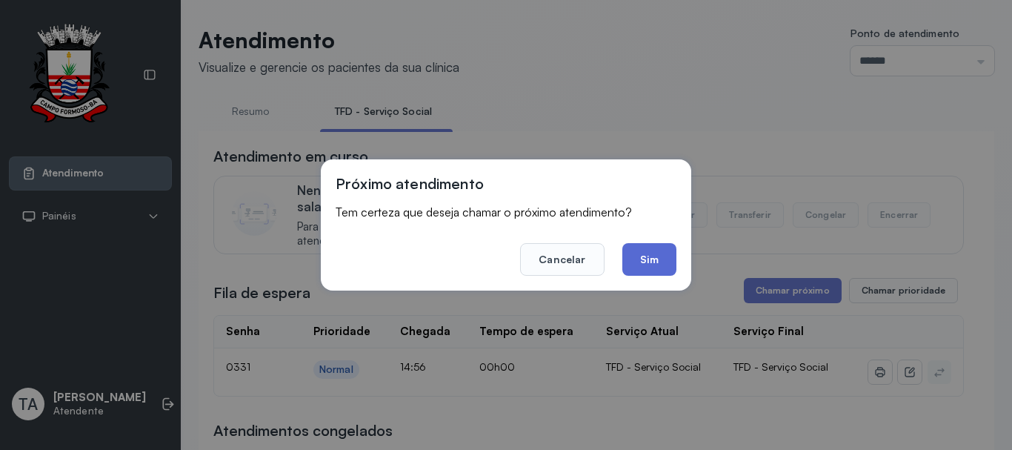
click at [659, 260] on button "Sim" at bounding box center [649, 259] width 54 height 33
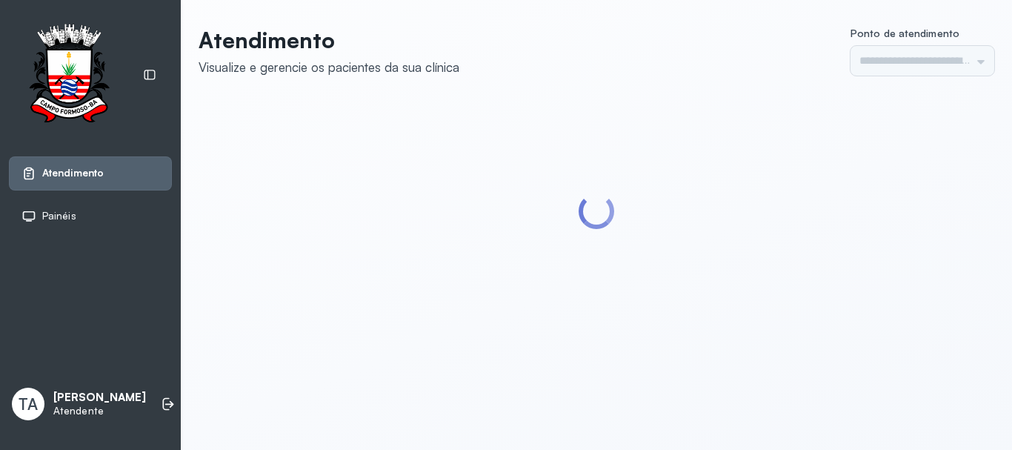
type input "******"
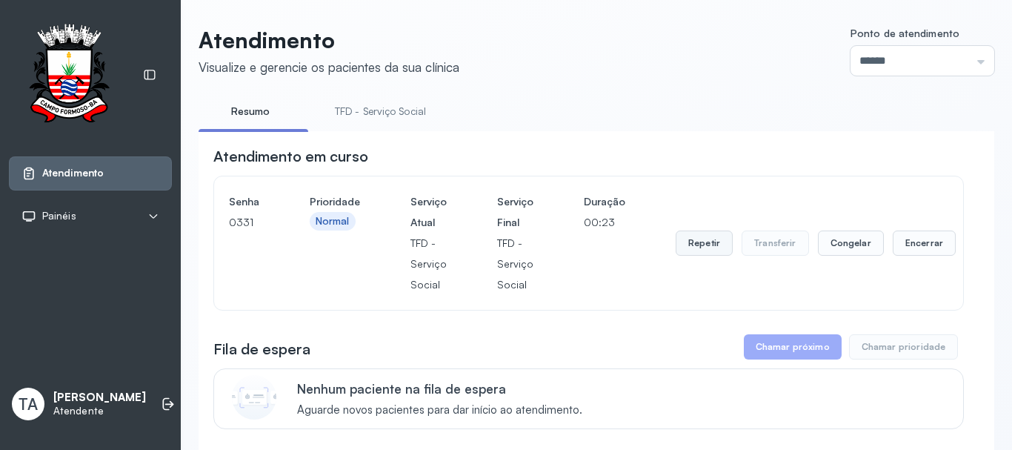
click at [718, 244] on button "Repetir" at bounding box center [703, 242] width 57 height 25
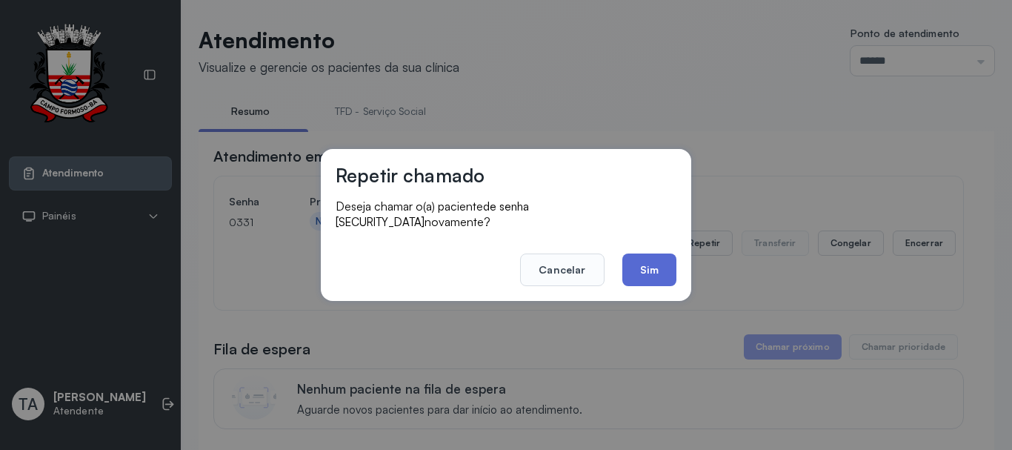
click at [658, 265] on button "Sim" at bounding box center [649, 269] width 54 height 33
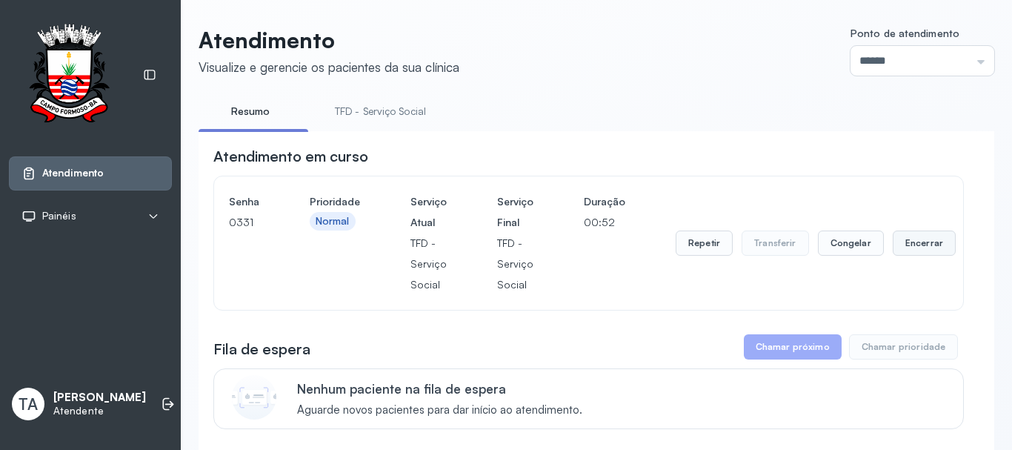
click at [897, 256] on button "Encerrar" at bounding box center [923, 242] width 63 height 25
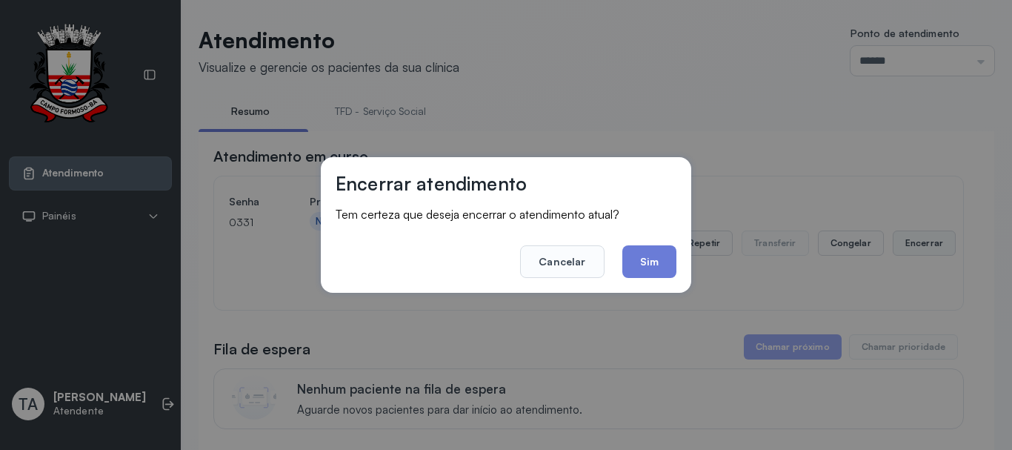
click at [897, 257] on div "Encerrar atendimento Tem certeza que deseja encerrar o atendimento atual? Cance…" at bounding box center [506, 225] width 1012 height 450
click at [624, 267] on button "Sim" at bounding box center [649, 261] width 54 height 33
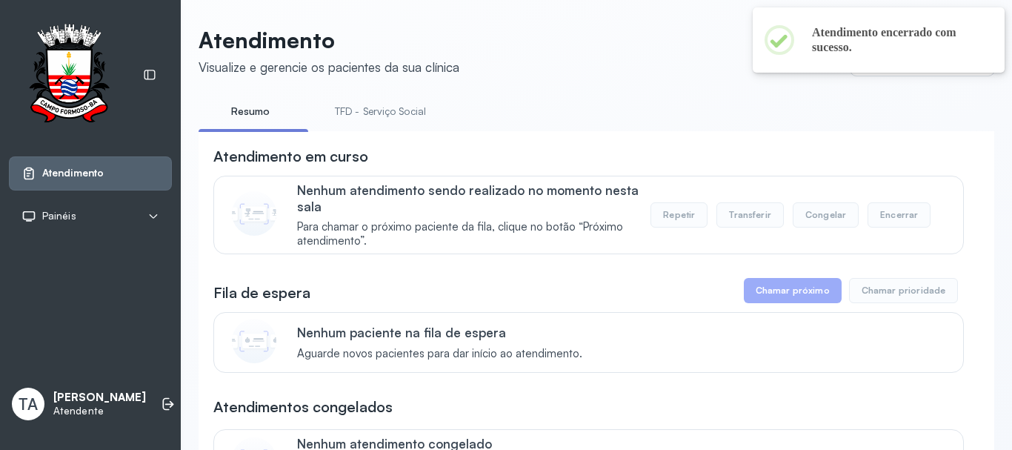
click at [346, 112] on link "TFD - Serviço Social" at bounding box center [380, 111] width 121 height 24
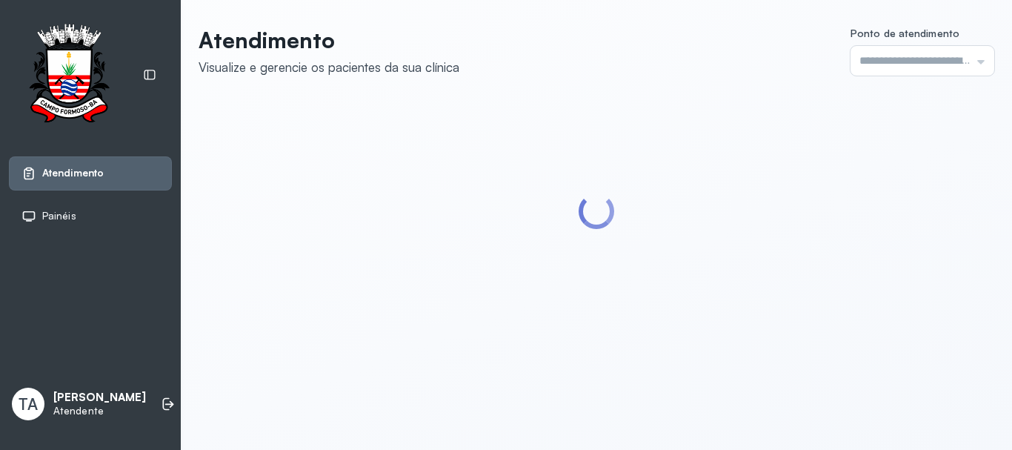
type input "******"
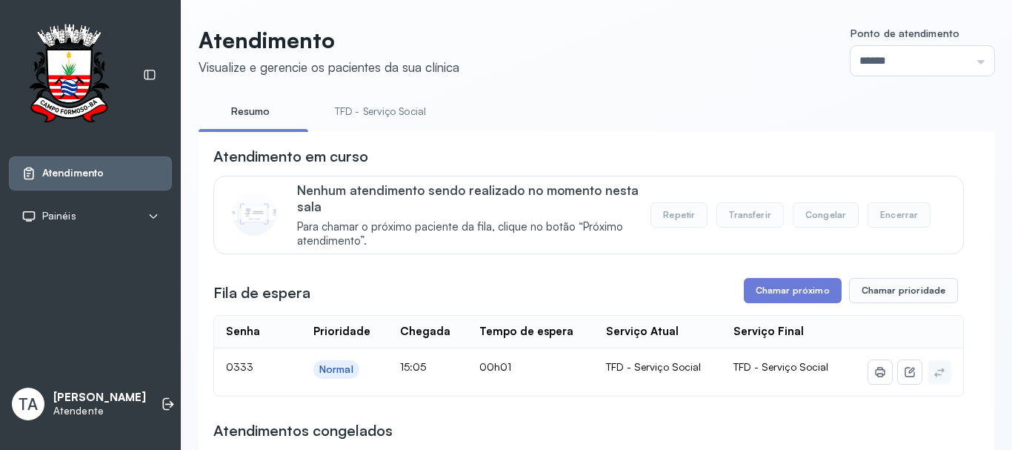
click at [381, 109] on link "TFD - Serviço Social" at bounding box center [380, 111] width 121 height 24
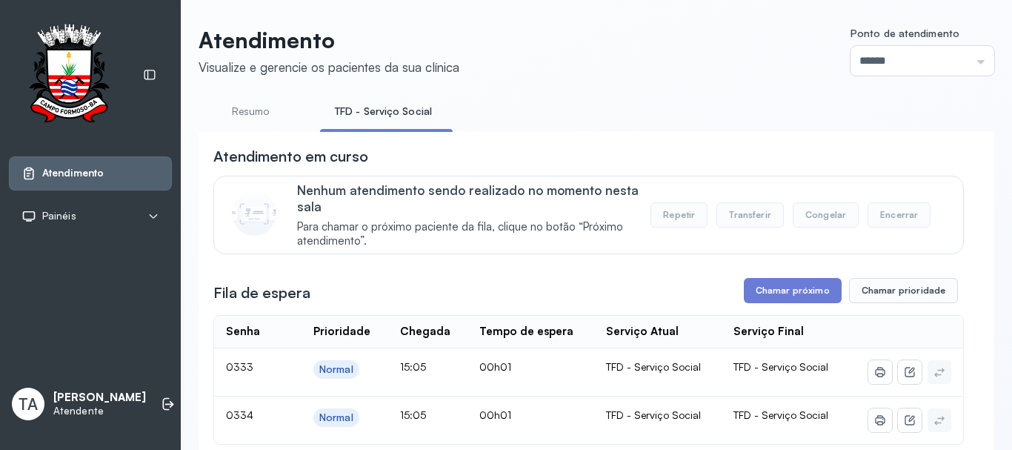
scroll to position [74, 0]
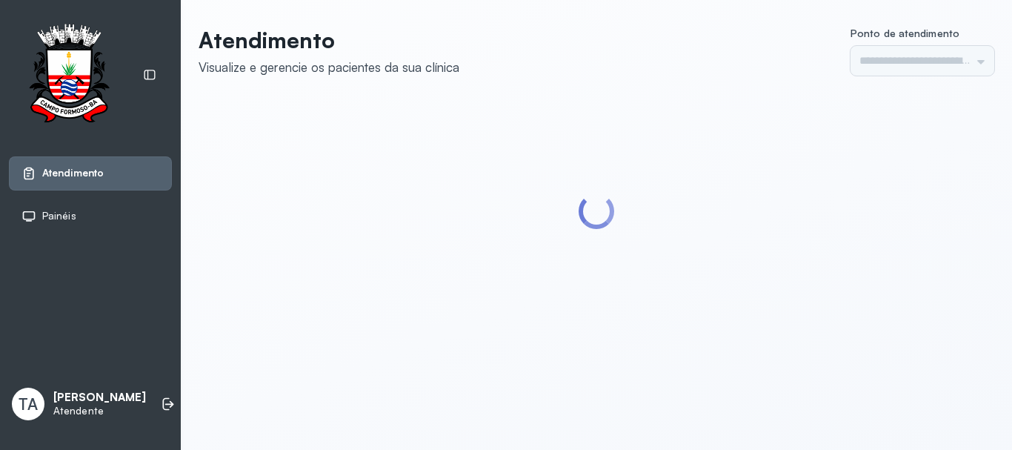
type input "******"
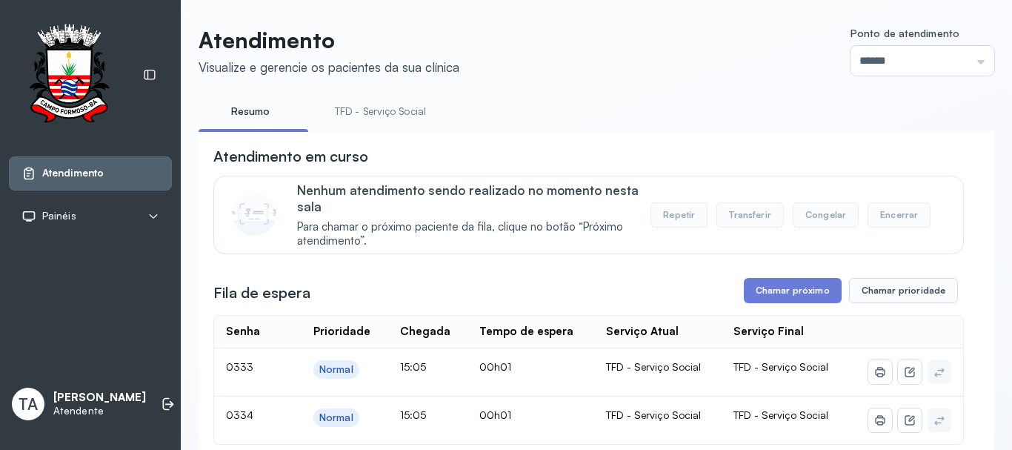
scroll to position [74, 0]
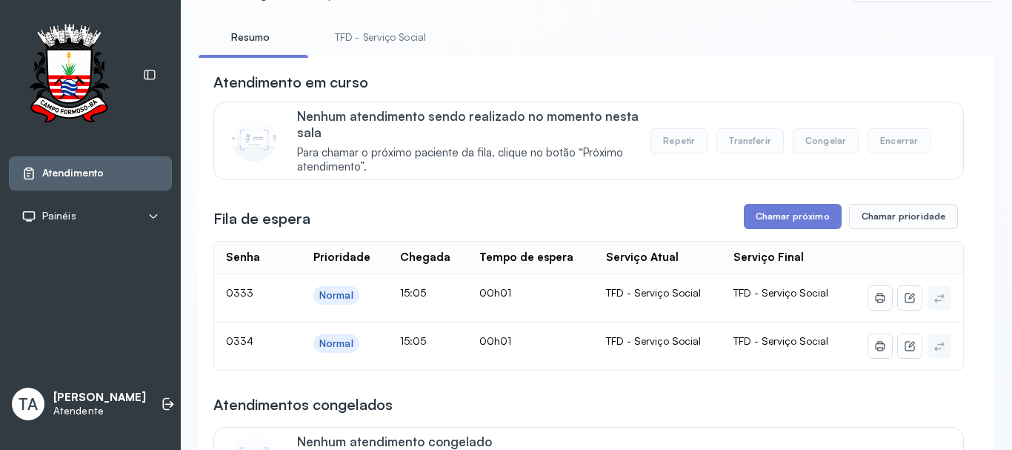
click at [347, 46] on link "TFD - Serviço Social" at bounding box center [380, 37] width 121 height 24
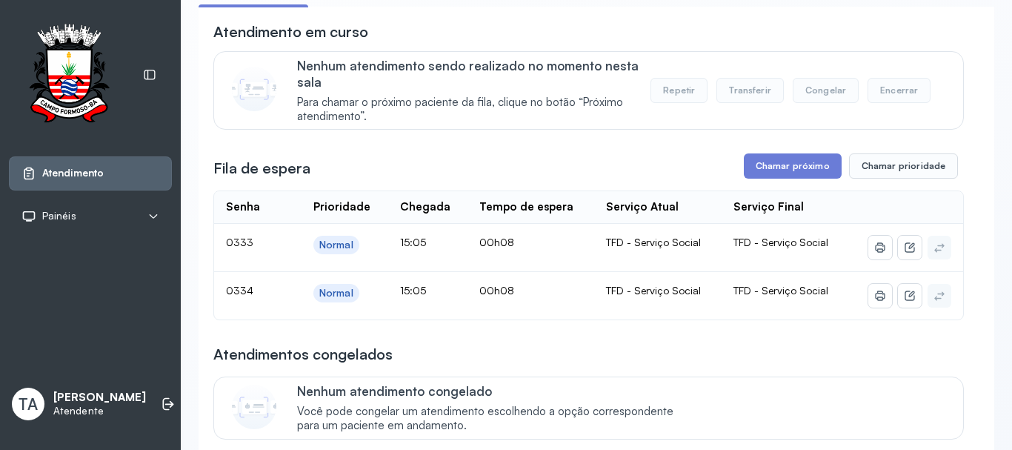
scroll to position [148, 0]
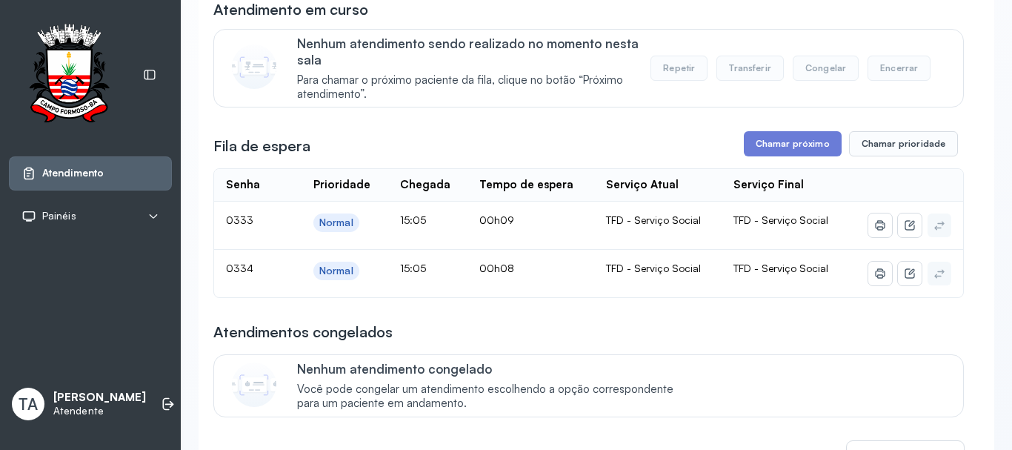
scroll to position [148, 0]
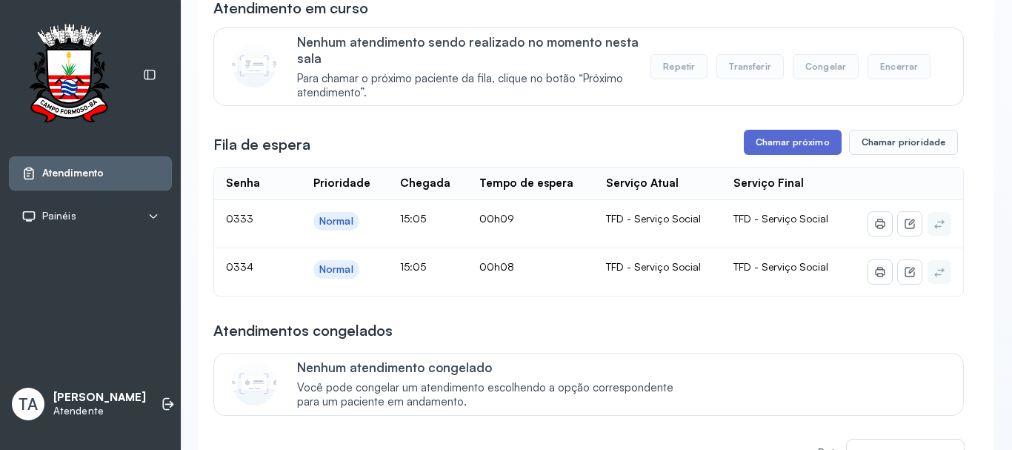
click at [787, 149] on button "Chamar próximo" at bounding box center [793, 142] width 98 height 25
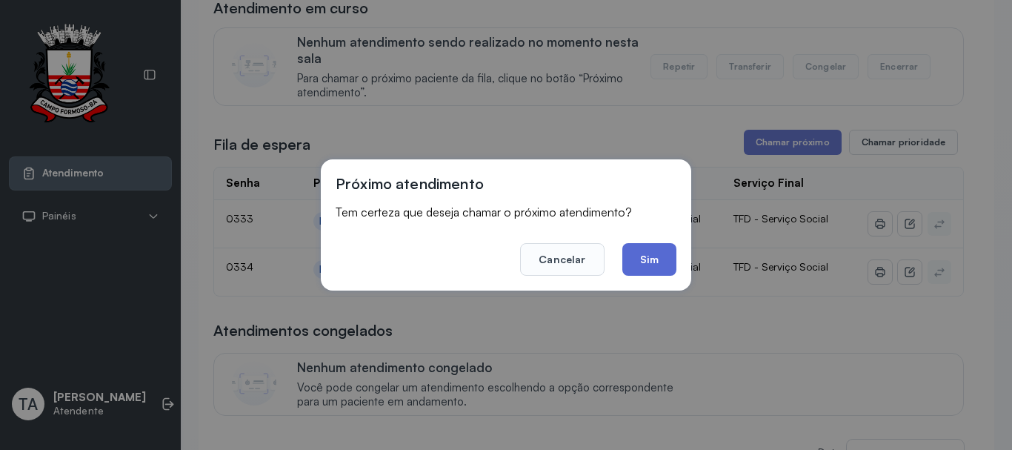
click at [641, 272] on button "Sim" at bounding box center [649, 259] width 54 height 33
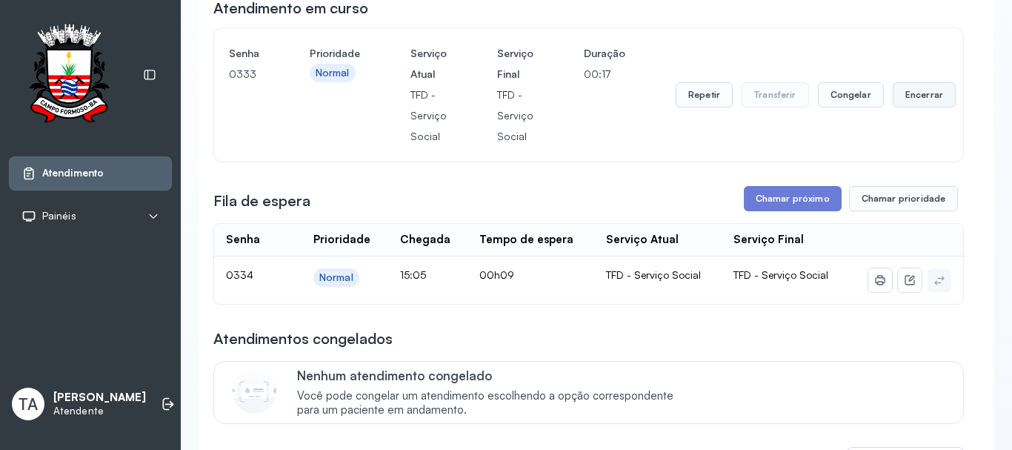
click at [912, 101] on button "Encerrar" at bounding box center [923, 94] width 63 height 25
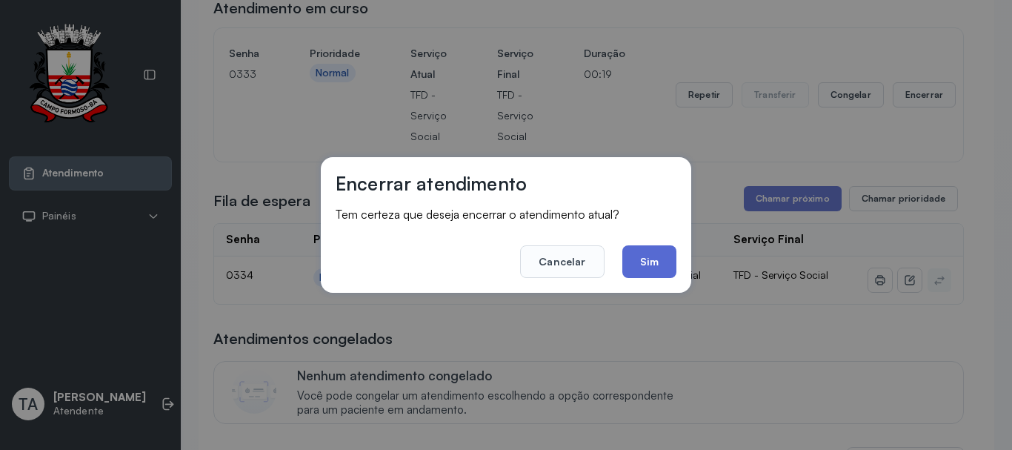
click at [658, 260] on button "Sim" at bounding box center [649, 261] width 54 height 33
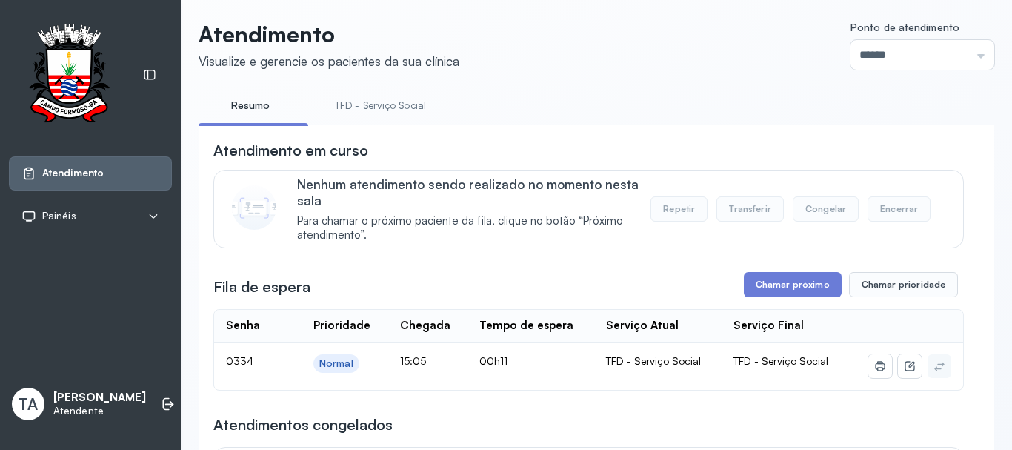
scroll to position [0, 0]
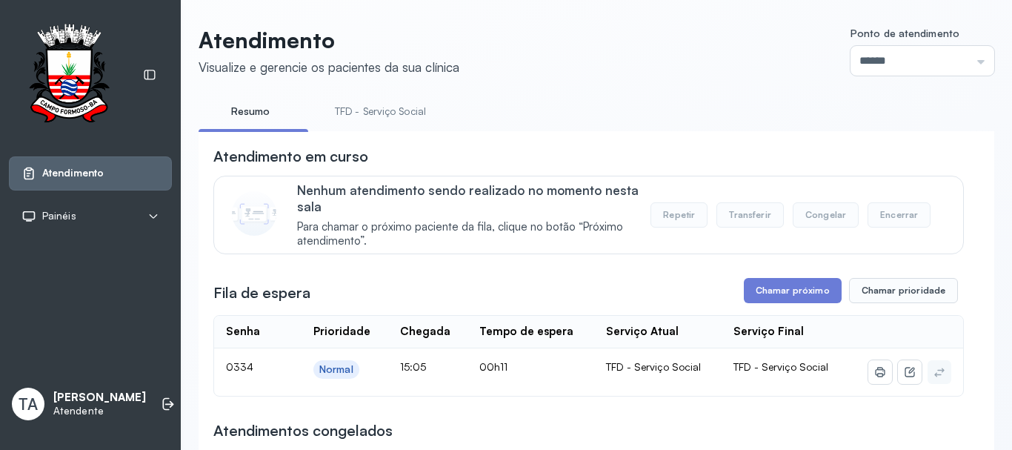
click at [417, 108] on link "TFD - Serviço Social" at bounding box center [380, 111] width 121 height 24
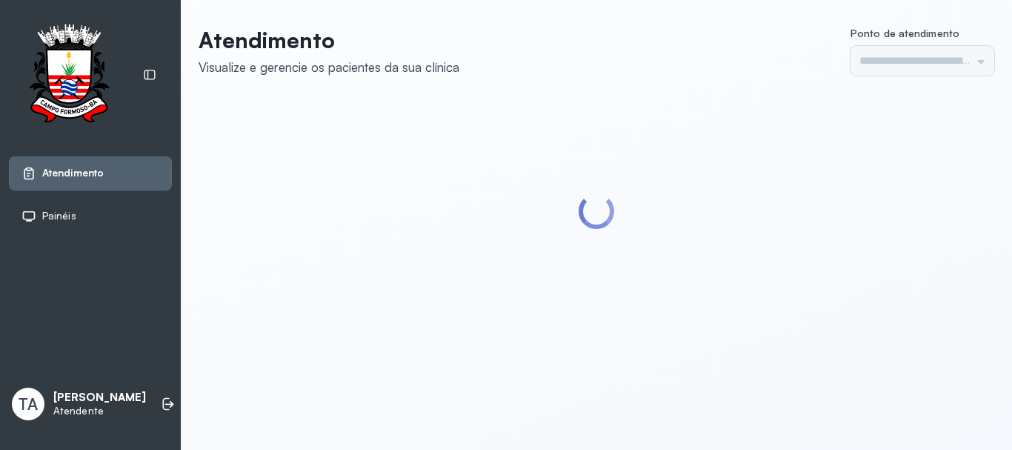
type input "******"
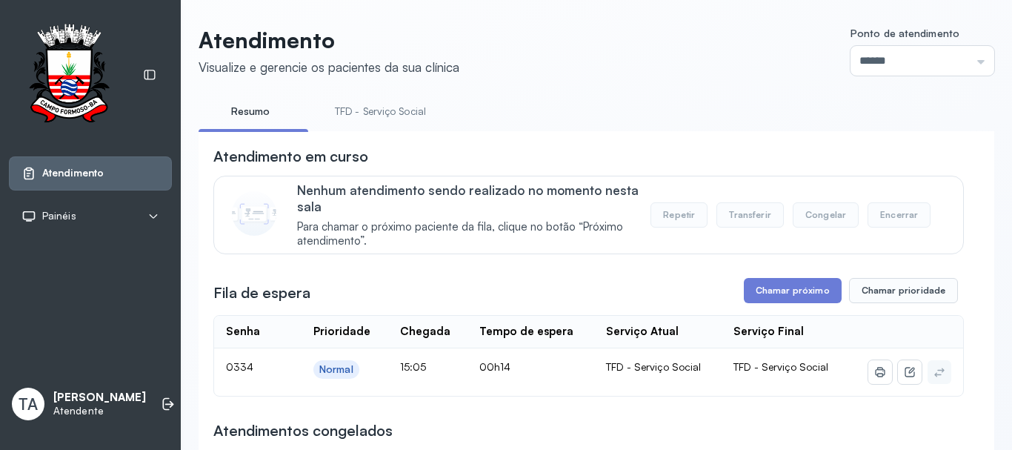
click at [398, 110] on link "TFD - Serviço Social" at bounding box center [380, 111] width 121 height 24
click at [778, 303] on button "Chamar próximo" at bounding box center [793, 290] width 98 height 25
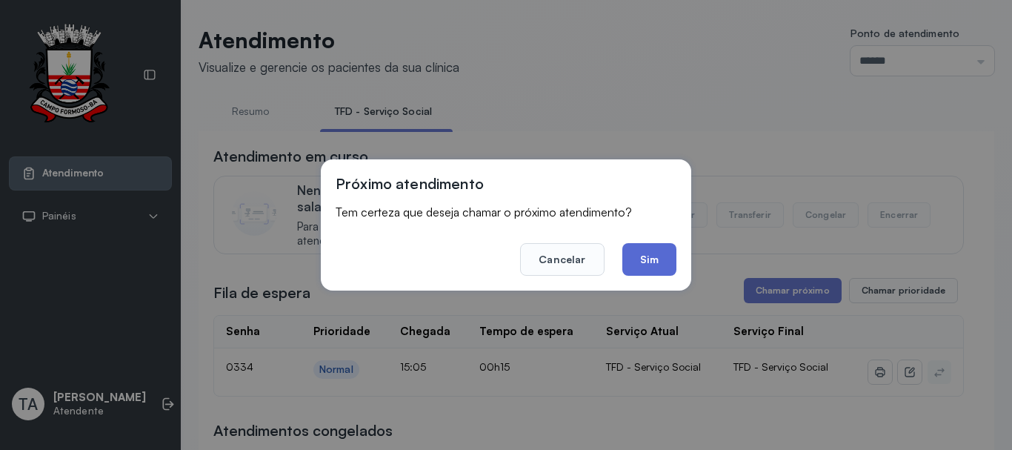
click at [666, 271] on button "Sim" at bounding box center [649, 259] width 54 height 33
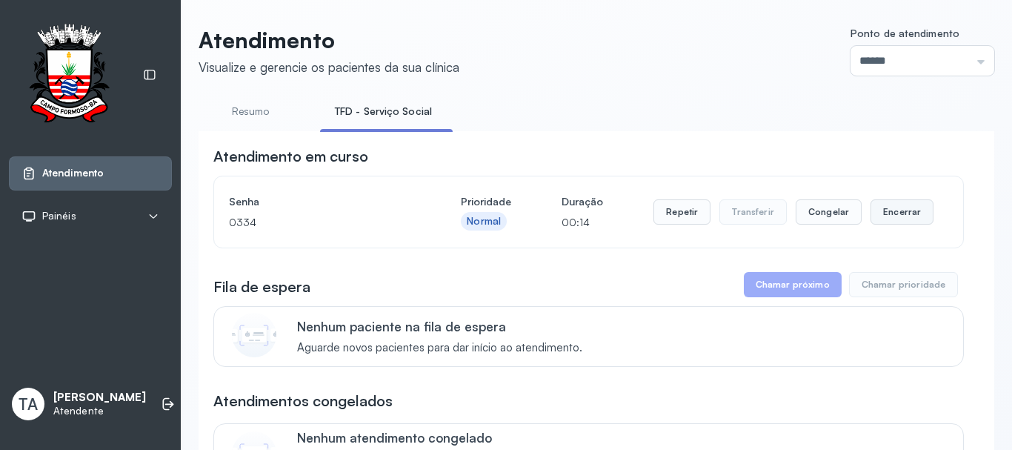
click at [870, 206] on button "Encerrar" at bounding box center [901, 211] width 63 height 25
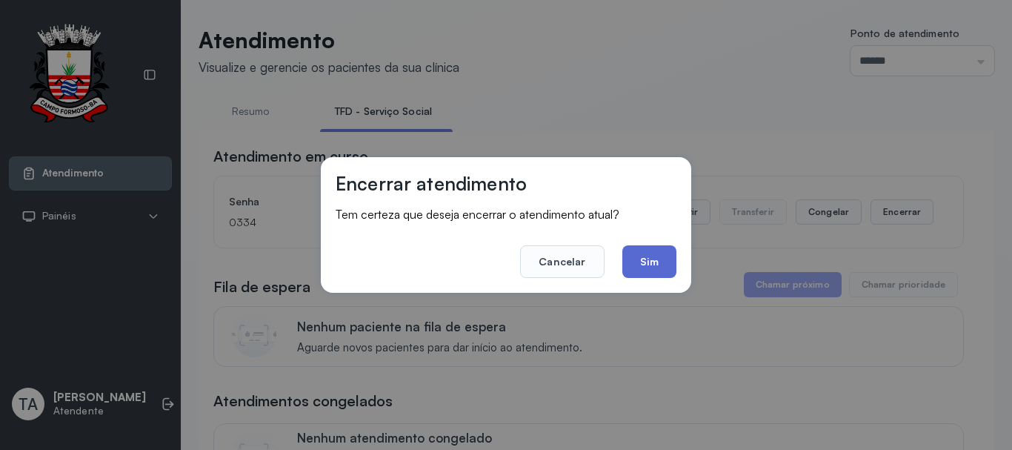
click at [638, 256] on button "Sim" at bounding box center [649, 261] width 54 height 33
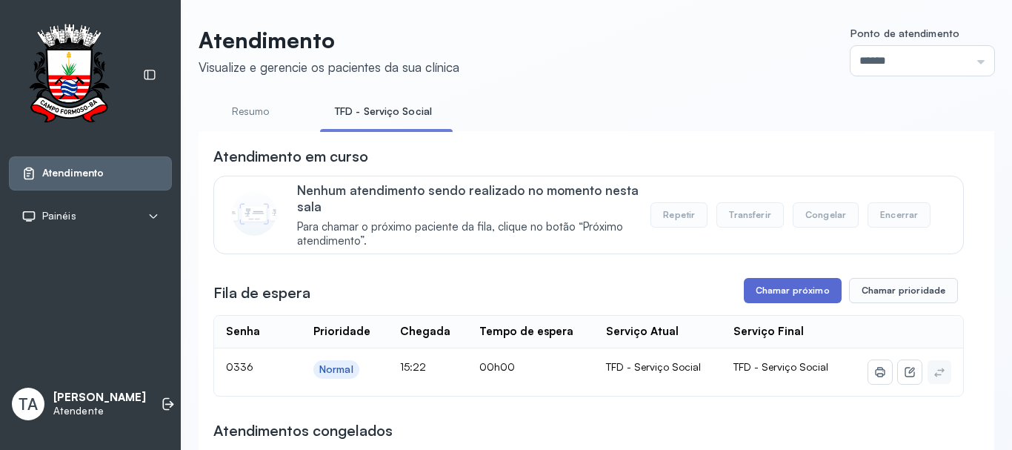
click at [749, 294] on button "Chamar próximo" at bounding box center [793, 290] width 98 height 25
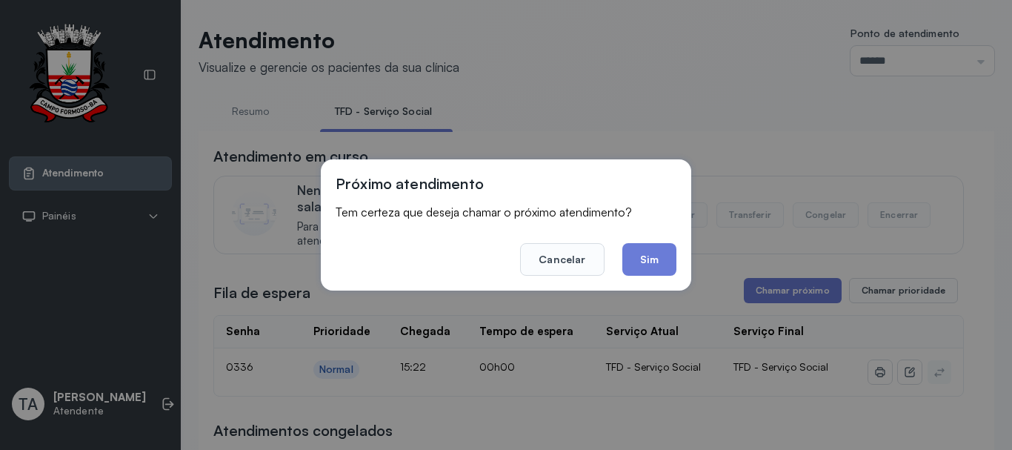
click at [662, 266] on button "Sim" at bounding box center [649, 259] width 54 height 33
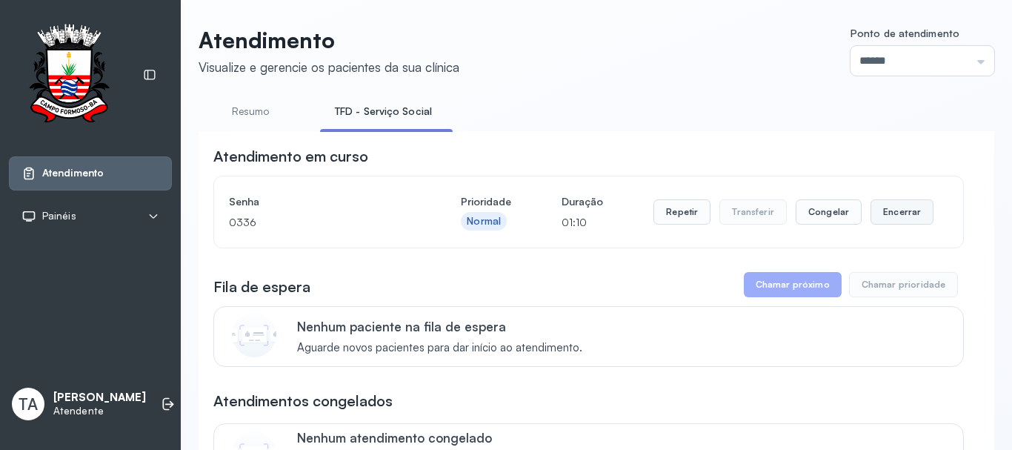
click at [881, 210] on button "Encerrar" at bounding box center [901, 211] width 63 height 25
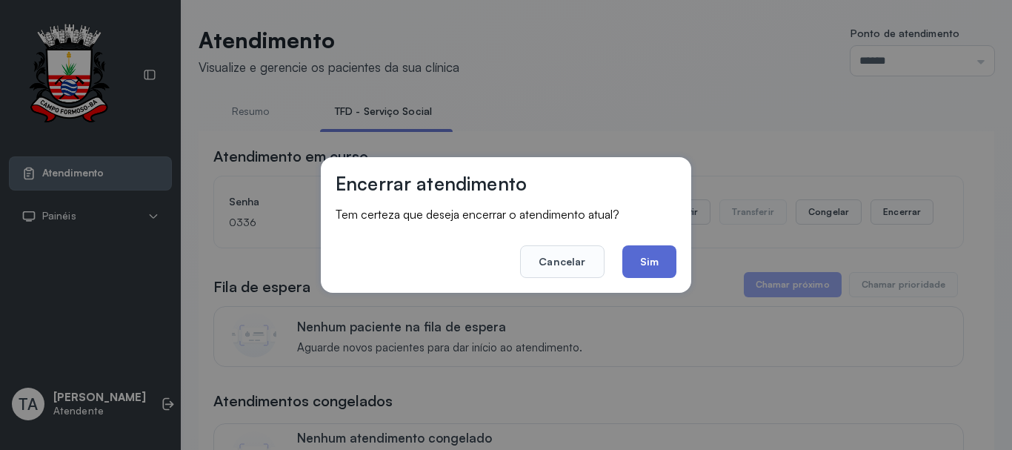
click at [670, 261] on button "Sim" at bounding box center [649, 261] width 54 height 33
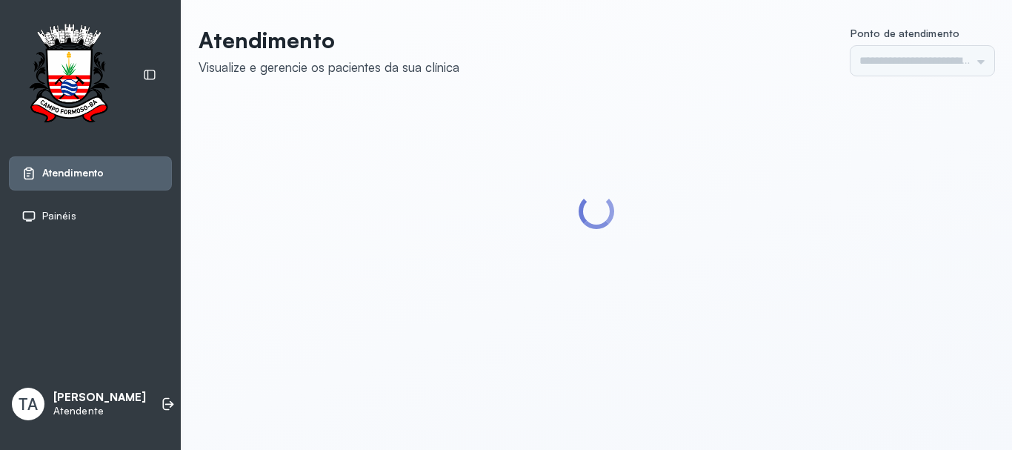
type input "******"
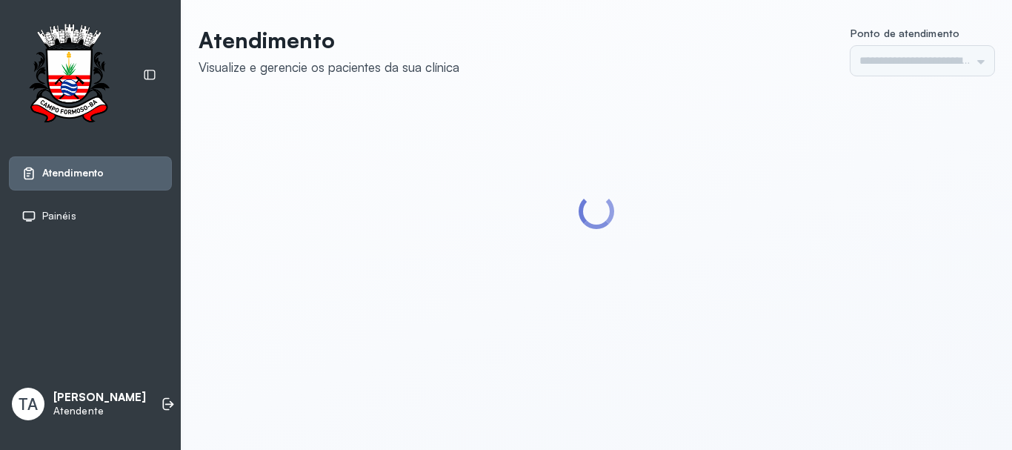
type input "******"
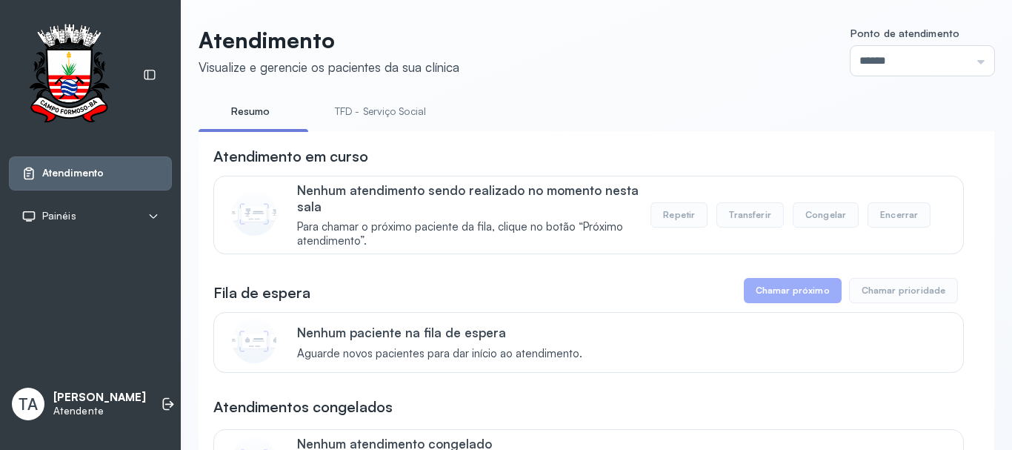
click at [383, 120] on link "TFD - Serviço Social" at bounding box center [380, 111] width 121 height 24
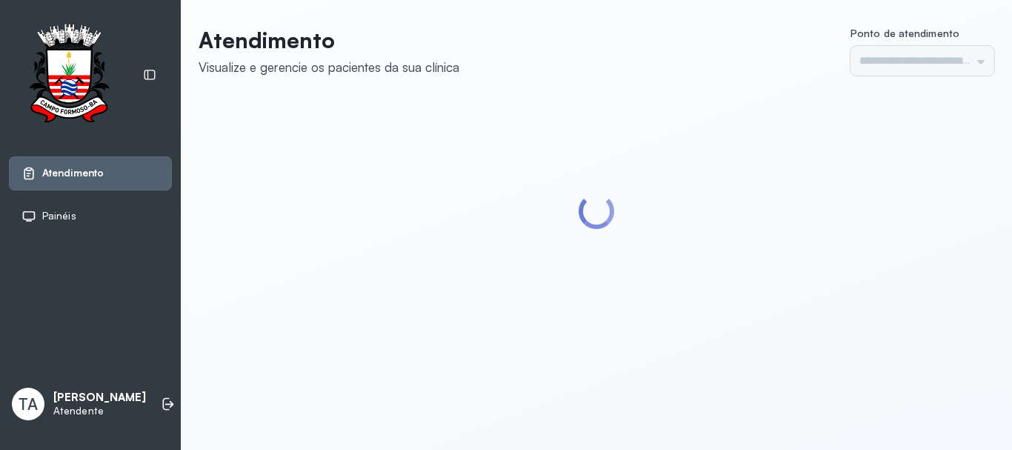
type input "******"
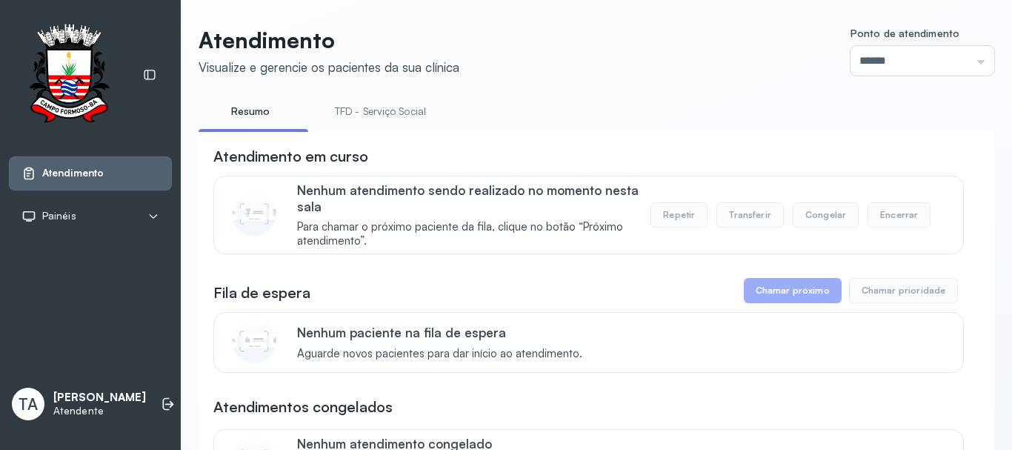
click at [407, 116] on link "TFD - Serviço Social" at bounding box center [380, 111] width 121 height 24
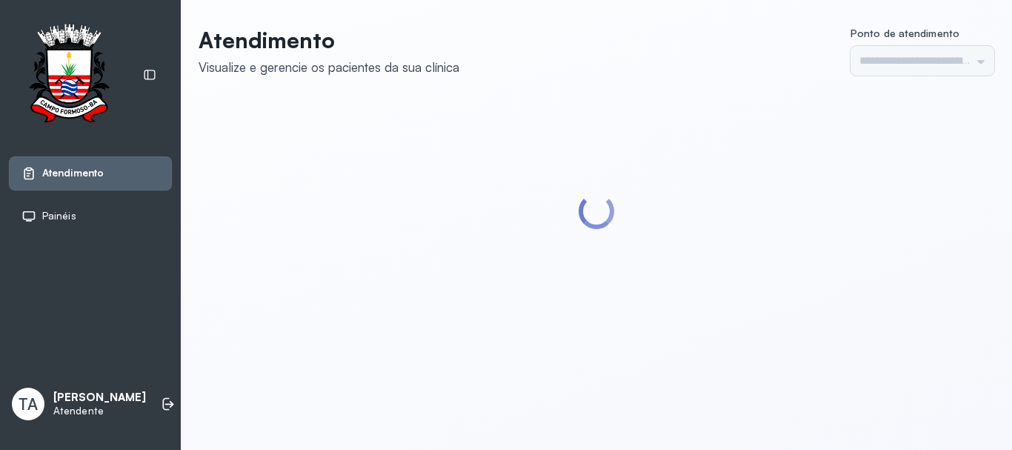
type input "******"
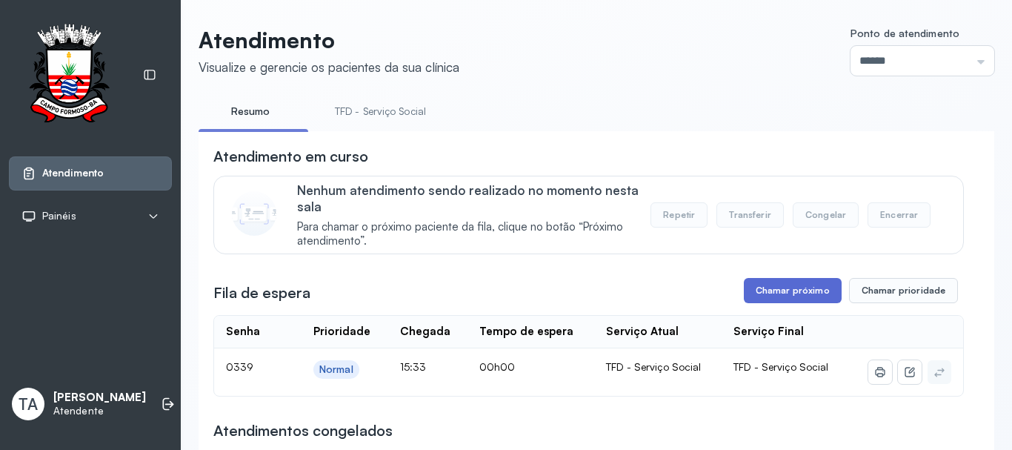
click at [772, 300] on button "Chamar próximo" at bounding box center [793, 290] width 98 height 25
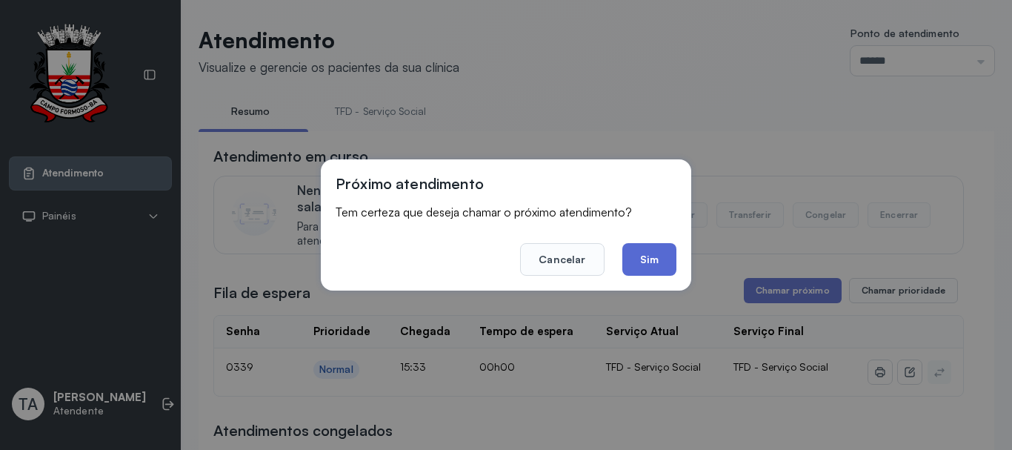
click at [658, 269] on button "Sim" at bounding box center [649, 259] width 54 height 33
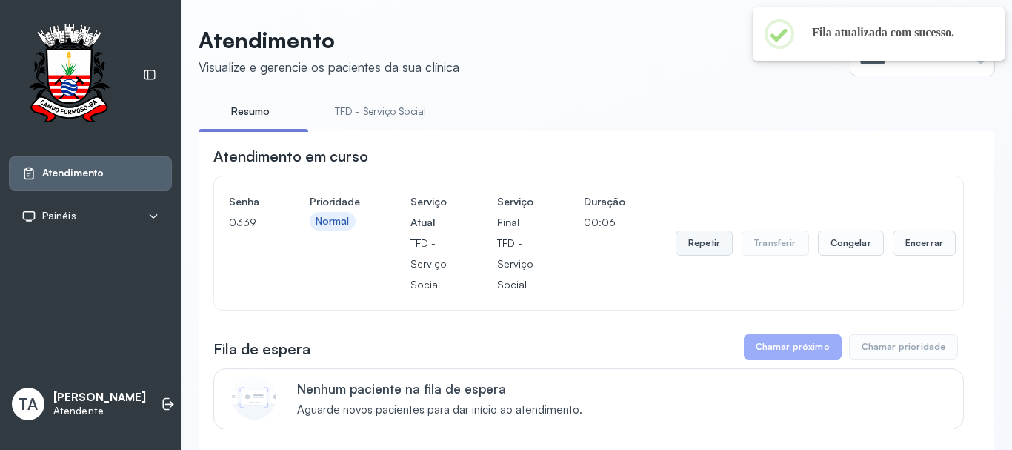
click at [703, 249] on button "Repetir" at bounding box center [703, 242] width 57 height 25
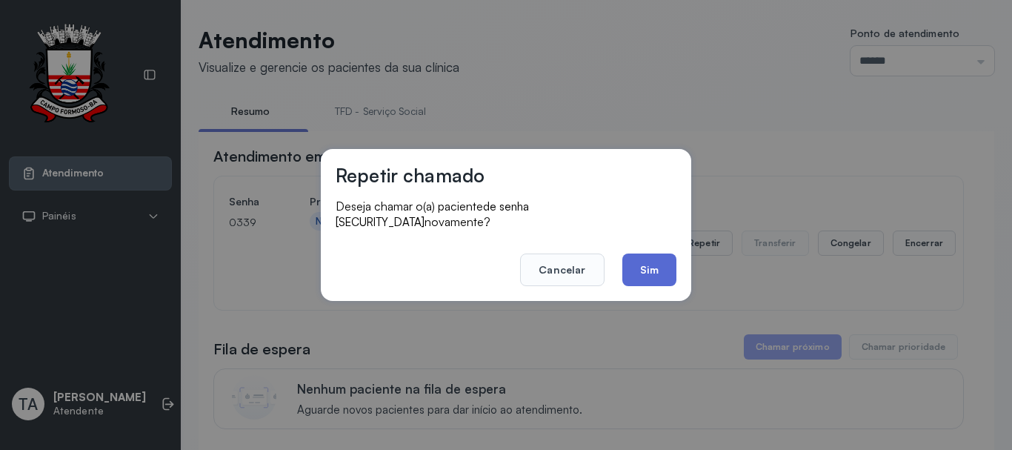
click at [675, 269] on button "Sim" at bounding box center [649, 269] width 54 height 33
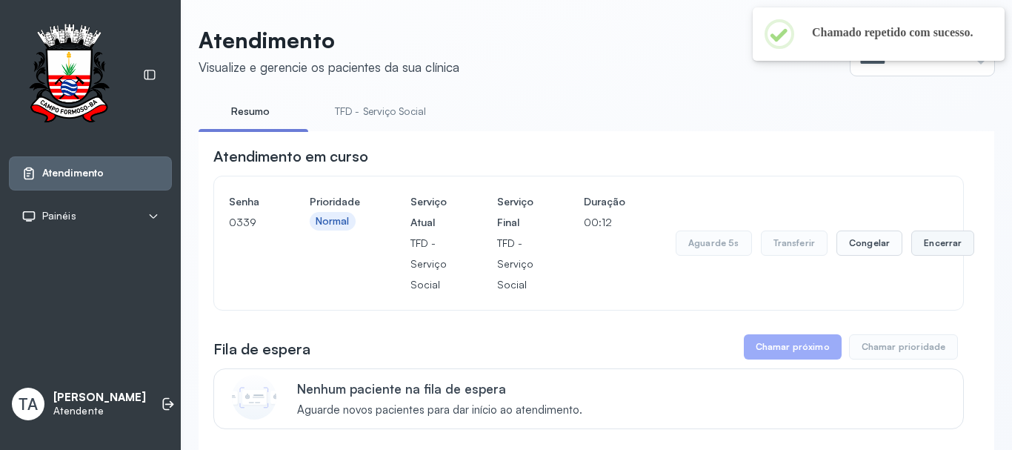
click at [912, 246] on button "Encerrar" at bounding box center [942, 242] width 63 height 25
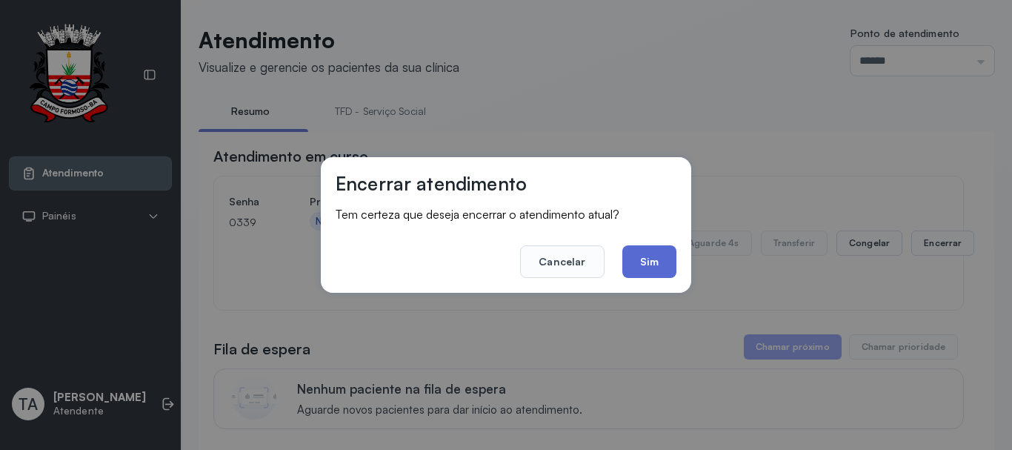
click at [654, 272] on button "Sim" at bounding box center [649, 261] width 54 height 33
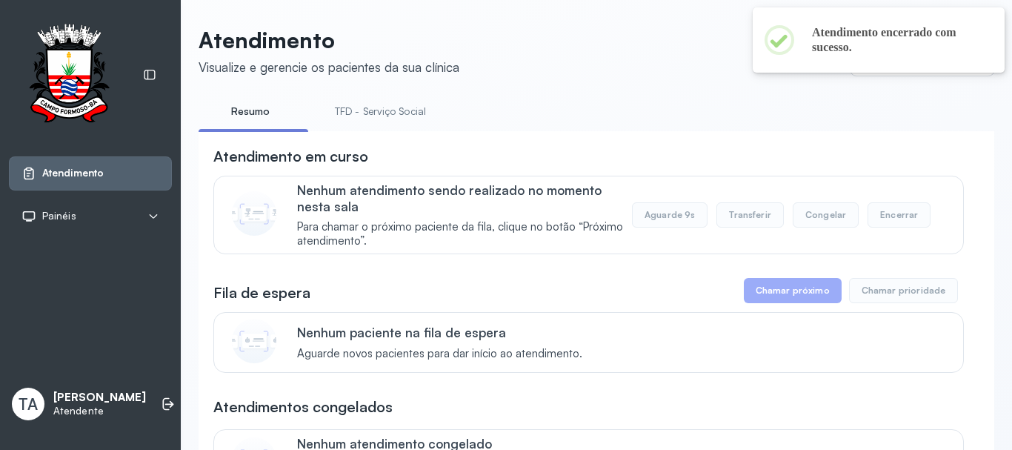
click at [366, 112] on link "TFD - Serviço Social" at bounding box center [380, 111] width 121 height 24
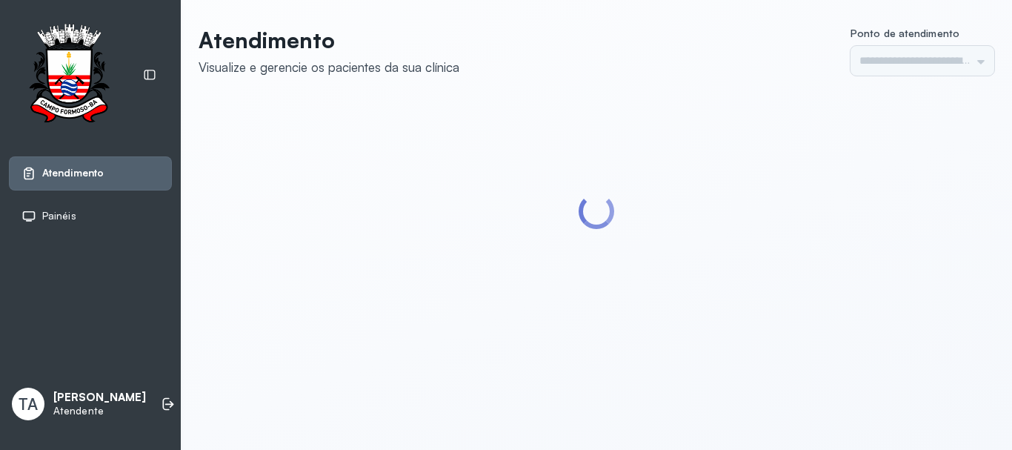
type input "******"
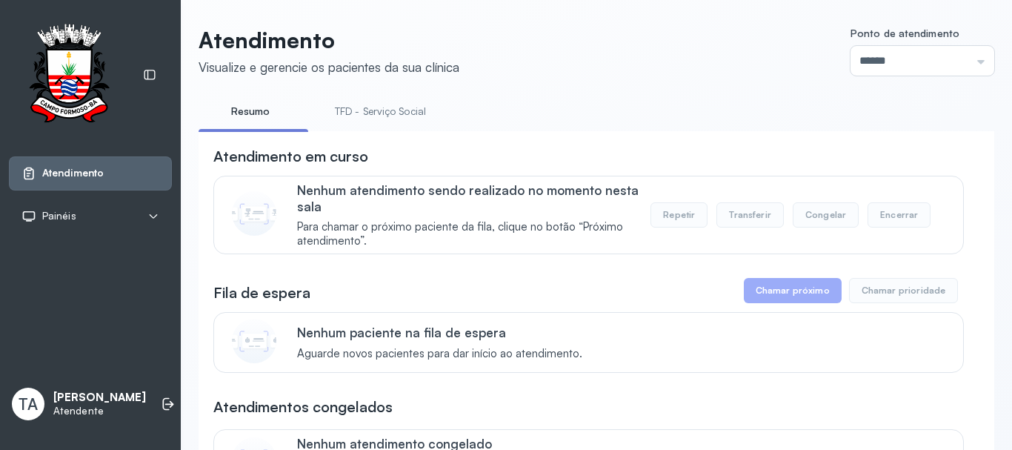
click at [379, 121] on link "TFD - Serviço Social" at bounding box center [380, 111] width 121 height 24
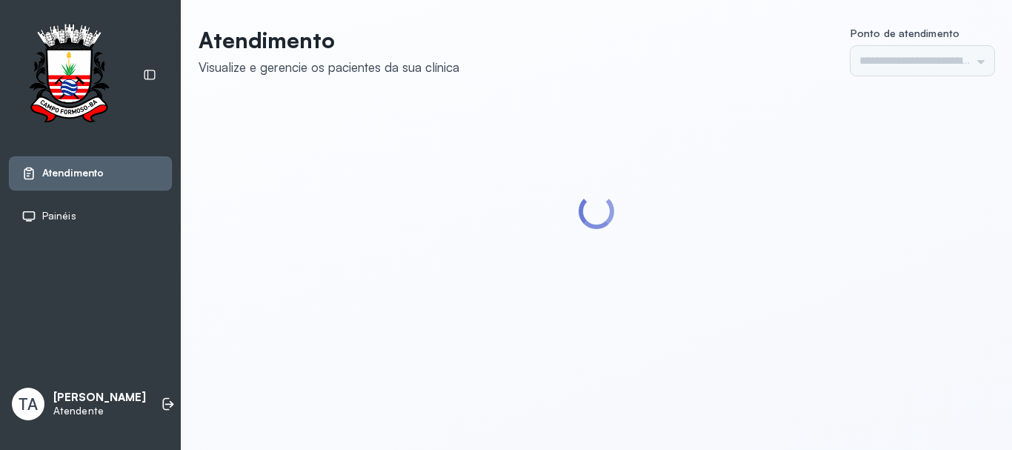
type input "******"
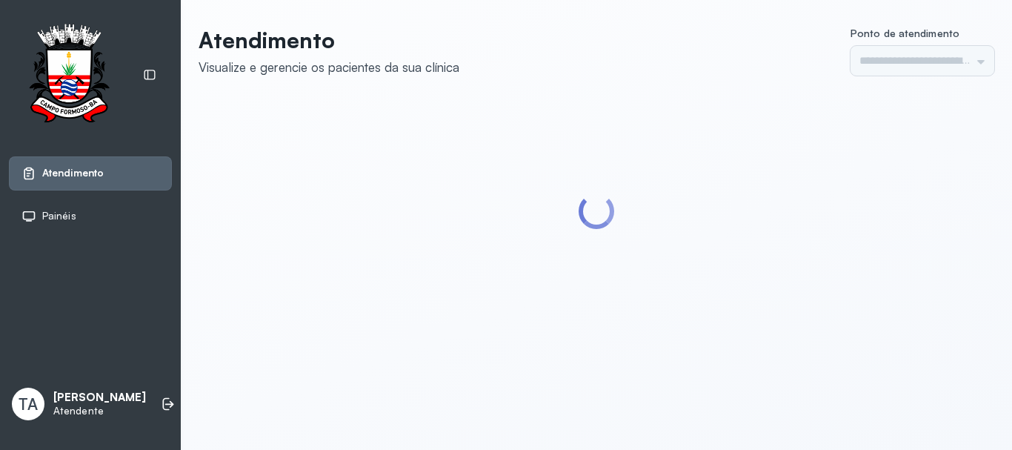
type input "******"
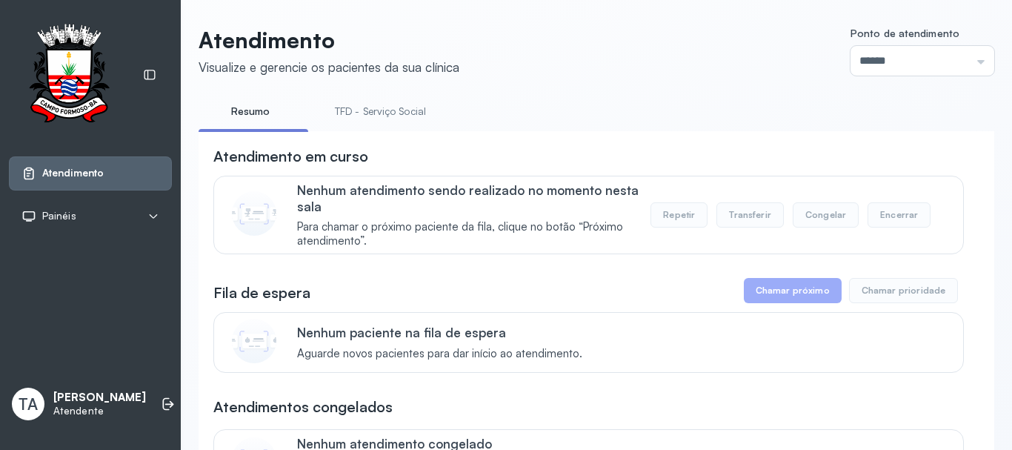
click at [348, 116] on link "TFD - Serviço Social" at bounding box center [380, 111] width 121 height 24
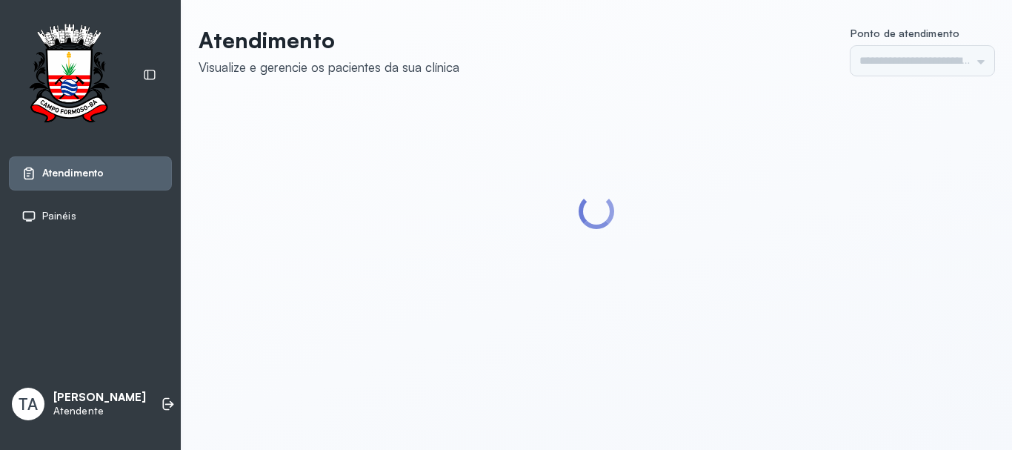
type input "******"
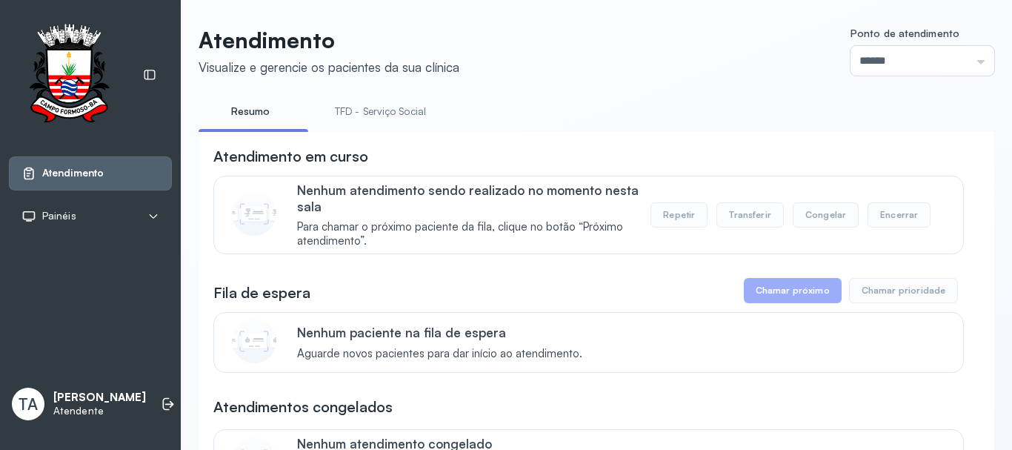
click at [341, 104] on link "TFD - Serviço Social" at bounding box center [380, 111] width 121 height 24
